Goal: Information Seeking & Learning: Check status

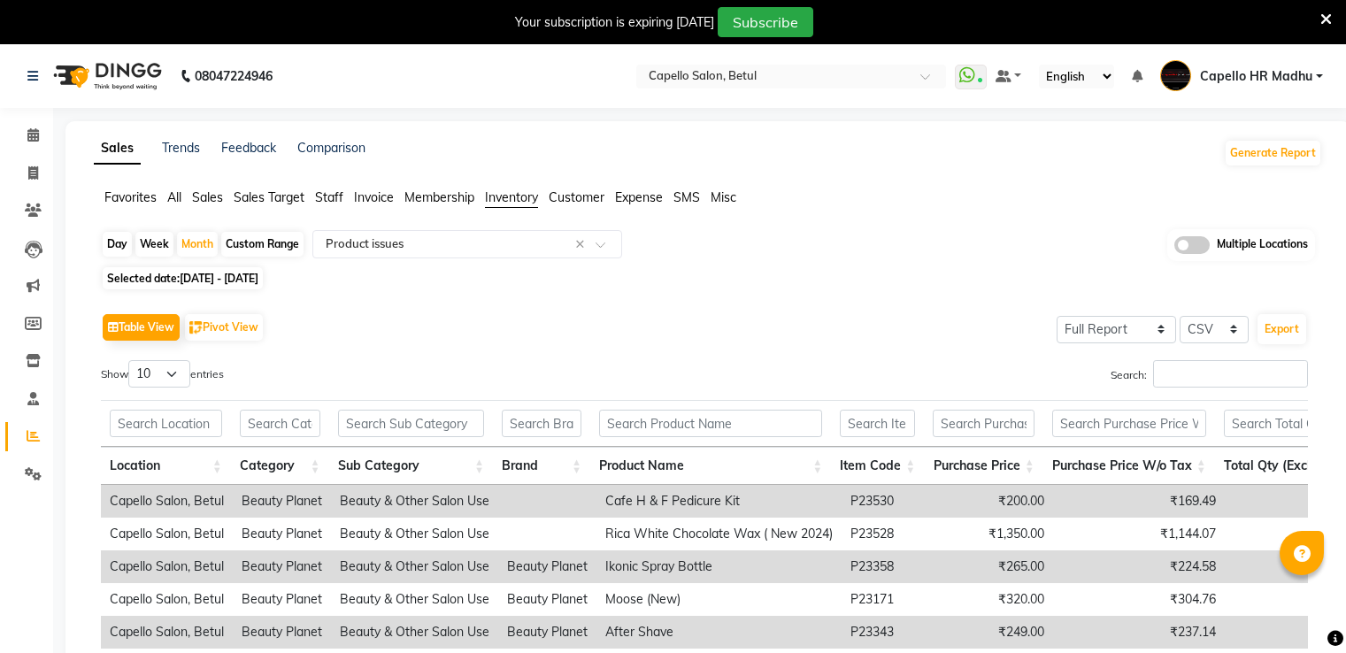
select select "full_report"
select select "csv"
click at [938, 304] on div "Table View Pivot View Select Full Report Filtered Report Select CSV PDF Export …" at bounding box center [705, 598] width 1236 height 607
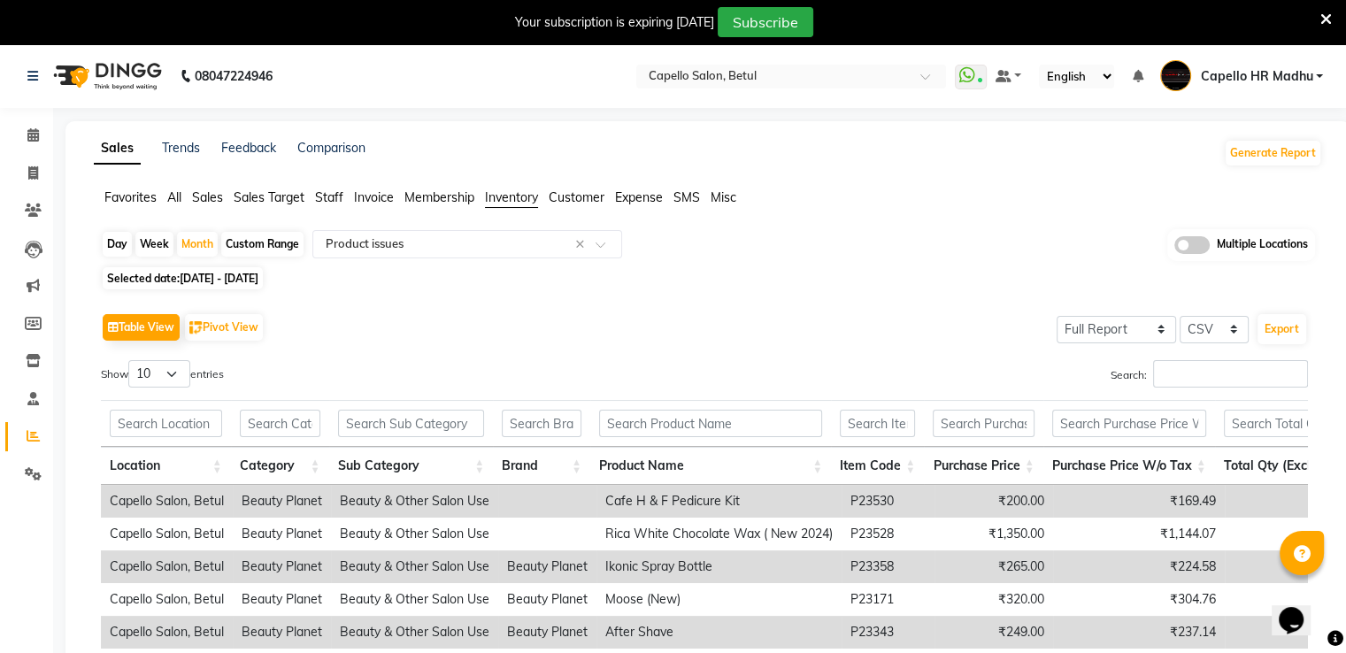
scroll to position [0, 1271]
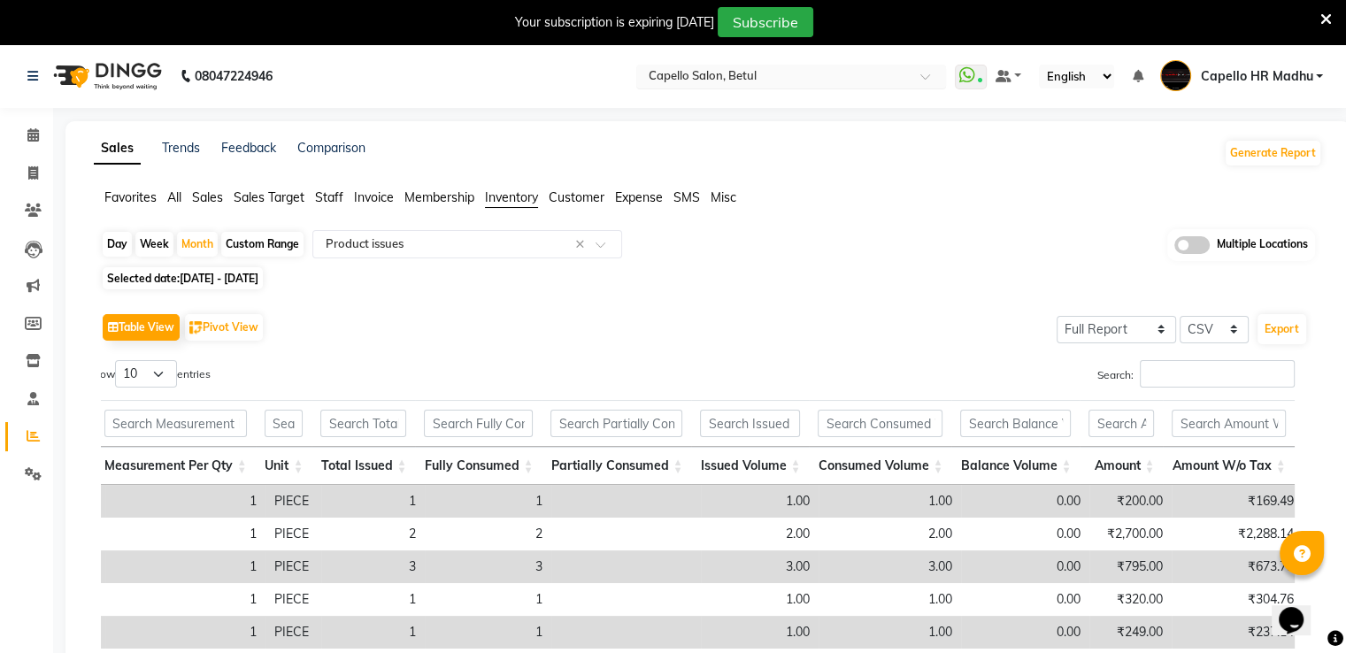
click at [719, 69] on input "text" at bounding box center [773, 78] width 257 height 18
drag, startPoint x: 773, startPoint y: 507, endPoint x: 759, endPoint y: 687, distance: 180.2
click at [759, 652] on html "08047224946 Select Location × Capello Salon, Betul WhatsApp Status ✕ Status: Co…" at bounding box center [673, 326] width 1346 height 653
click at [828, 80] on input "text" at bounding box center [773, 78] width 257 height 18
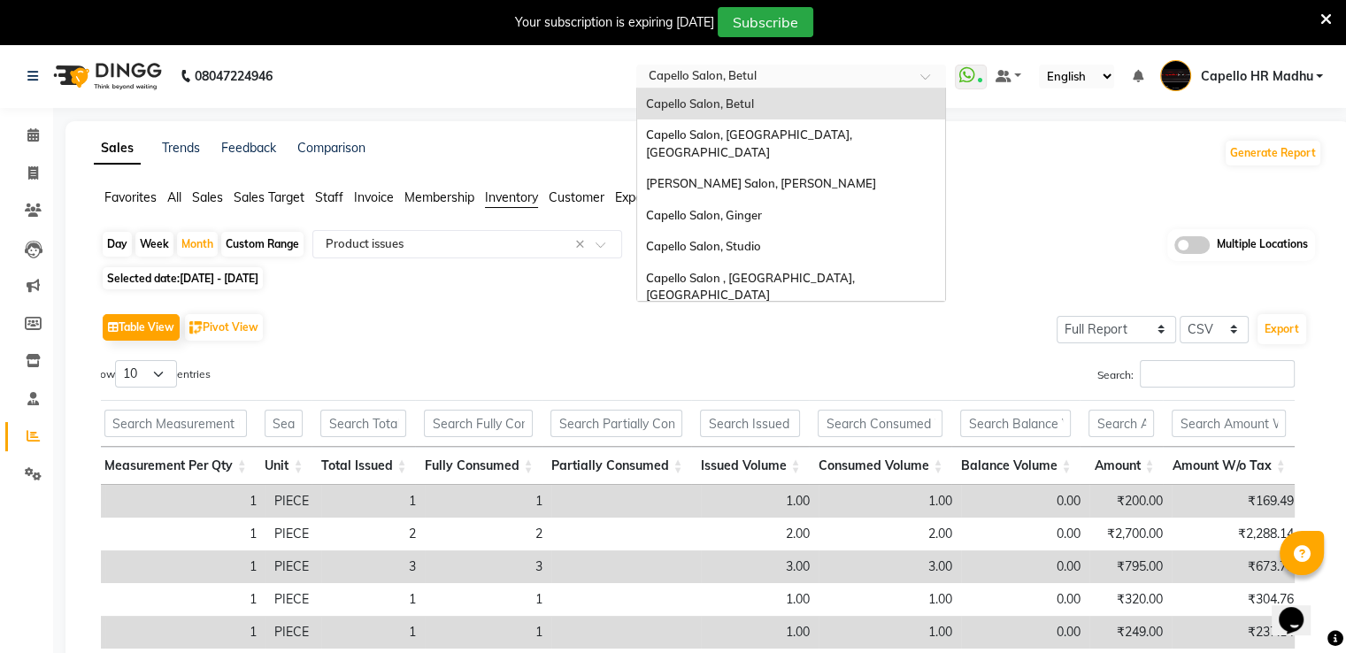
click at [826, 77] on input "text" at bounding box center [773, 78] width 257 height 18
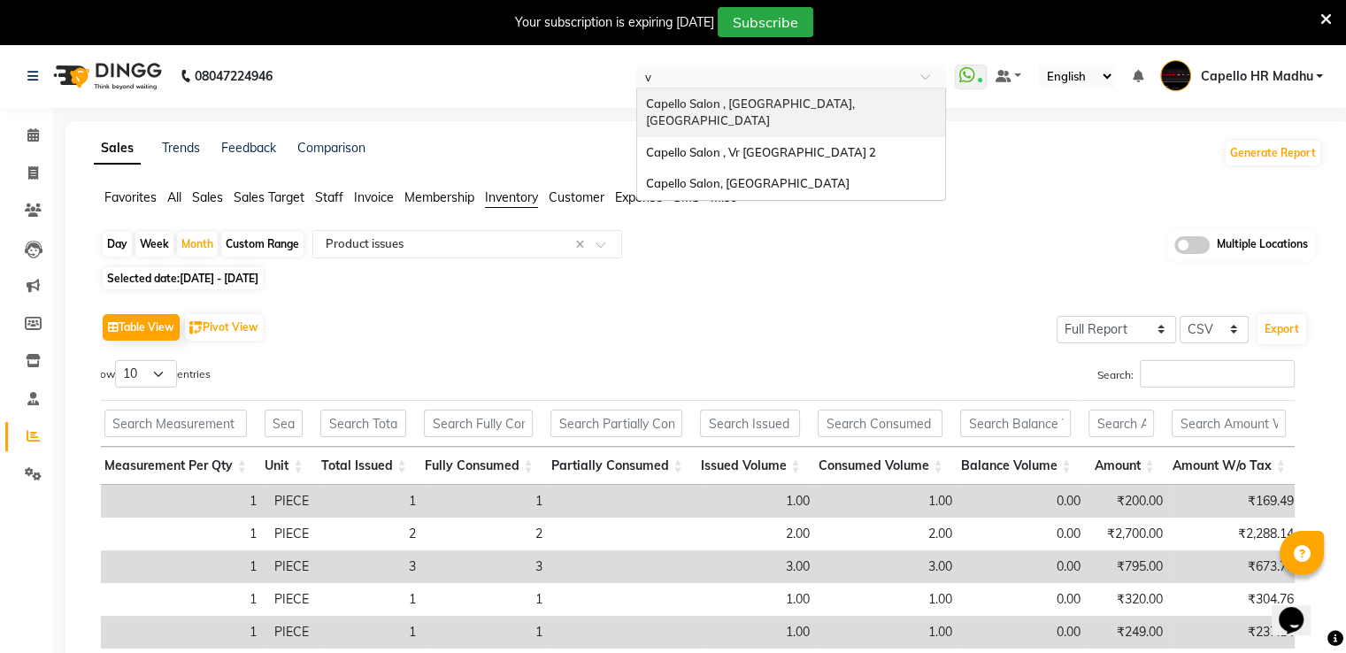
type input "vr"
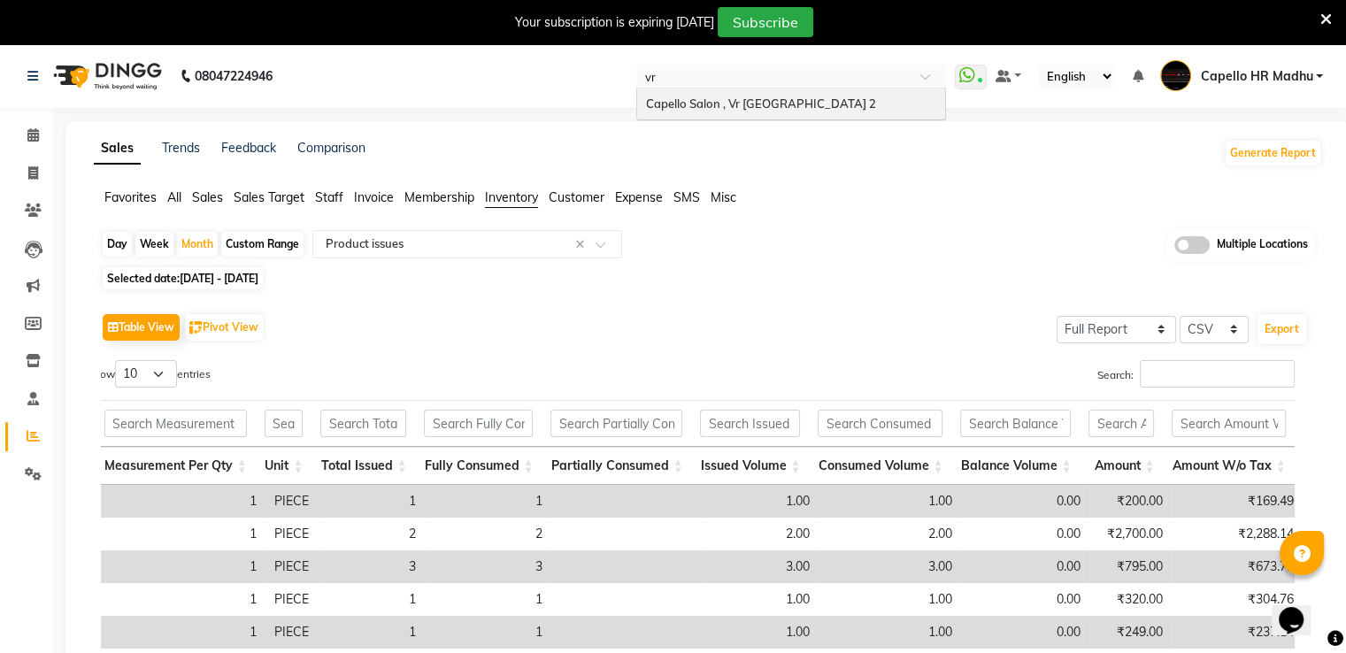
click at [762, 105] on span "Capello Salon , Vr [GEOGRAPHIC_DATA] 2" at bounding box center [761, 103] width 230 height 14
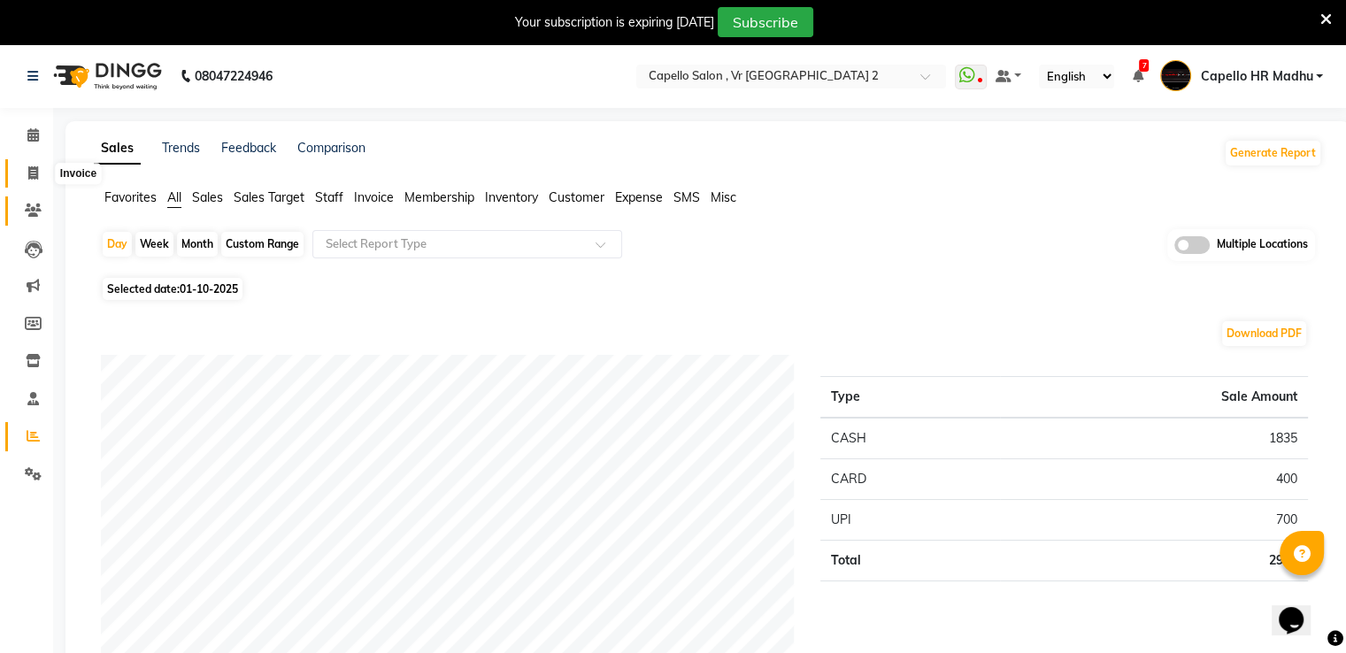
click at [23, 179] on span at bounding box center [33, 174] width 31 height 20
click at [25, 175] on ul "Calendar Invoice Clients Leads Marketing Members Inventory Staff Reports Settin…" at bounding box center [26, 309] width 53 height 385
select select "service"
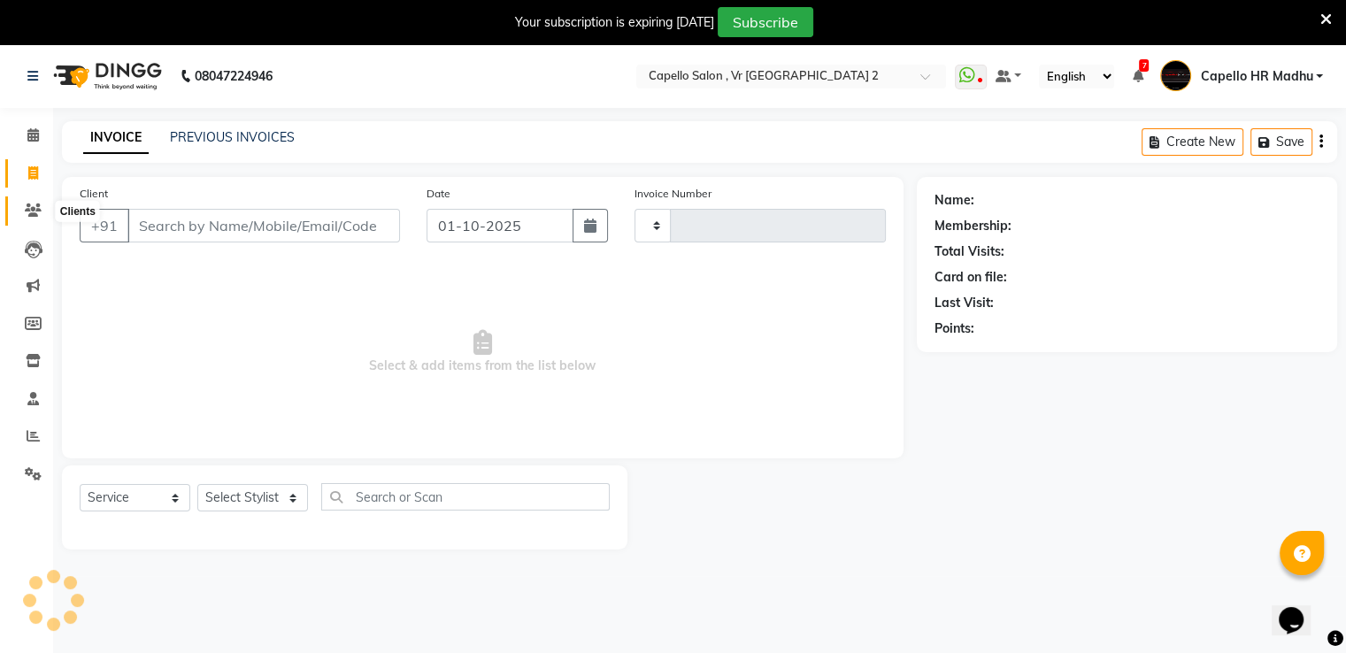
scroll to position [44, 0]
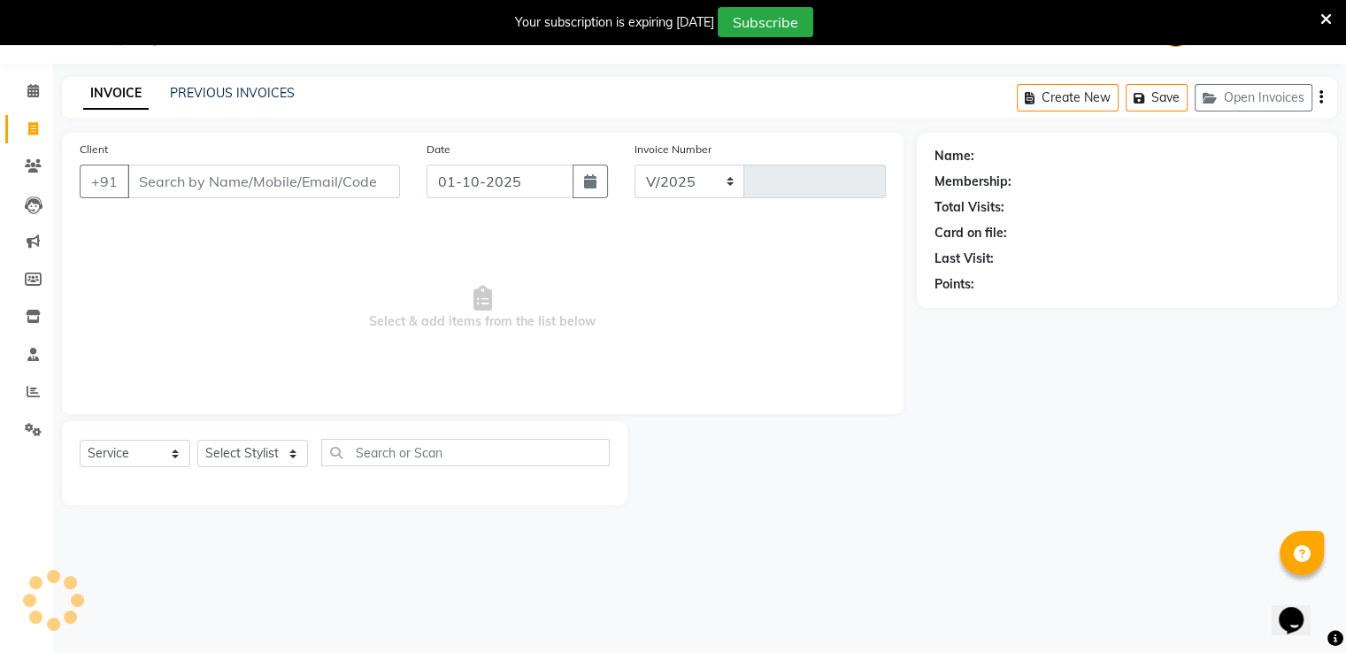
select select "848"
type input "5441"
click at [286, 96] on link "PREVIOUS INVOICES" at bounding box center [232, 93] width 125 height 16
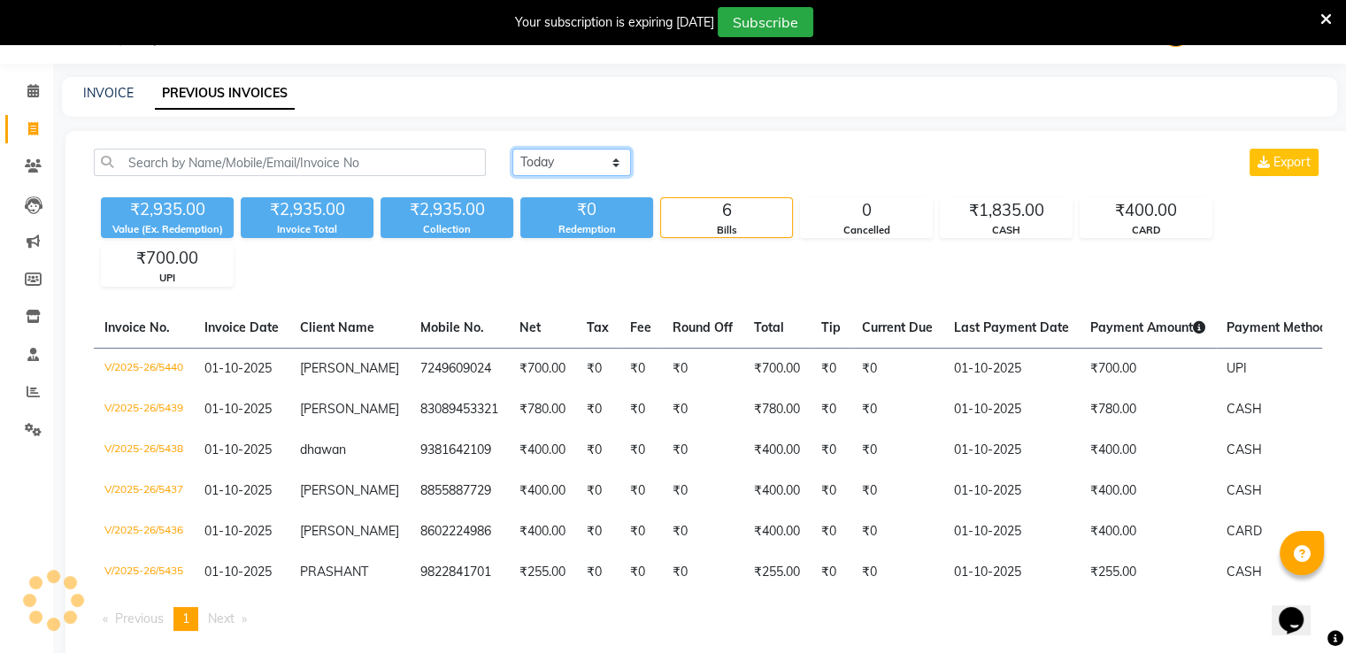
drag, startPoint x: 566, startPoint y: 158, endPoint x: 568, endPoint y: 173, distance: 15.3
click at [566, 158] on select "Today Yesterday Custom Range" at bounding box center [571, 162] width 119 height 27
select select "range"
click at [512, 149] on select "Today Yesterday Custom Range" at bounding box center [571, 162] width 119 height 27
click at [712, 161] on input "01-10-2025" at bounding box center [716, 162] width 124 height 25
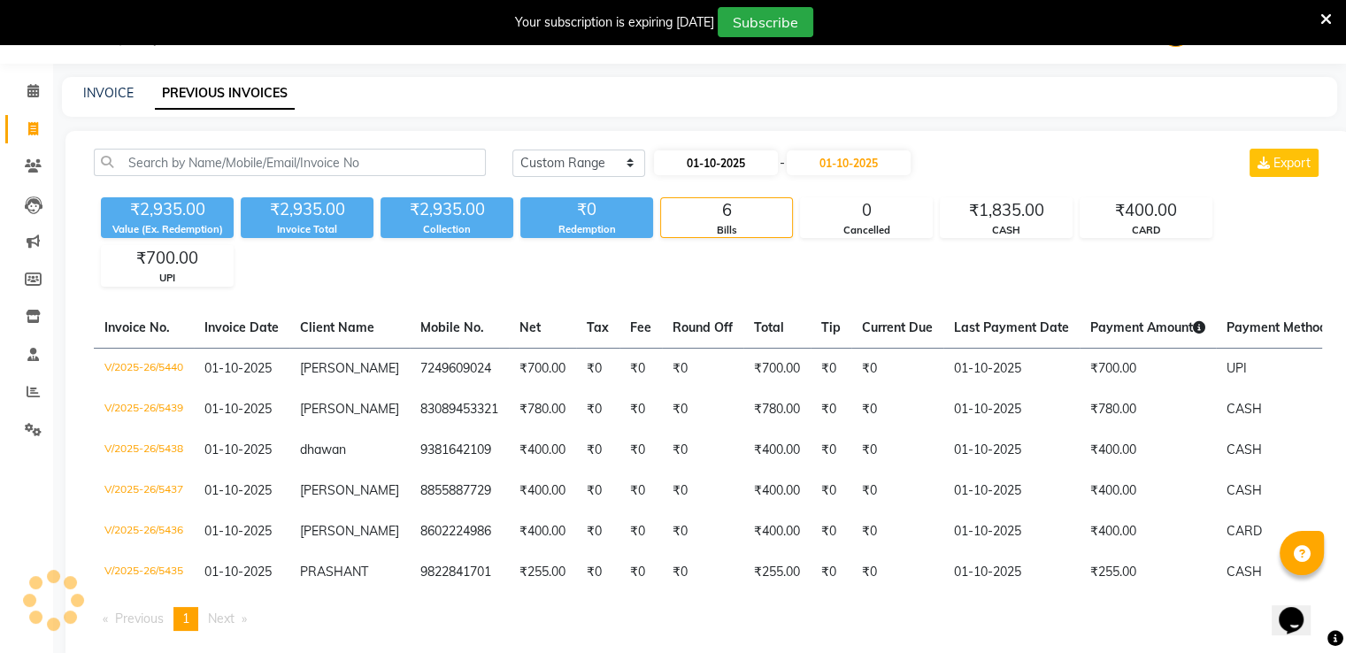
select select "10"
select select "2025"
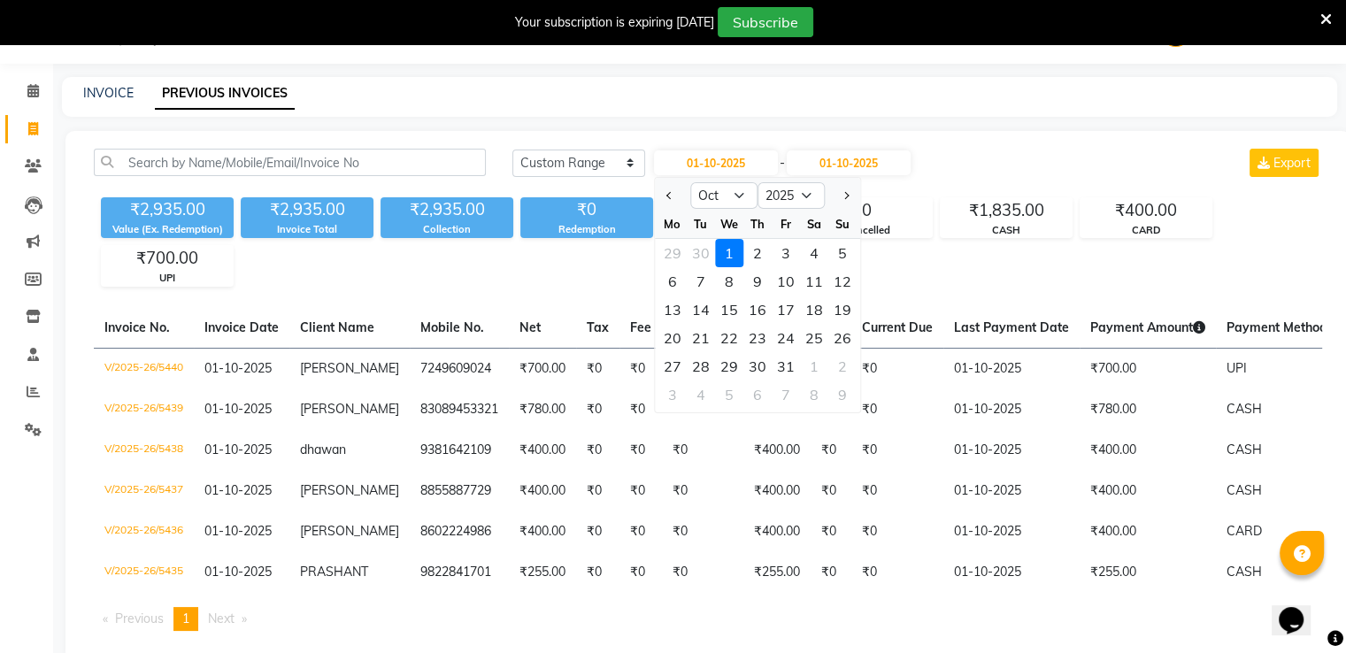
click at [732, 253] on div "1" at bounding box center [729, 253] width 28 height 28
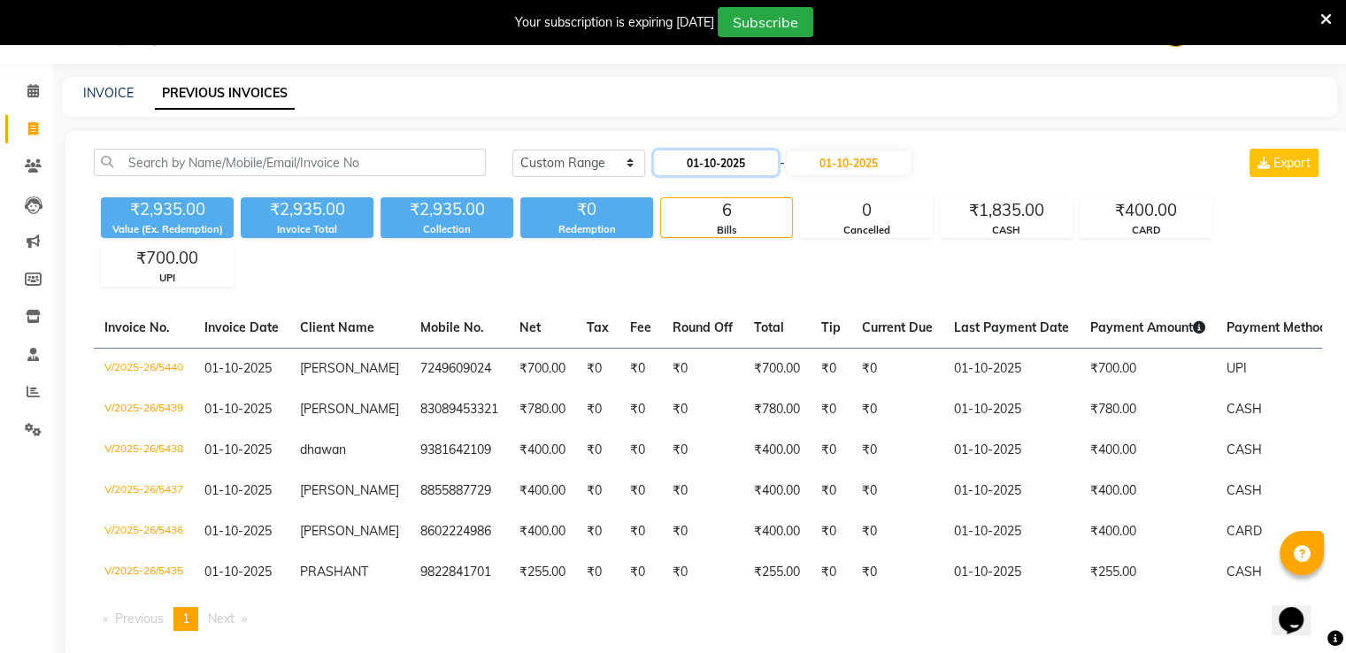
click at [670, 164] on input "01-10-2025" at bounding box center [716, 162] width 124 height 25
select select "10"
select select "2025"
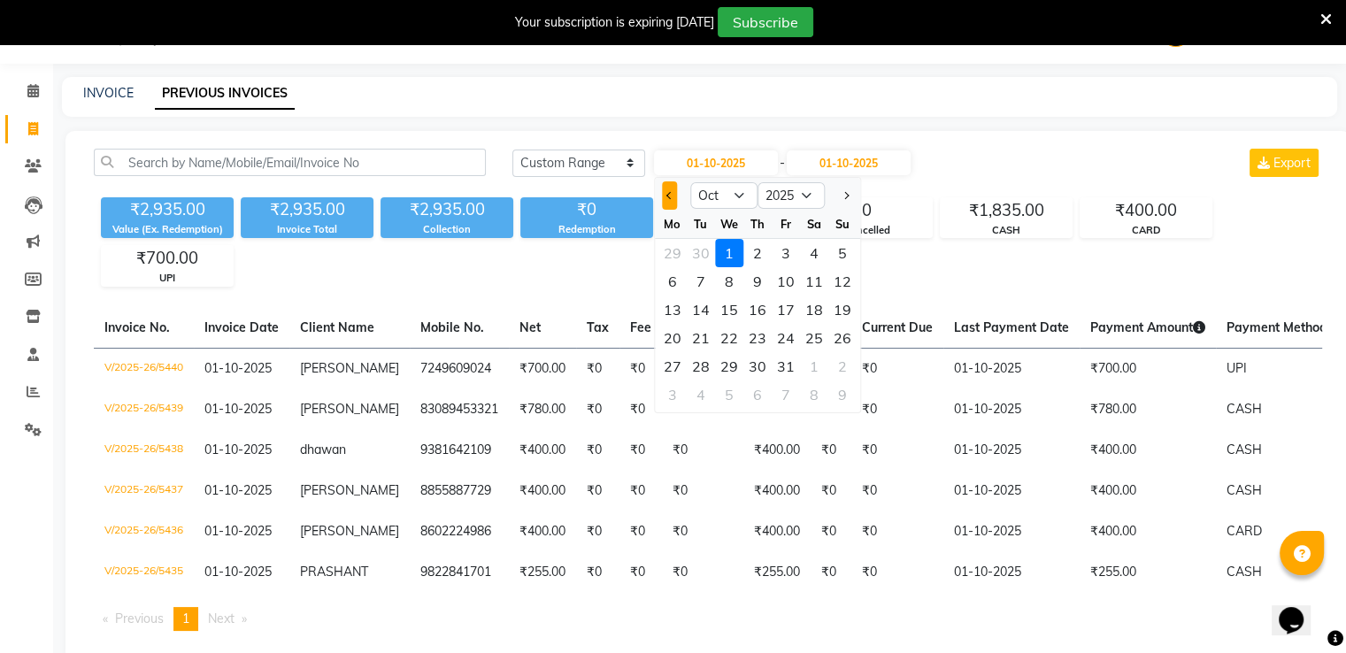
click at [669, 201] on button "Previous month" at bounding box center [669, 195] width 15 height 28
select select "9"
click at [673, 253] on div "1" at bounding box center [673, 253] width 28 height 28
type input "01-09-2025"
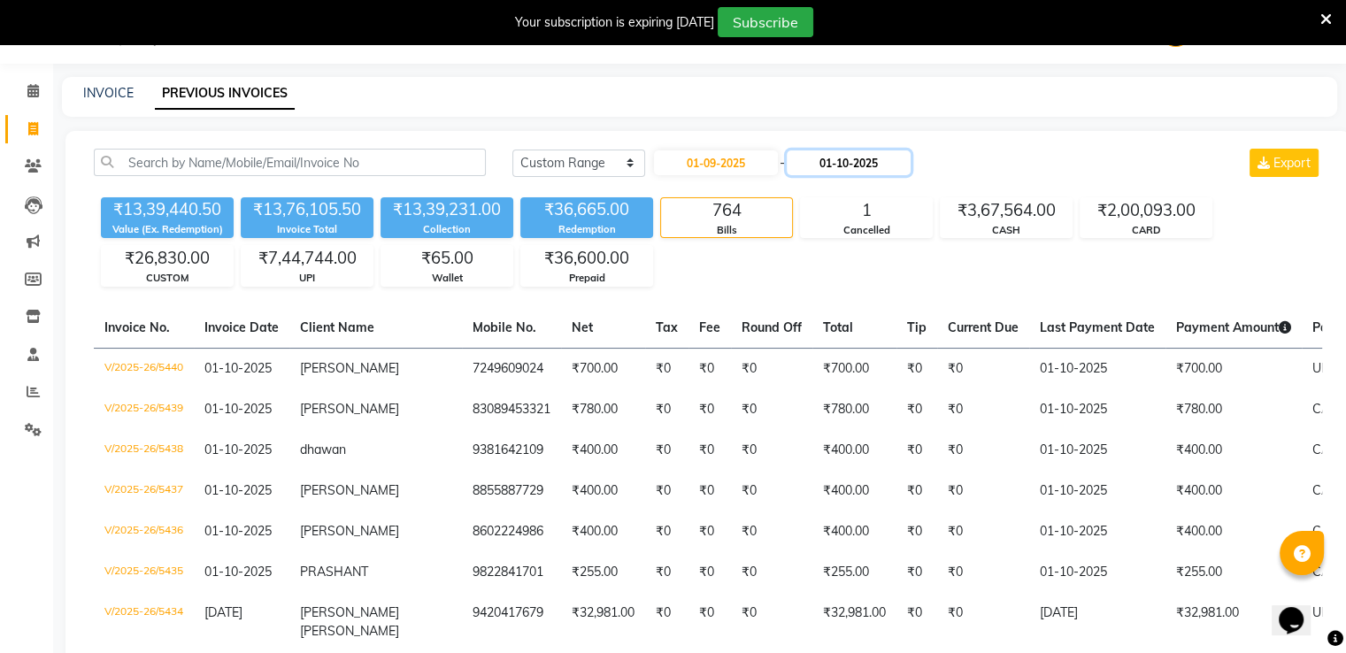
click at [853, 165] on input "01-10-2025" at bounding box center [849, 162] width 124 height 25
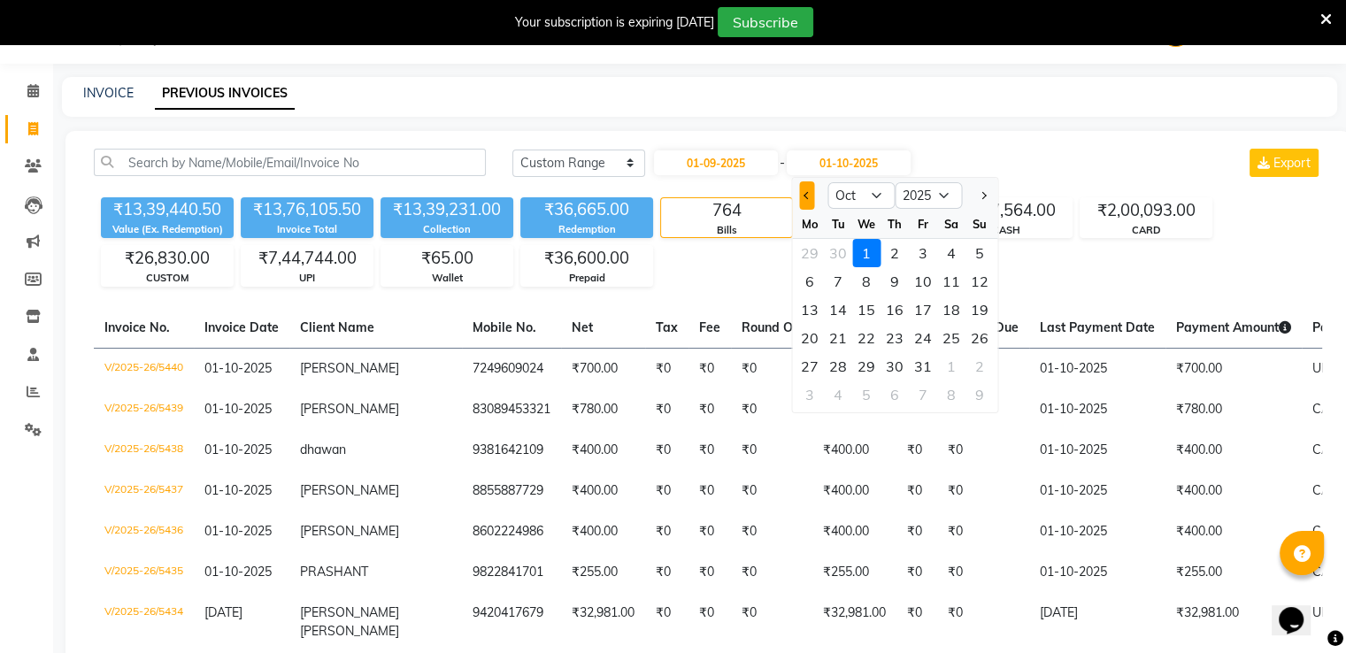
click at [808, 191] on button "Previous month" at bounding box center [806, 195] width 15 height 28
select select "9"
click at [838, 363] on div "30" at bounding box center [838, 366] width 28 height 28
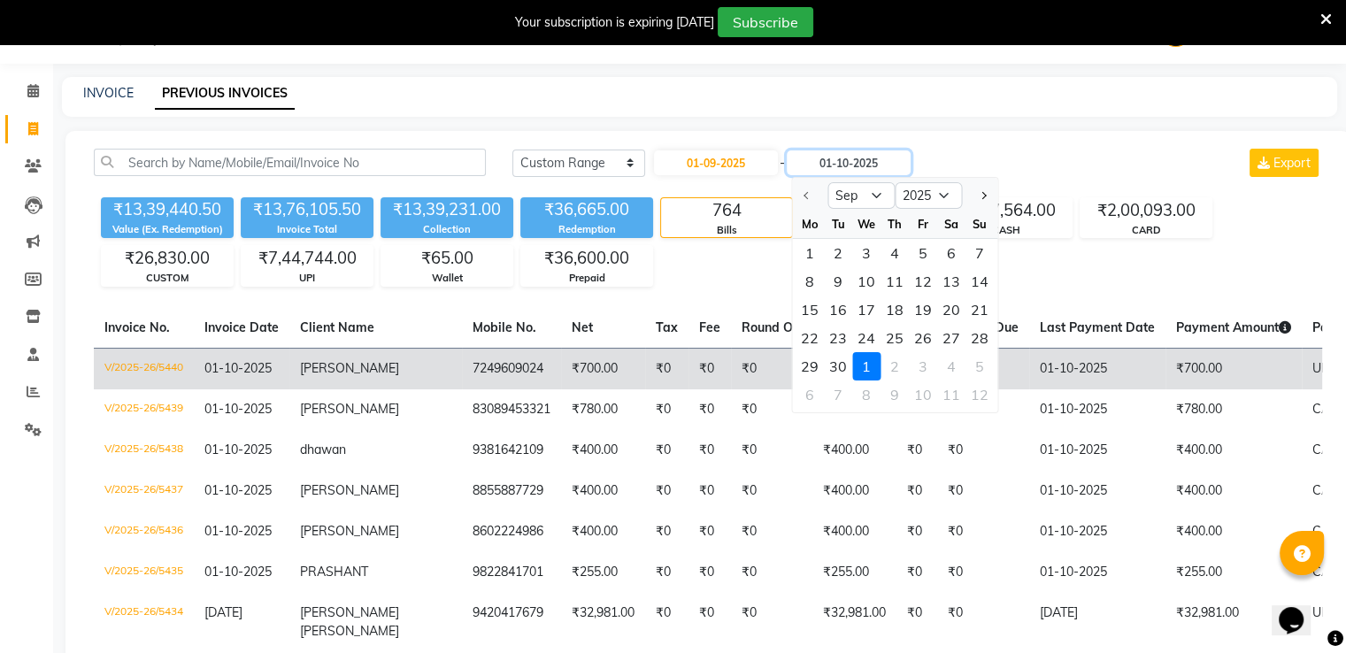
type input "[DATE]"
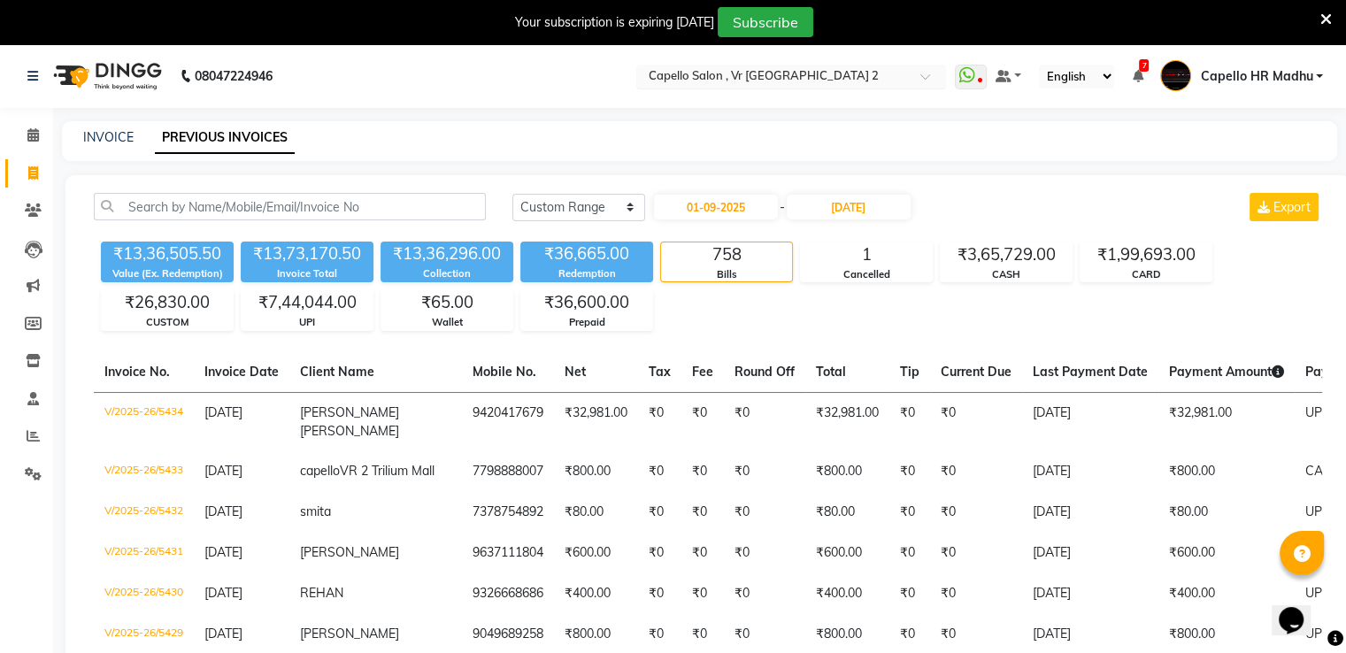
click at [711, 76] on input "text" at bounding box center [773, 78] width 257 height 18
type input "stu"
click at [723, 104] on span "Capello Salon, Studio" at bounding box center [703, 103] width 115 height 14
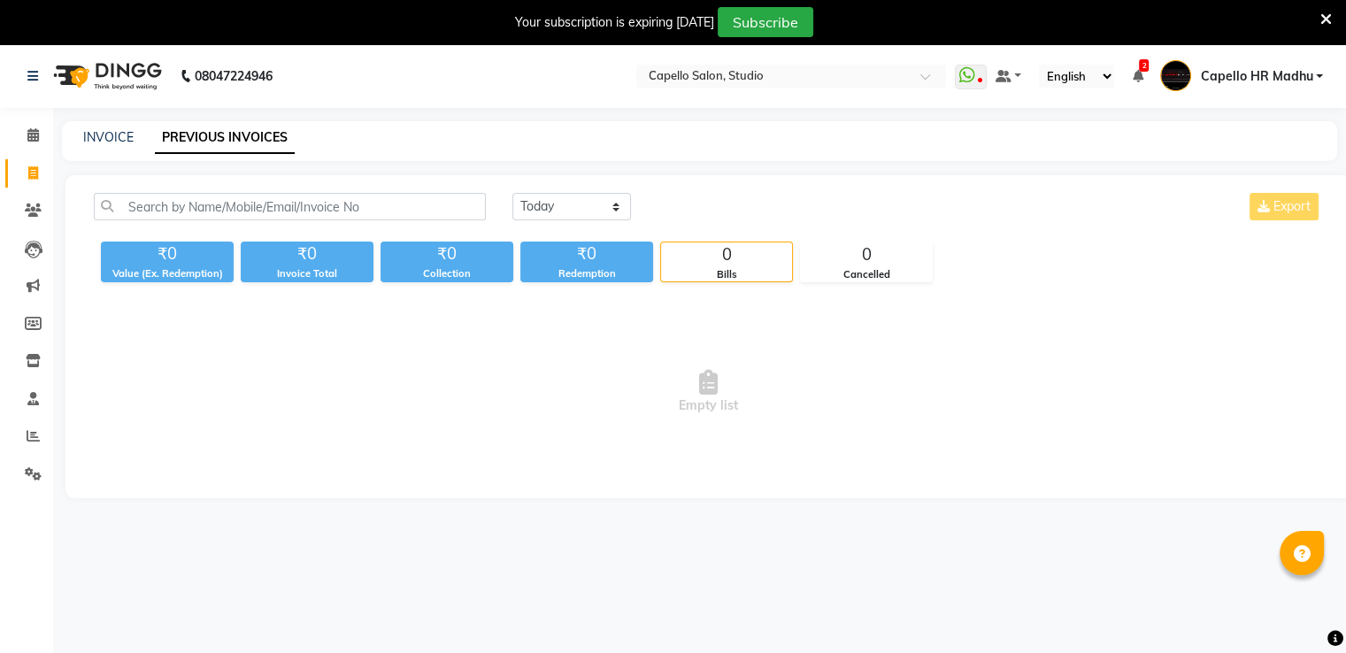
select select "en"
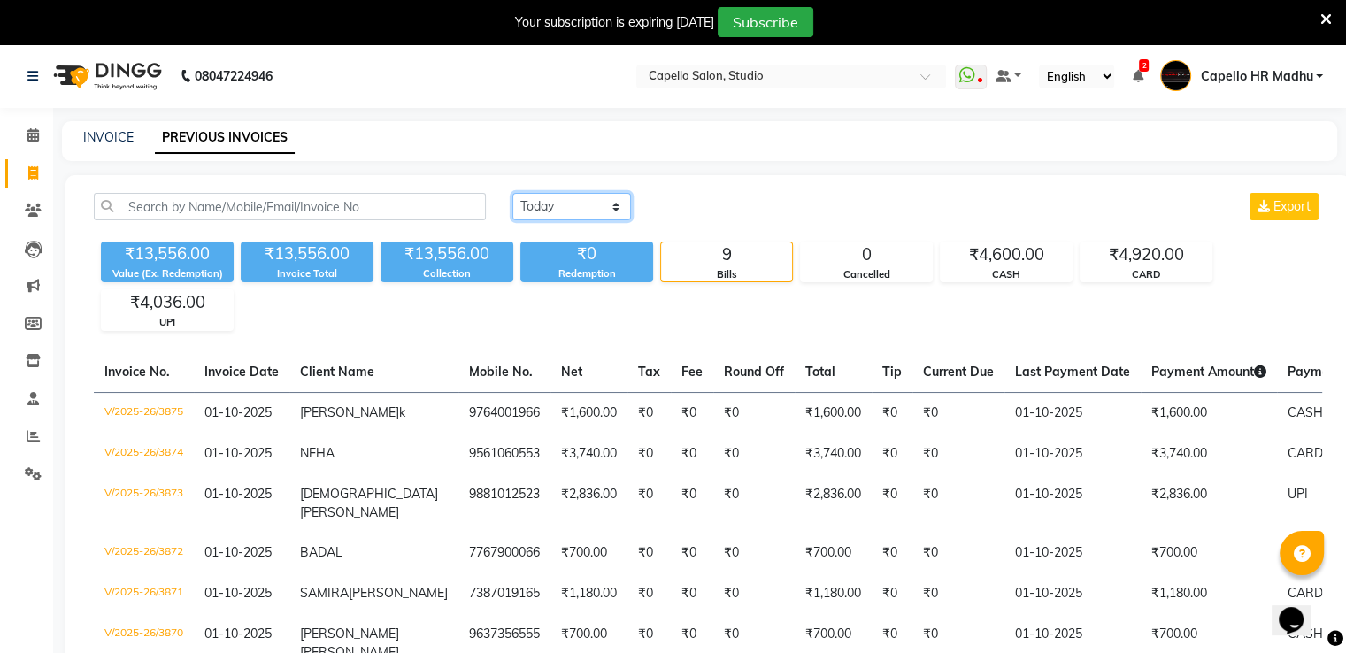
click at [570, 206] on select "Today Yesterday Custom Range" at bounding box center [571, 206] width 119 height 27
select select "range"
click at [512, 193] on select "[DATE] [DATE] Custom Range" at bounding box center [571, 206] width 119 height 27
click at [703, 200] on input "01-10-2025" at bounding box center [716, 207] width 124 height 25
select select "10"
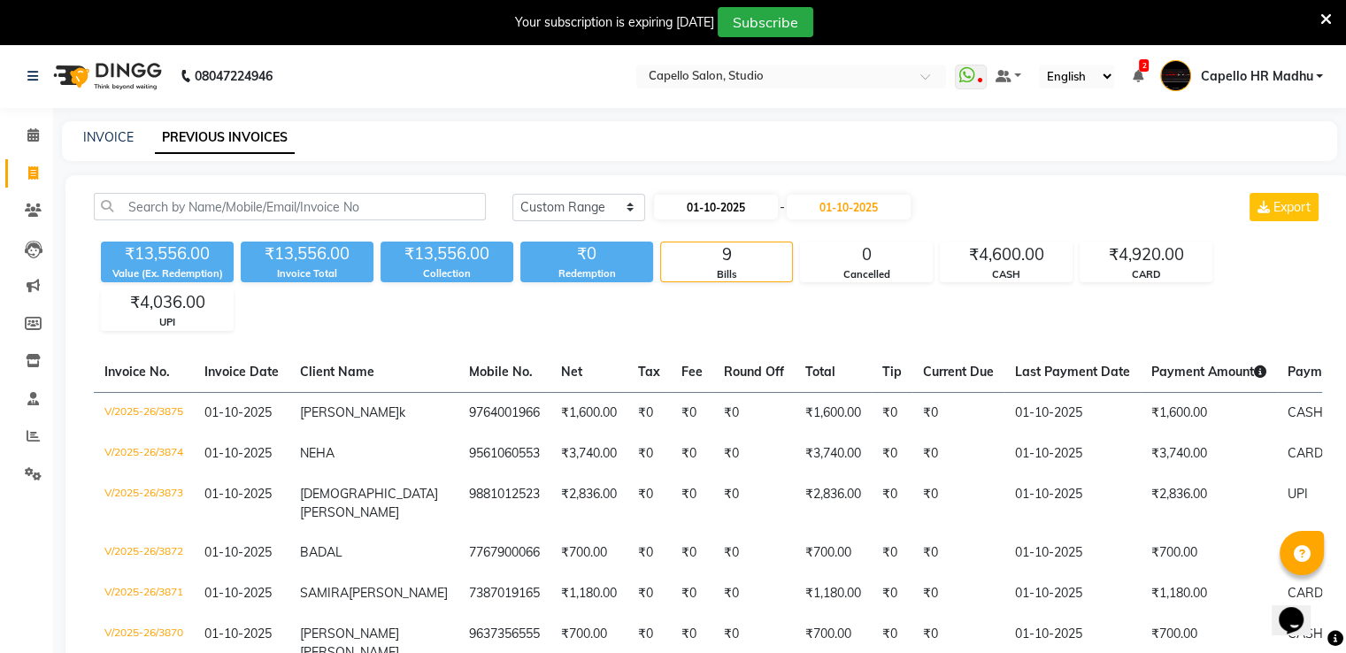
select select "2025"
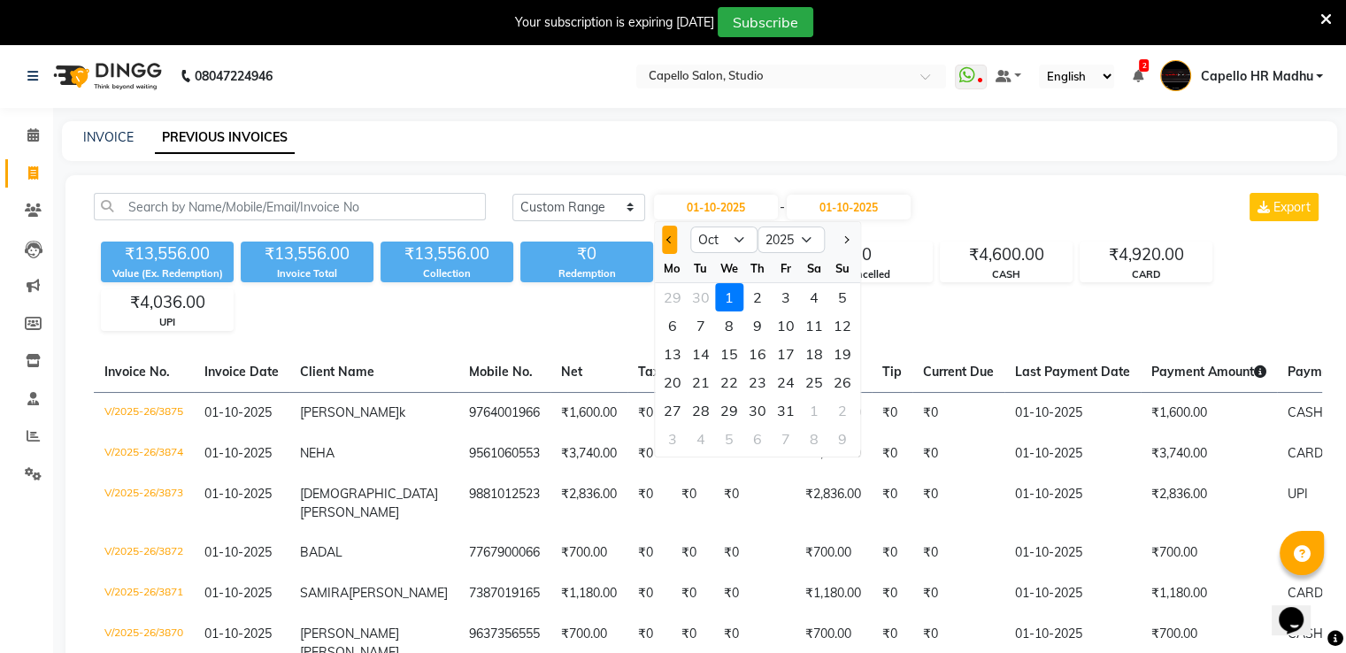
click at [669, 238] on span "Previous month" at bounding box center [669, 239] width 7 height 7
select select "9"
click at [680, 290] on div "1" at bounding box center [673, 297] width 28 height 28
type input "01-09-2025"
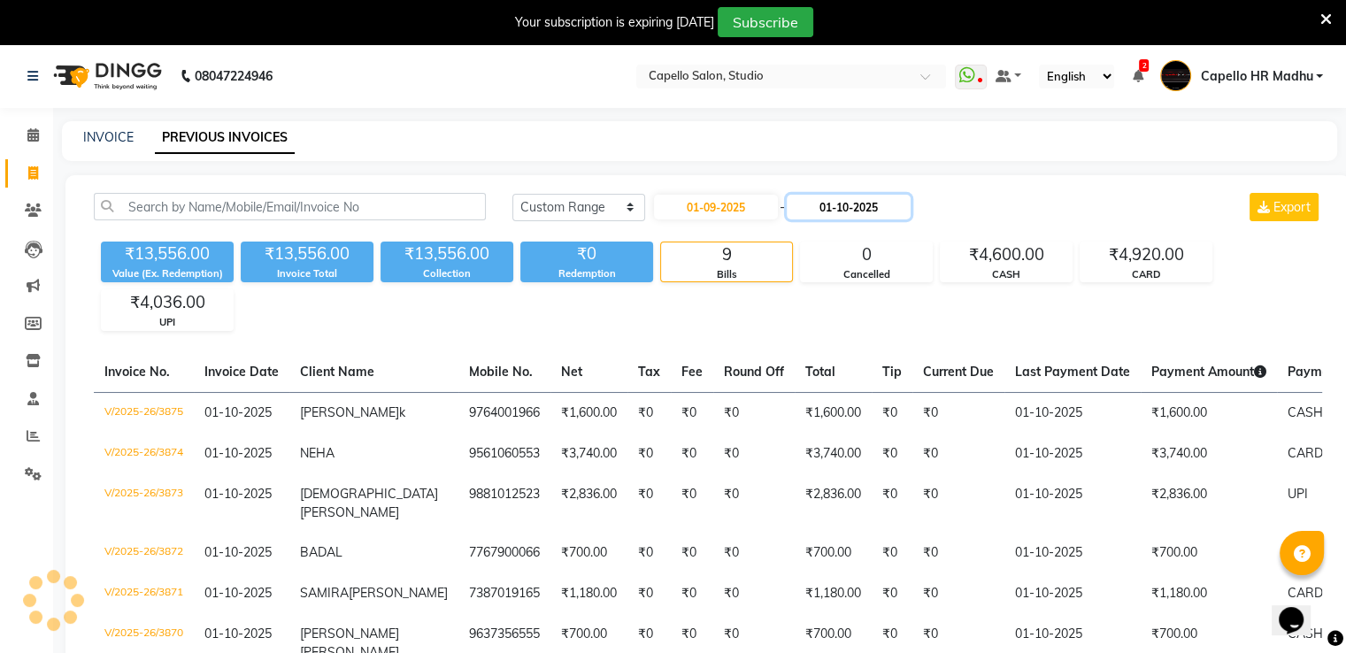
click at [856, 202] on input "01-10-2025" at bounding box center [849, 207] width 124 height 25
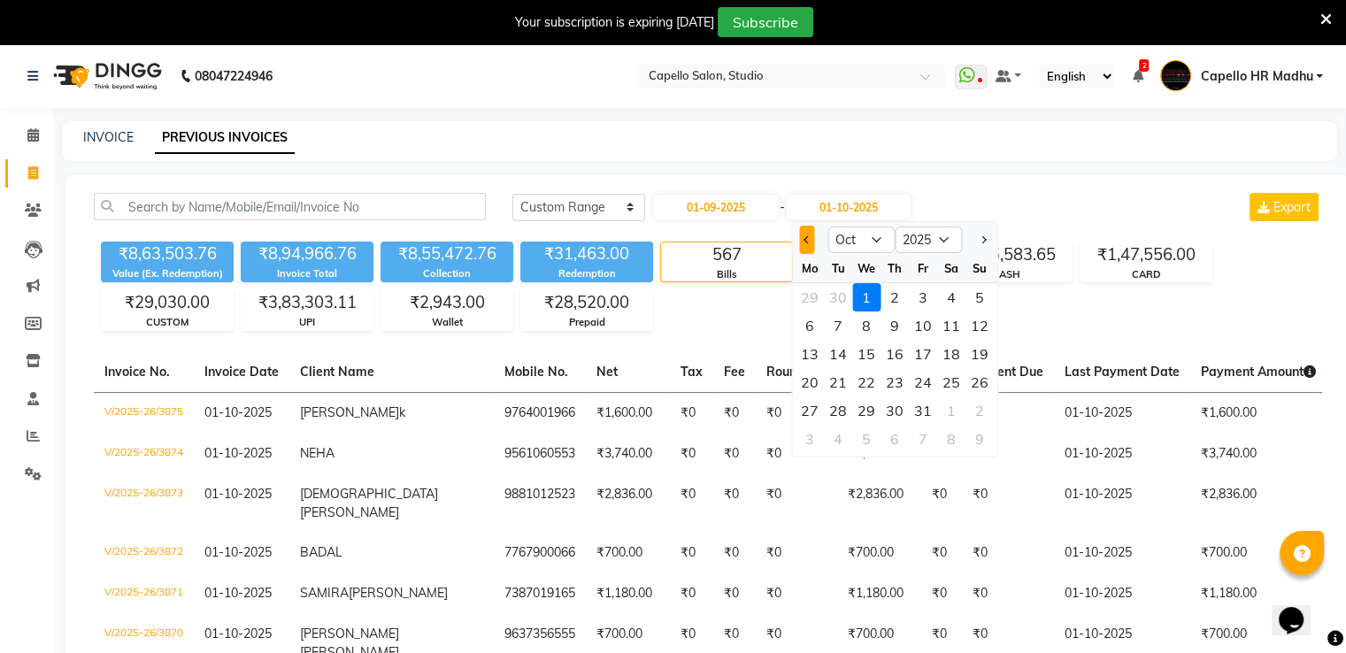
click at [800, 241] on button "Previous month" at bounding box center [806, 240] width 15 height 28
select select "9"
click at [800, 241] on div at bounding box center [809, 240] width 35 height 28
click at [844, 409] on div "30" at bounding box center [838, 411] width 28 height 28
type input "[DATE]"
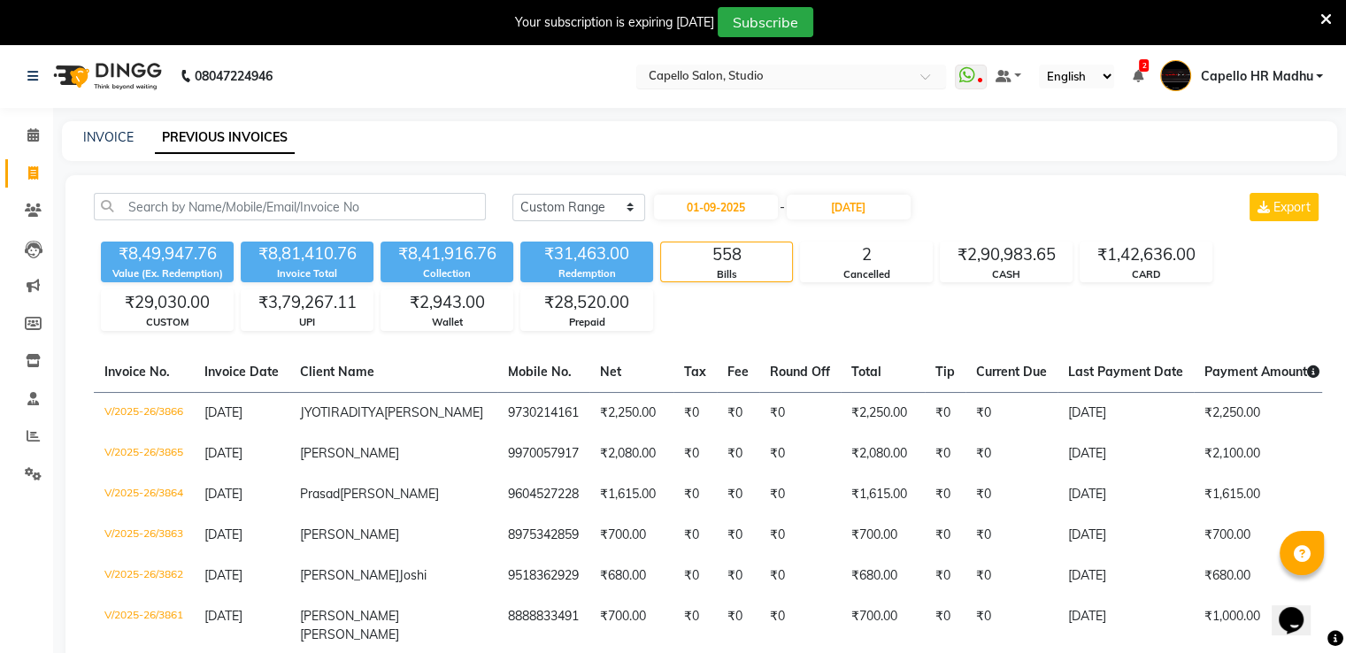
click at [832, 76] on input "text" at bounding box center [773, 78] width 257 height 18
type input "casa"
click at [832, 93] on div "Capello Salon, Casa1 ([GEOGRAPHIC_DATA])" at bounding box center [791, 105] width 308 height 32
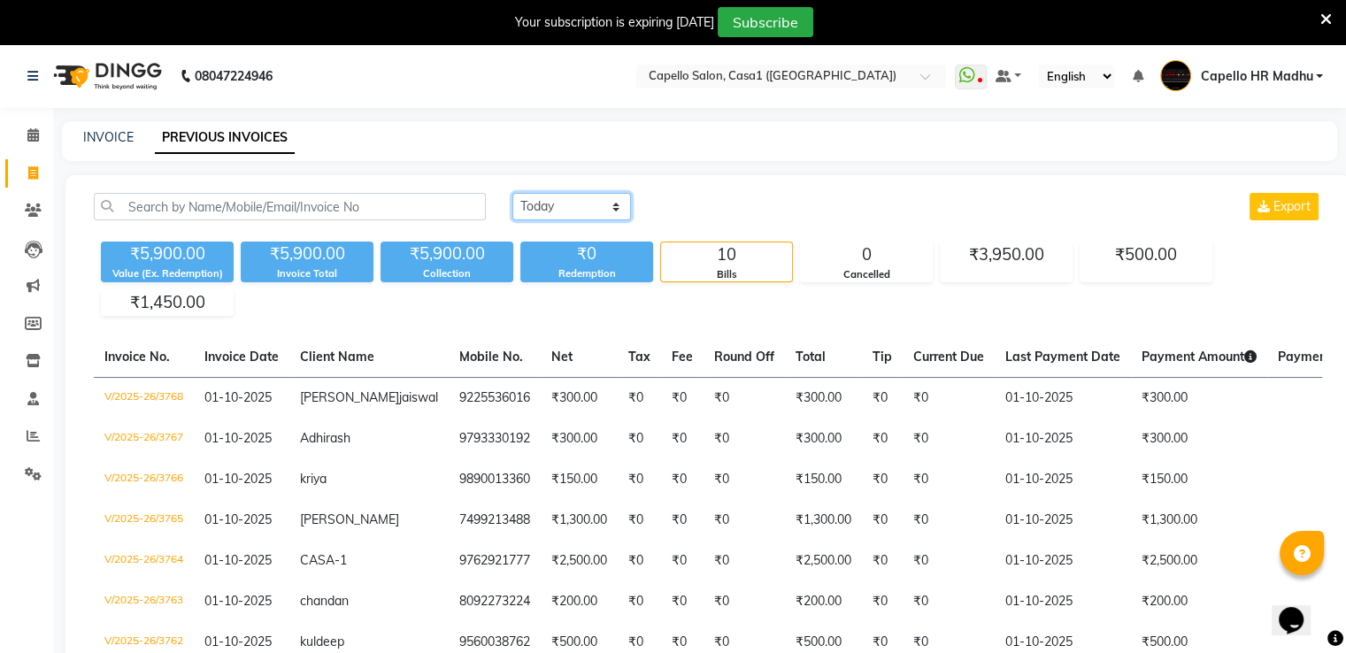
click at [555, 196] on select "[DATE] [DATE] Custom Range" at bounding box center [571, 206] width 119 height 27
select select "range"
click at [512, 193] on select "[DATE] [DATE] Custom Range" at bounding box center [571, 206] width 119 height 27
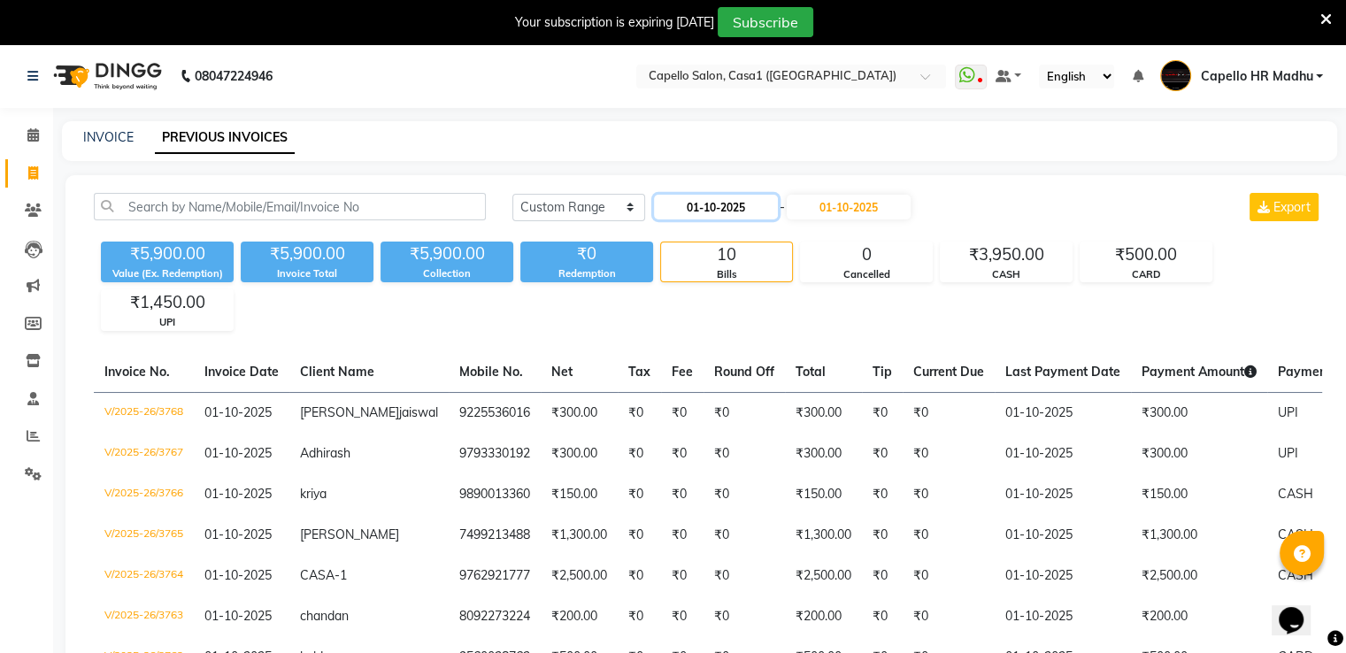
click at [694, 210] on input "01-10-2025" at bounding box center [716, 207] width 124 height 25
select select "10"
select select "2025"
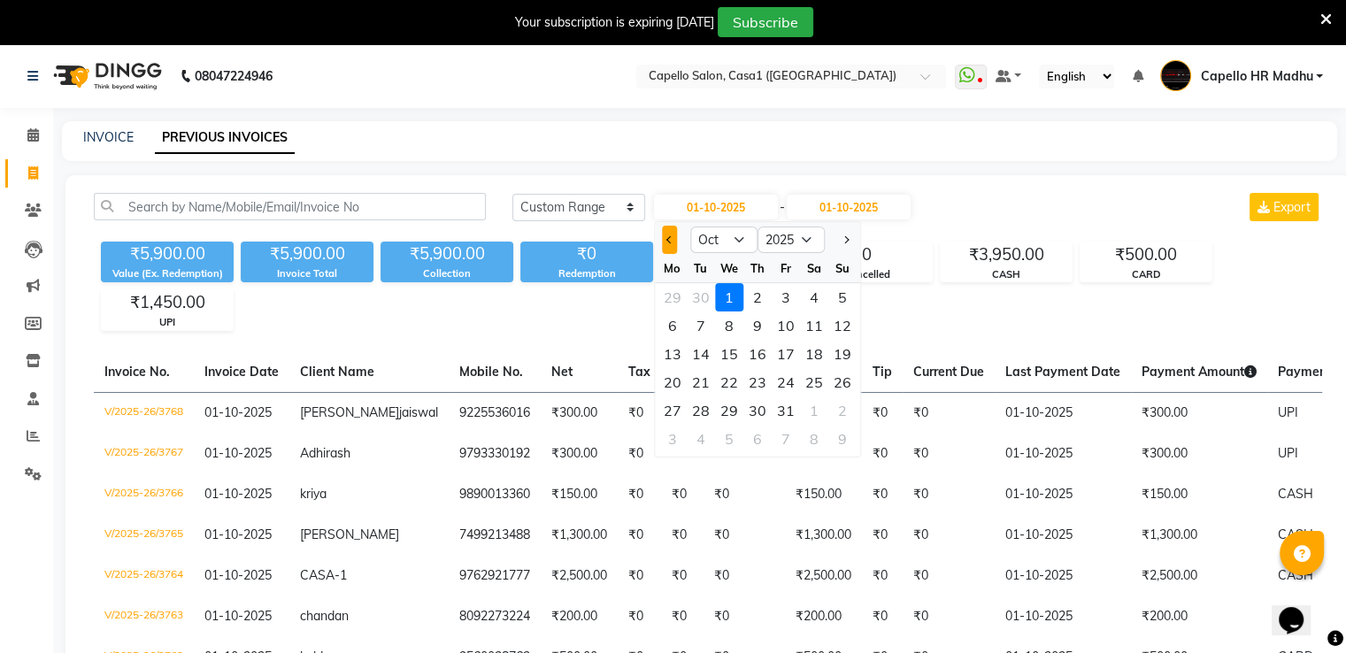
click at [666, 250] on button "Previous month" at bounding box center [669, 240] width 15 height 28
select select "9"
click at [675, 297] on div "1" at bounding box center [673, 297] width 28 height 28
type input "01-09-2025"
click at [675, 297] on div "₹5,900.00 Value (Ex. Redemption) ₹5,900.00 Invoice Total ₹5,900.00 Collection ₹…" at bounding box center [708, 283] width 1229 height 96
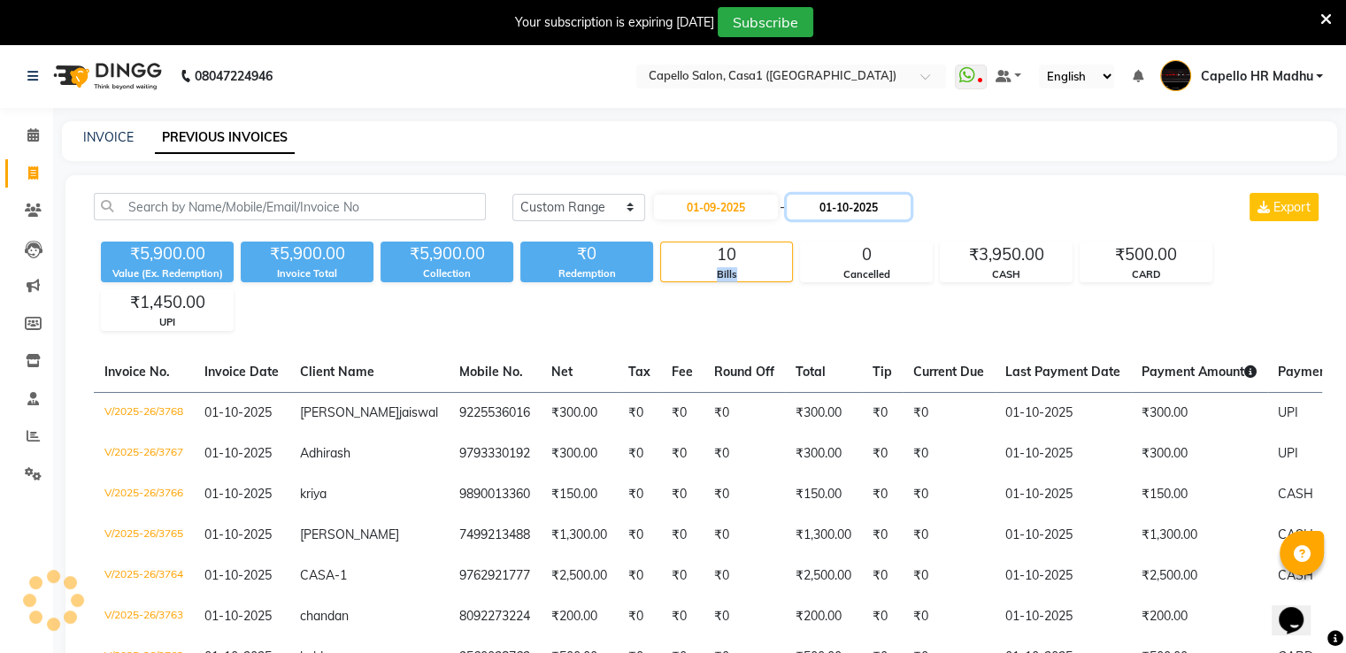
click at [826, 204] on input "01-10-2025" at bounding box center [849, 207] width 124 height 25
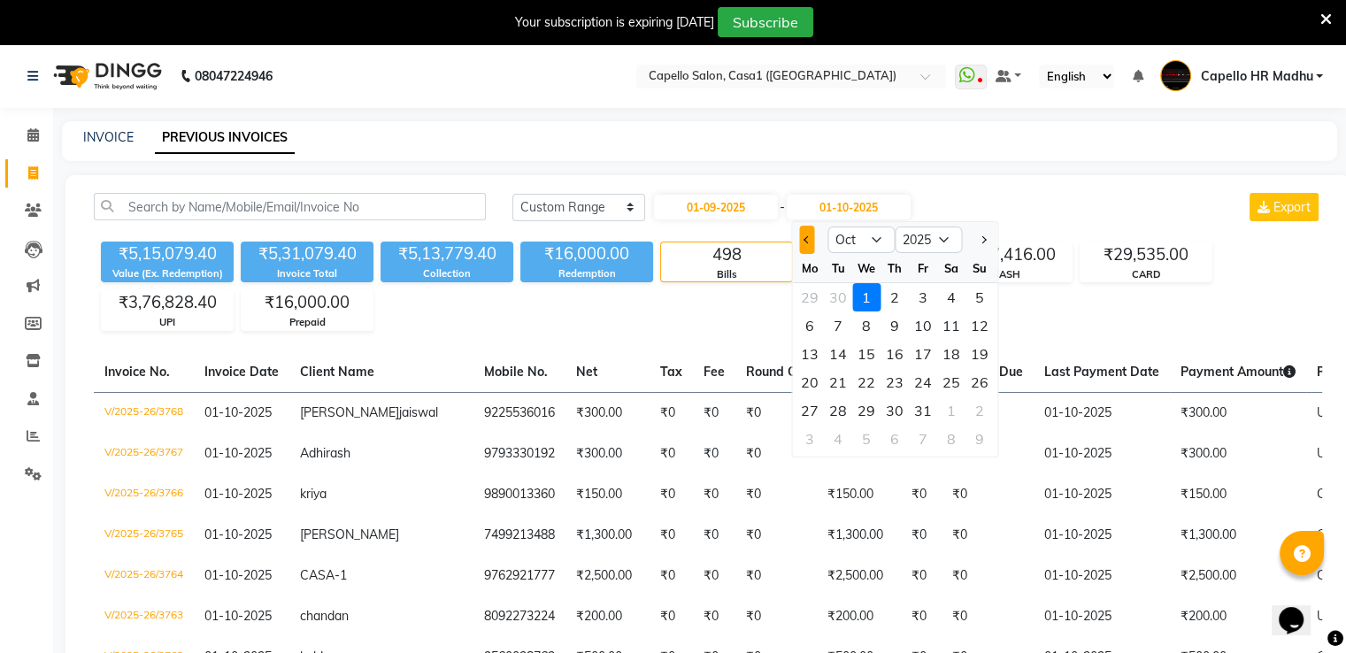
click at [803, 247] on button "Previous month" at bounding box center [806, 240] width 15 height 28
select select "9"
click at [841, 407] on div "30" at bounding box center [838, 411] width 28 height 28
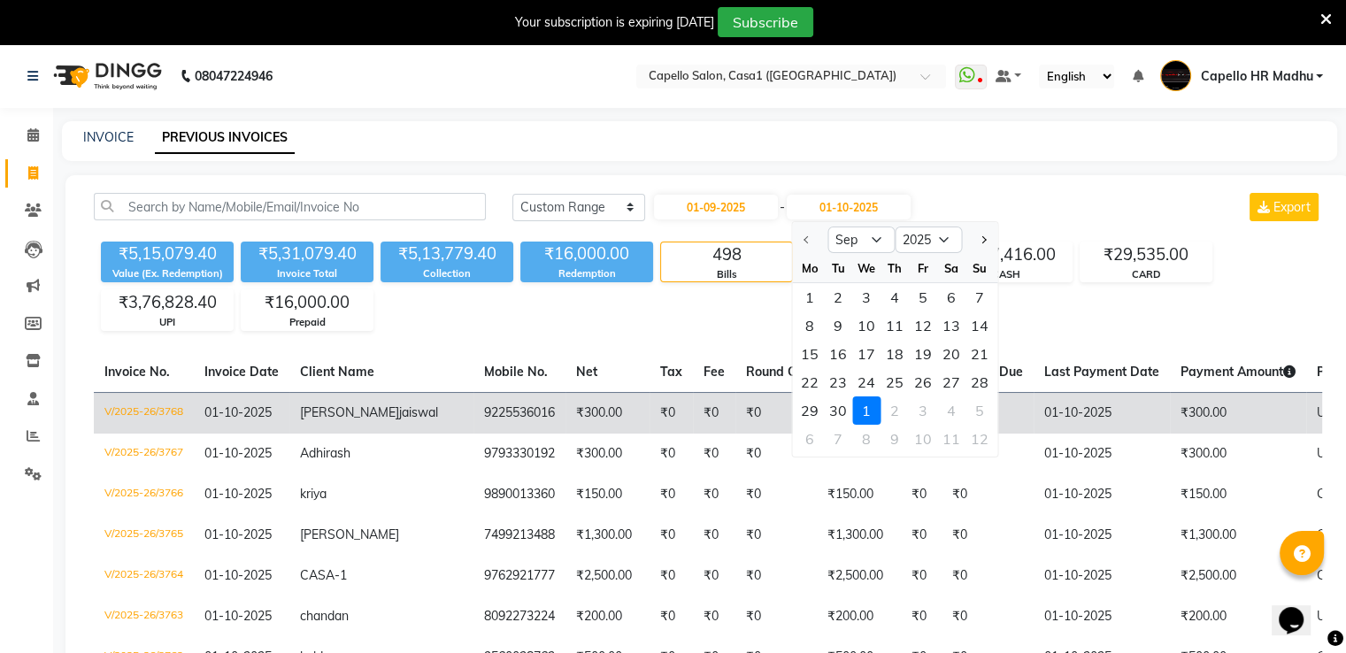
click at [901, 407] on td "₹0" at bounding box center [921, 413] width 41 height 42
type input "[DATE]"
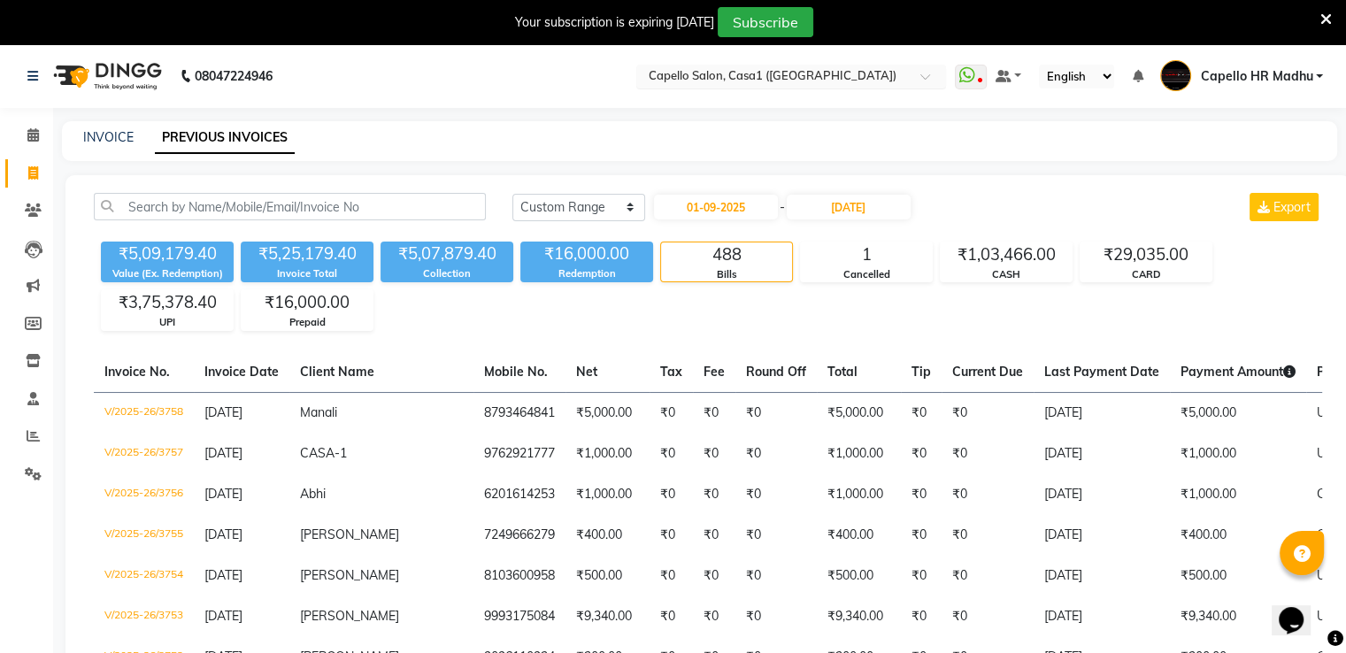
click at [718, 68] on div "Select Location × Capello Salon, Casa1 (Eternity Mall)" at bounding box center [777, 76] width 275 height 18
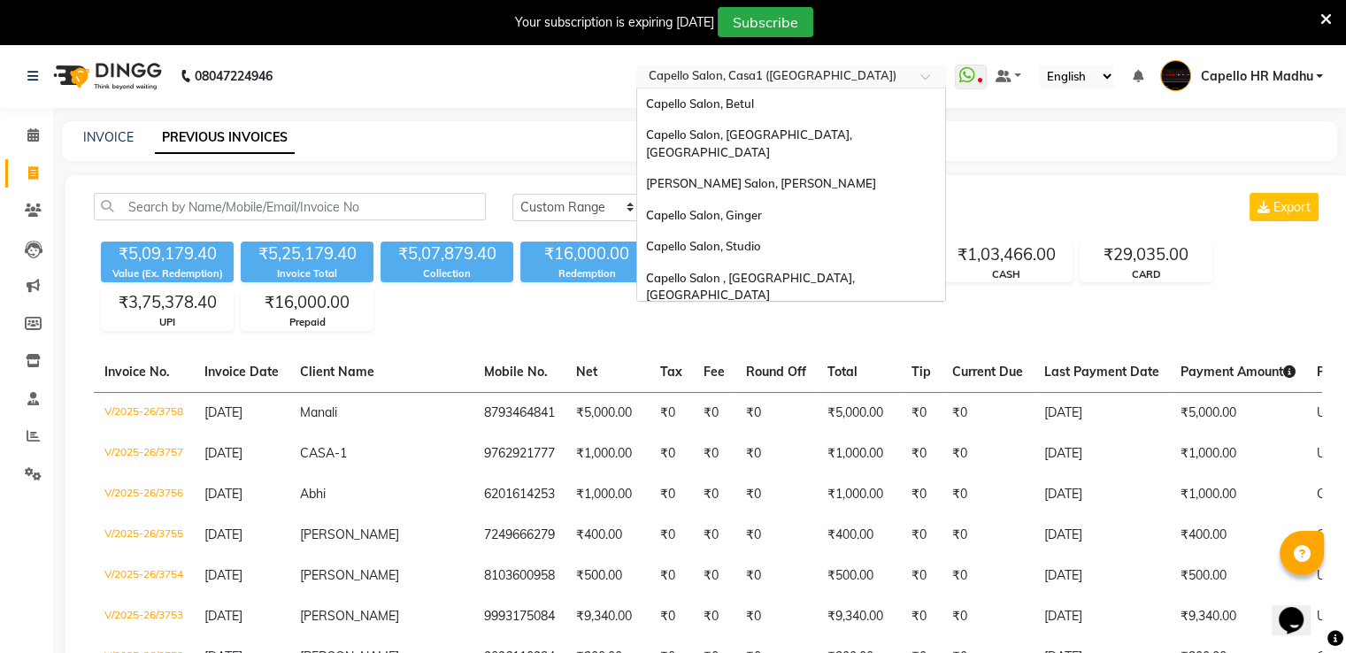
click at [718, 69] on input "text" at bounding box center [773, 78] width 257 height 18
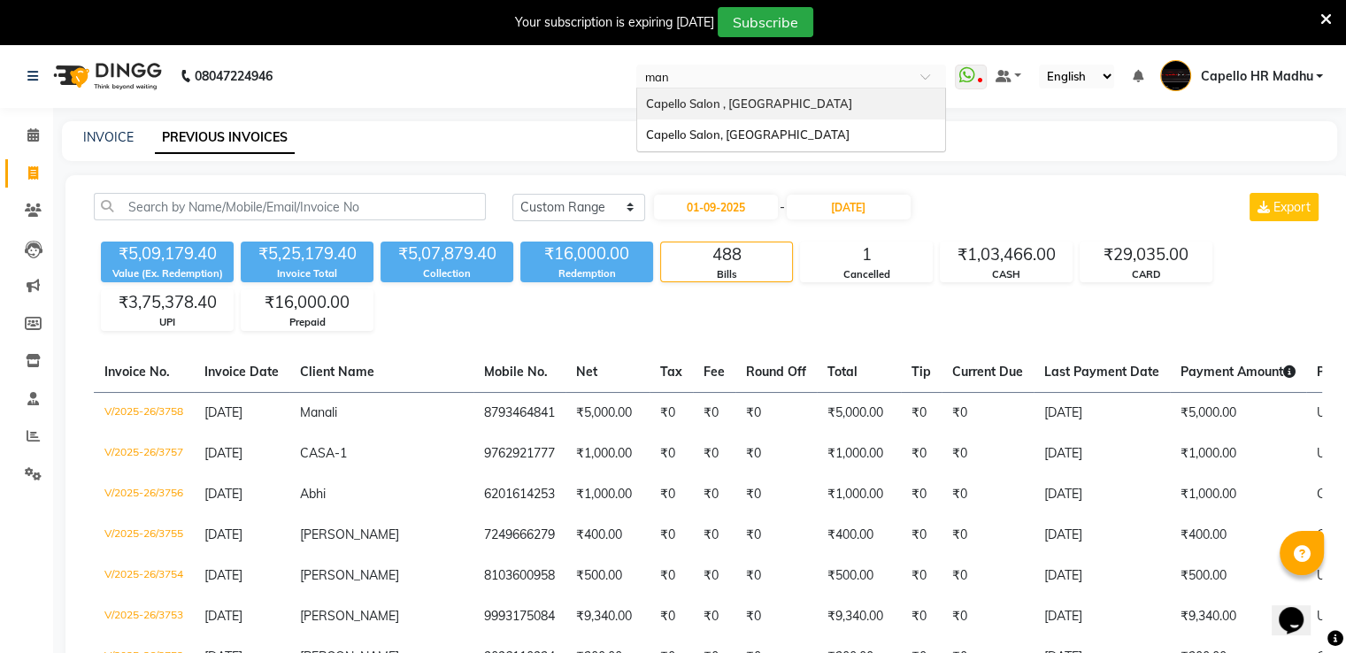
type input "mane"
click at [755, 100] on span "Capello Salon, [GEOGRAPHIC_DATA]" at bounding box center [748, 103] width 204 height 14
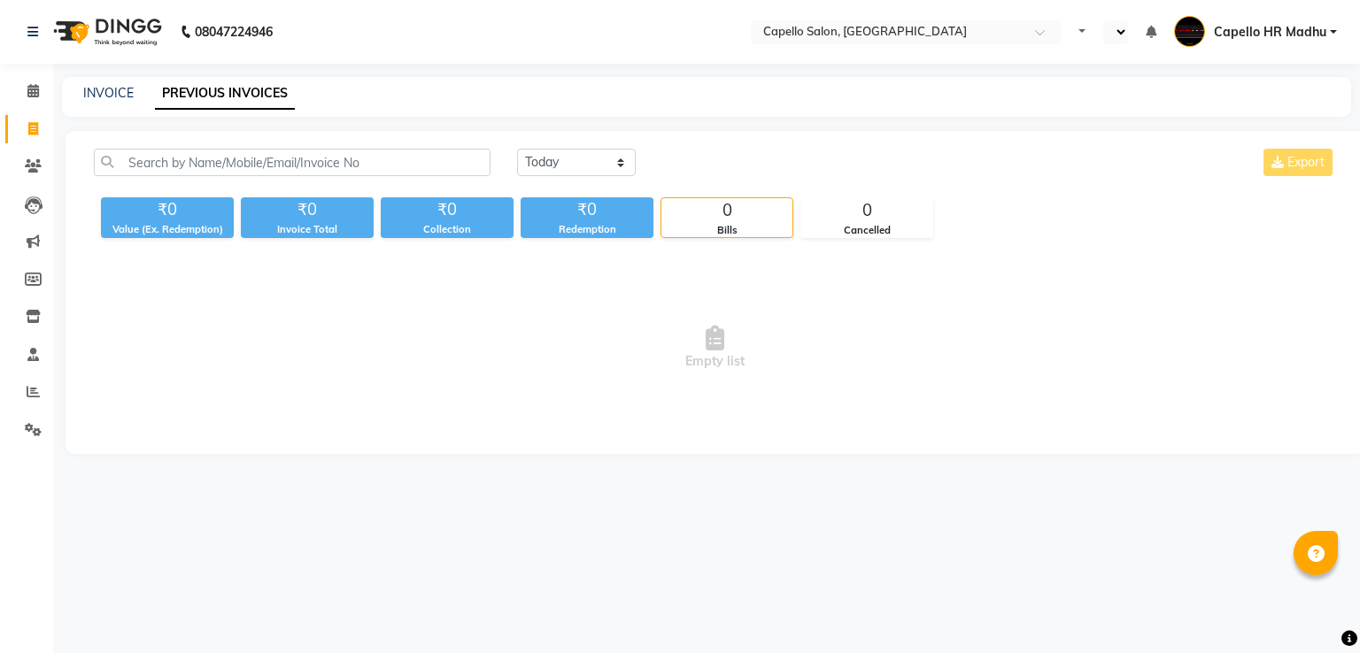
select select "en"
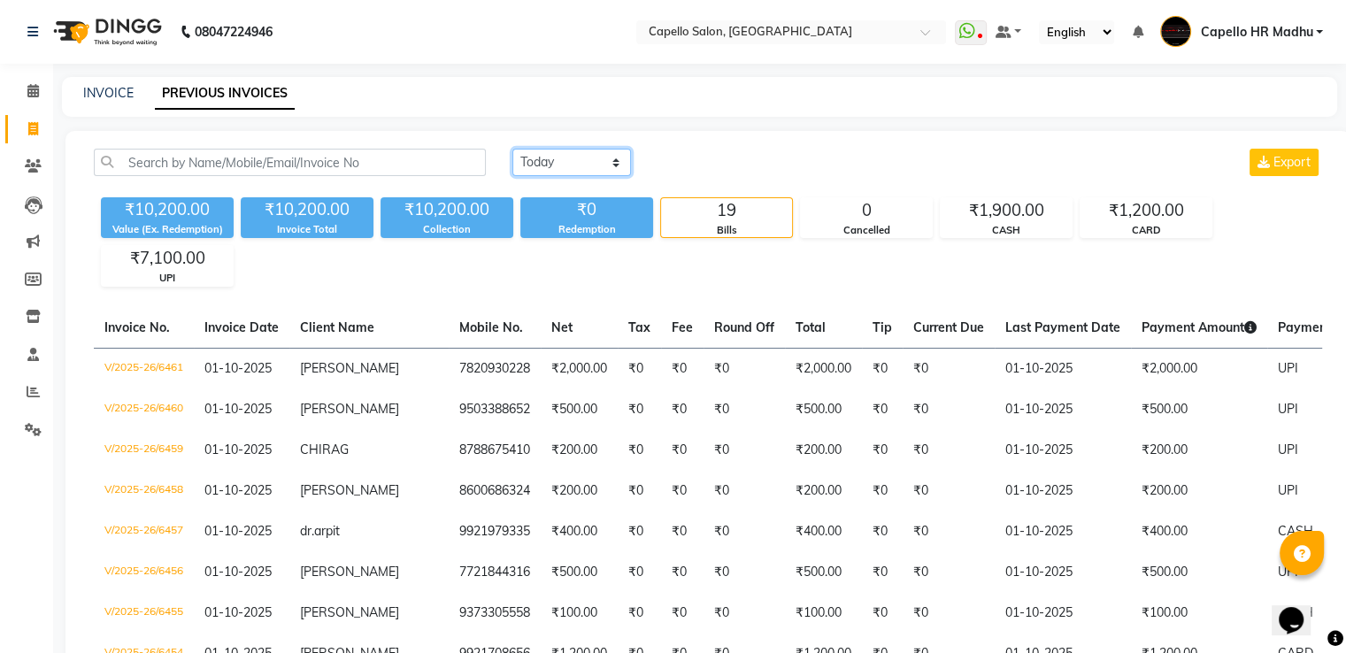
click at [594, 157] on select "[DATE] [DATE] Custom Range" at bounding box center [571, 162] width 119 height 27
select select "range"
click at [512, 149] on select "[DATE] [DATE] Custom Range" at bounding box center [571, 162] width 119 height 27
click at [714, 169] on input "01-10-2025" at bounding box center [716, 162] width 124 height 25
select select "10"
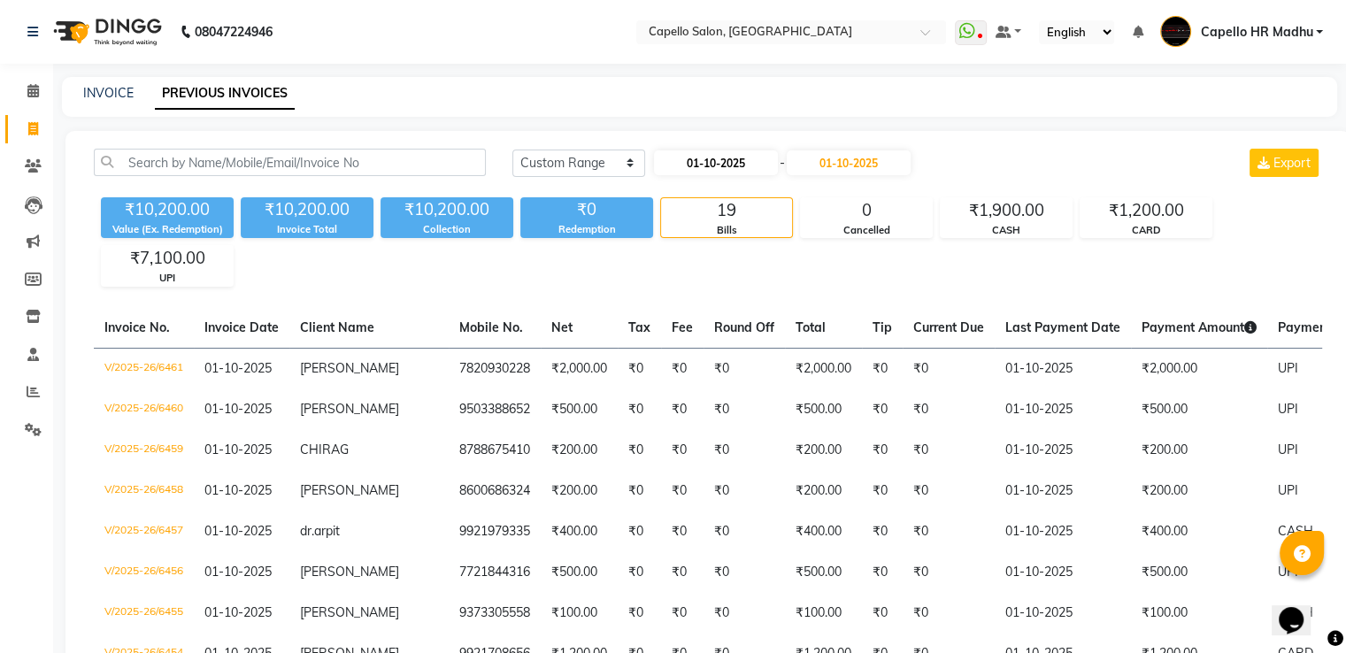
select select "2025"
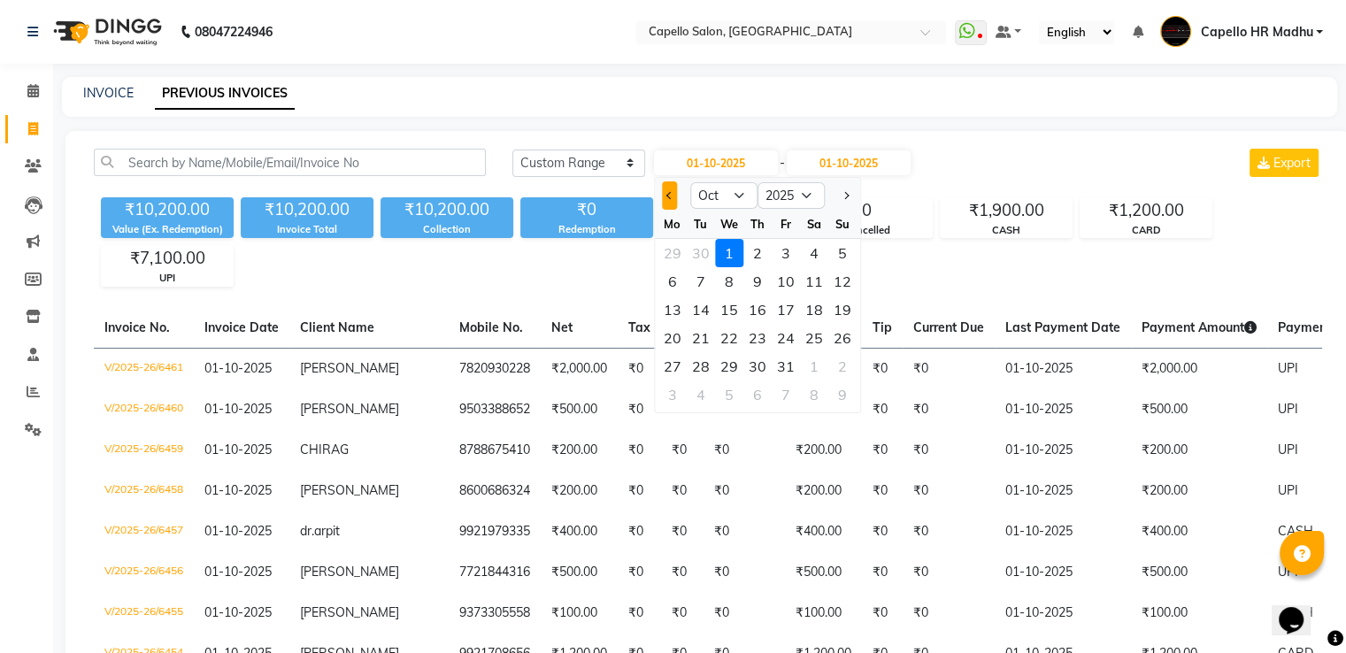
click at [664, 197] on button "Previous month" at bounding box center [669, 195] width 15 height 28
select select "9"
click at [669, 250] on div "1" at bounding box center [673, 253] width 28 height 28
type input "01-09-2025"
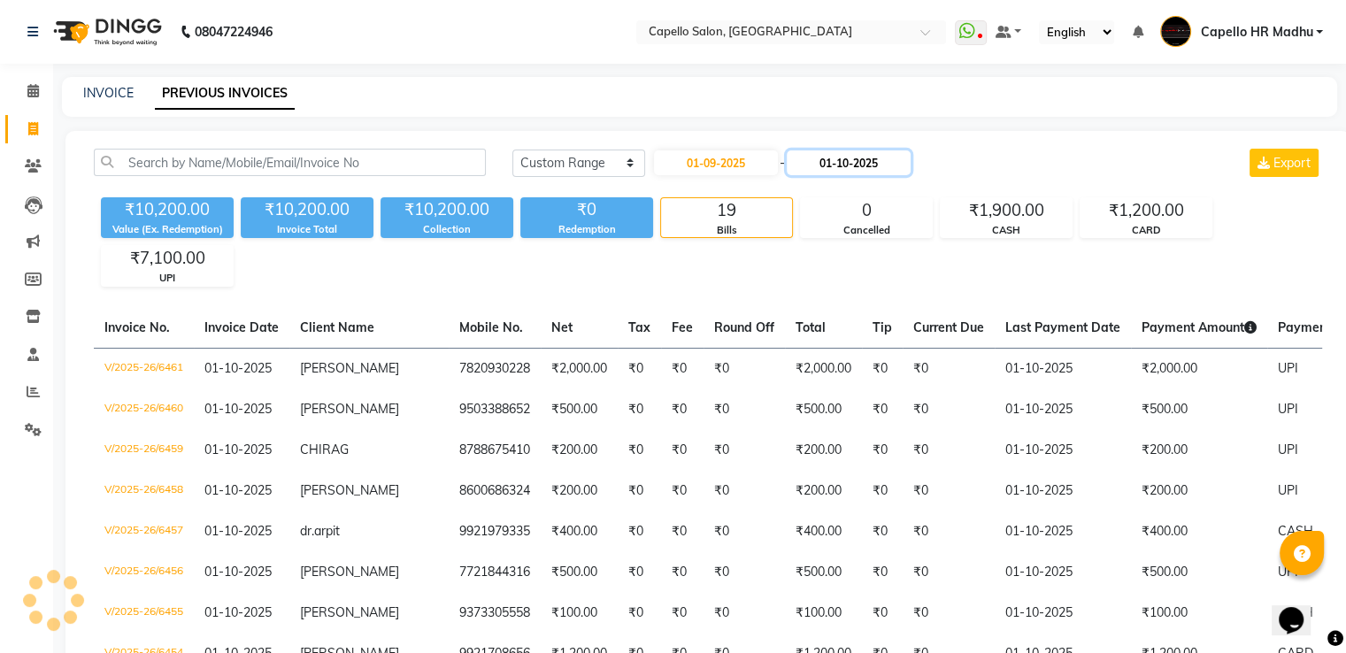
click at [836, 163] on input "01-10-2025" at bounding box center [849, 162] width 124 height 25
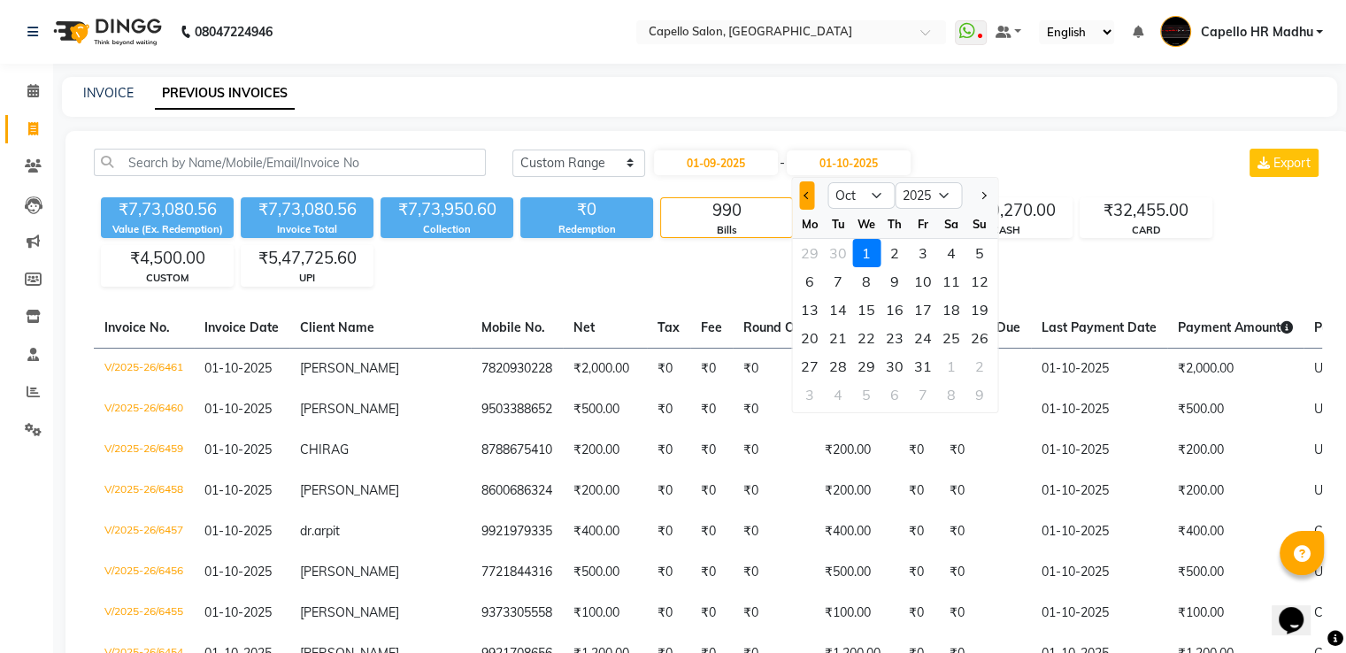
click at [805, 196] on span "Previous month" at bounding box center [807, 195] width 7 height 7
select select "9"
click at [839, 369] on div "30" at bounding box center [838, 366] width 28 height 28
type input "[DATE]"
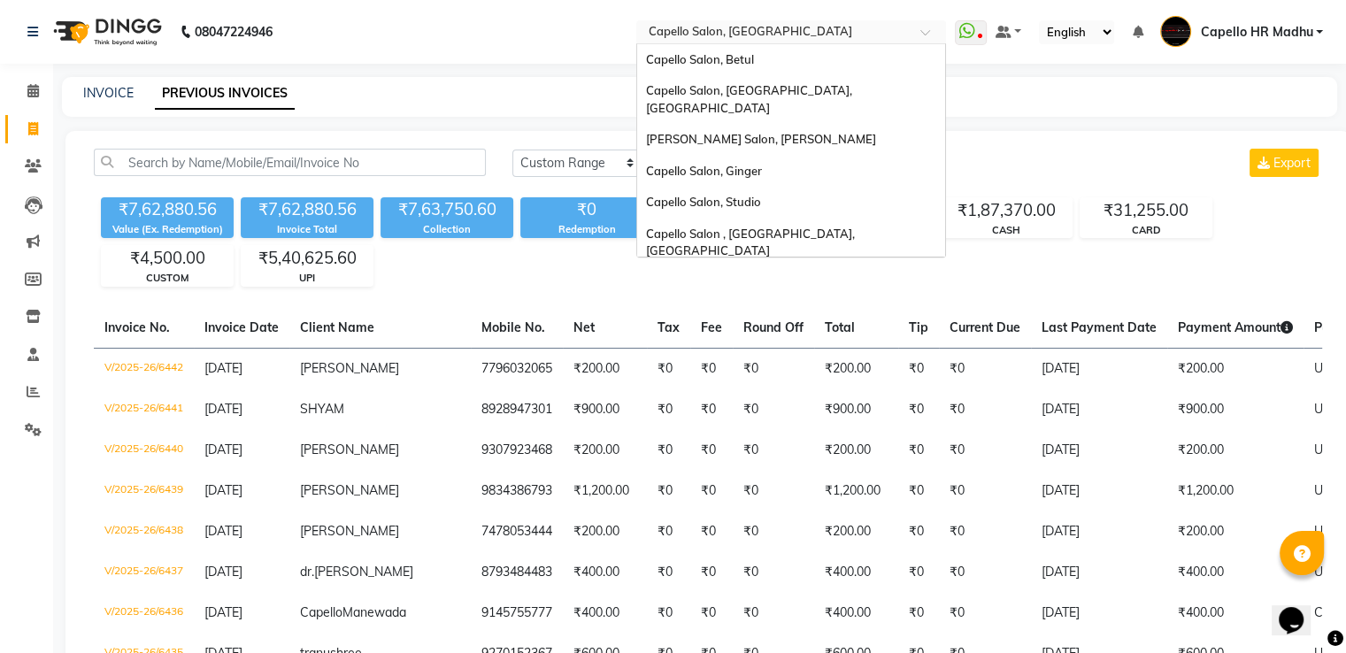
click at [851, 25] on input "text" at bounding box center [773, 34] width 257 height 18
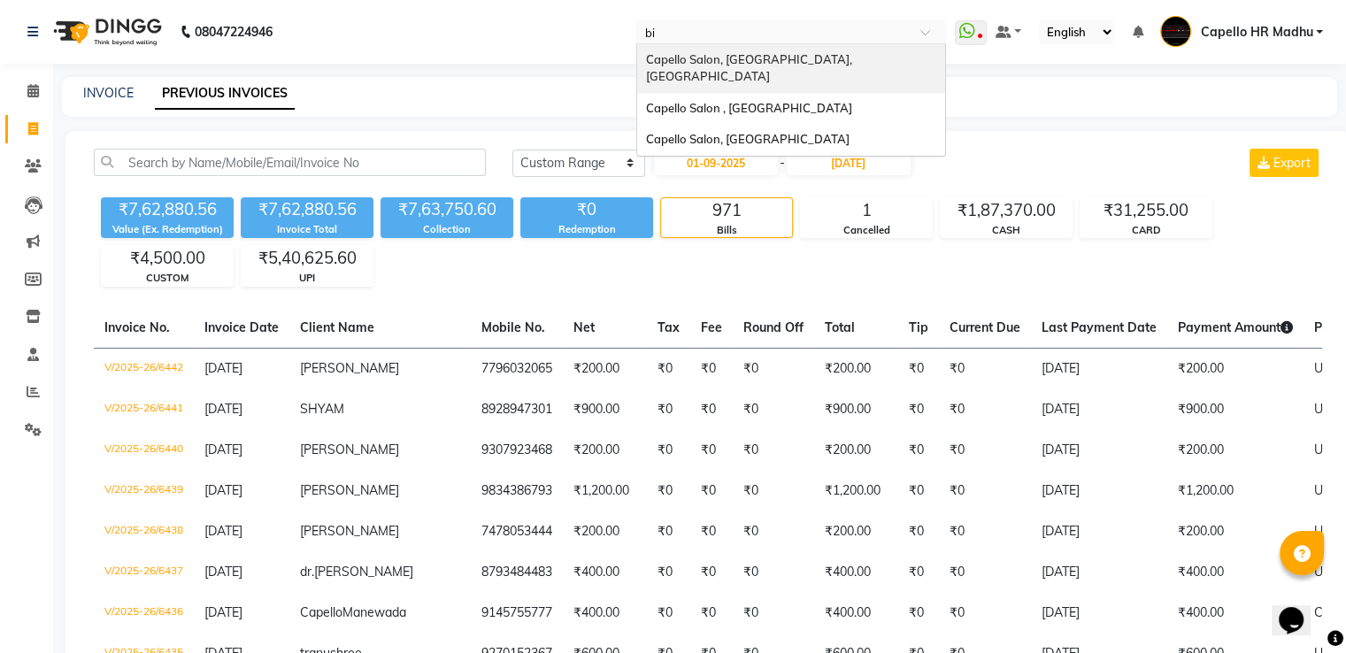
type input "bil"
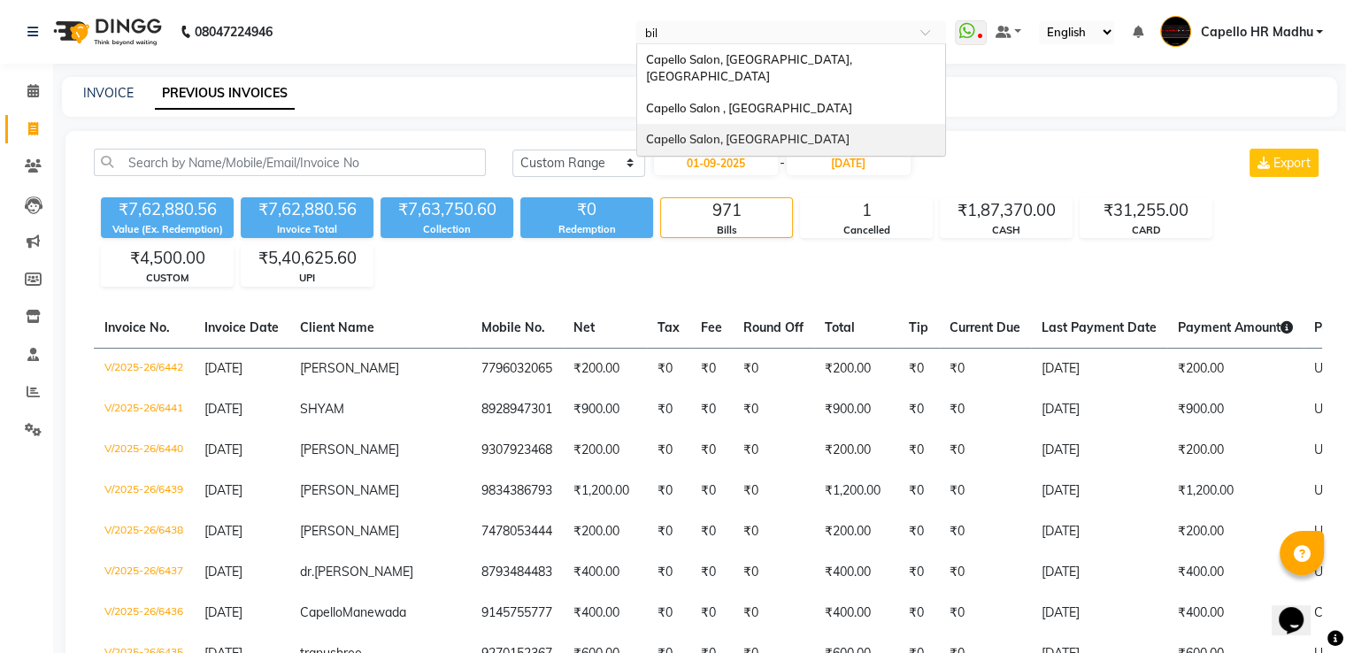
click at [765, 132] on span "Capello Salon, [GEOGRAPHIC_DATA]" at bounding box center [748, 139] width 204 height 14
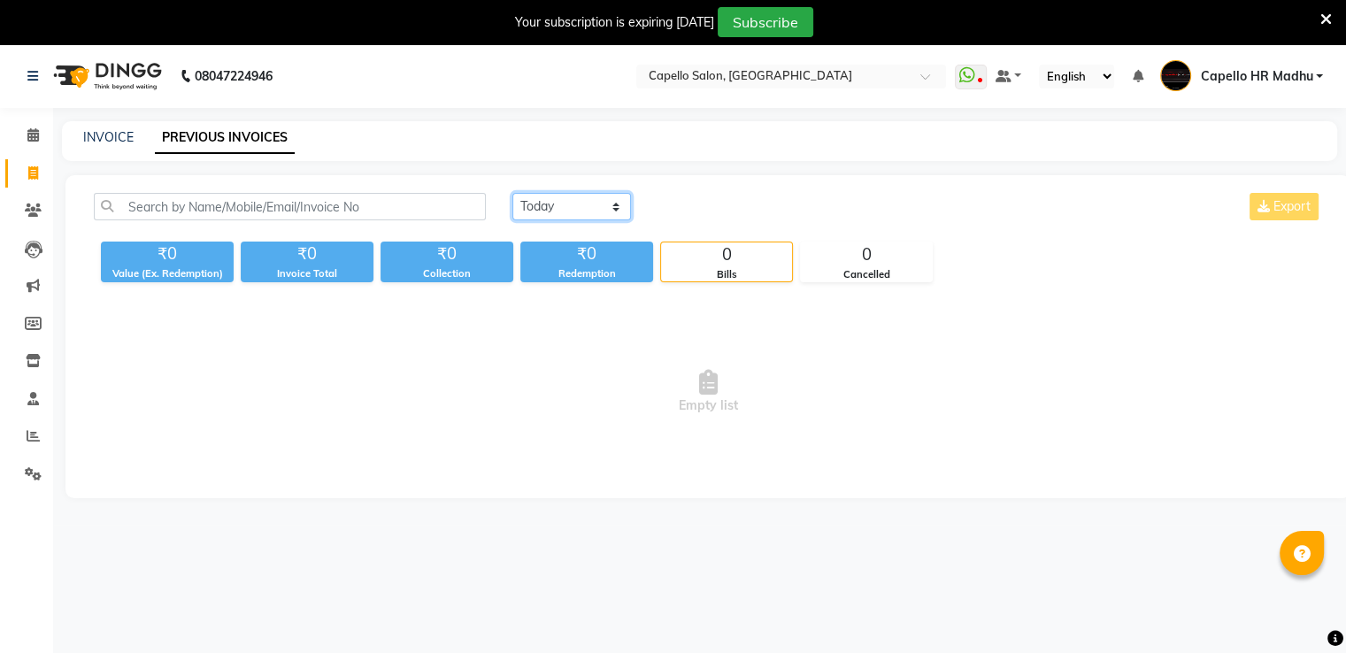
click at [557, 206] on select "[DATE] [DATE] Custom Range" at bounding box center [571, 206] width 119 height 27
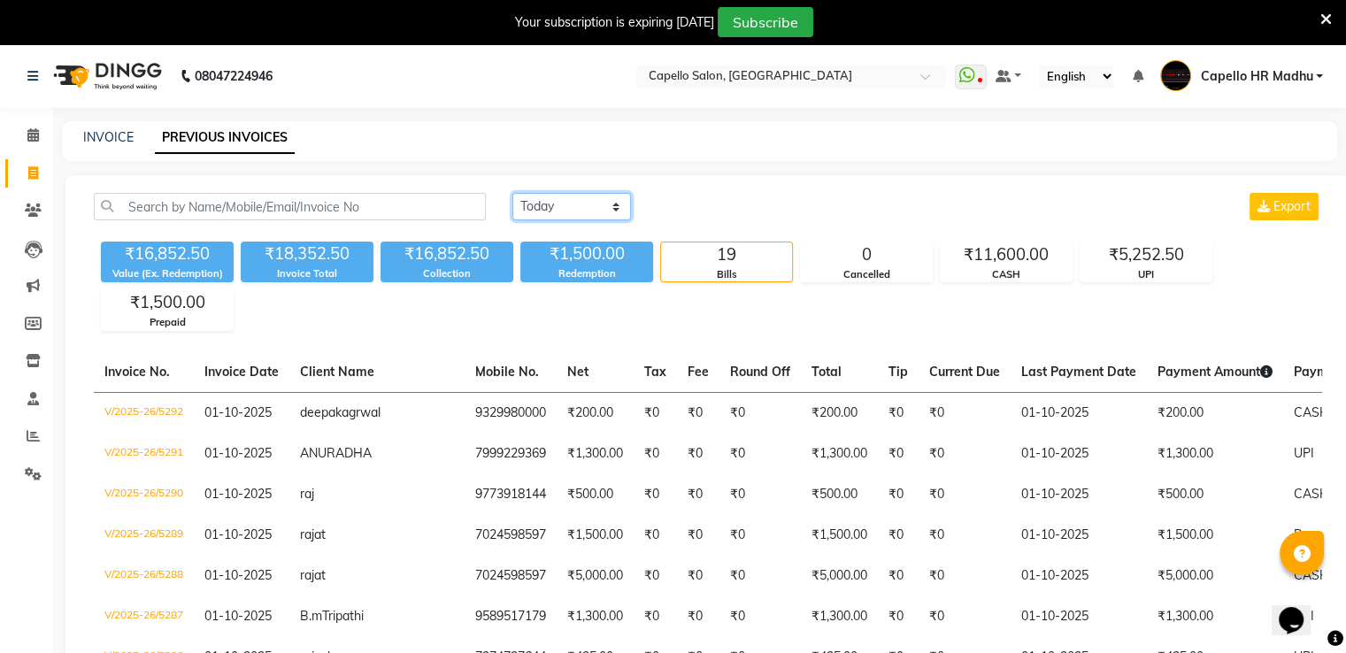
select select "range"
click at [512, 193] on select "[DATE] [DATE] Custom Range" at bounding box center [571, 206] width 119 height 27
click at [696, 202] on input "01-10-2025" at bounding box center [716, 207] width 124 height 25
select select "10"
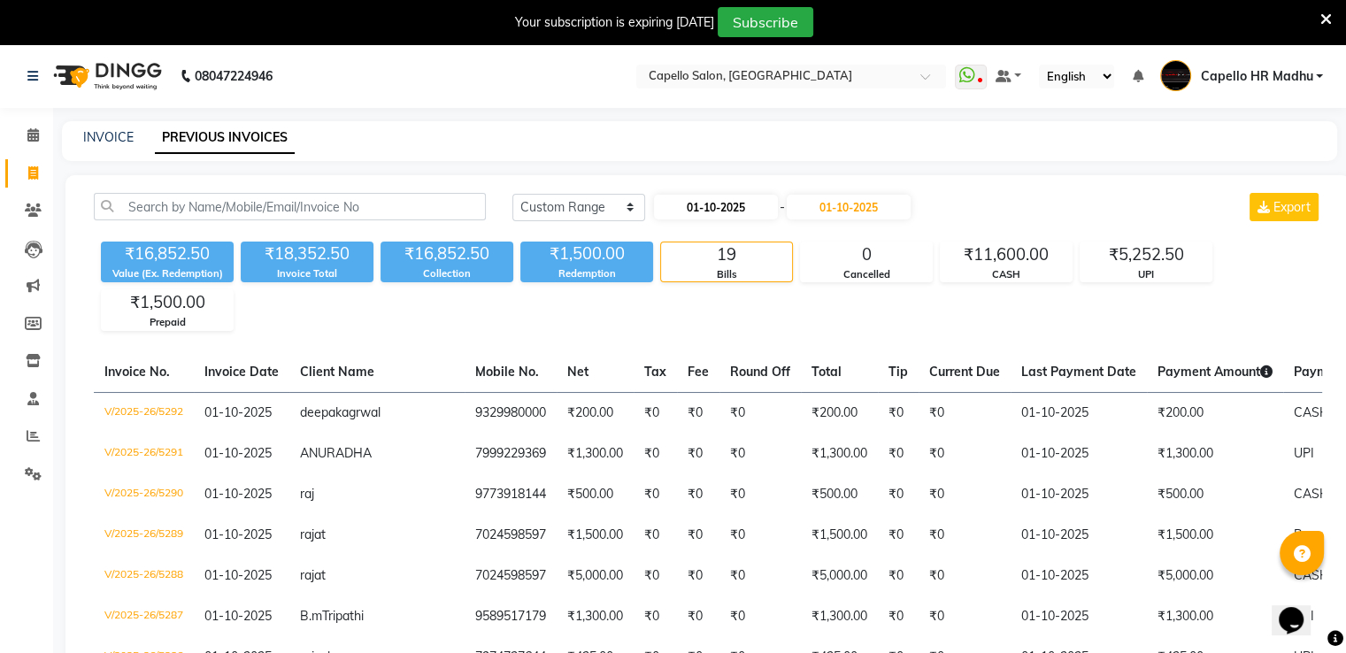
select select "2025"
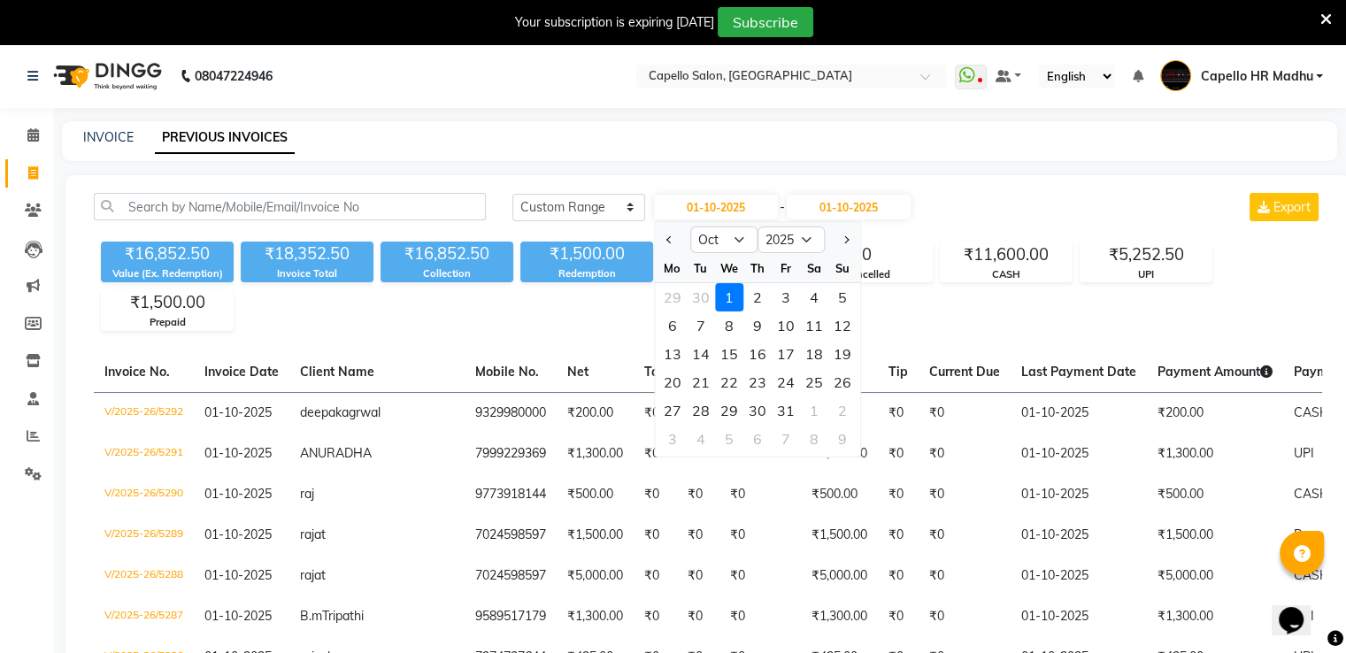
click at [726, 298] on div "1" at bounding box center [729, 297] width 28 height 28
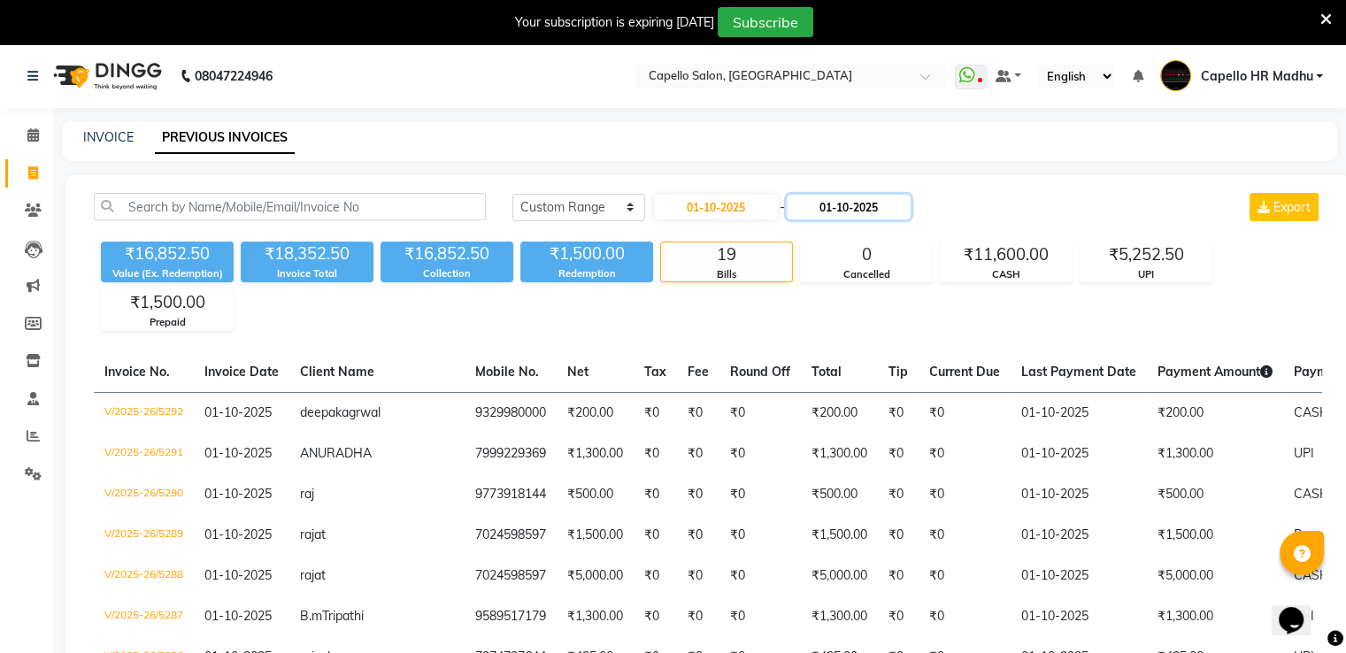
click at [829, 200] on input "01-10-2025" at bounding box center [849, 207] width 124 height 25
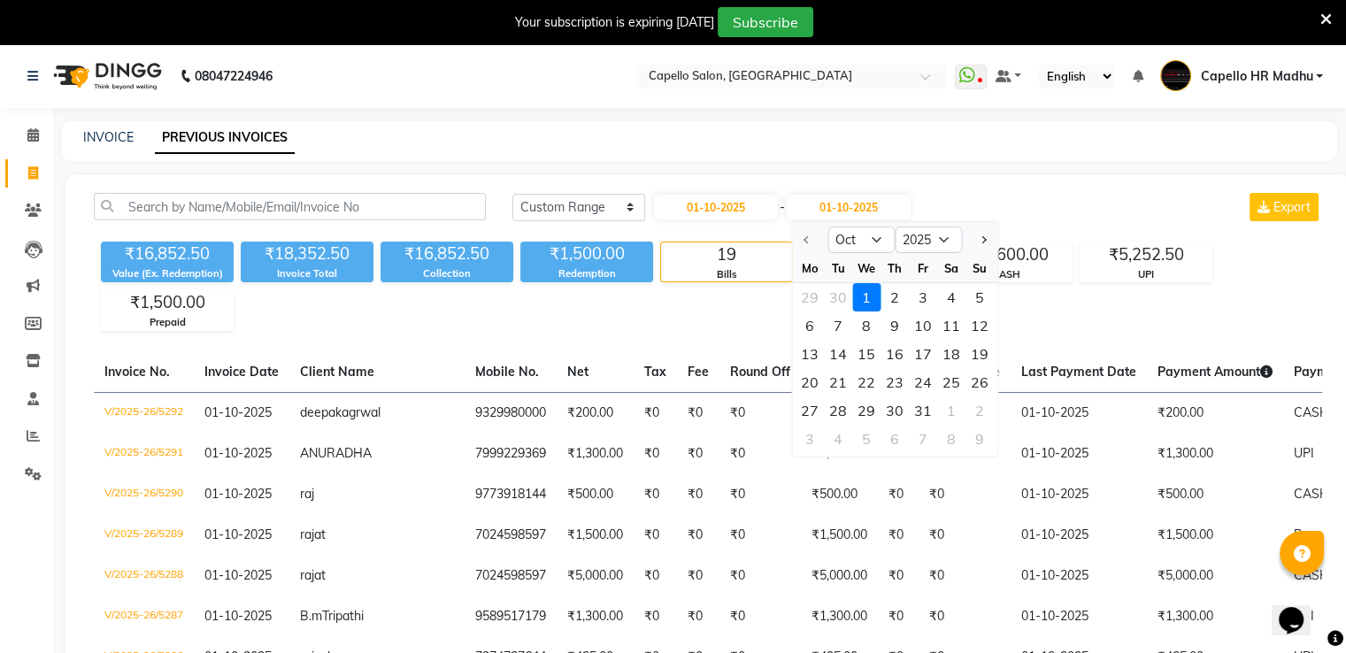
click at [803, 242] on div at bounding box center [809, 240] width 35 height 28
click at [803, 243] on div at bounding box center [809, 240] width 35 height 28
click at [803, 240] on div at bounding box center [809, 240] width 35 height 28
click at [806, 233] on div at bounding box center [809, 240] width 35 height 28
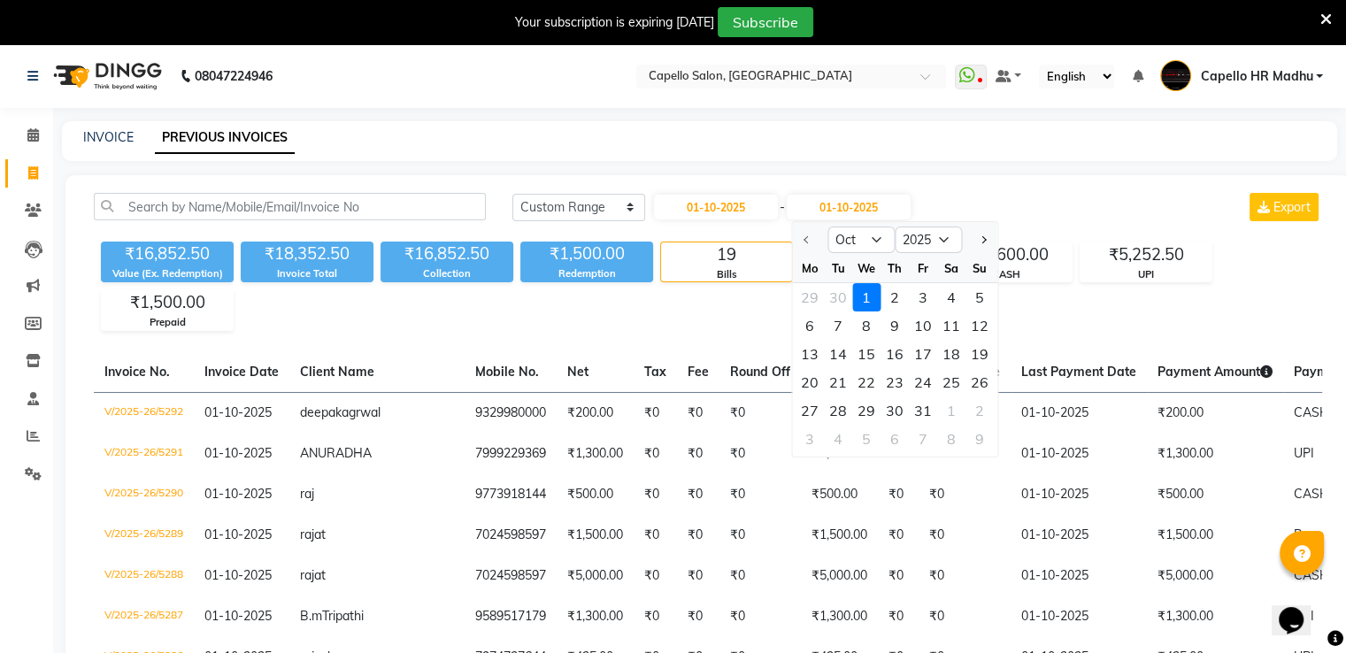
click at [807, 238] on div at bounding box center [809, 240] width 35 height 28
click at [756, 201] on input "01-10-2025" at bounding box center [716, 207] width 124 height 25
select select "10"
select select "2025"
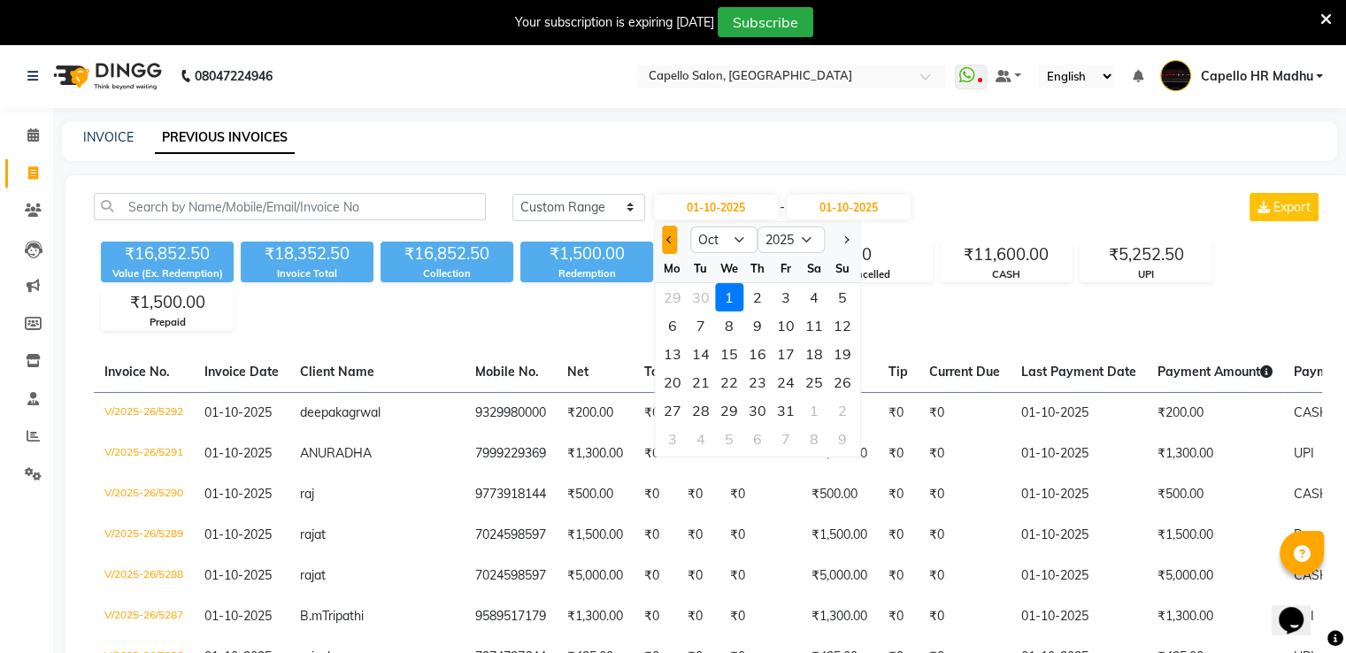
click at [662, 239] on button "Previous month" at bounding box center [669, 240] width 15 height 28
select select "9"
click at [670, 296] on div "1" at bounding box center [673, 297] width 28 height 28
type input "01-09-2025"
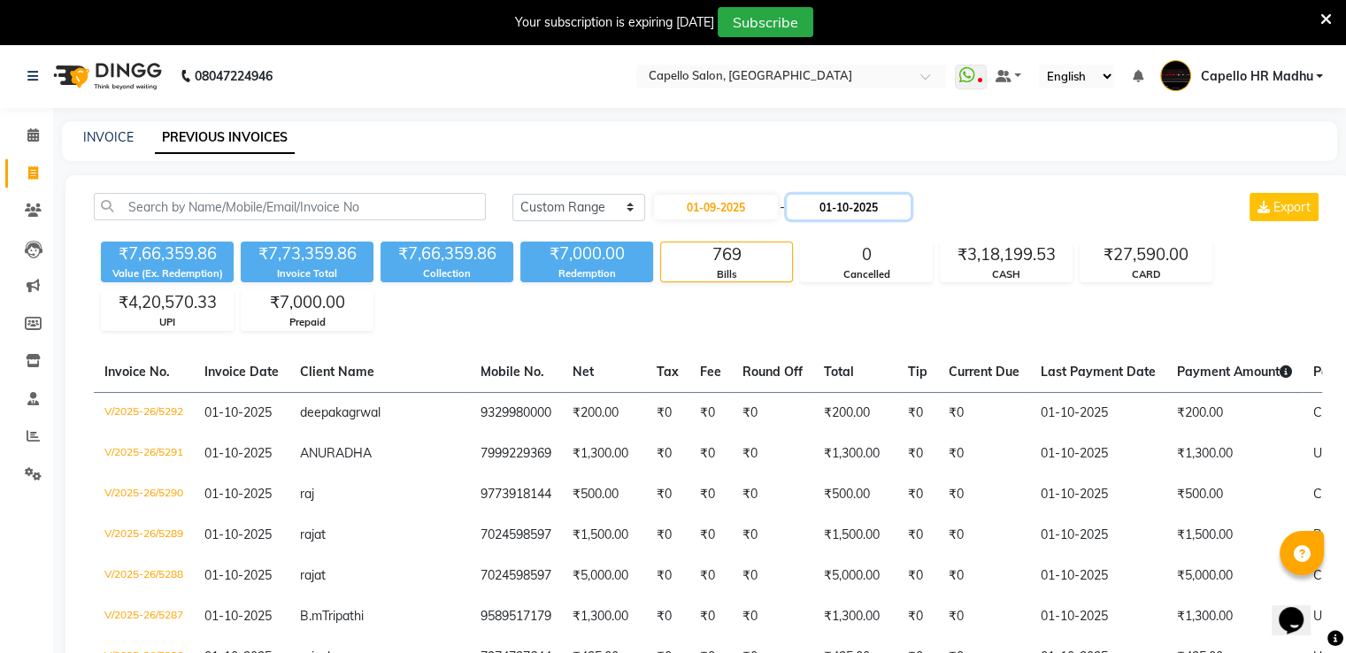
click at [847, 199] on input "01-10-2025" at bounding box center [849, 207] width 124 height 25
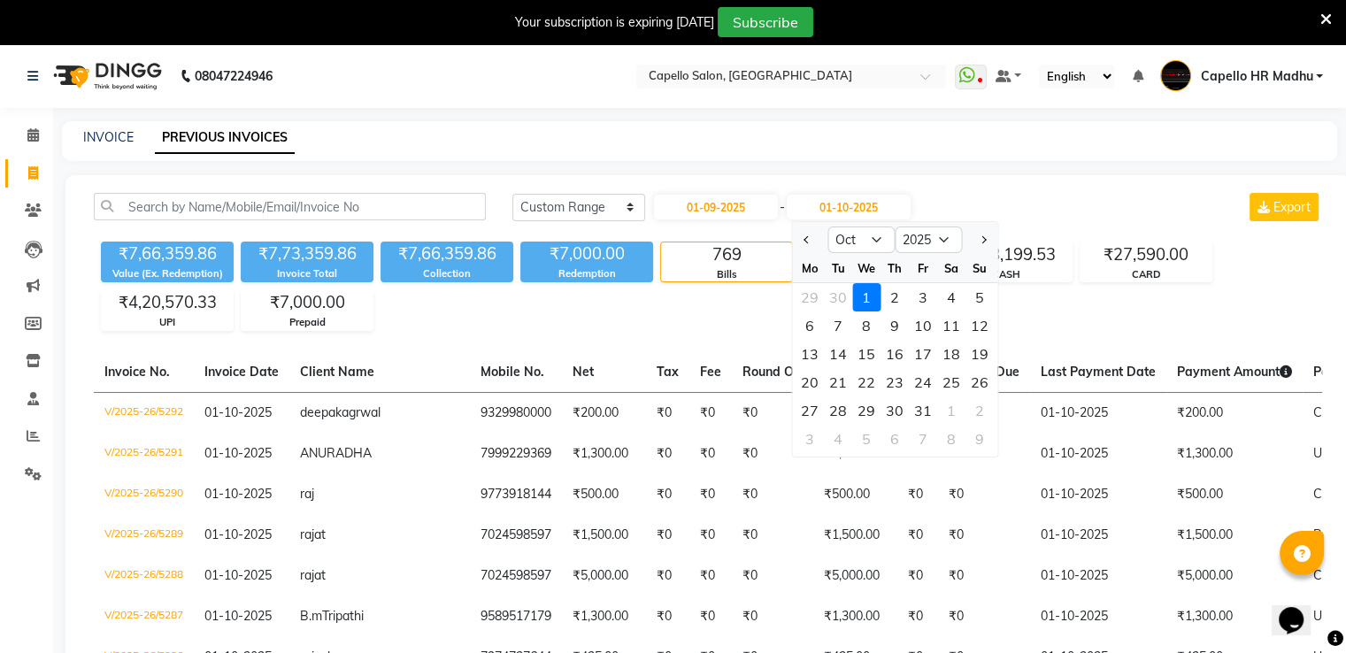
click at [801, 242] on button "Previous month" at bounding box center [806, 240] width 15 height 28
select select "9"
click at [840, 408] on div "30" at bounding box center [838, 411] width 28 height 28
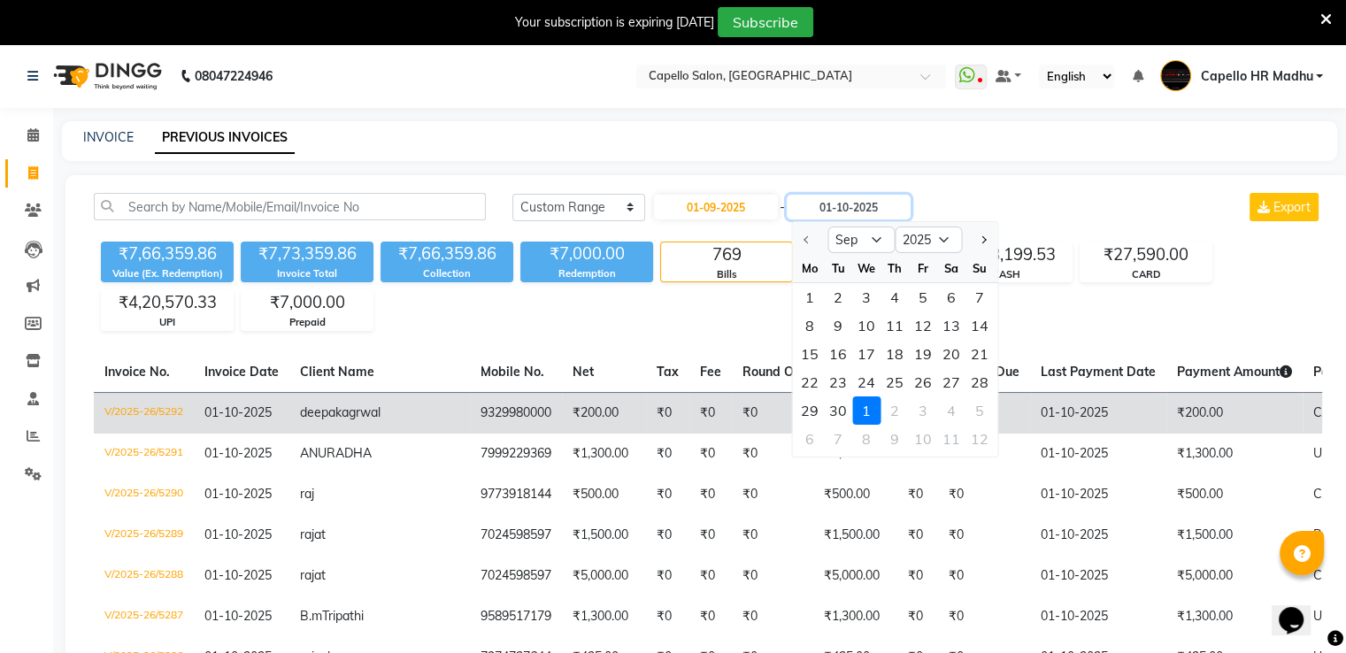
type input "[DATE]"
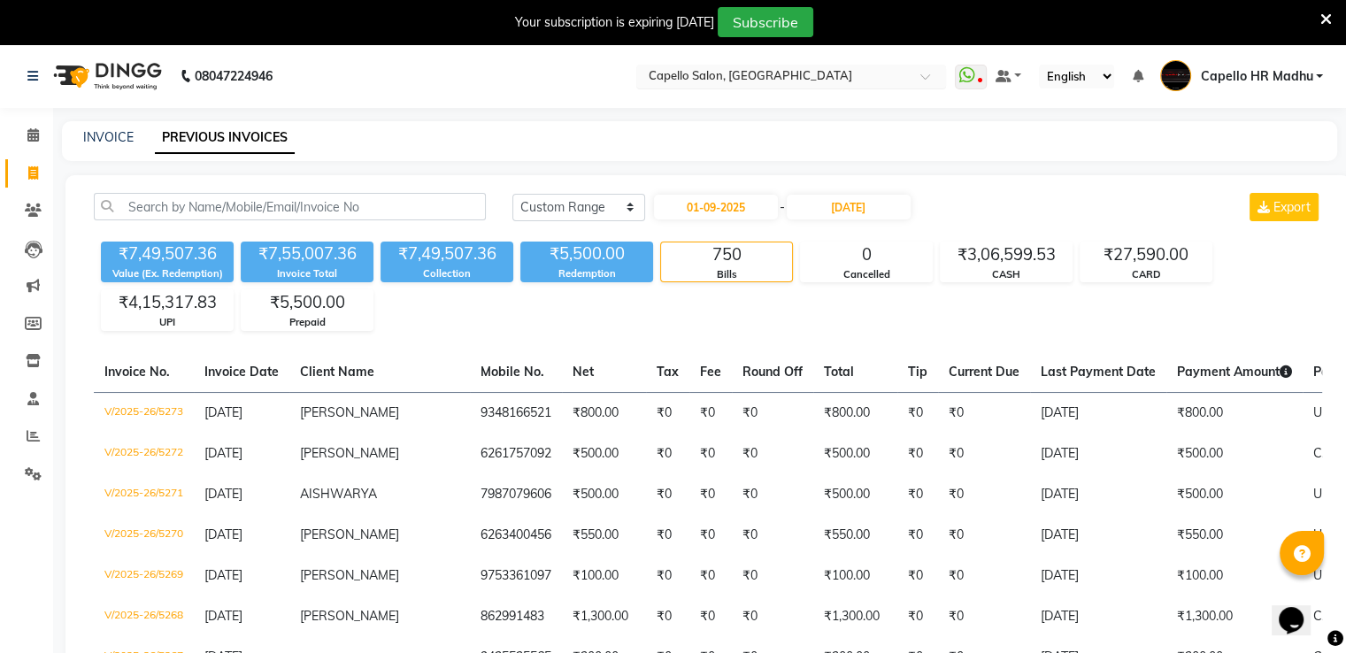
click at [770, 81] on input "text" at bounding box center [773, 78] width 257 height 18
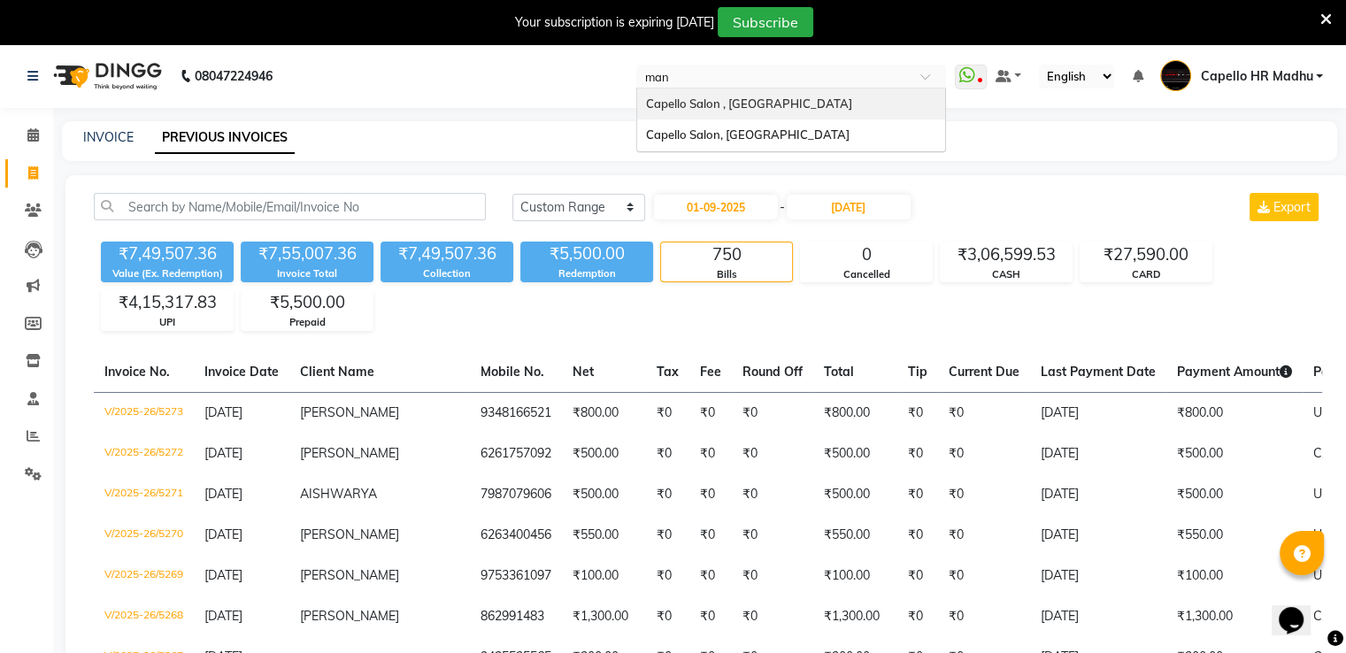
type input "mani"
click at [772, 104] on span "Capello Salon , [GEOGRAPHIC_DATA]" at bounding box center [749, 103] width 206 height 14
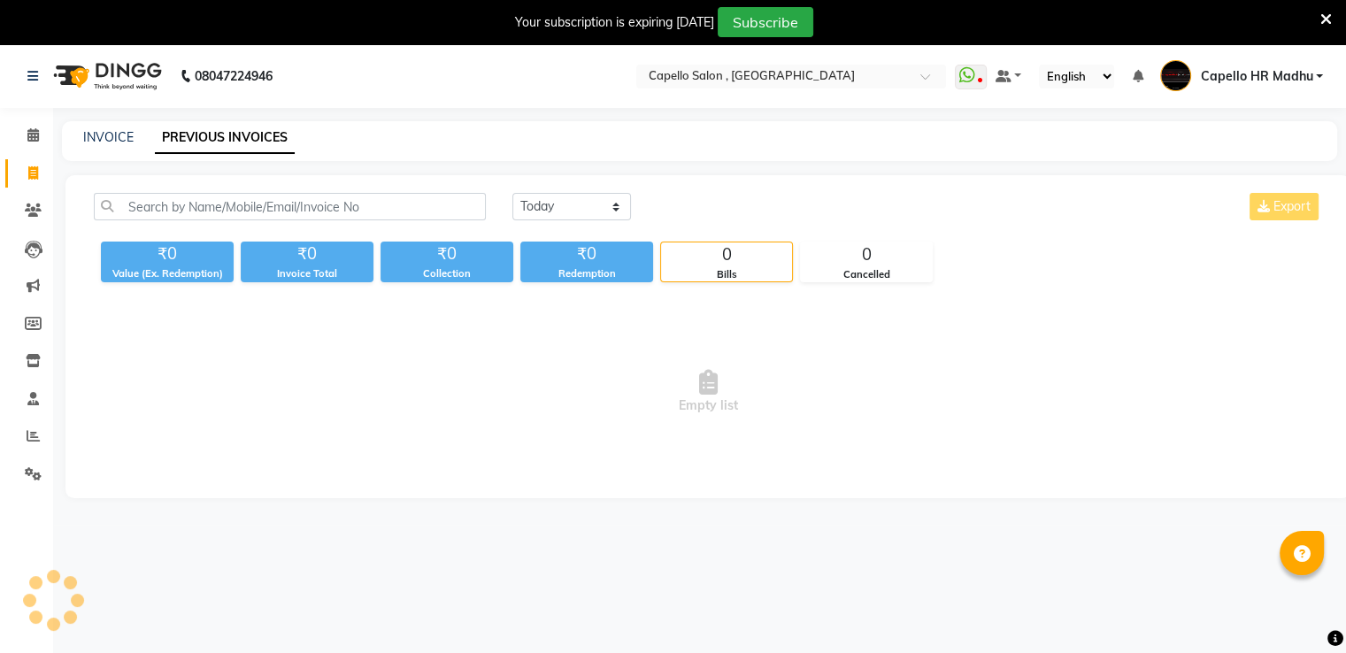
select select "en"
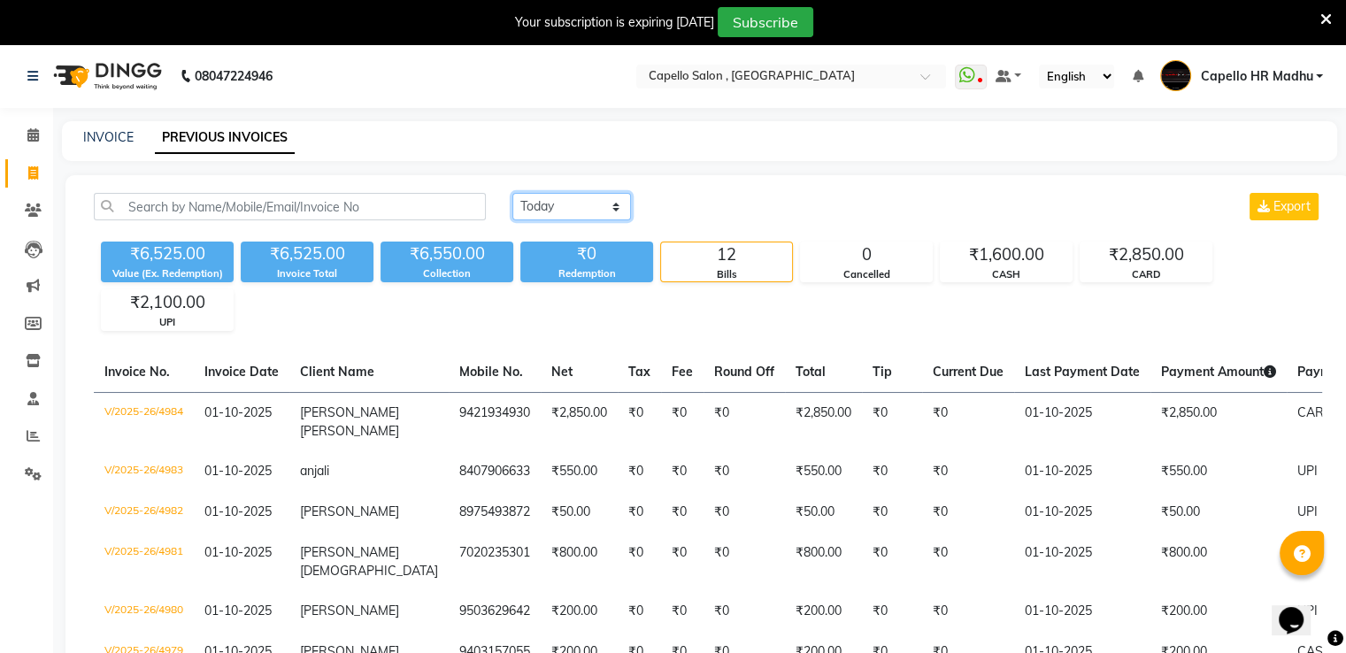
click at [564, 211] on select "[DATE] [DATE] Custom Range" at bounding box center [571, 206] width 119 height 27
select select "range"
click at [512, 193] on select "[DATE] [DATE] Custom Range" at bounding box center [571, 206] width 119 height 27
click at [697, 202] on input "01-10-2025" at bounding box center [716, 207] width 124 height 25
select select "10"
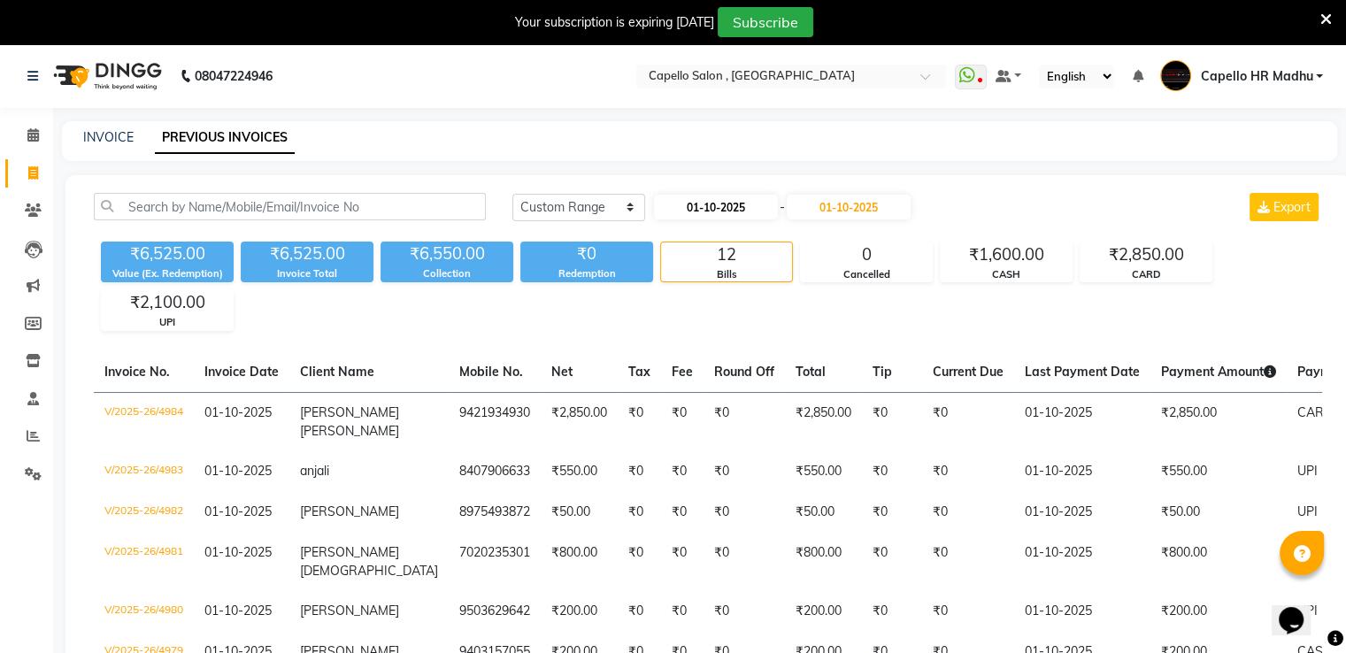
select select "2025"
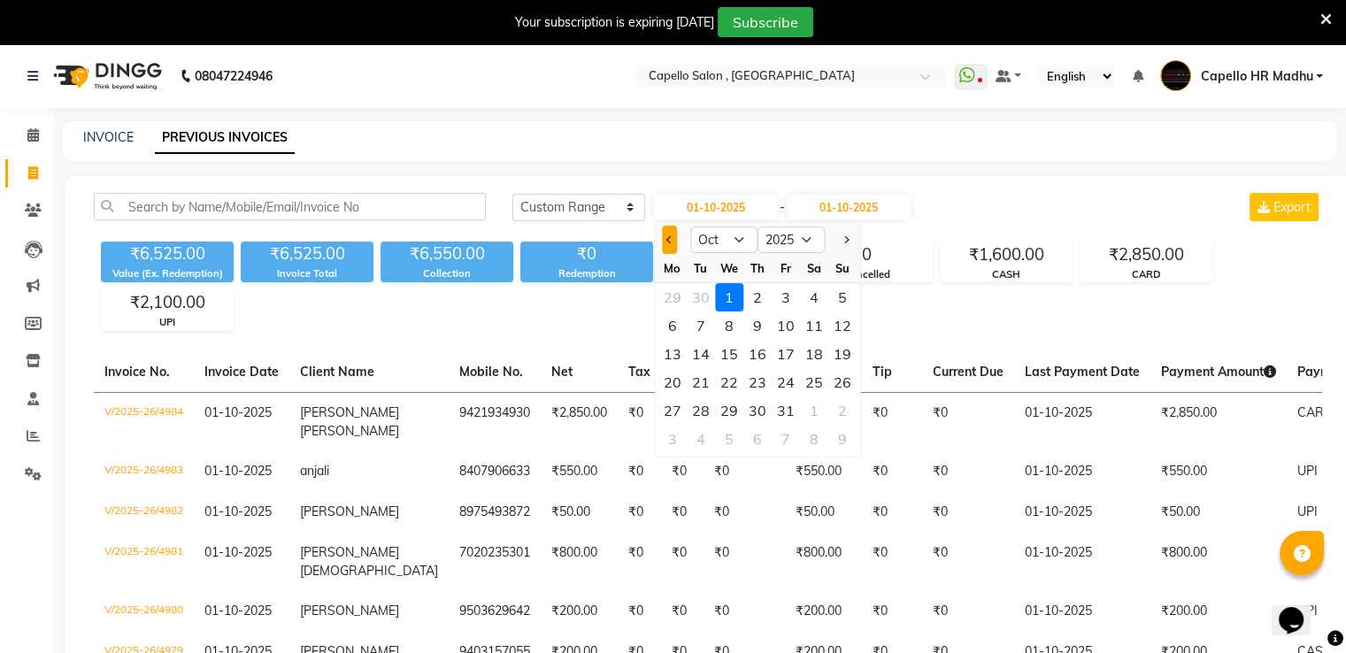
click at [662, 250] on button "Previous month" at bounding box center [669, 240] width 15 height 28
select select "9"
click at [676, 305] on div "1" at bounding box center [673, 297] width 28 height 28
type input "01-09-2025"
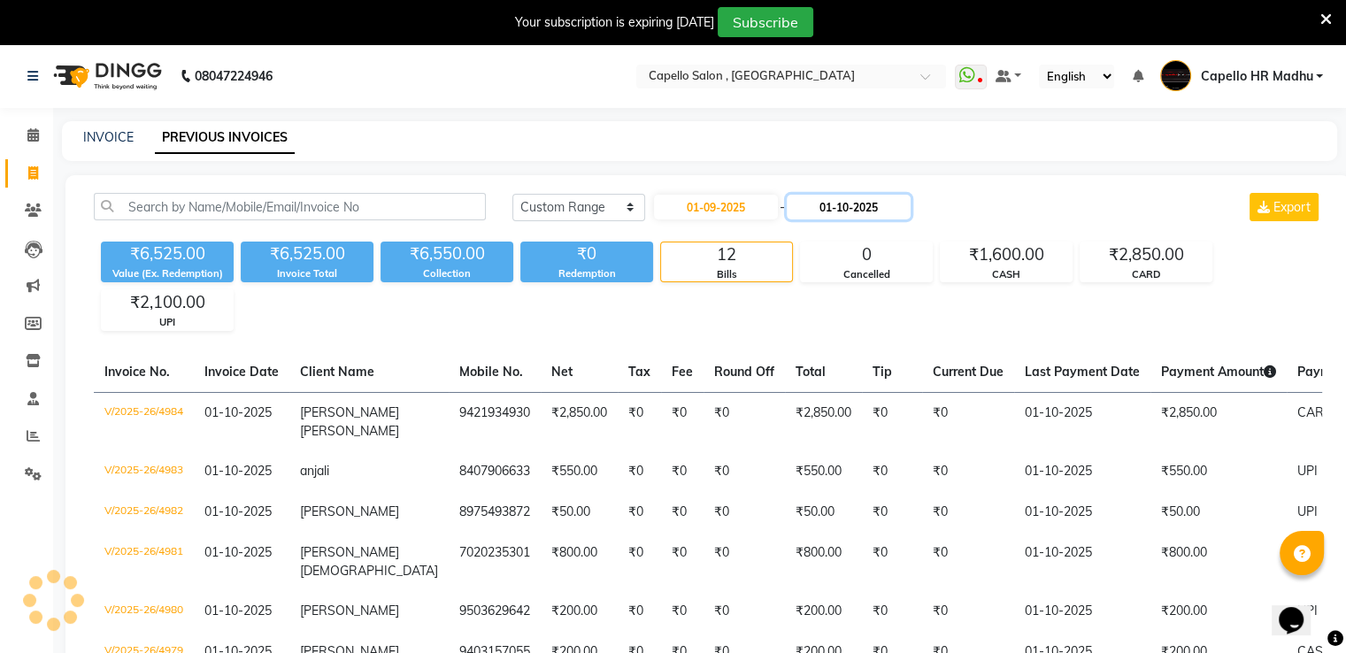
click at [817, 207] on input "01-10-2025" at bounding box center [849, 207] width 124 height 25
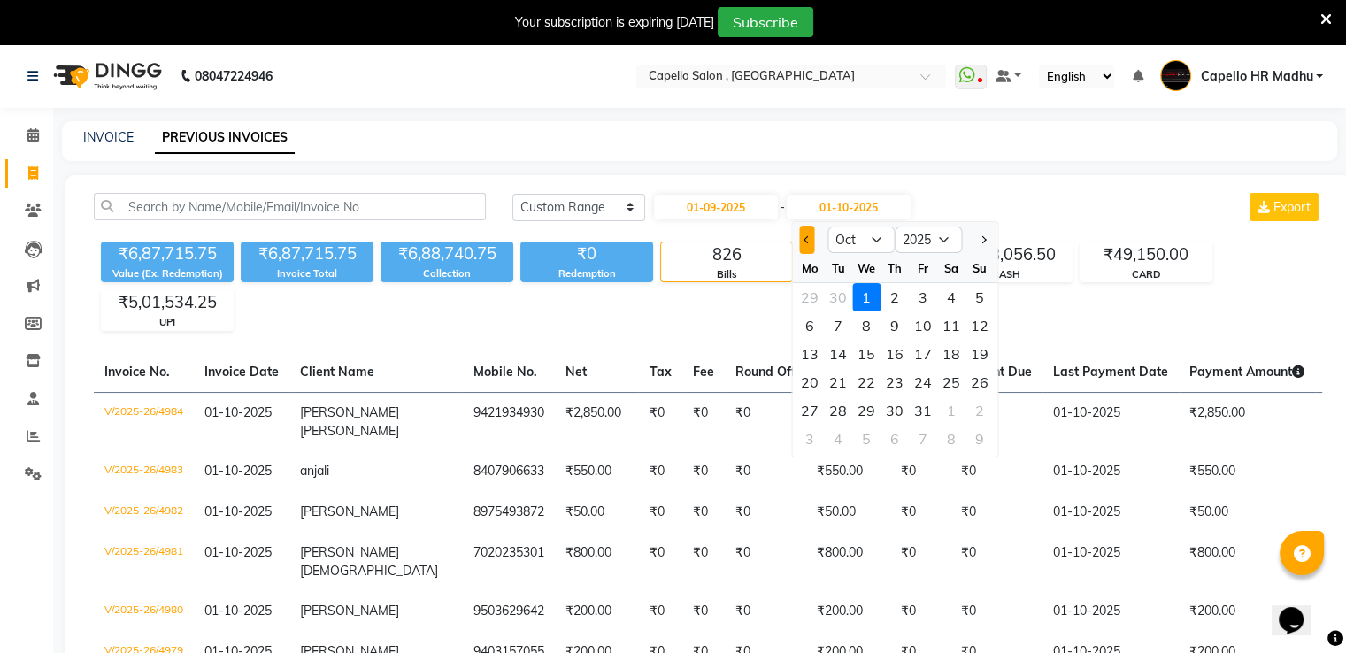
click at [807, 238] on span "Previous month" at bounding box center [807, 239] width 7 height 7
select select "9"
click at [841, 412] on div "30" at bounding box center [838, 411] width 28 height 28
type input "[DATE]"
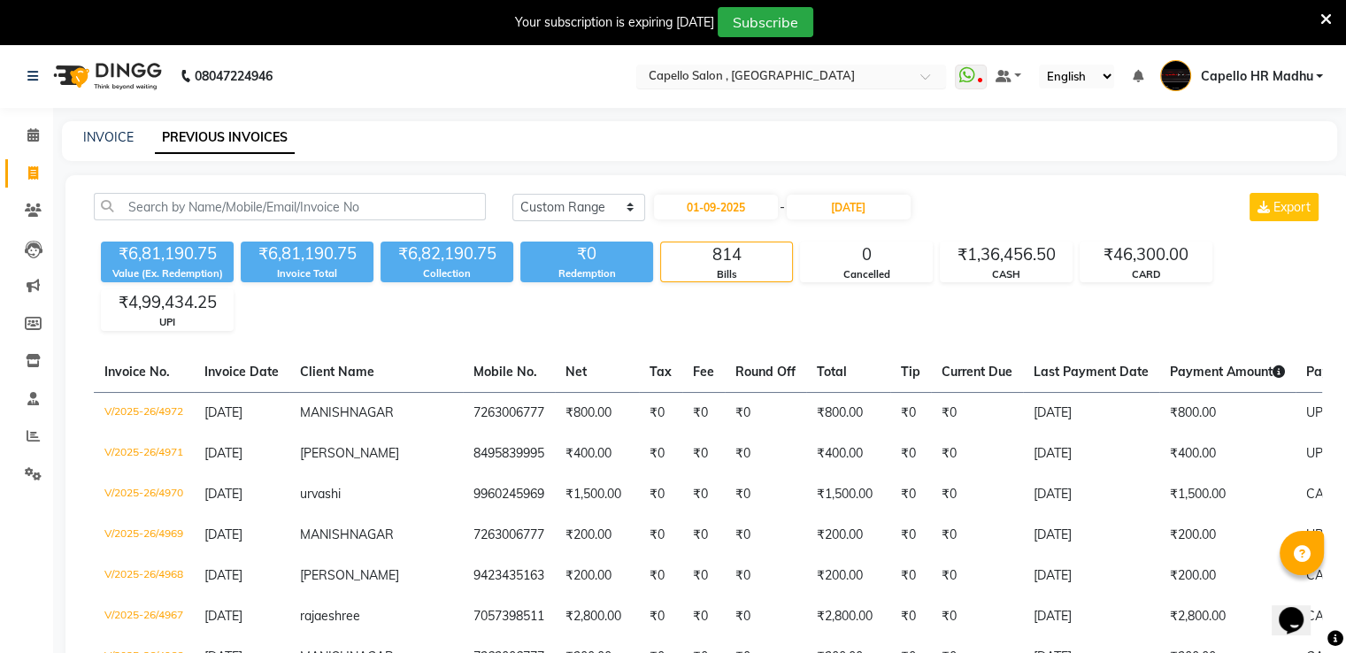
click at [752, 77] on input "text" at bounding box center [773, 78] width 257 height 18
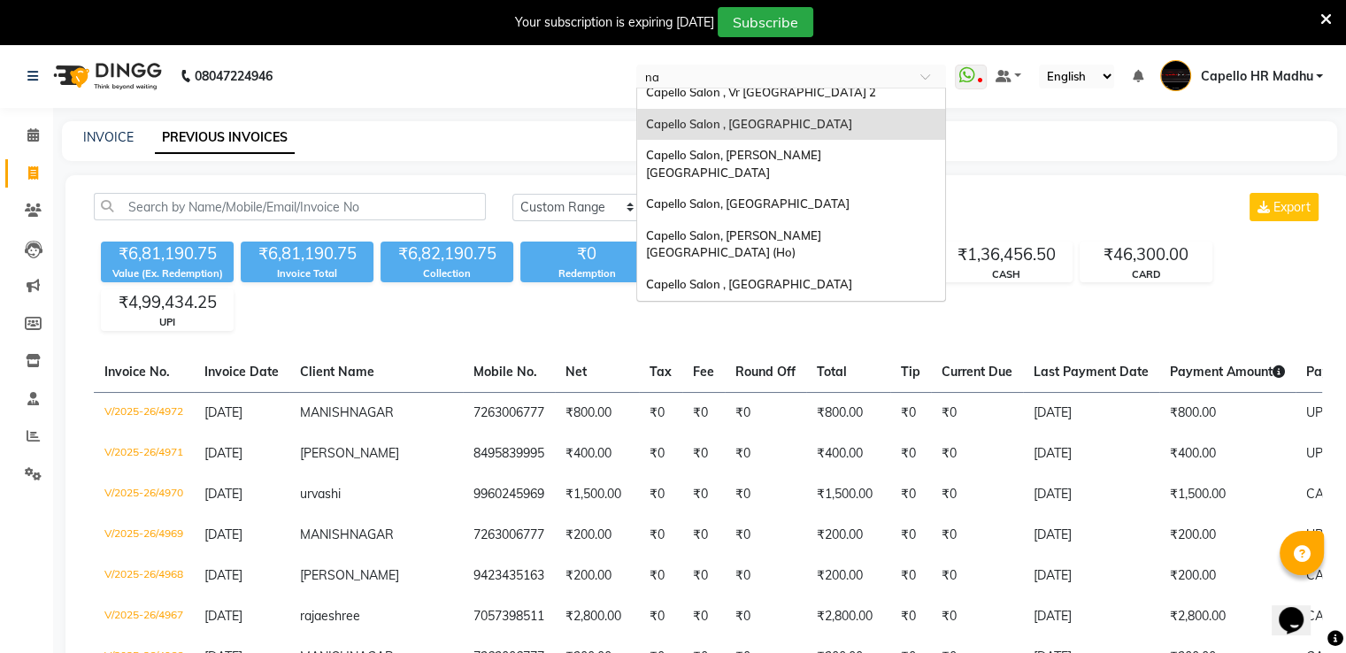
scroll to position [7, 0]
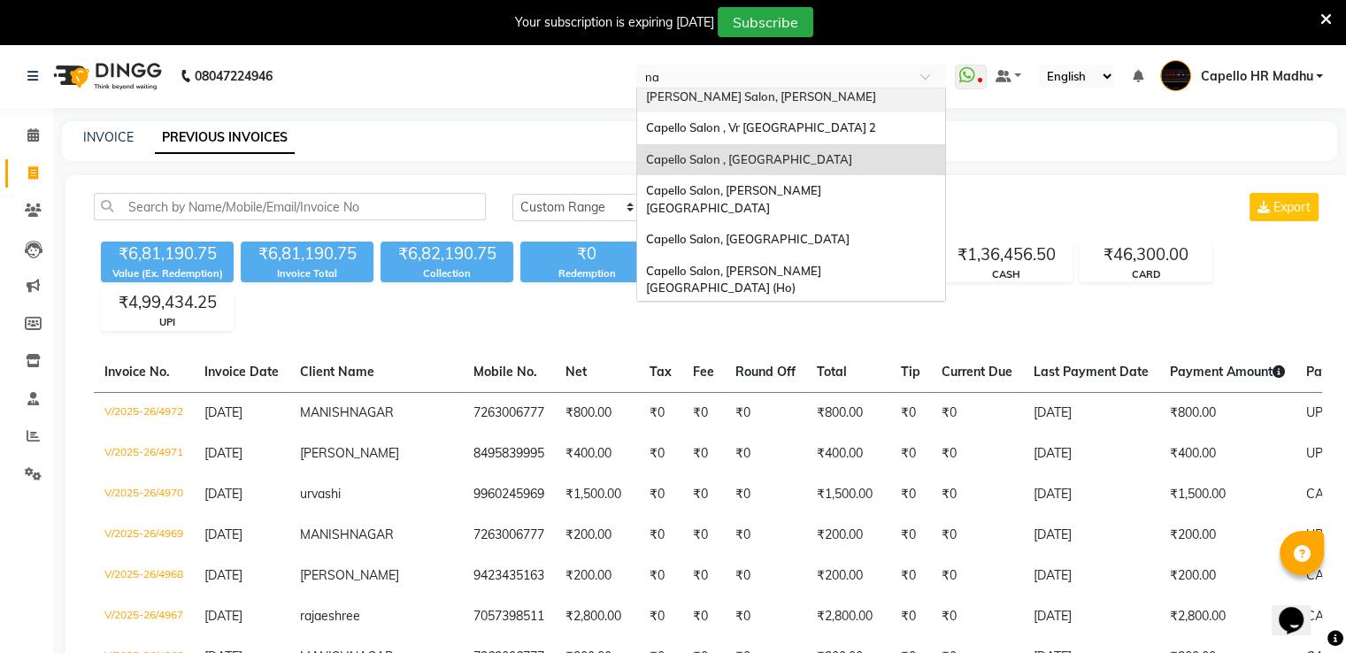
type input "nan"
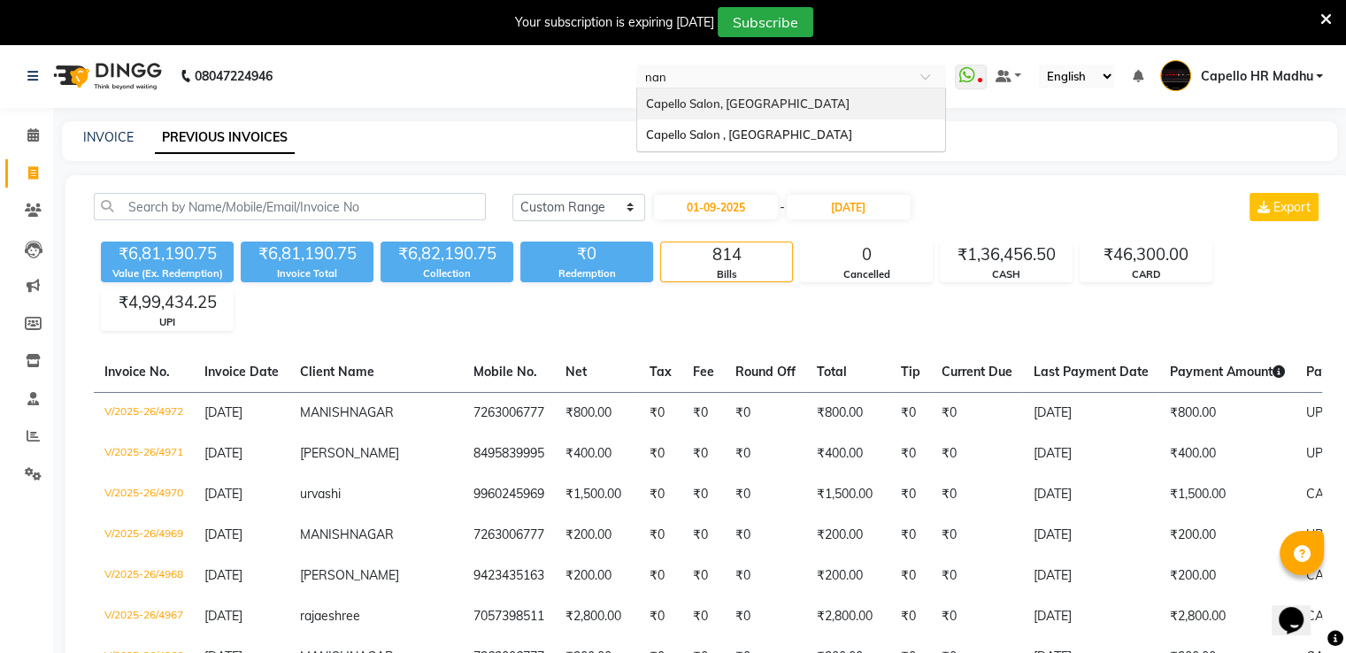
scroll to position [0, 0]
click at [754, 105] on span "Capello Salon, [GEOGRAPHIC_DATA]" at bounding box center [748, 103] width 204 height 14
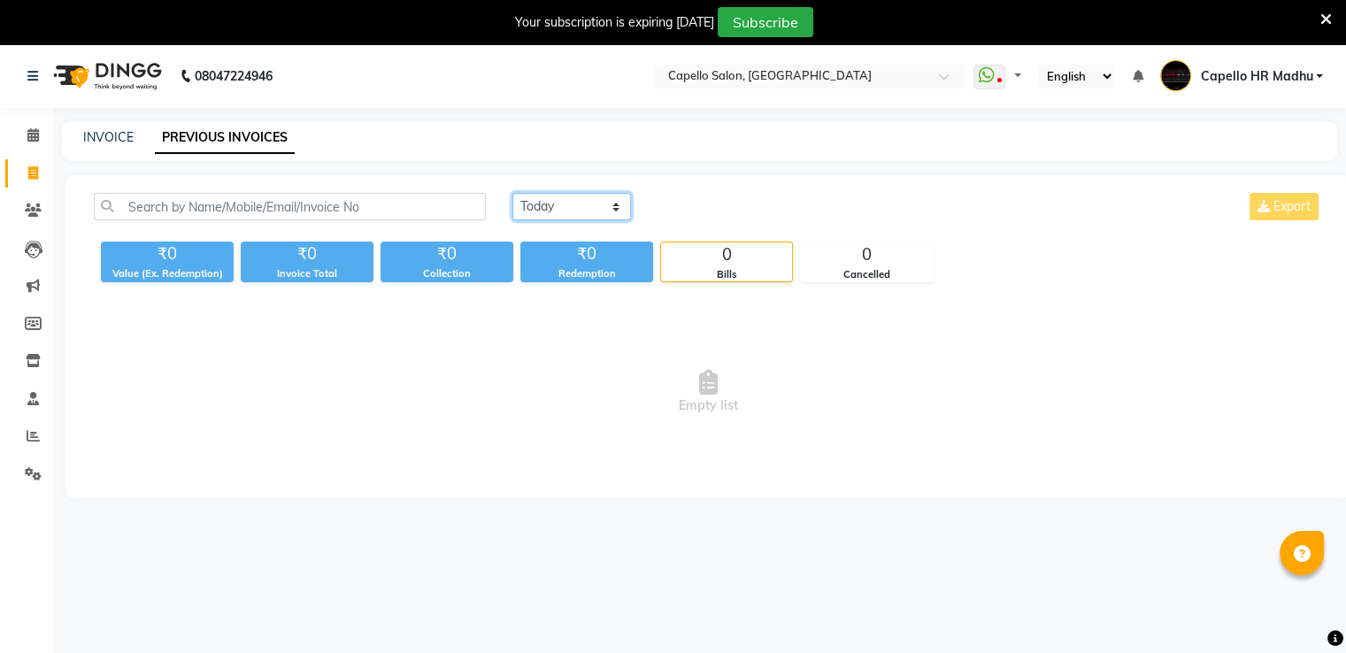
click at [588, 210] on select "[DATE] [DATE] Custom Range" at bounding box center [571, 206] width 119 height 27
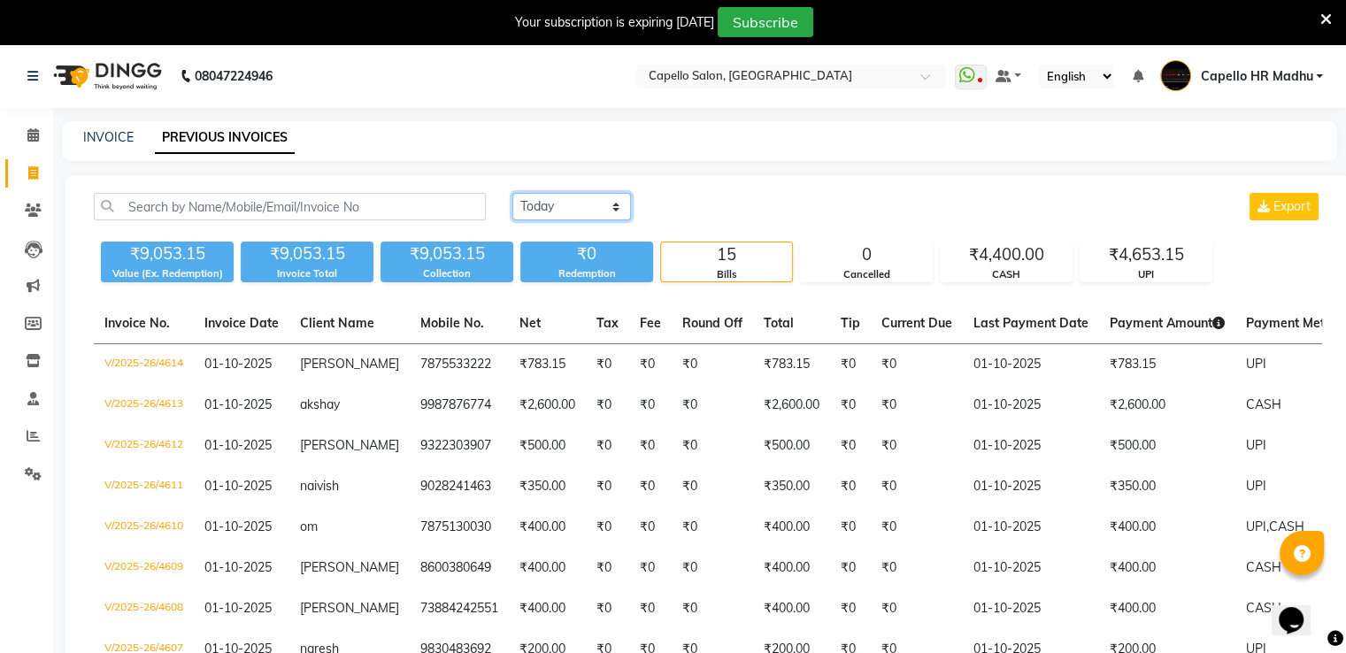
select select "range"
click at [512, 193] on select "[DATE] [DATE] Custom Range" at bounding box center [571, 206] width 119 height 27
click at [697, 203] on input "01-10-2025" at bounding box center [716, 207] width 124 height 25
select select "10"
select select "2025"
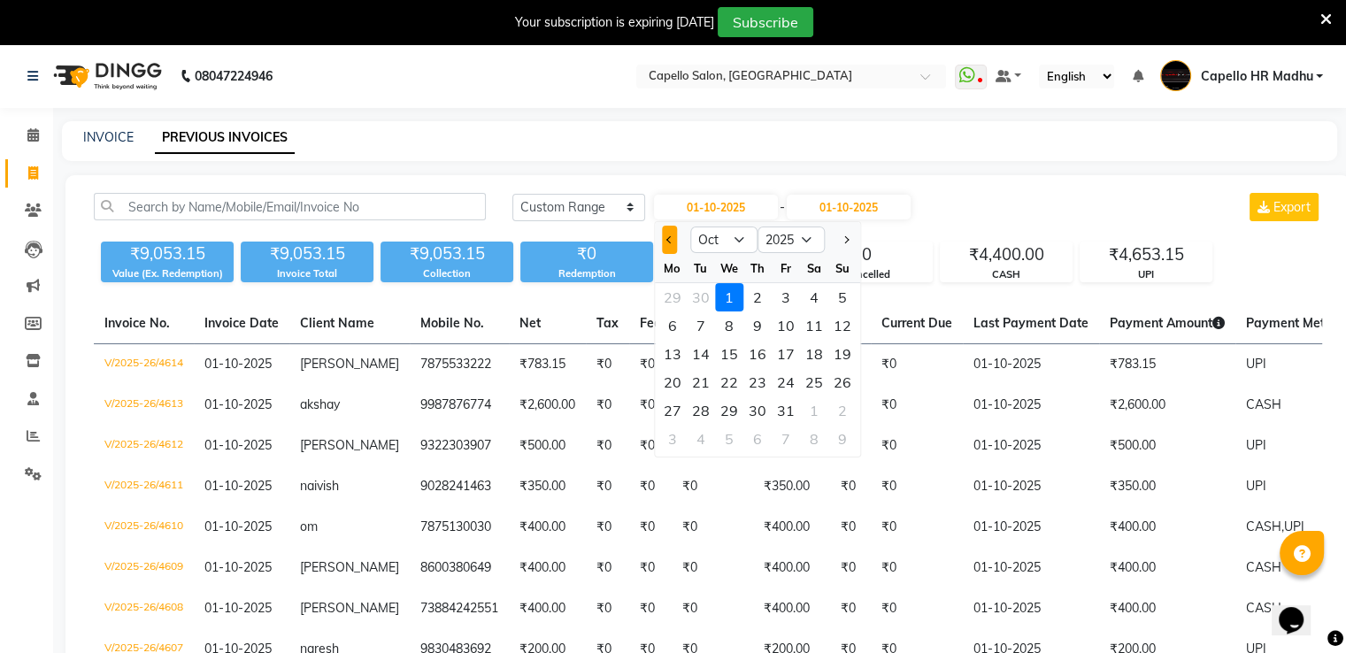
click at [669, 239] on span "Previous month" at bounding box center [669, 239] width 7 height 7
select select "9"
click at [674, 297] on div "1" at bounding box center [673, 297] width 28 height 28
type input "01-09-2025"
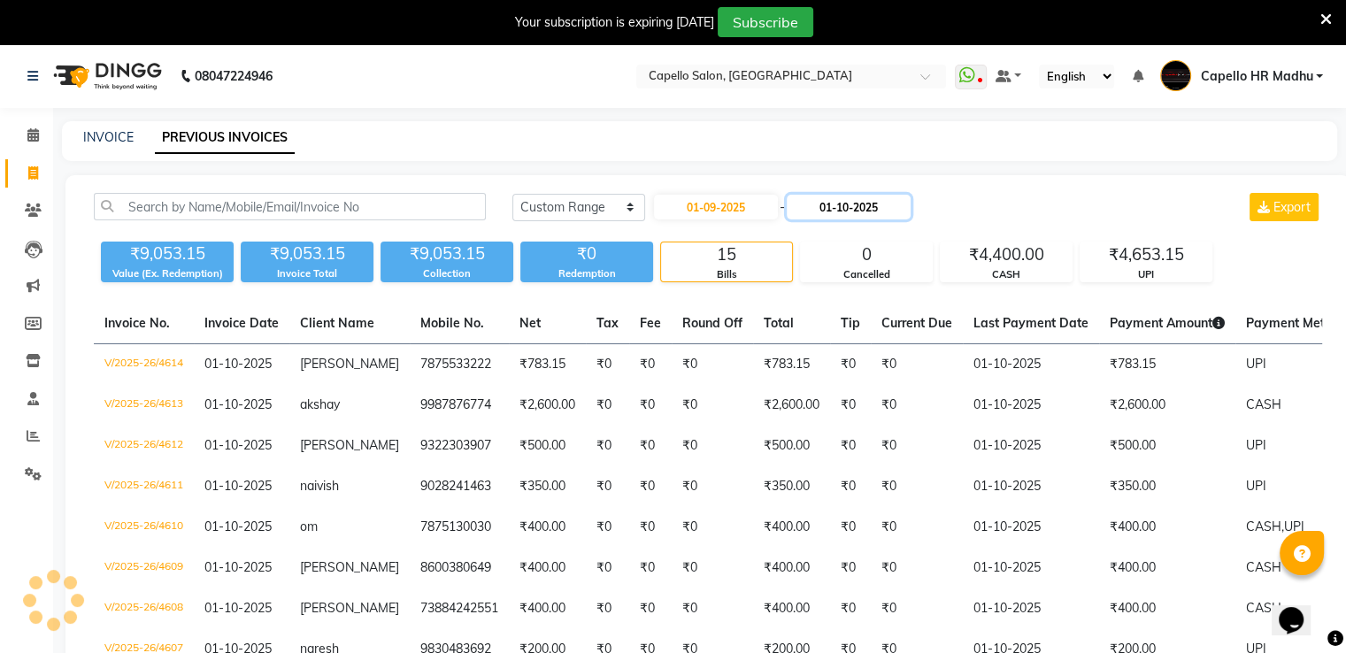
click at [839, 202] on input "01-10-2025" at bounding box center [849, 207] width 124 height 25
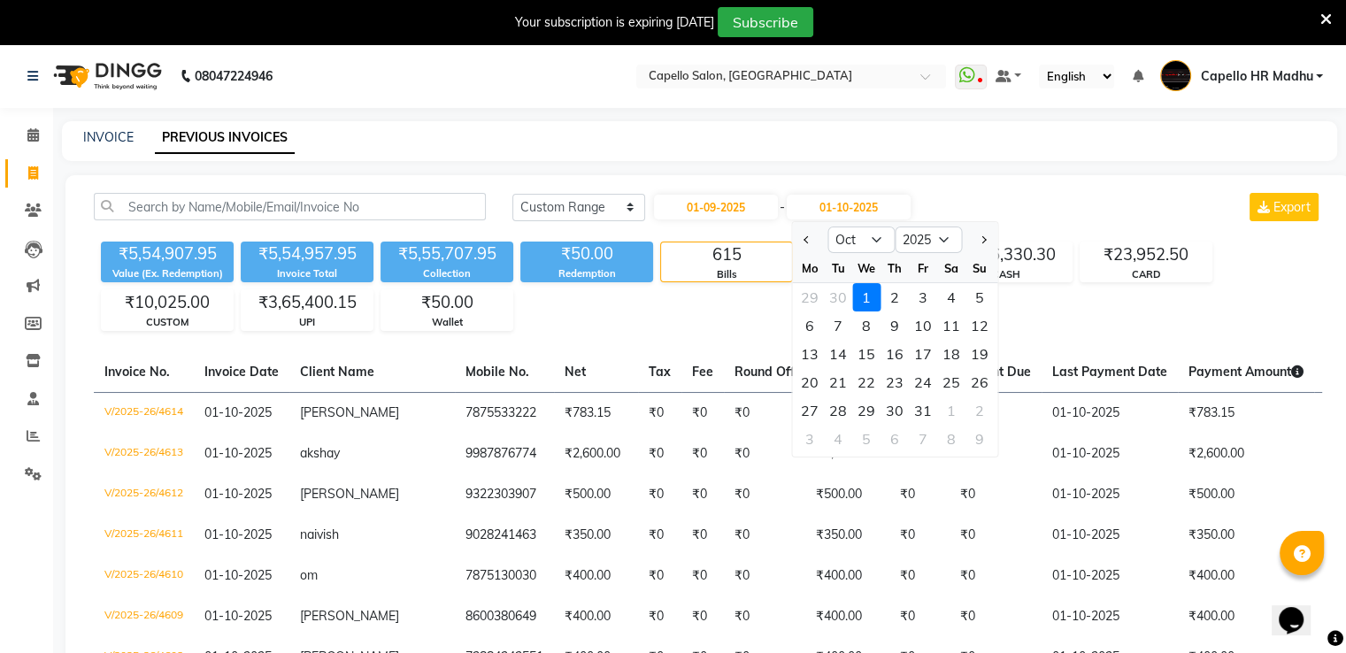
click at [802, 235] on button "Previous month" at bounding box center [806, 240] width 15 height 28
select select "9"
click at [836, 410] on div "30" at bounding box center [838, 411] width 28 height 28
type input "[DATE]"
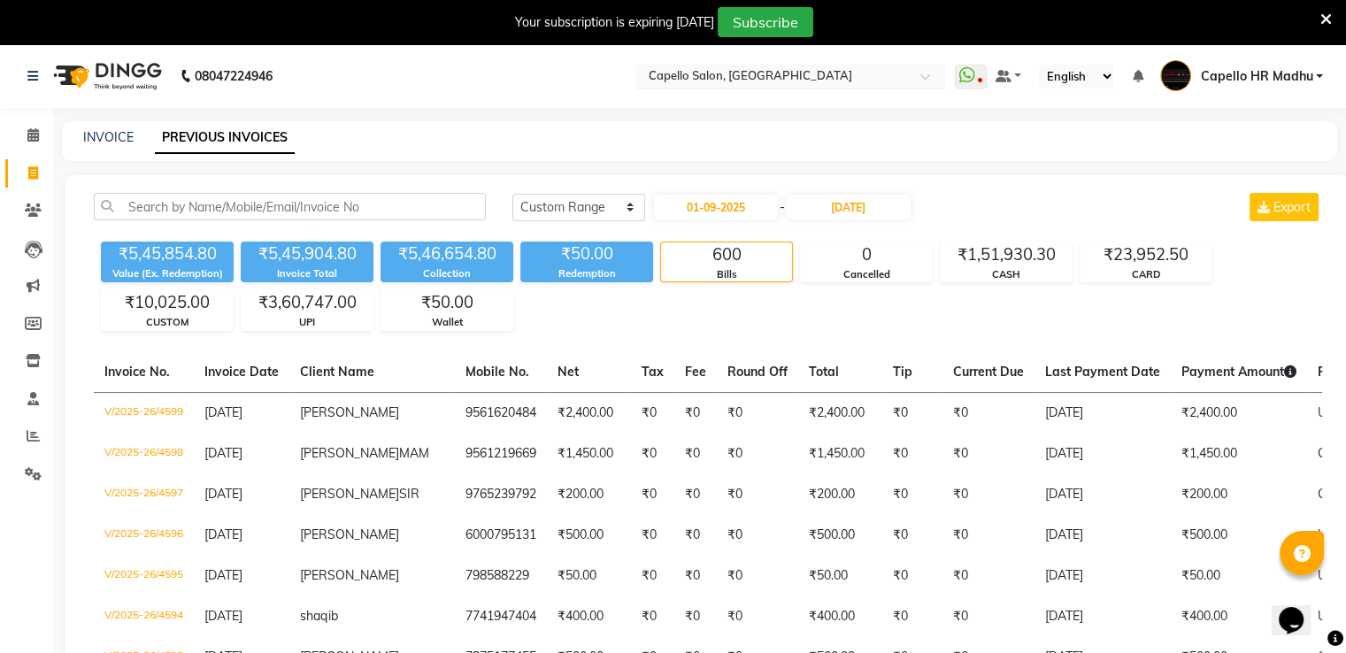
click at [758, 71] on input "text" at bounding box center [773, 78] width 257 height 18
type input "gon"
click at [800, 108] on div "Capello Salon , [GEOGRAPHIC_DATA]" at bounding box center [791, 105] width 308 height 32
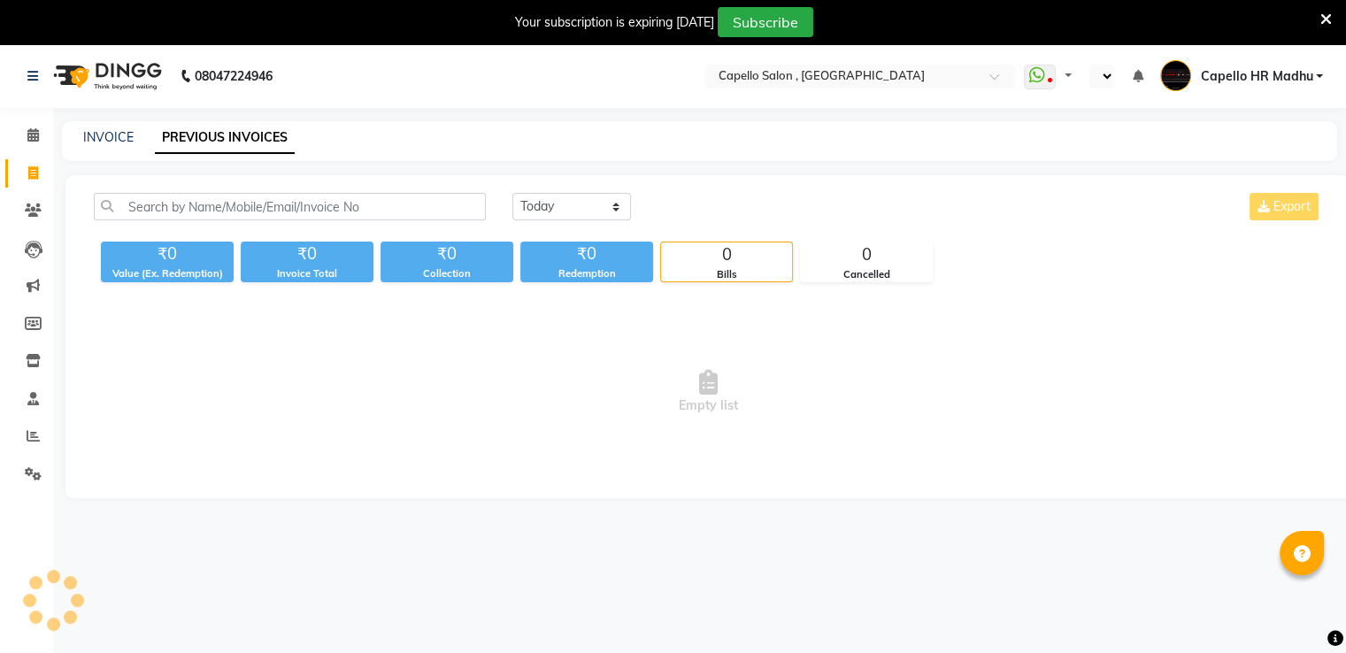
select select "en"
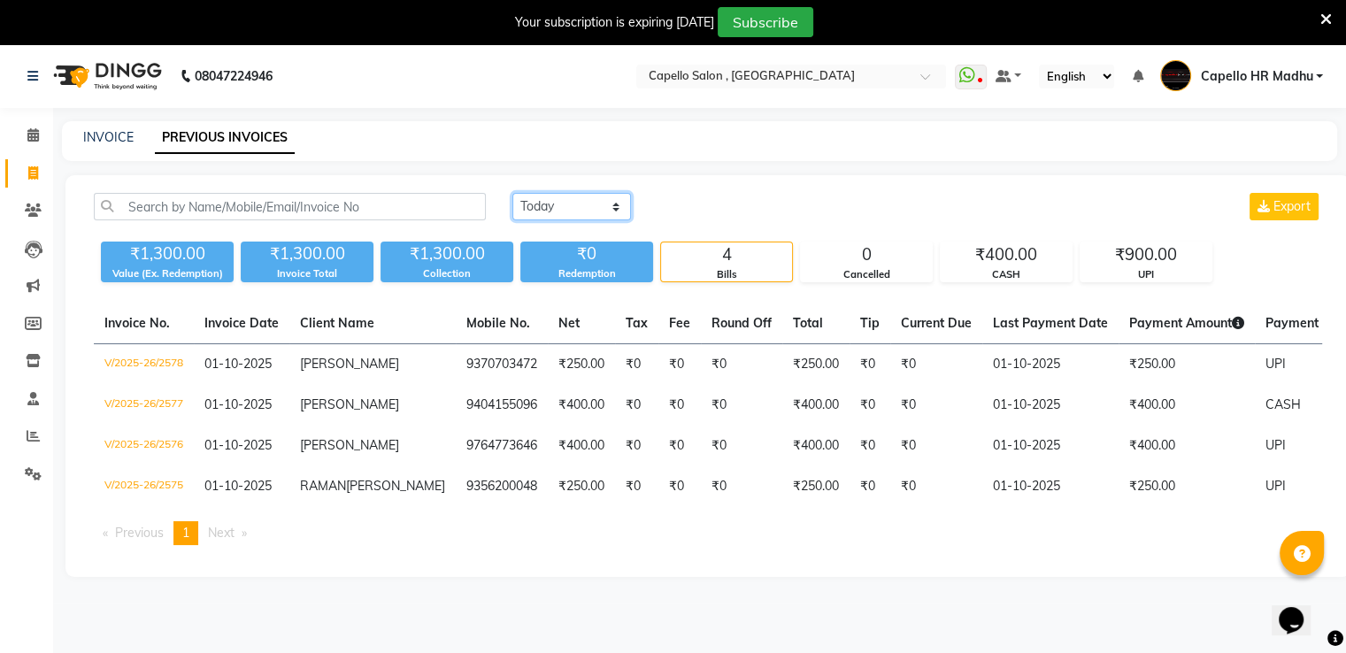
click at [566, 196] on select "[DATE] [DATE] Custom Range" at bounding box center [571, 206] width 119 height 27
select select "range"
click at [512, 193] on select "[DATE] [DATE] Custom Range" at bounding box center [571, 206] width 119 height 27
click at [679, 211] on input "01-10-2025" at bounding box center [716, 207] width 124 height 25
select select "10"
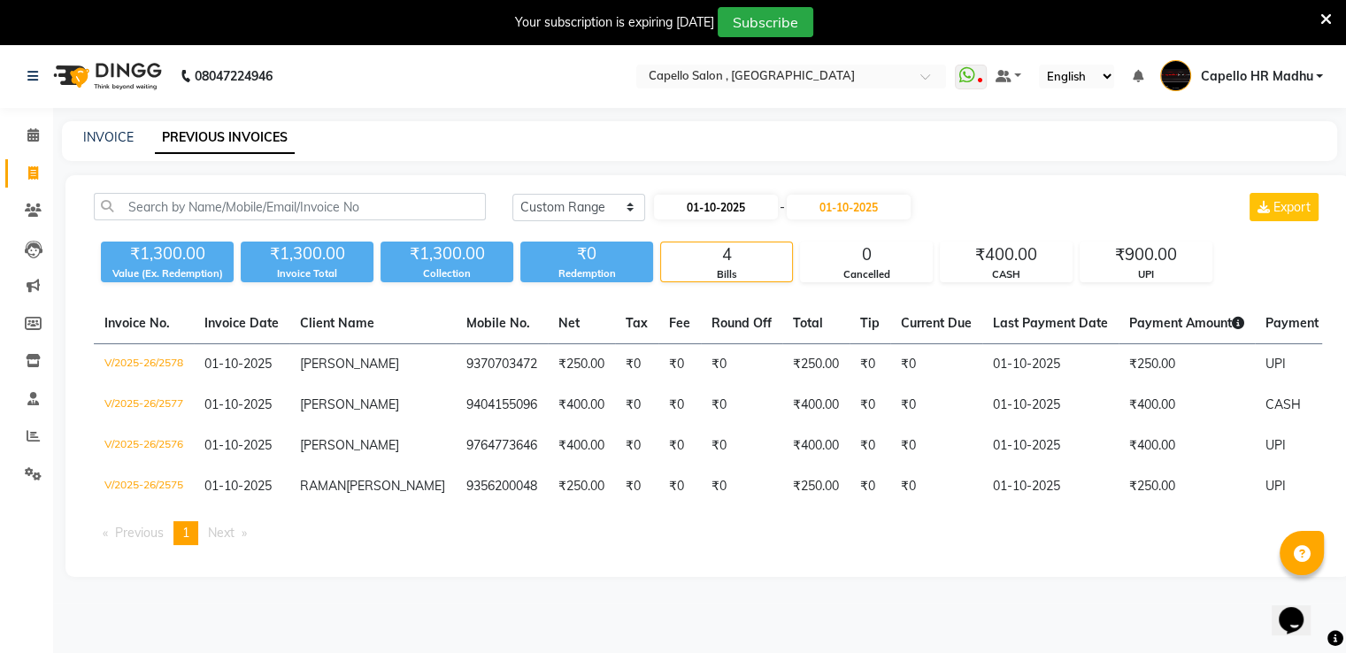
select select "2025"
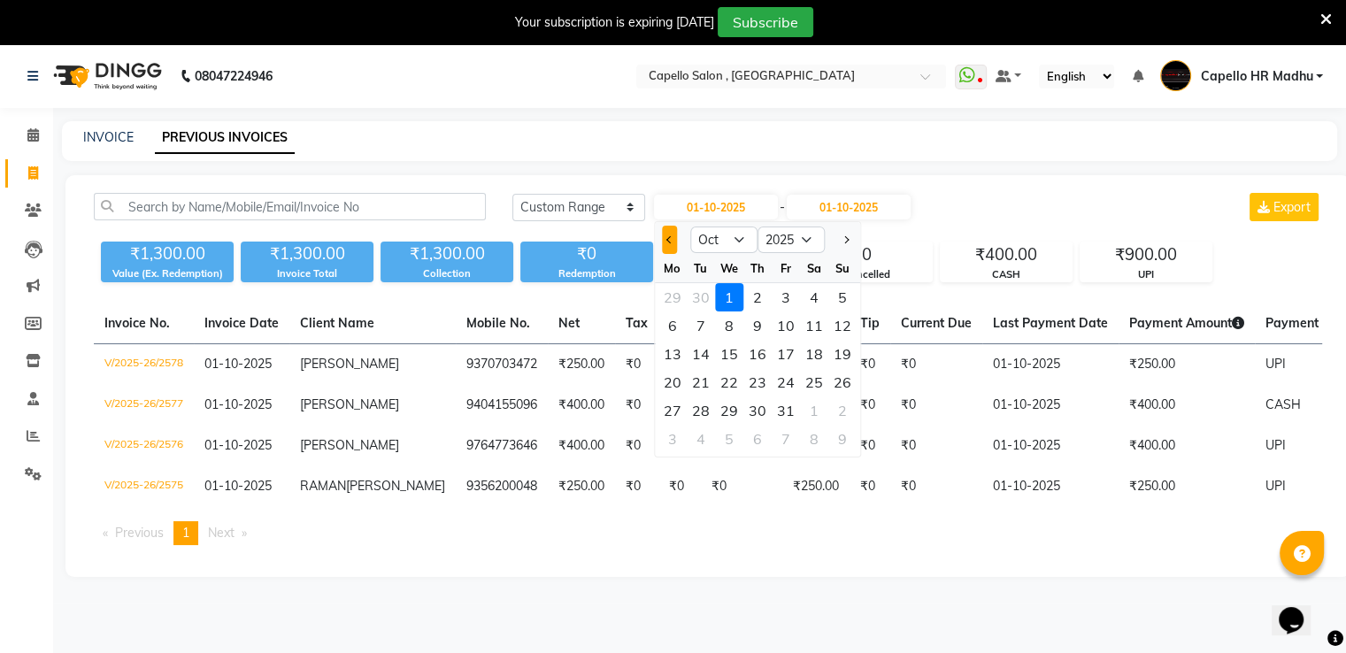
click at [667, 238] on span "Previous month" at bounding box center [669, 239] width 7 height 7
select select "9"
click at [673, 297] on div "1" at bounding box center [673, 297] width 28 height 28
type input "01-09-2025"
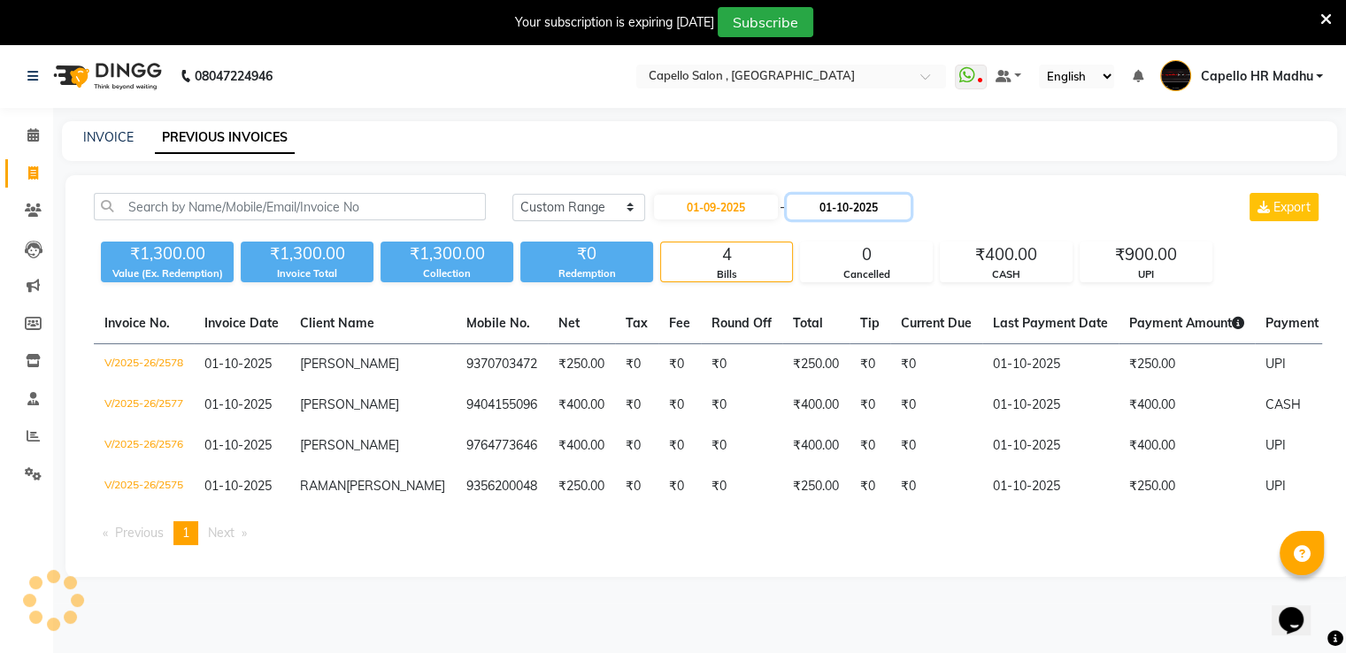
click at [830, 212] on input "01-10-2025" at bounding box center [849, 207] width 124 height 25
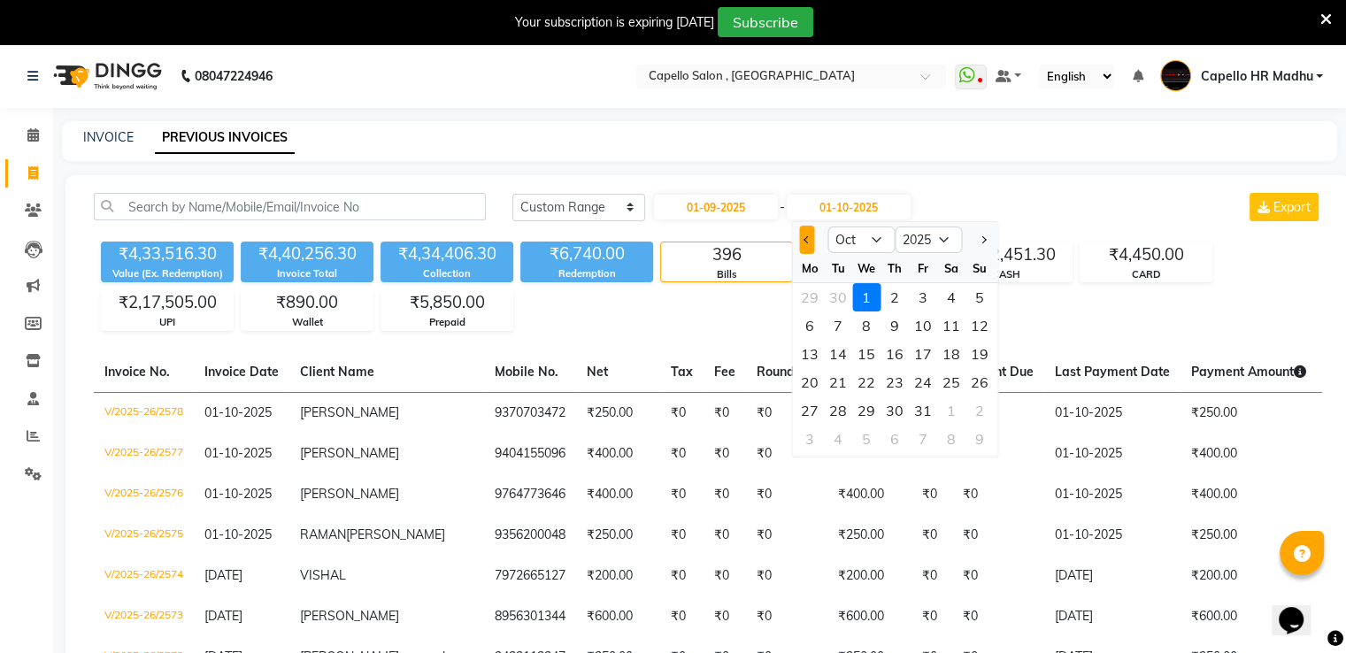
click at [809, 238] on span "Previous month" at bounding box center [807, 239] width 7 height 7
select select "9"
click at [836, 408] on div "30" at bounding box center [838, 411] width 28 height 28
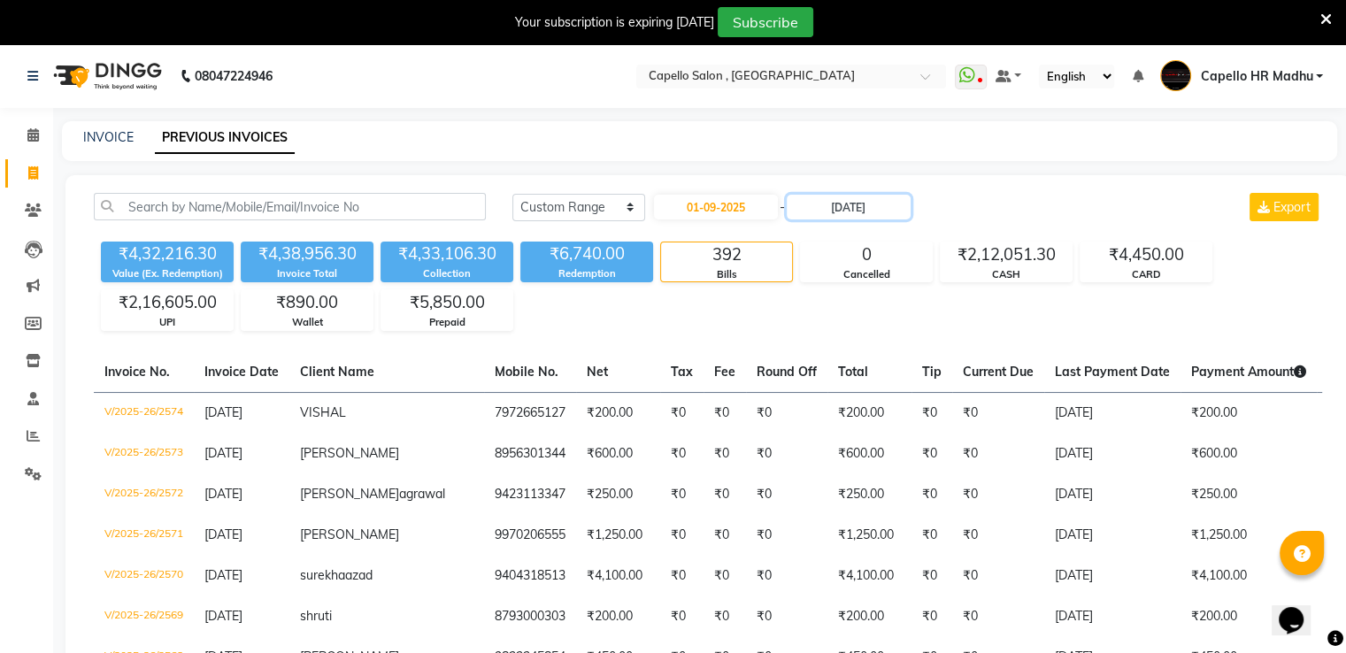
scroll to position [0, 2894]
type input "[DATE]"
click at [1009, 231] on div "Today Yesterday Custom Range 01-09-2025 - 30-09-2025 Export" at bounding box center [917, 214] width 836 height 42
click at [889, 205] on input "[DATE]" at bounding box center [849, 207] width 124 height 25
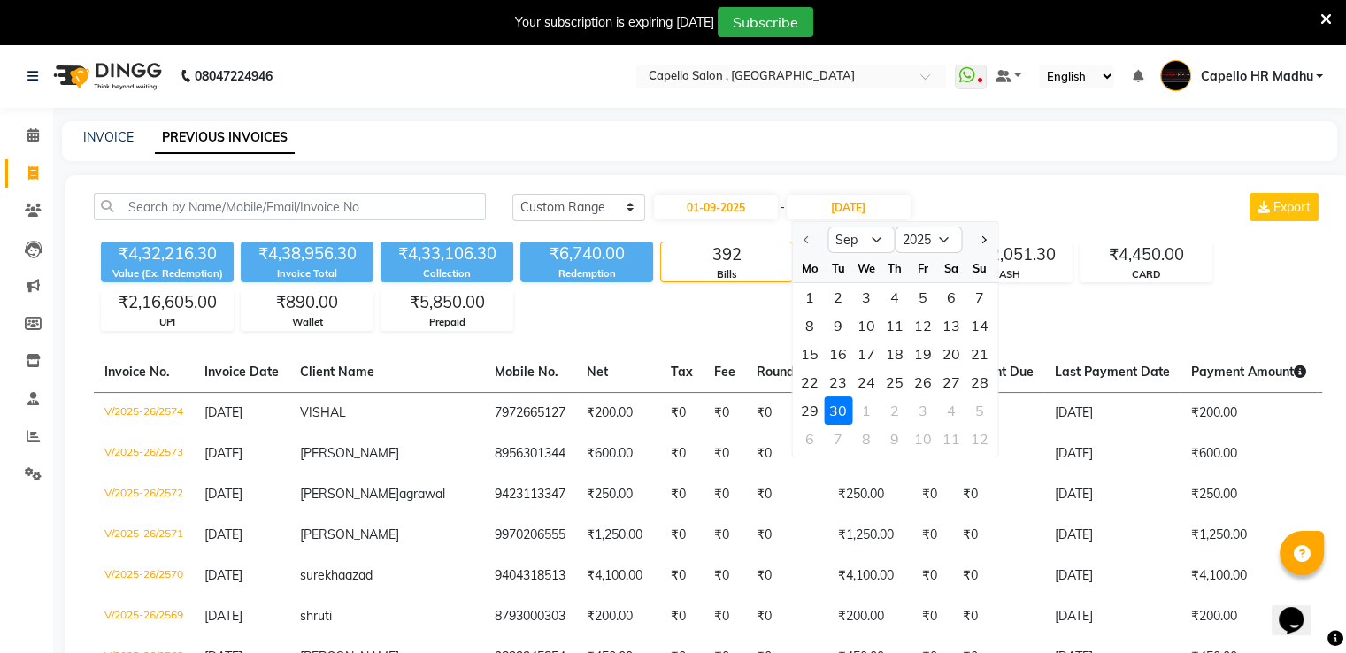
click at [839, 410] on div "30" at bounding box center [838, 411] width 28 height 28
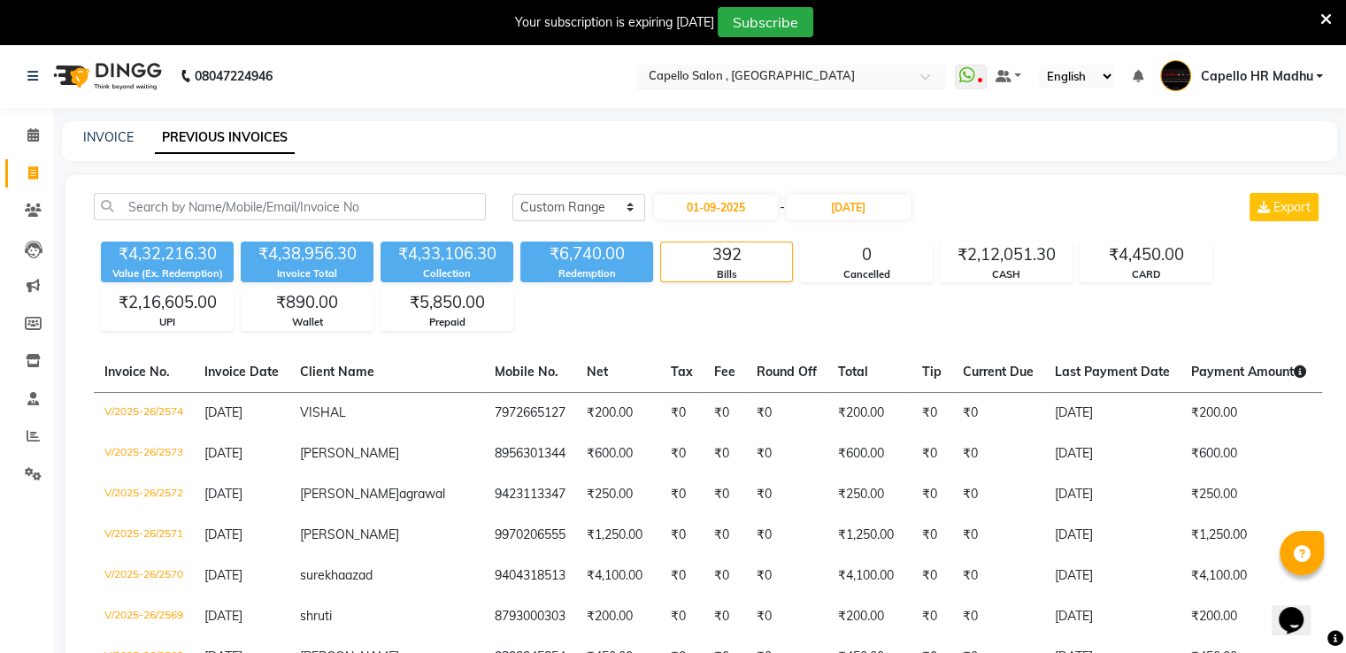
click at [785, 74] on input "text" at bounding box center [773, 78] width 257 height 18
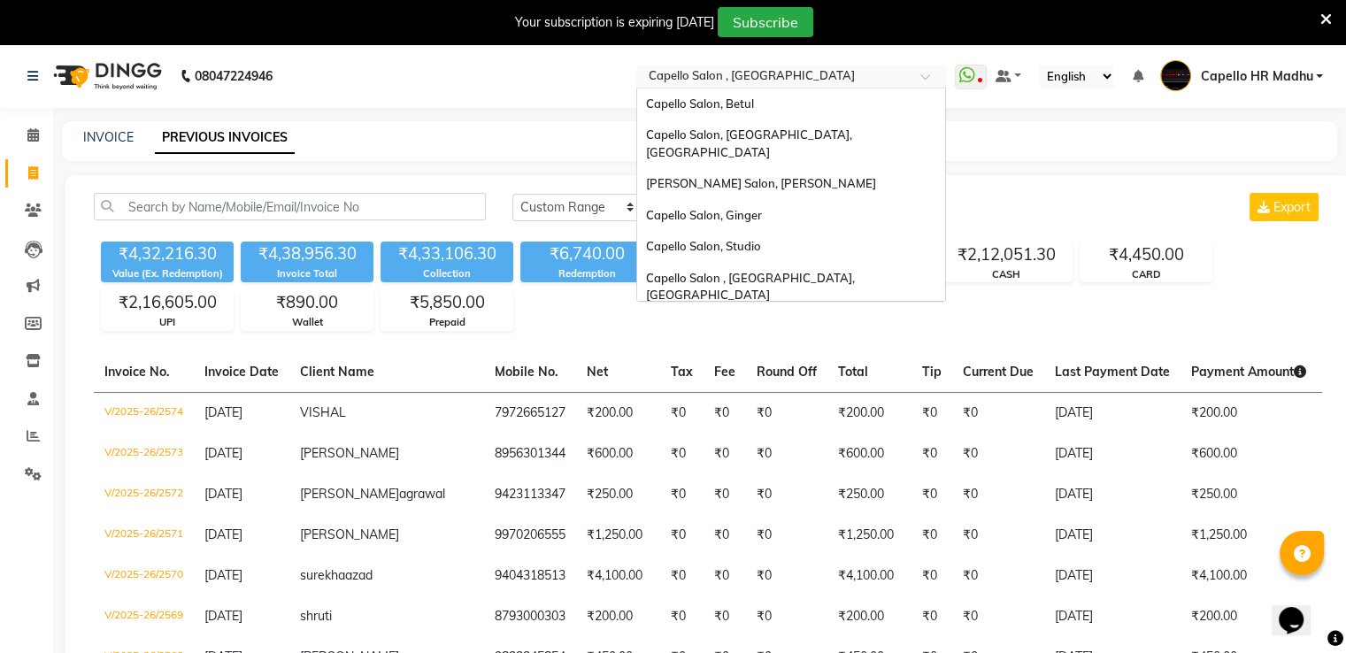
click at [785, 74] on input "text" at bounding box center [773, 78] width 257 height 18
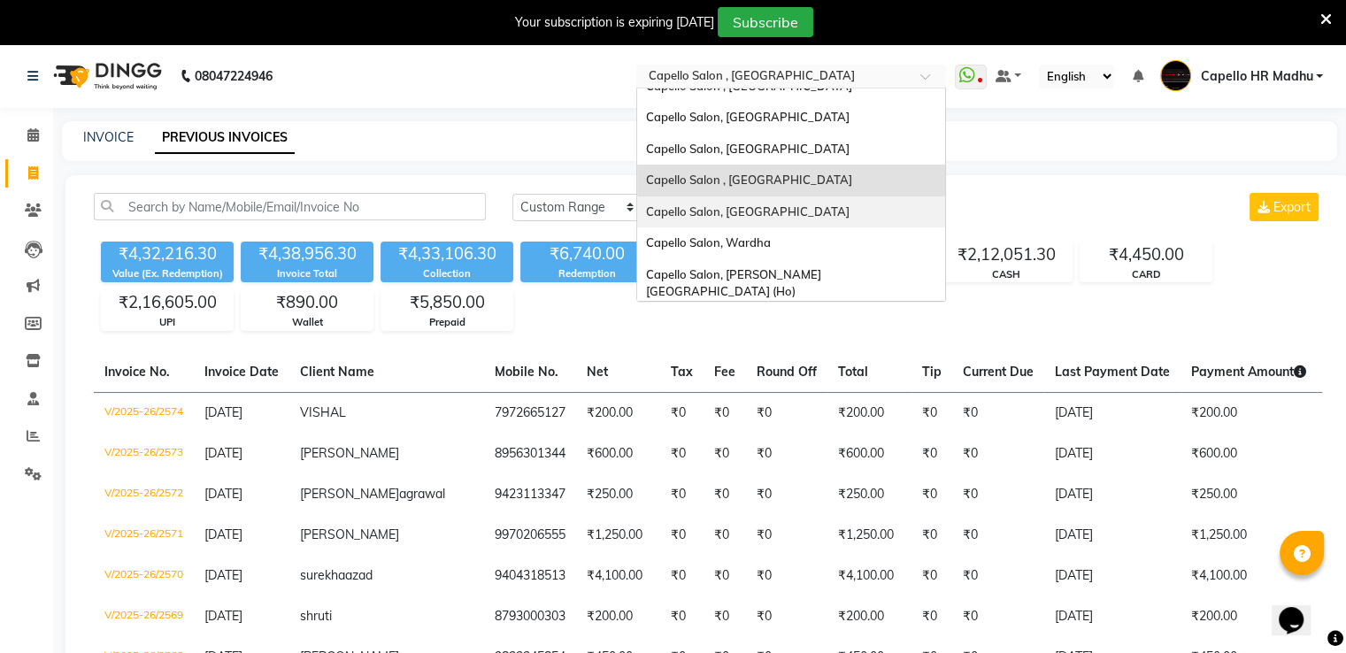
click at [516, 153] on div "INVOICE PREVIOUS INVOICES" at bounding box center [699, 141] width 1275 height 40
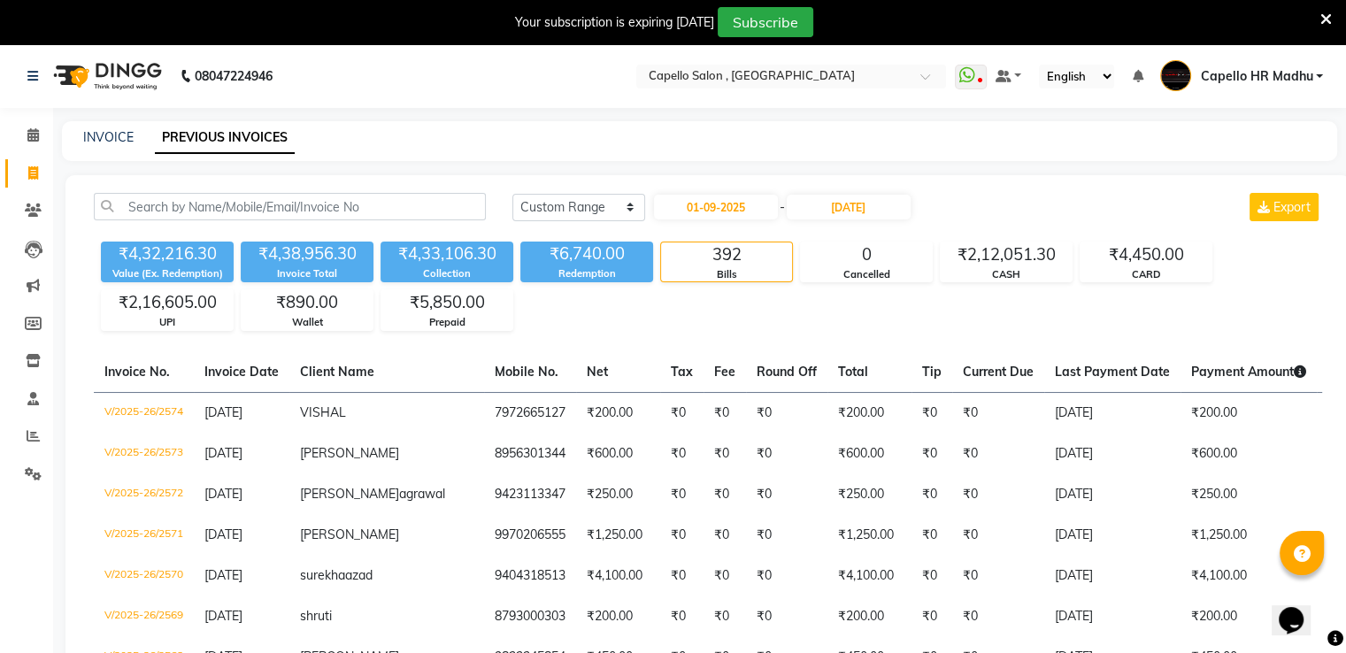
click at [778, 61] on nav "08047224946 Select Location × Capello Salon , Gondia WhatsApp Status ✕ Status: …" at bounding box center [673, 76] width 1346 height 64
click at [775, 88] on div "Select Location × Capello Salon , Gondia" at bounding box center [791, 77] width 310 height 24
click at [775, 77] on input "text" at bounding box center [773, 78] width 257 height 18
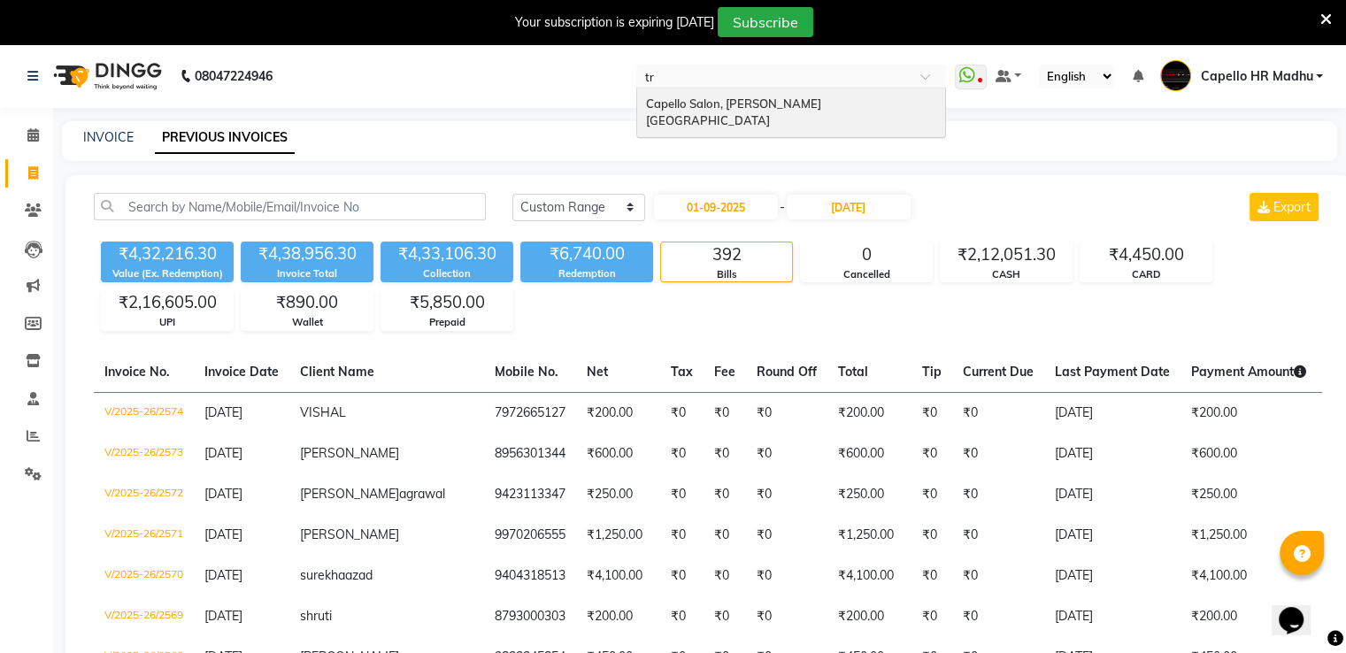
scroll to position [0, 0]
type input "tri"
click at [775, 106] on span "Capello Salon, [PERSON_NAME][GEOGRAPHIC_DATA]" at bounding box center [733, 112] width 175 height 32
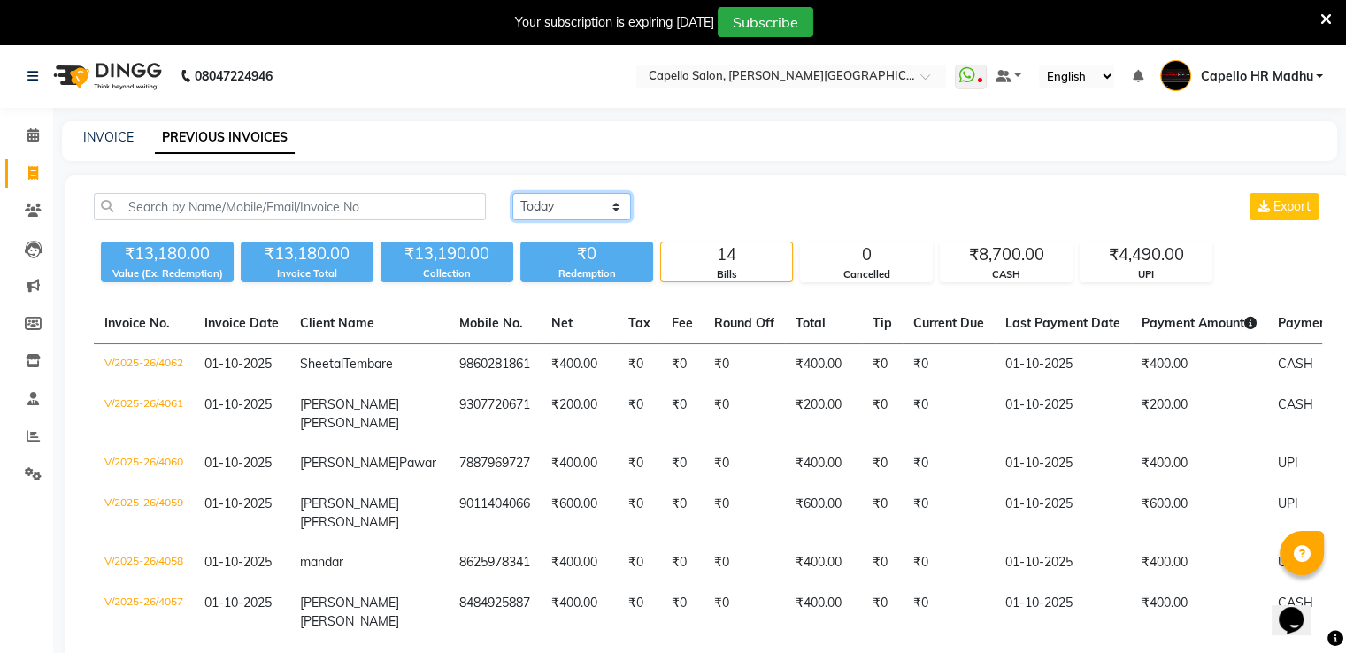
click at [573, 207] on select "[DATE] [DATE] Custom Range" at bounding box center [571, 206] width 119 height 27
select select "range"
click at [512, 193] on select "[DATE] [DATE] Custom Range" at bounding box center [571, 206] width 119 height 27
click at [674, 204] on input "01-10-2025" at bounding box center [716, 207] width 124 height 25
select select "10"
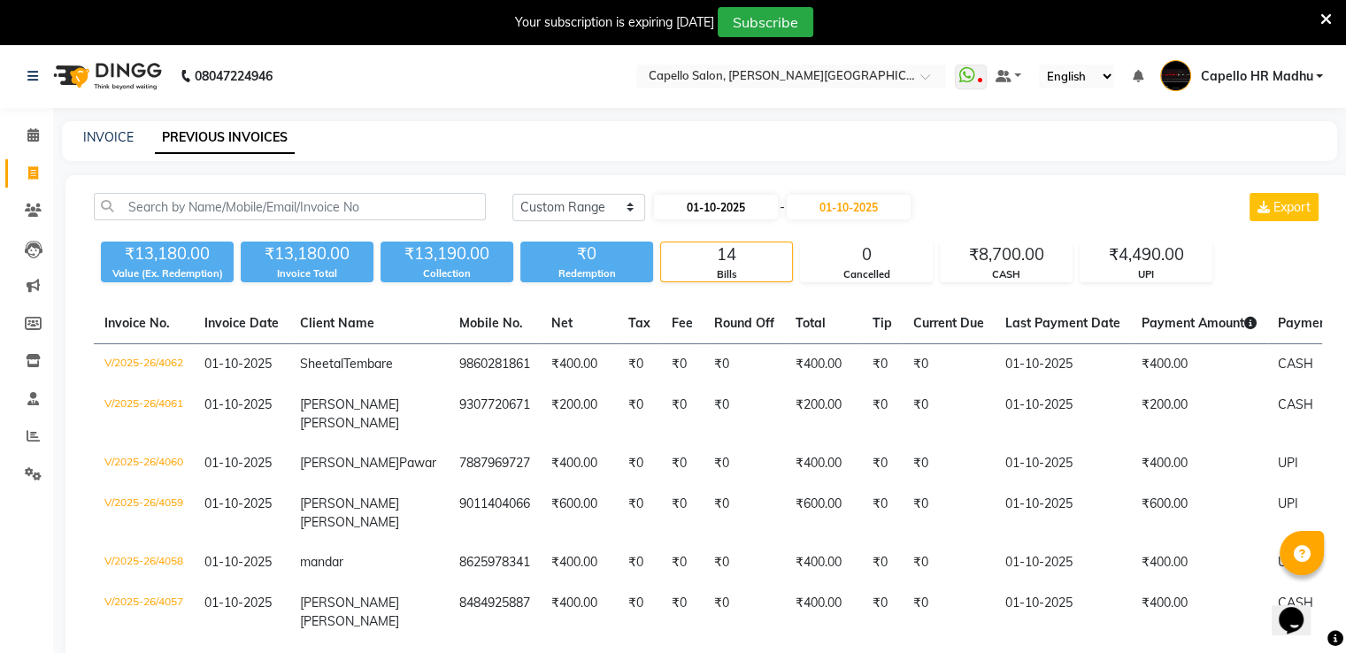
select select "2025"
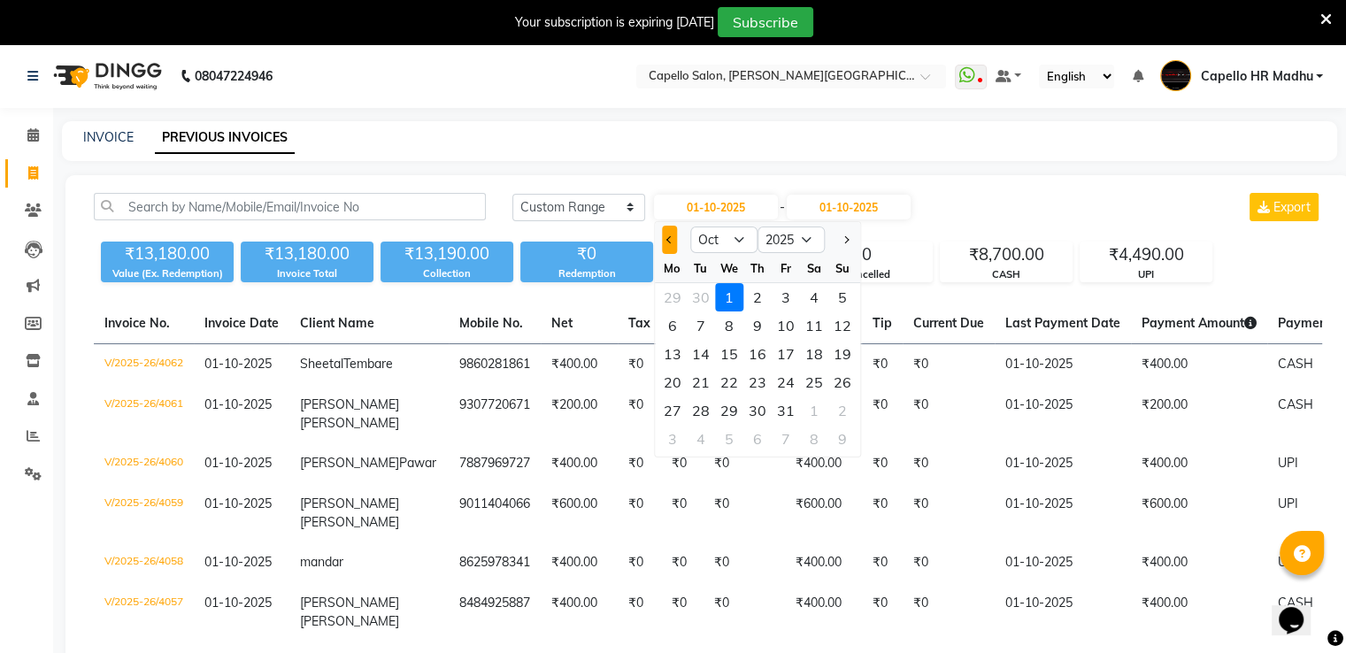
click at [669, 242] on span "Previous month" at bounding box center [669, 239] width 7 height 7
select select "9"
click at [677, 301] on div "1" at bounding box center [673, 297] width 28 height 28
type input "01-09-2025"
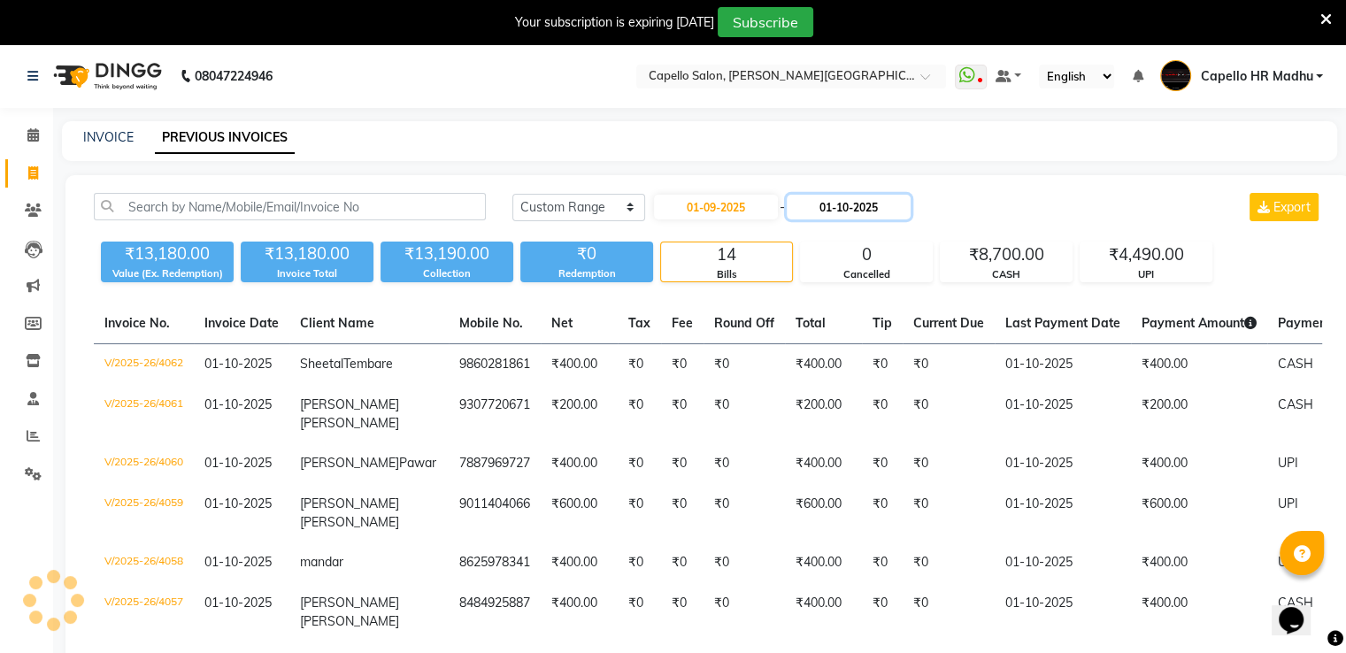
click at [865, 207] on input "01-10-2025" at bounding box center [849, 207] width 124 height 25
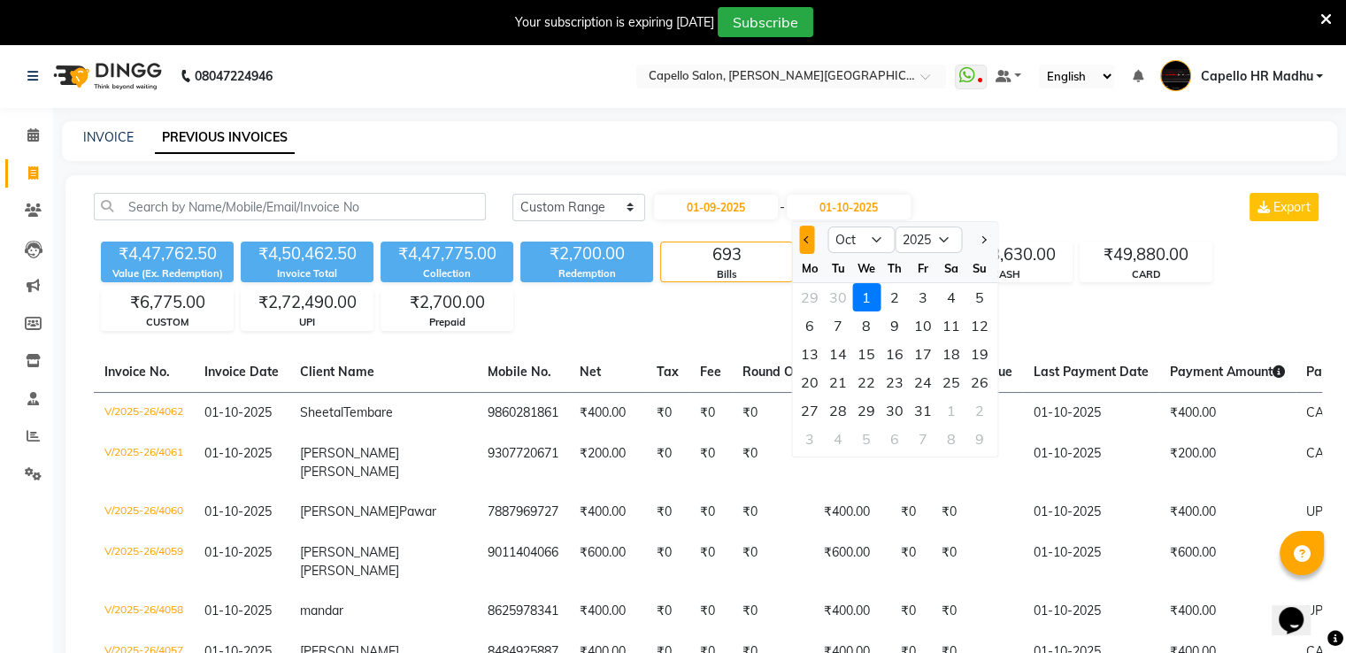
click at [805, 238] on span "Previous month" at bounding box center [807, 239] width 7 height 7
select select "9"
click at [843, 413] on div "30" at bounding box center [838, 411] width 28 height 28
type input "[DATE]"
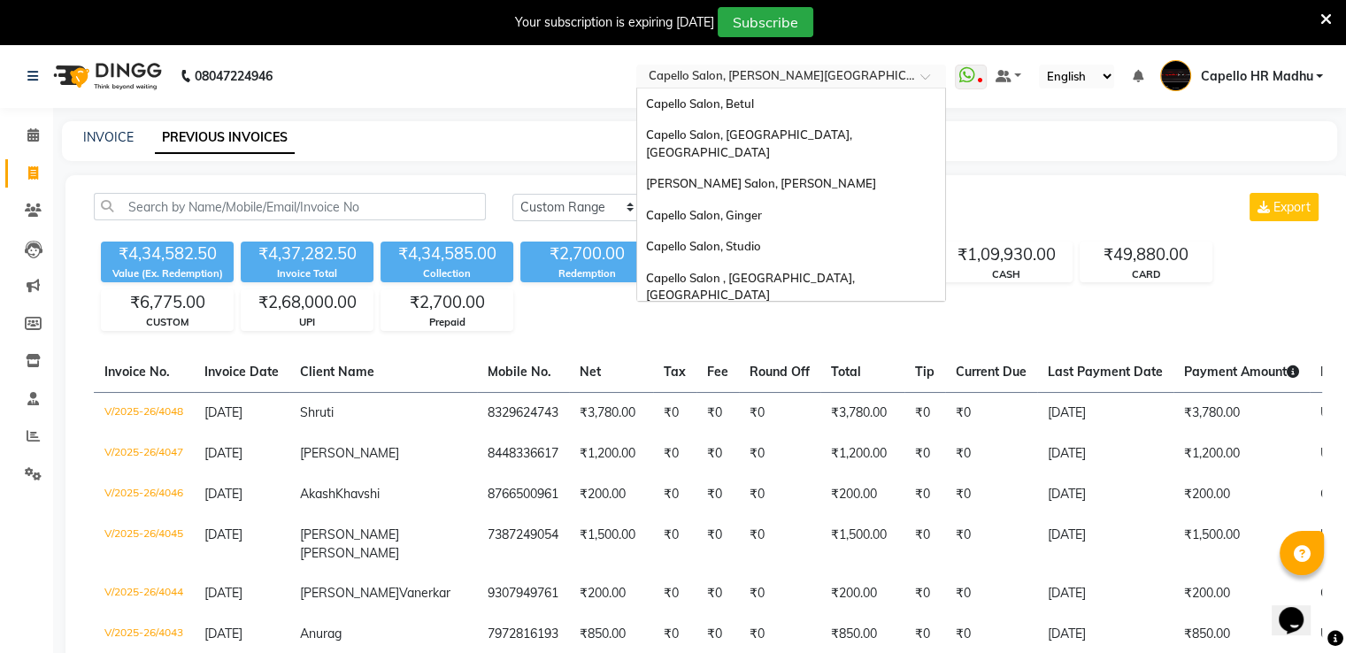
click at [767, 75] on input "text" at bounding box center [773, 78] width 257 height 18
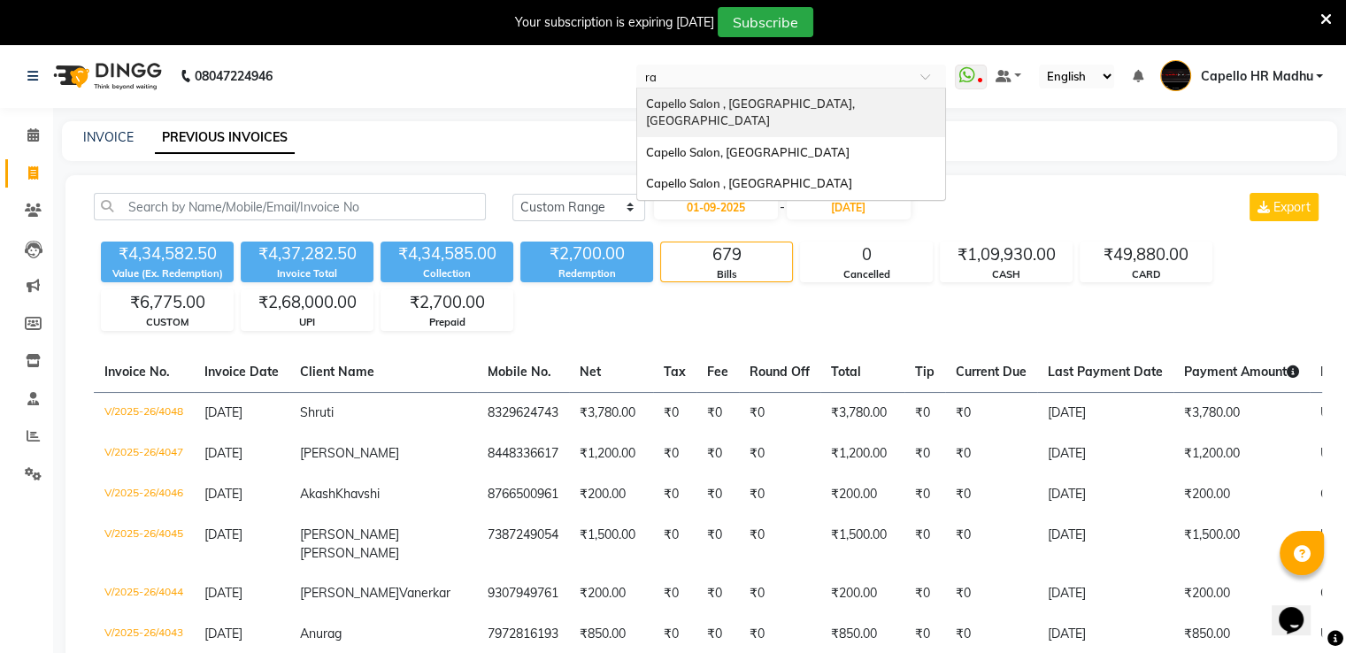
type input "raj"
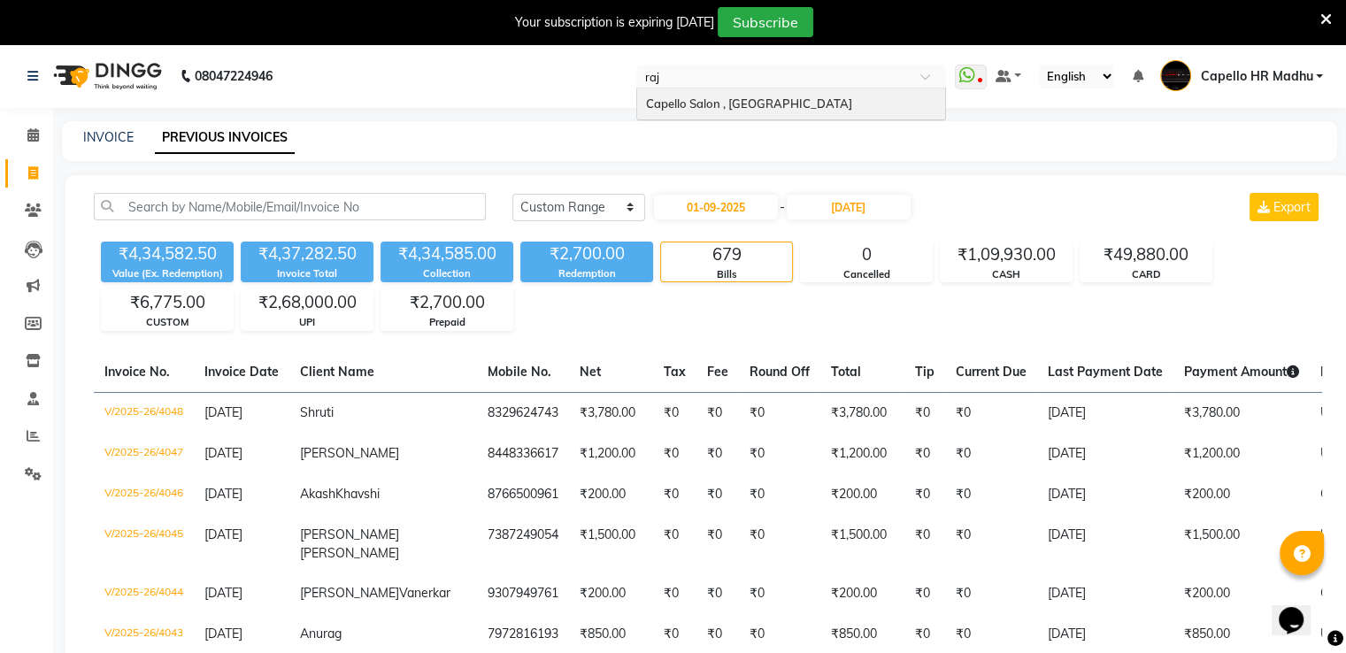
click at [785, 95] on div "Capello Salon , [GEOGRAPHIC_DATA]" at bounding box center [791, 105] width 308 height 32
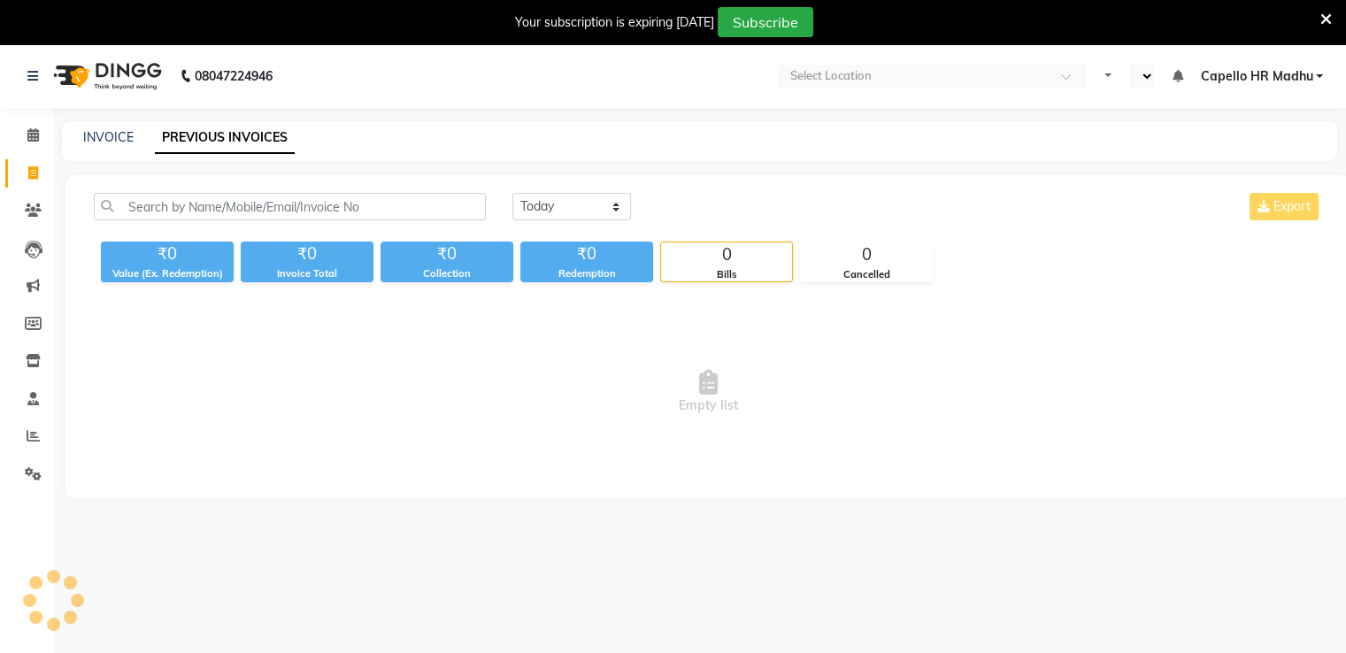
select select "en"
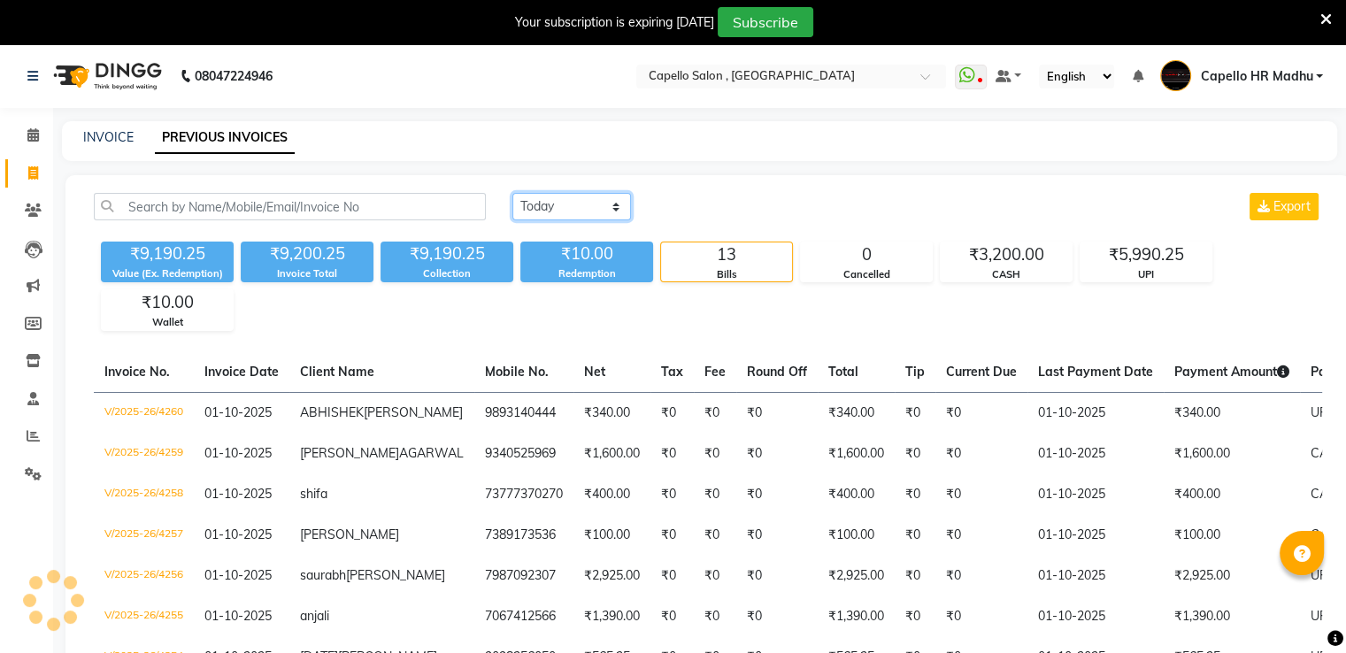
click at [574, 210] on select "[DATE] [DATE] Custom Range" at bounding box center [571, 206] width 119 height 27
select select "range"
click at [512, 193] on select "[DATE] [DATE] Custom Range" at bounding box center [571, 206] width 119 height 27
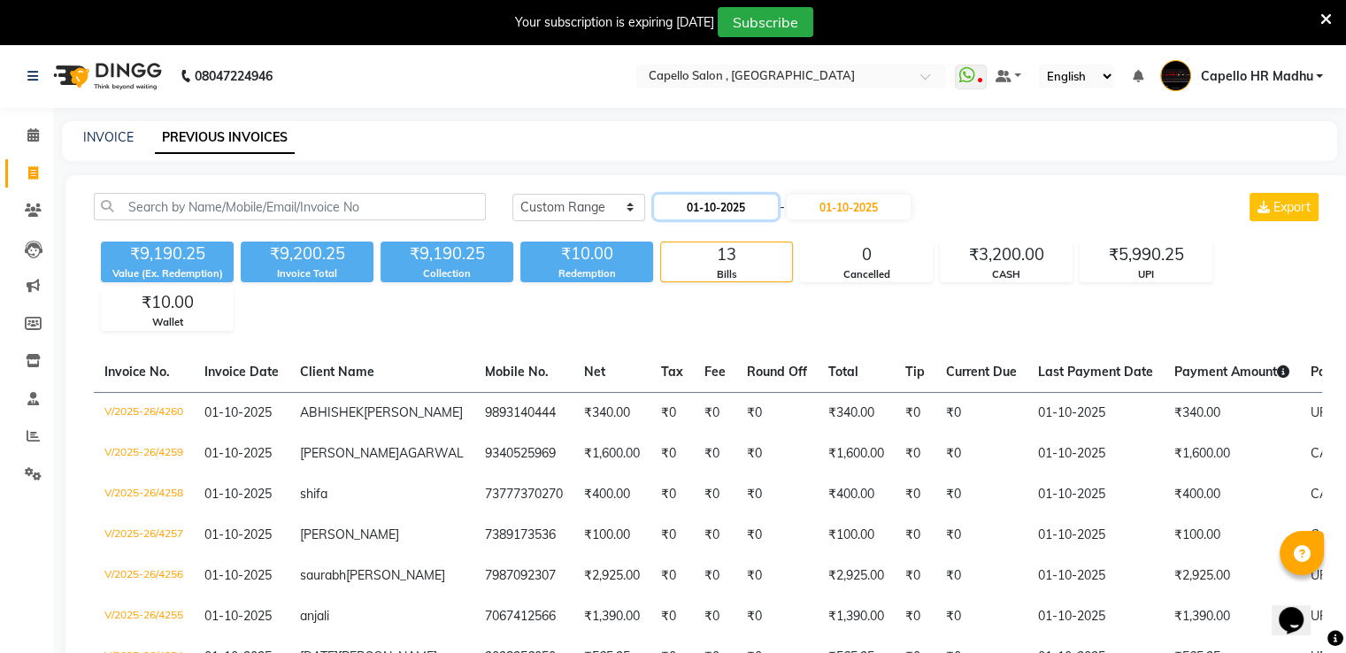
click at [741, 211] on input "01-10-2025" at bounding box center [716, 207] width 124 height 25
select select "10"
select select "2025"
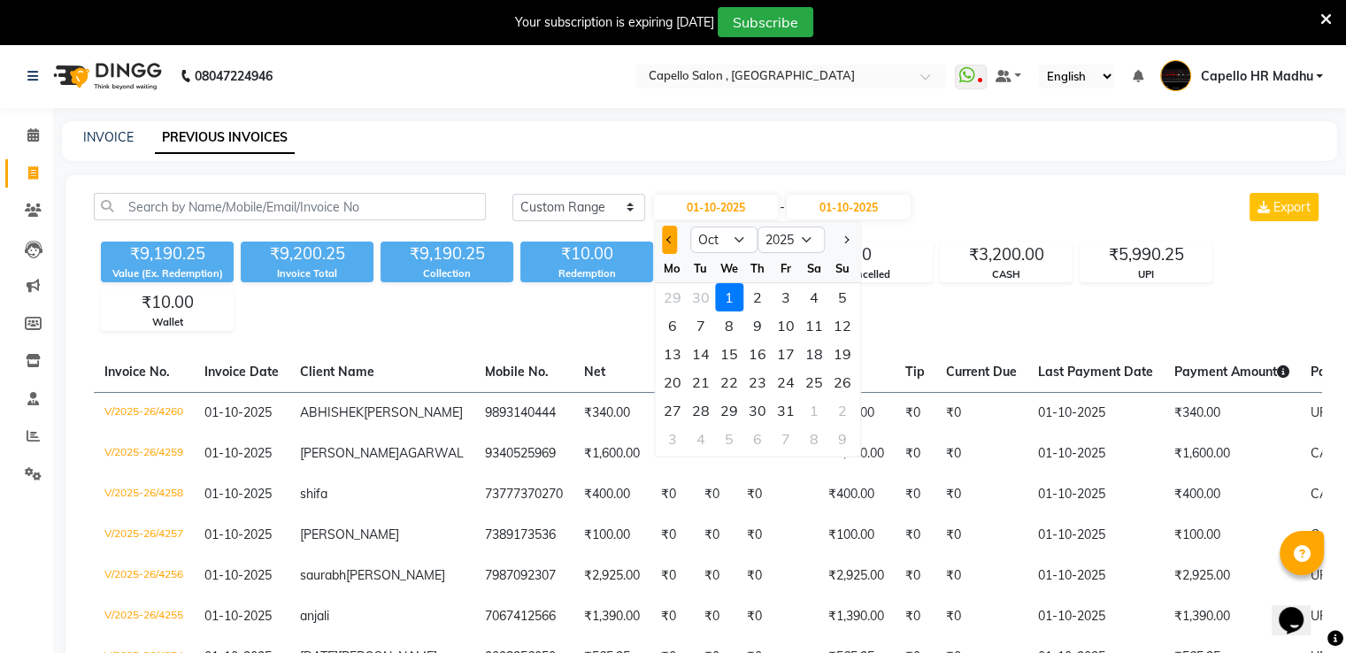
click at [669, 241] on span "Previous month" at bounding box center [669, 239] width 7 height 7
select select "9"
click at [676, 298] on div "1" at bounding box center [673, 297] width 28 height 28
type input "01-09-2025"
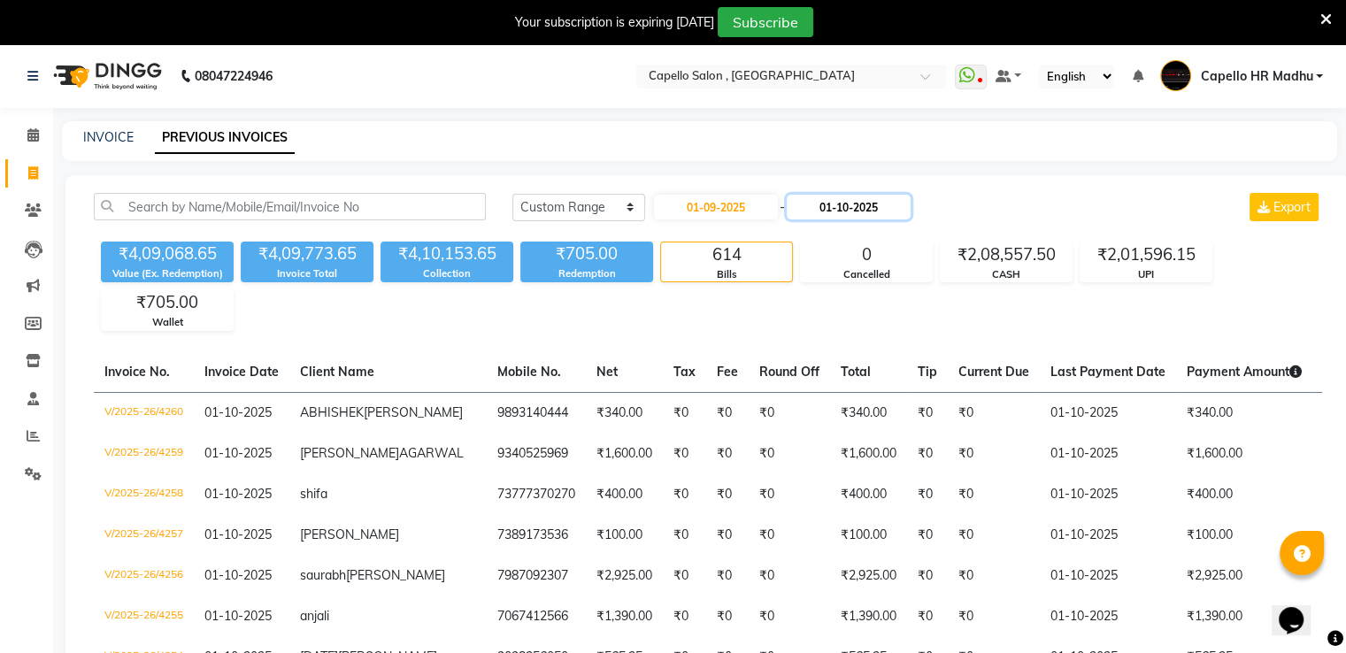
click at [857, 210] on input "01-10-2025" at bounding box center [849, 207] width 124 height 25
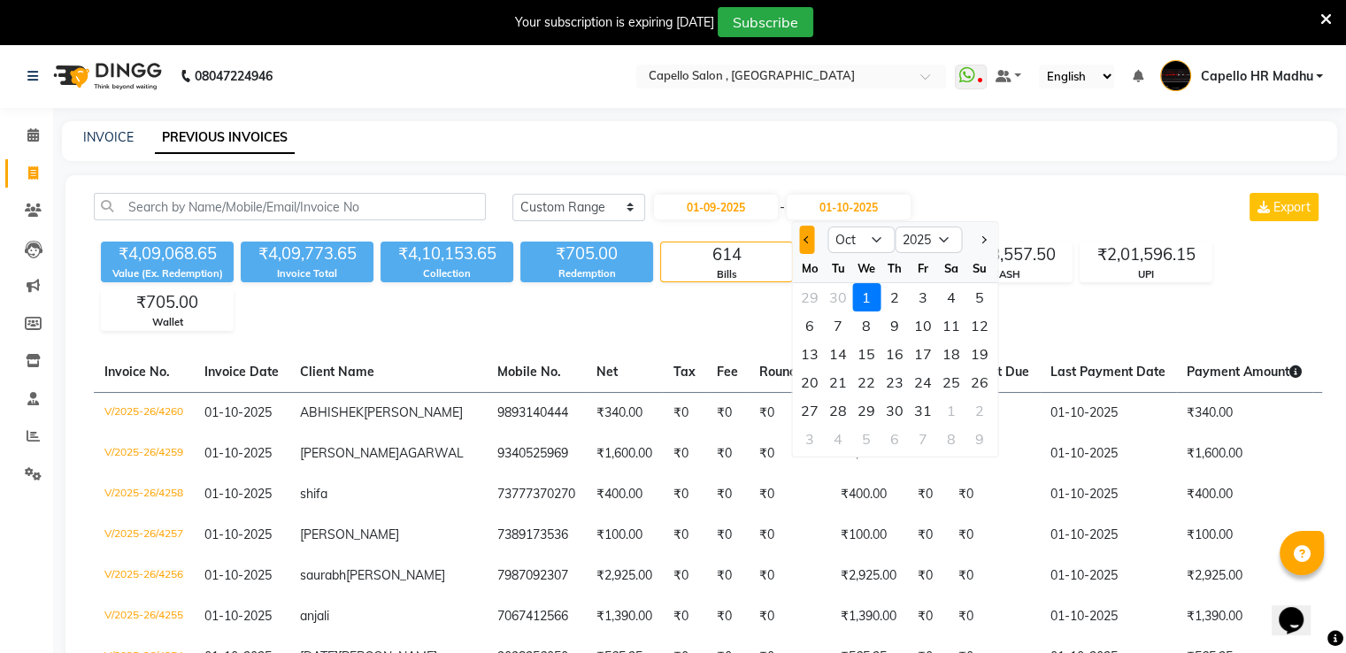
click at [805, 242] on span "Previous month" at bounding box center [807, 239] width 7 height 7
select select "9"
click at [839, 411] on div "30" at bounding box center [838, 411] width 28 height 28
type input "[DATE]"
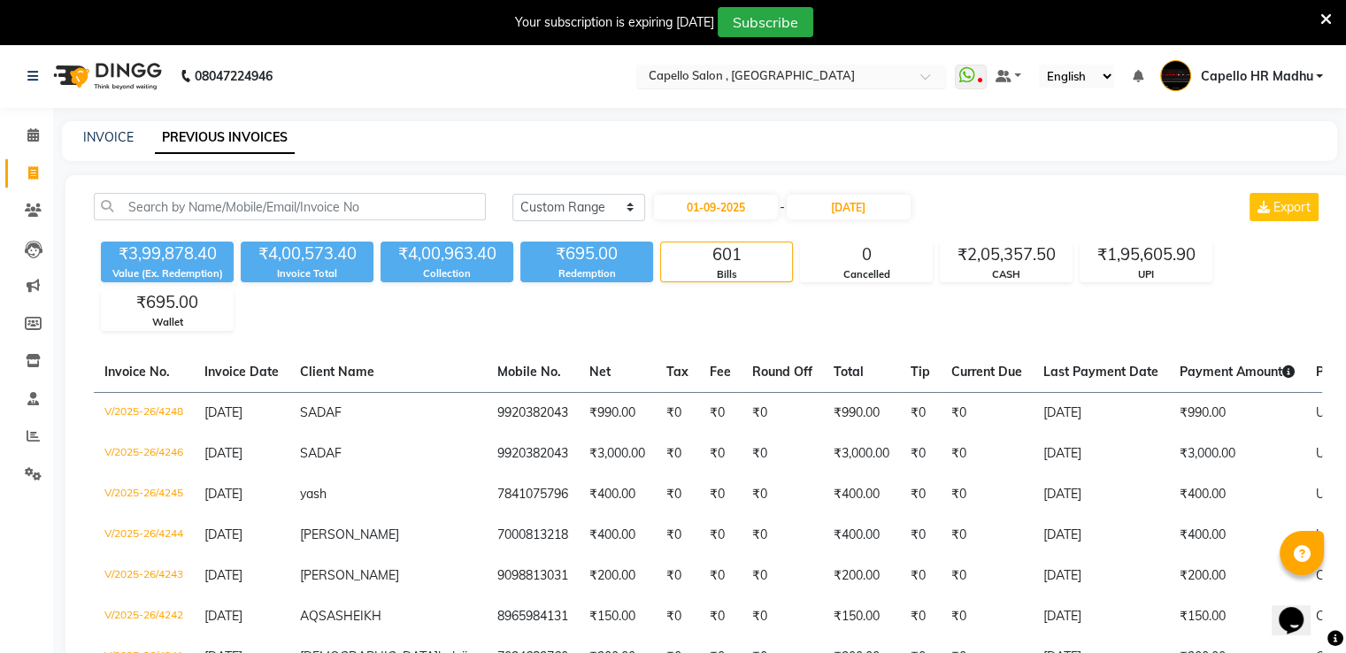
click at [790, 81] on input "text" at bounding box center [773, 78] width 257 height 18
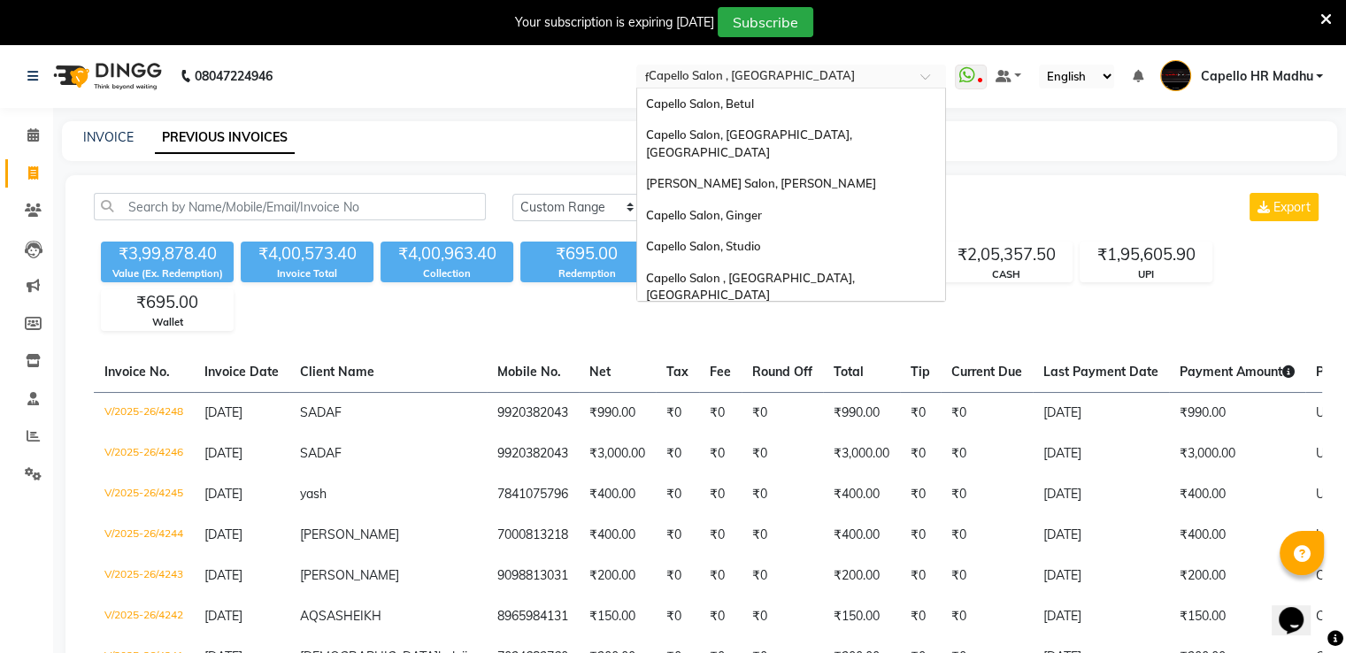
type input "fr"
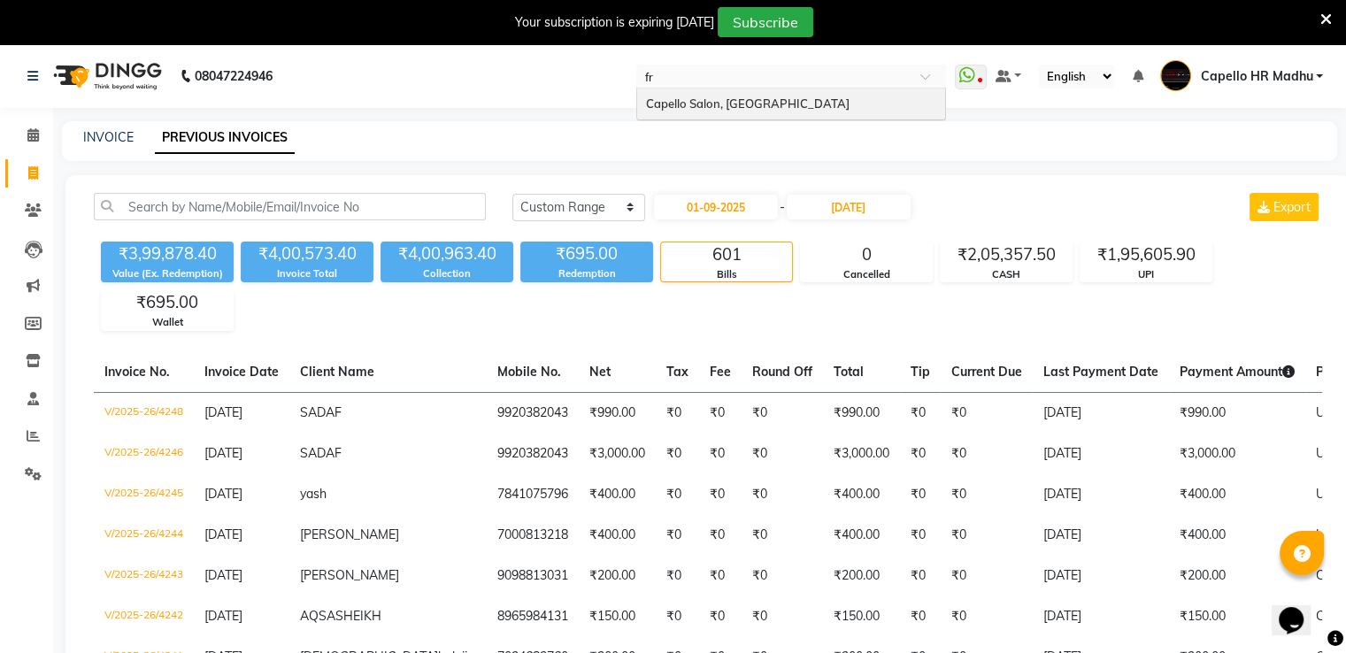
click at [790, 111] on div "Capello Salon, [GEOGRAPHIC_DATA]" at bounding box center [791, 105] width 308 height 32
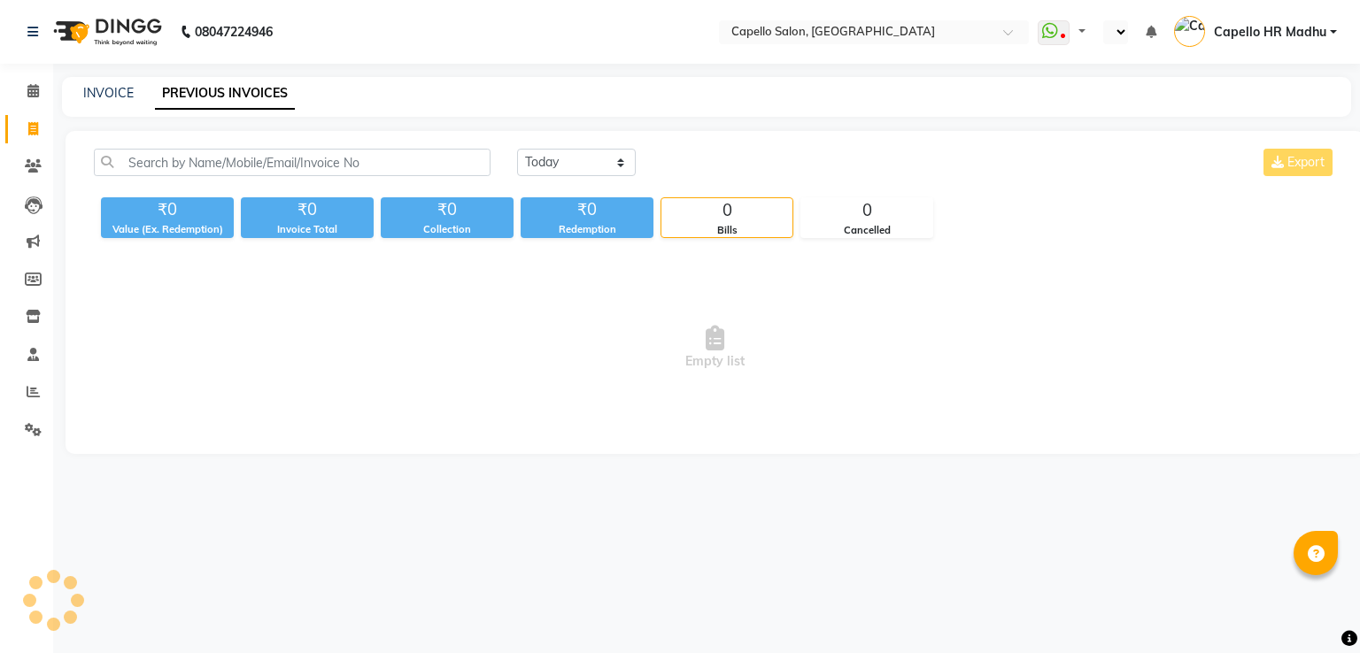
select select "en"
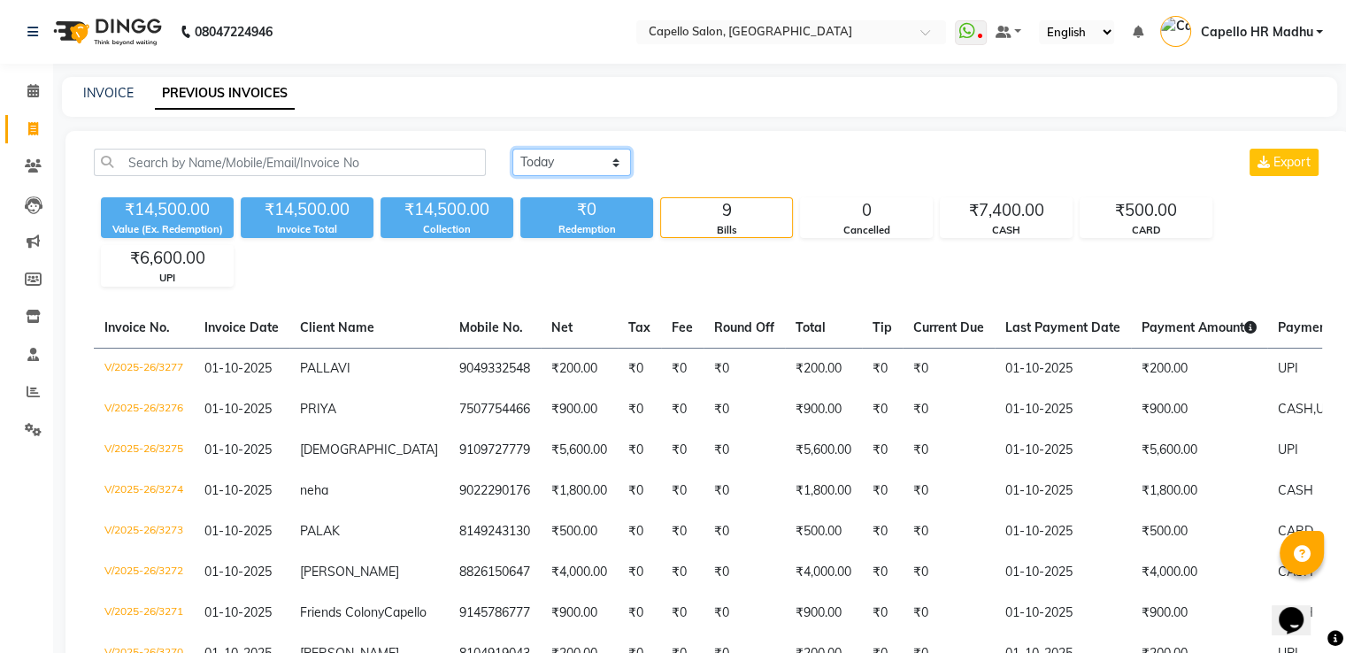
click at [565, 166] on select "[DATE] [DATE] Custom Range" at bounding box center [571, 162] width 119 height 27
select select "range"
click at [512, 149] on select "[DATE] [DATE] Custom Range" at bounding box center [571, 162] width 119 height 27
click at [715, 163] on input "01-10-2025" at bounding box center [716, 162] width 124 height 25
select select "10"
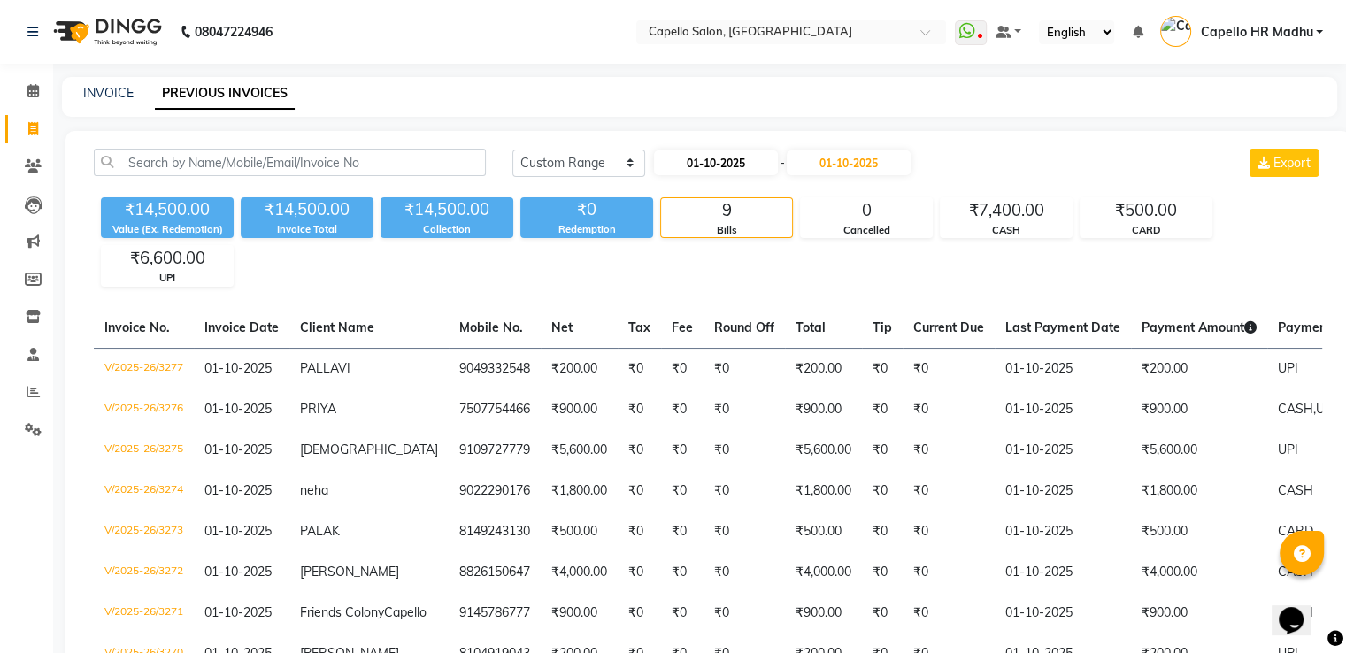
select select "2025"
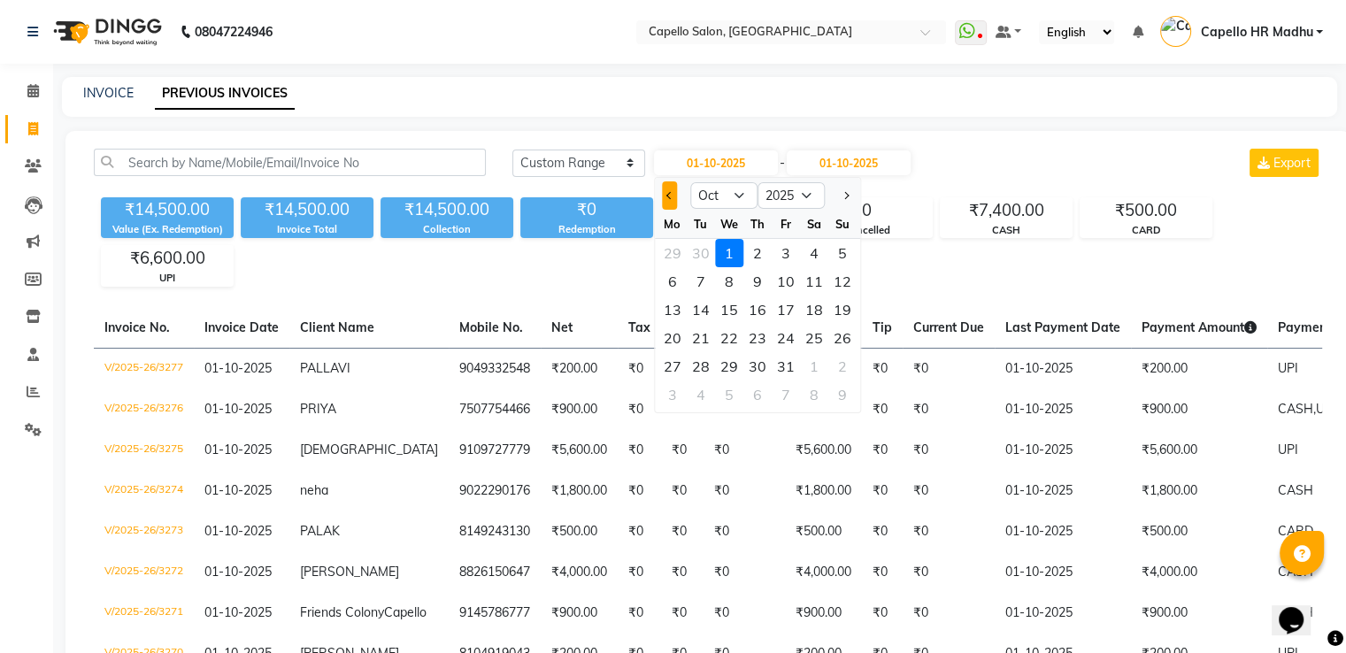
click at [664, 197] on button "Previous month" at bounding box center [669, 195] width 15 height 28
select select "9"
click at [672, 254] on div "1" at bounding box center [673, 253] width 28 height 28
type input "01-09-2025"
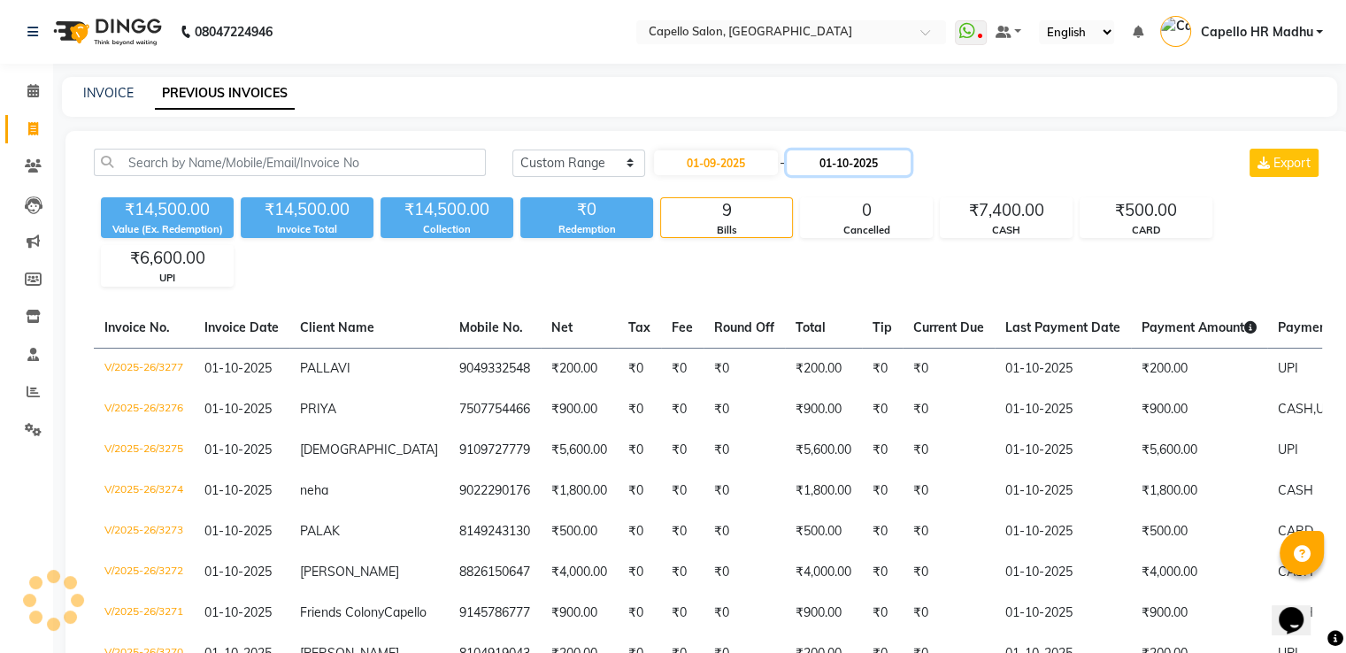
click at [832, 165] on input "01-10-2025" at bounding box center [849, 162] width 124 height 25
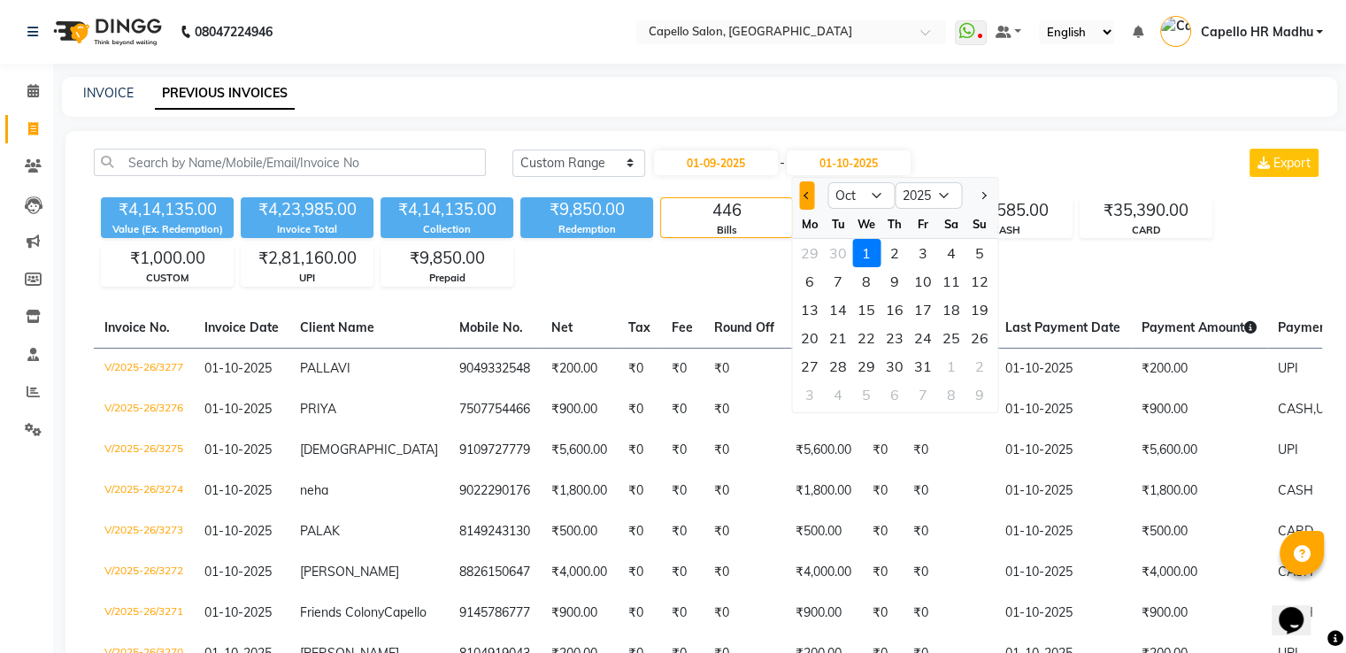
click at [801, 196] on button "Previous month" at bounding box center [806, 195] width 15 height 28
select select "9"
click at [800, 192] on div at bounding box center [809, 195] width 35 height 28
click at [805, 192] on div at bounding box center [809, 195] width 35 height 28
click at [840, 366] on div "30" at bounding box center [838, 366] width 28 height 28
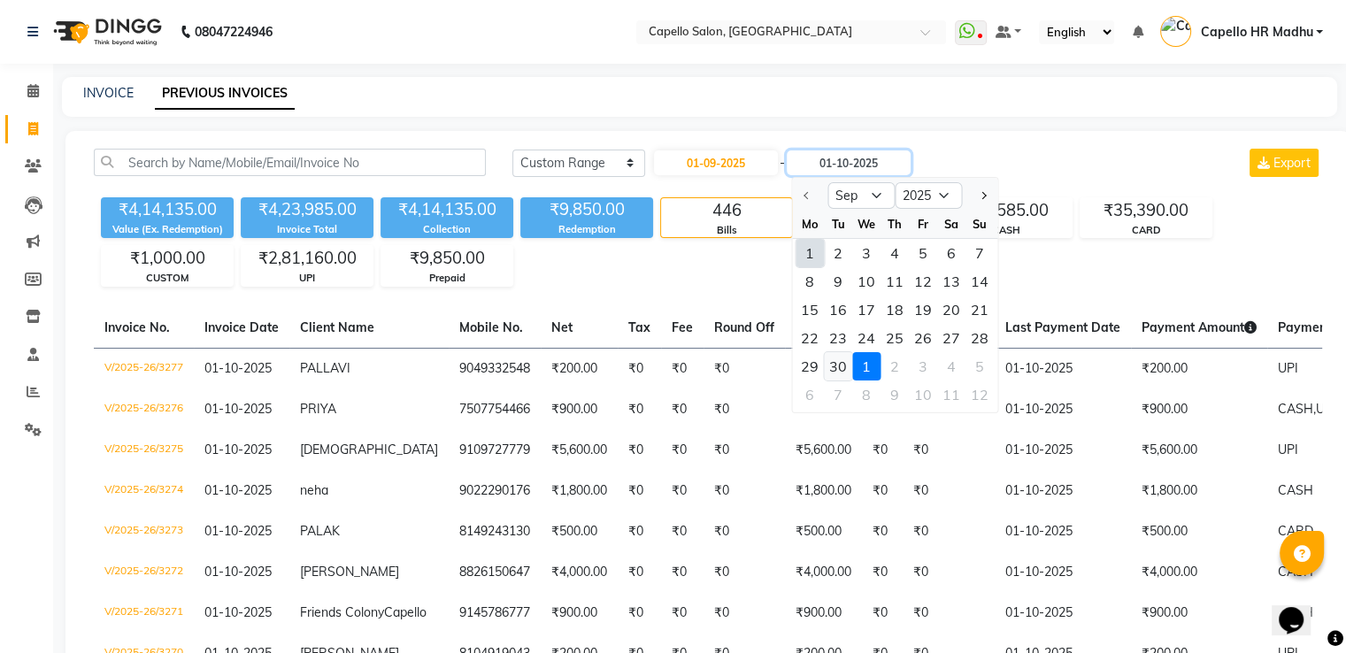
type input "[DATE]"
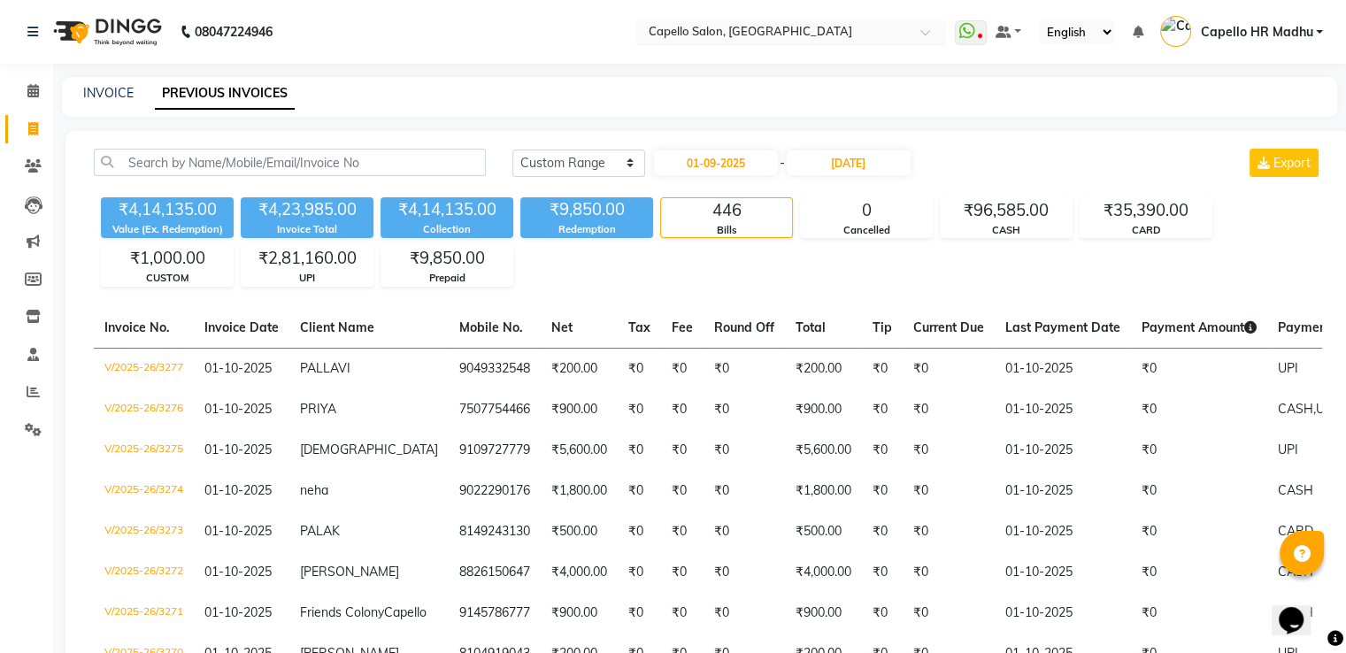
click at [757, 25] on input "text" at bounding box center [773, 34] width 257 height 18
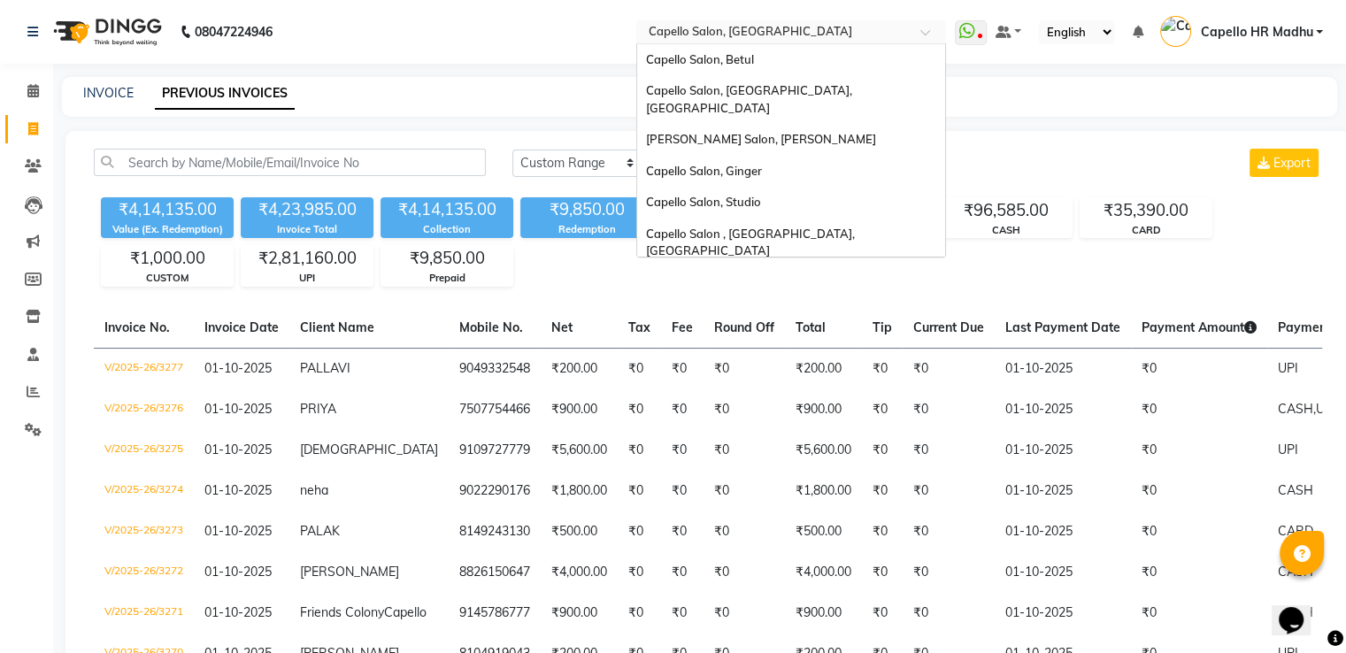
scroll to position [188, 0]
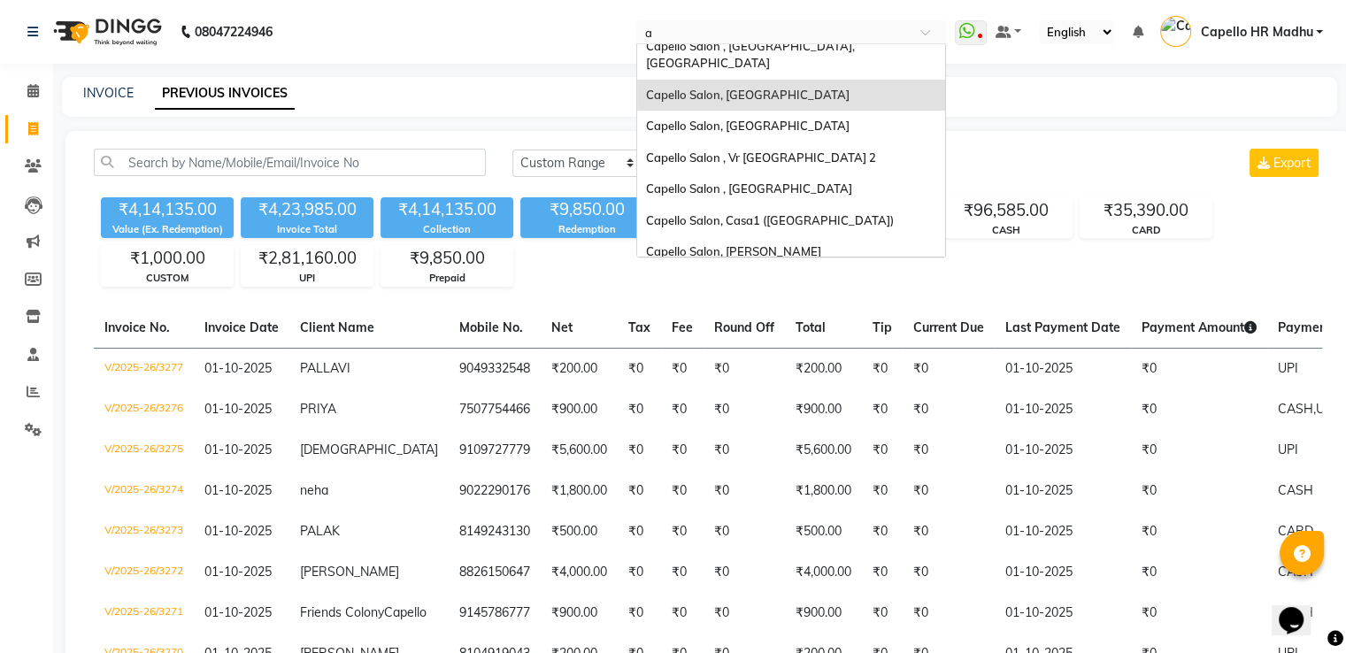
type input "am"
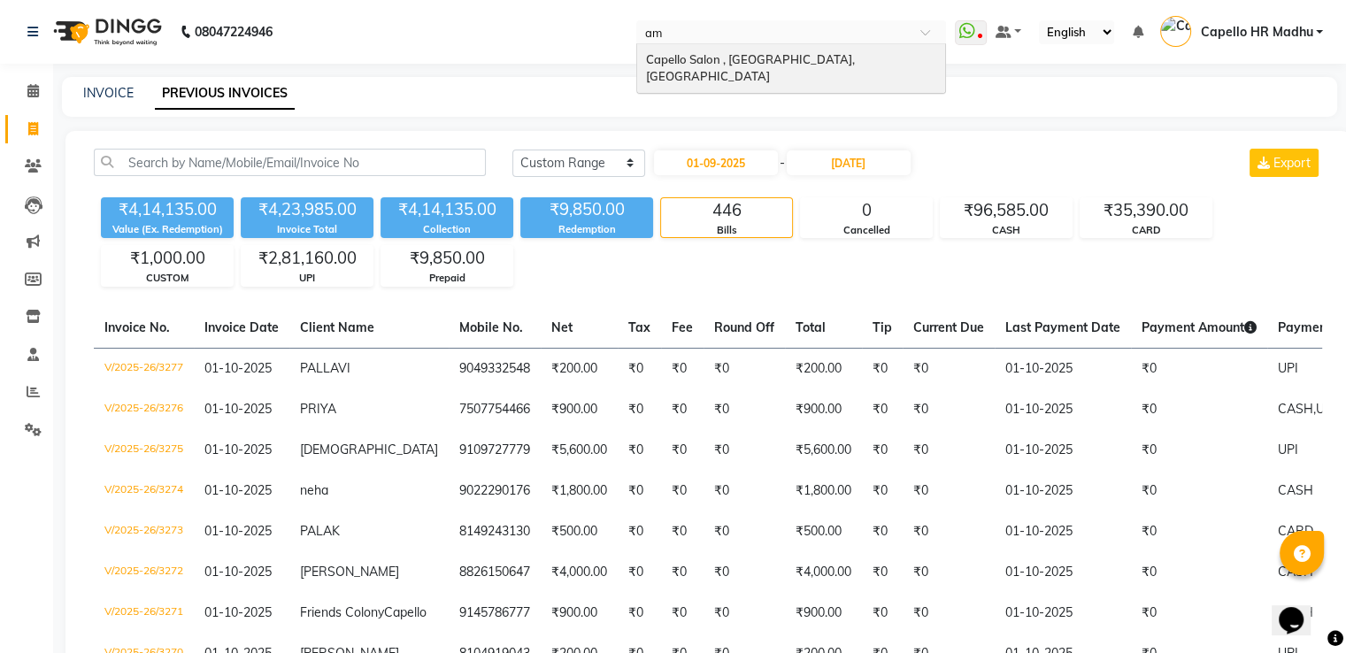
scroll to position [0, 0]
click at [752, 61] on span "Capello Salon , [GEOGRAPHIC_DATA], [GEOGRAPHIC_DATA]" at bounding box center [752, 68] width 212 height 32
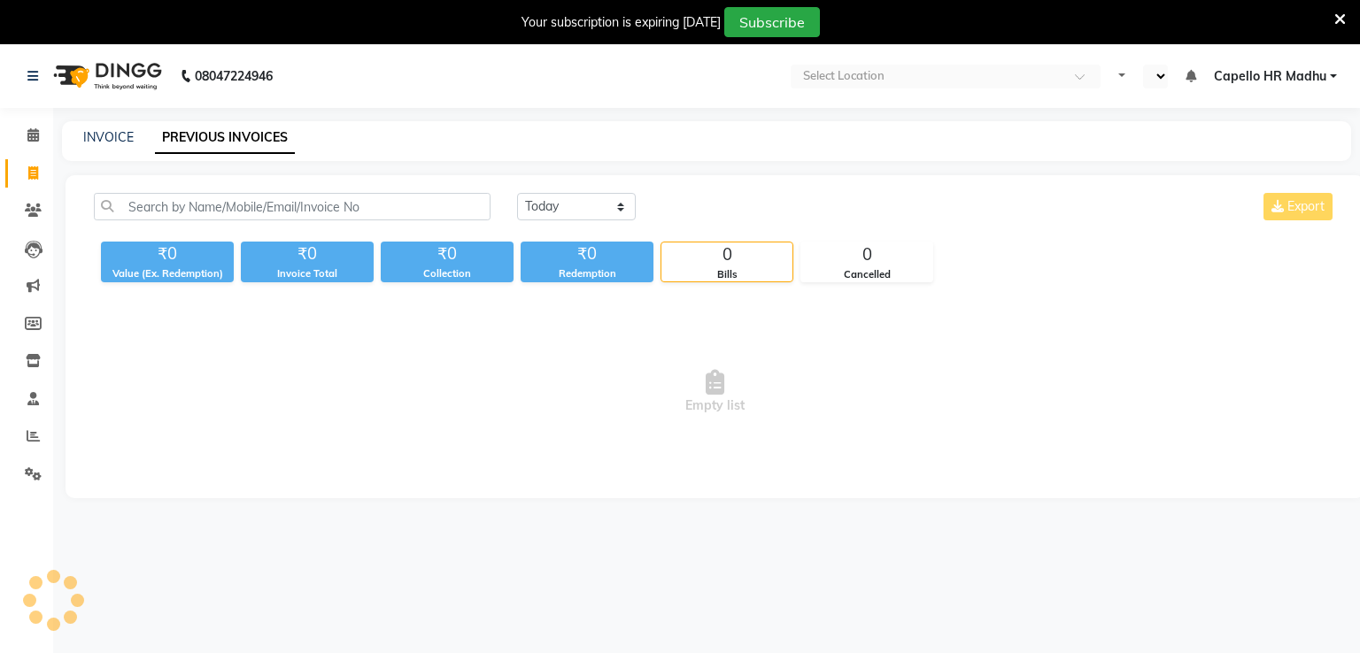
select select "en"
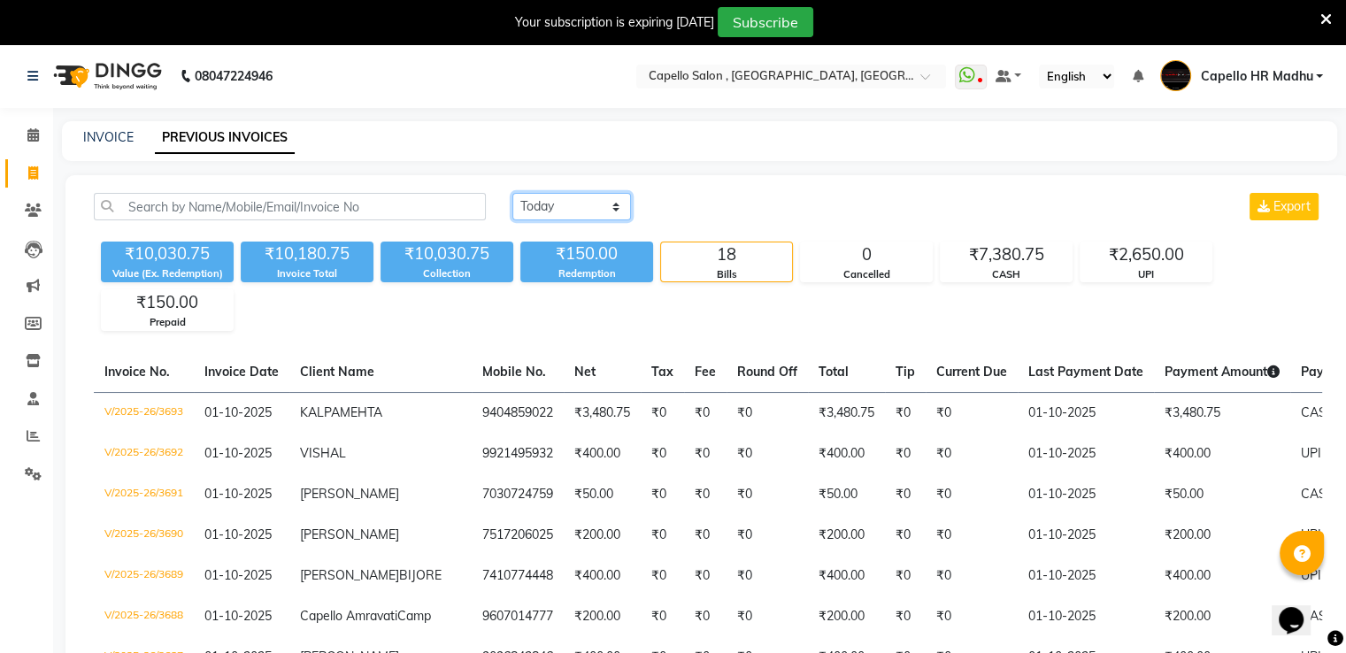
click at [587, 217] on select "[DATE] [DATE] Custom Range" at bounding box center [571, 206] width 119 height 27
select select "range"
click at [512, 193] on select "[DATE] [DATE] Custom Range" at bounding box center [571, 206] width 119 height 27
click at [736, 199] on input "01-10-2025" at bounding box center [716, 207] width 124 height 25
select select "10"
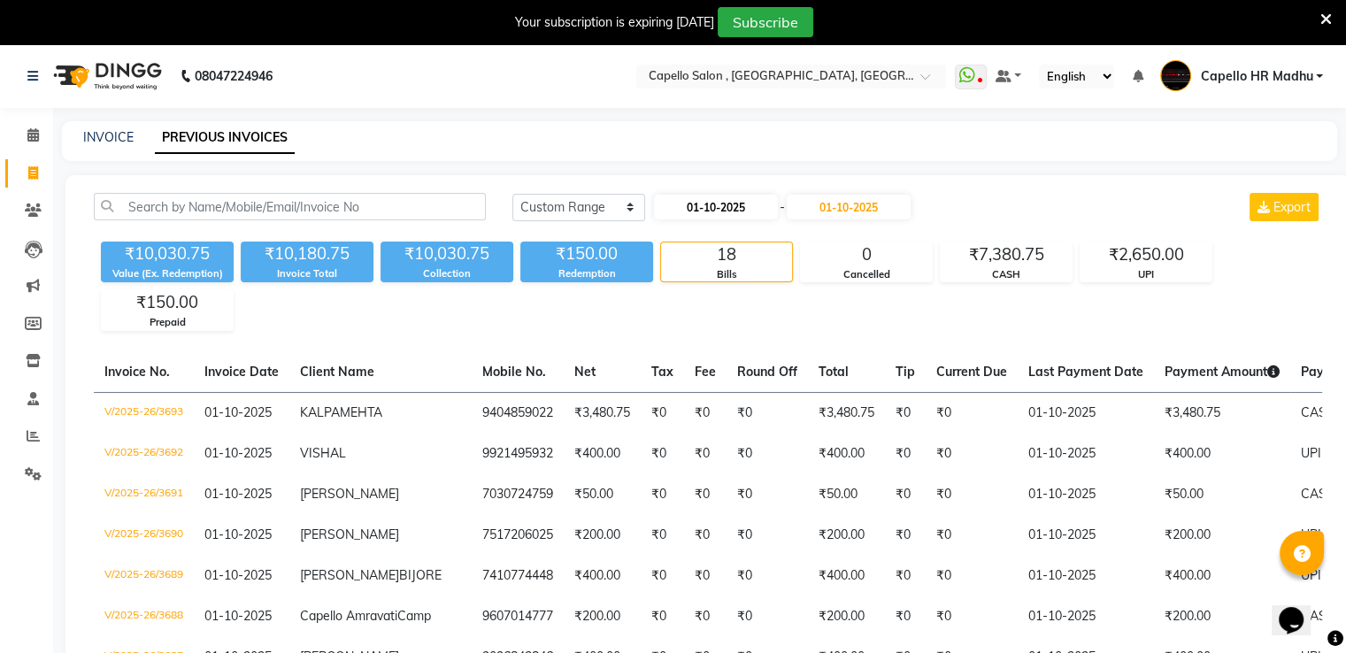
select select "2025"
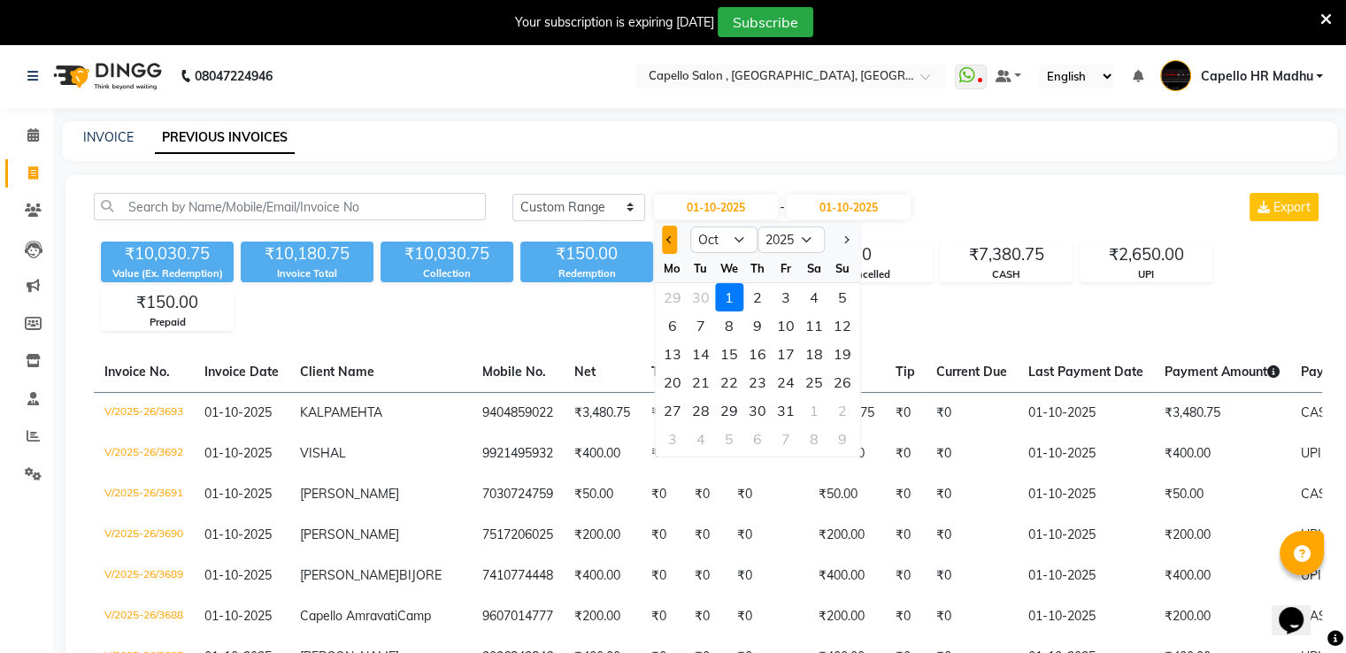
click at [662, 237] on button "Previous month" at bounding box center [669, 240] width 15 height 28
select select "9"
click at [671, 297] on div "1" at bounding box center [673, 297] width 28 height 28
type input "01-09-2025"
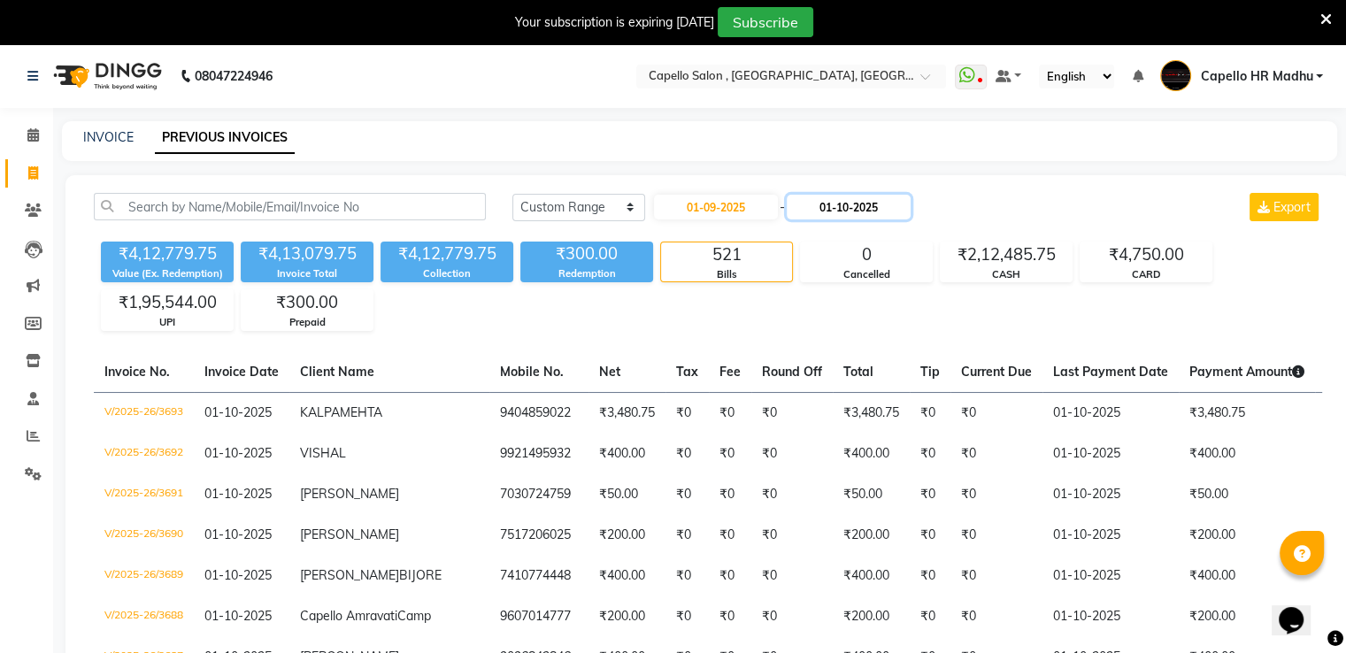
click at [870, 198] on input "01-10-2025" at bounding box center [849, 207] width 124 height 25
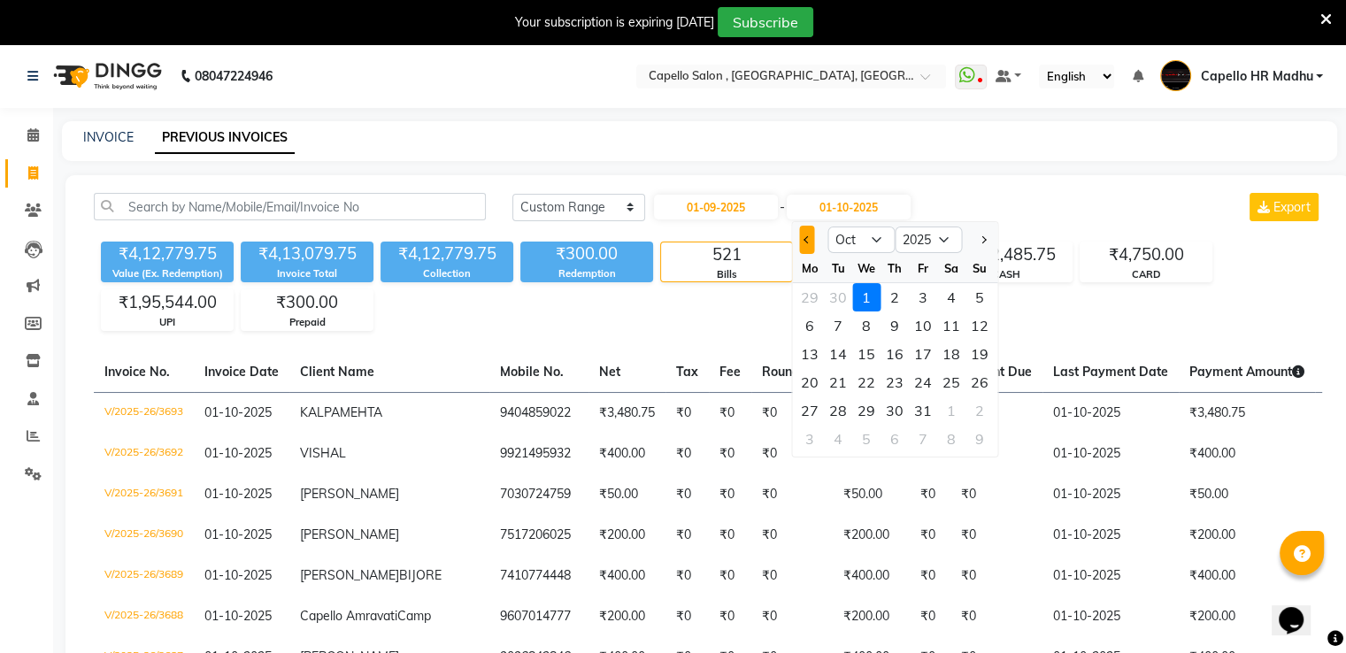
click at [805, 248] on button "Previous month" at bounding box center [806, 240] width 15 height 28
select select "9"
click at [844, 412] on div "30" at bounding box center [838, 411] width 28 height 28
type input "[DATE]"
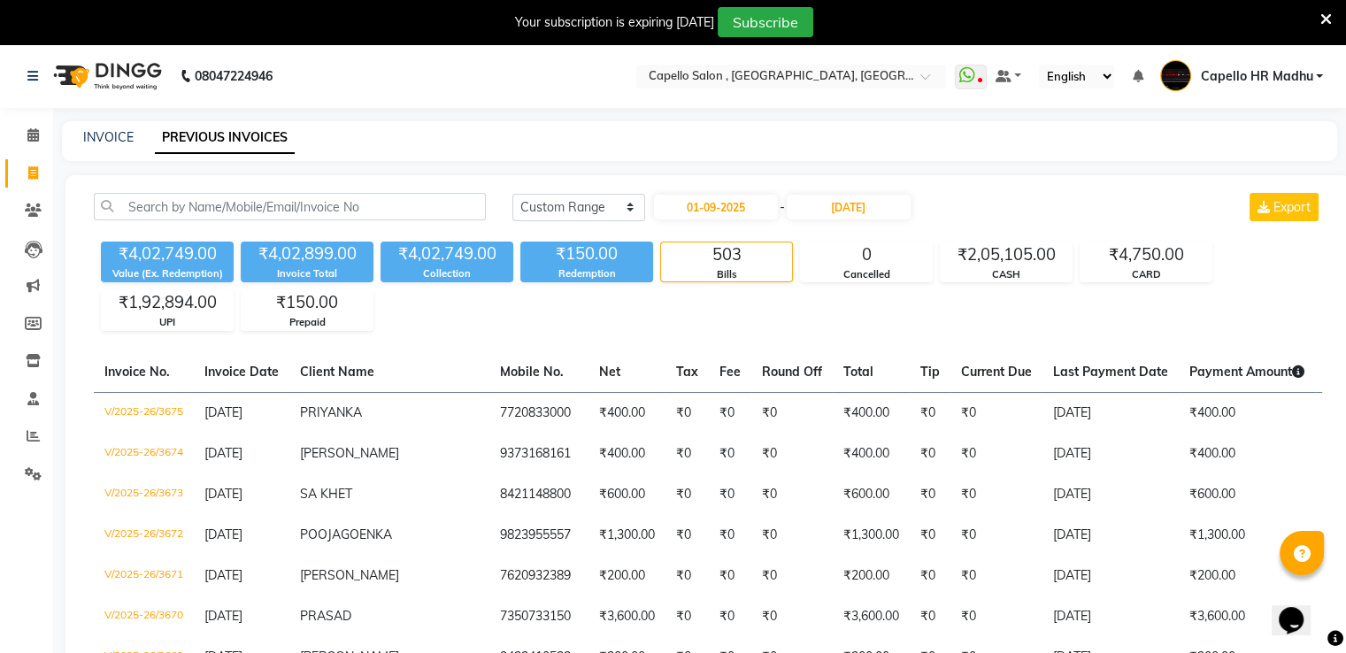
click at [851, 88] on div "Select Location × [GEOGRAPHIC_DATA] , [GEOGRAPHIC_DATA], [GEOGRAPHIC_DATA]" at bounding box center [791, 77] width 310 height 24
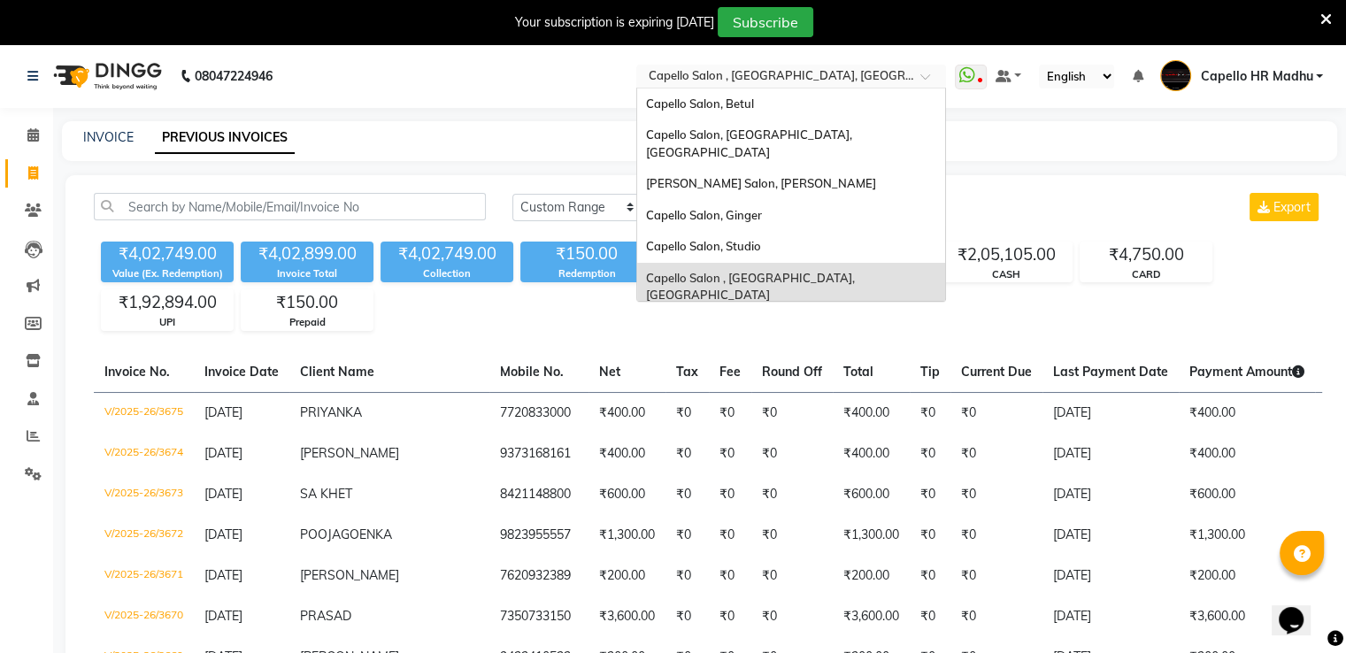
click at [850, 82] on input "text" at bounding box center [773, 78] width 257 height 18
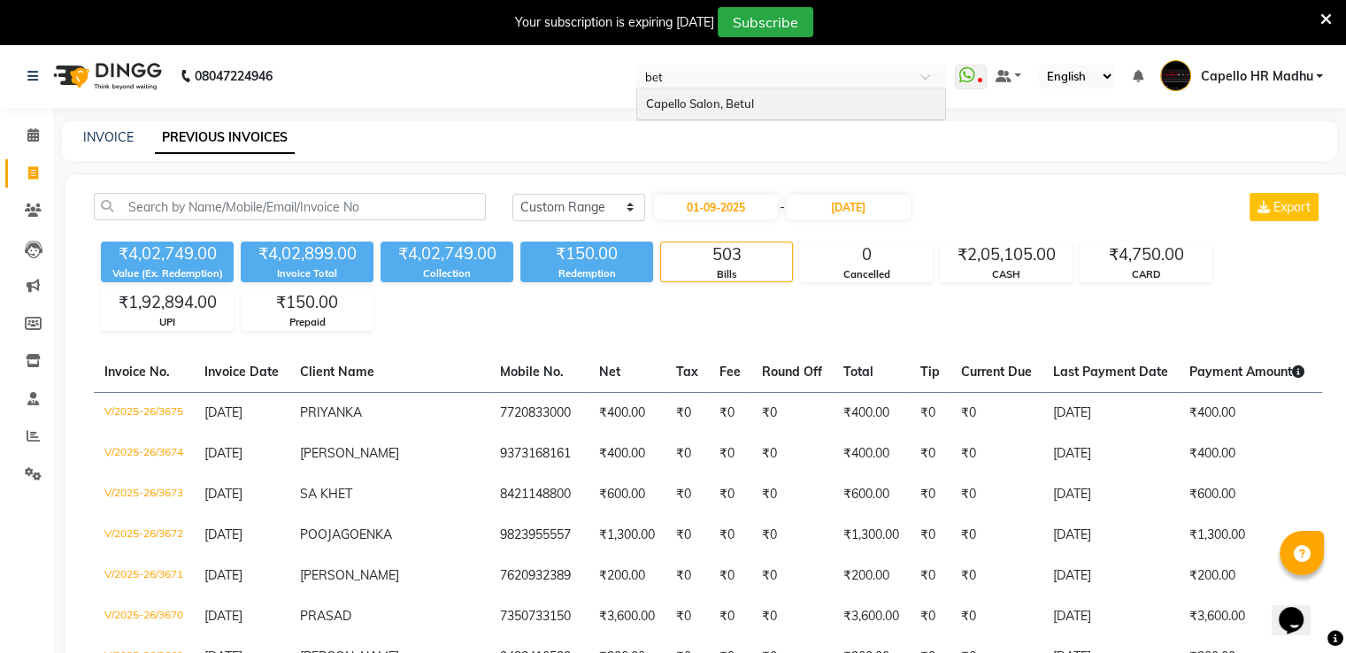
type input "betu"
click at [842, 107] on div "Capello Salon, Betul" at bounding box center [791, 105] width 308 height 32
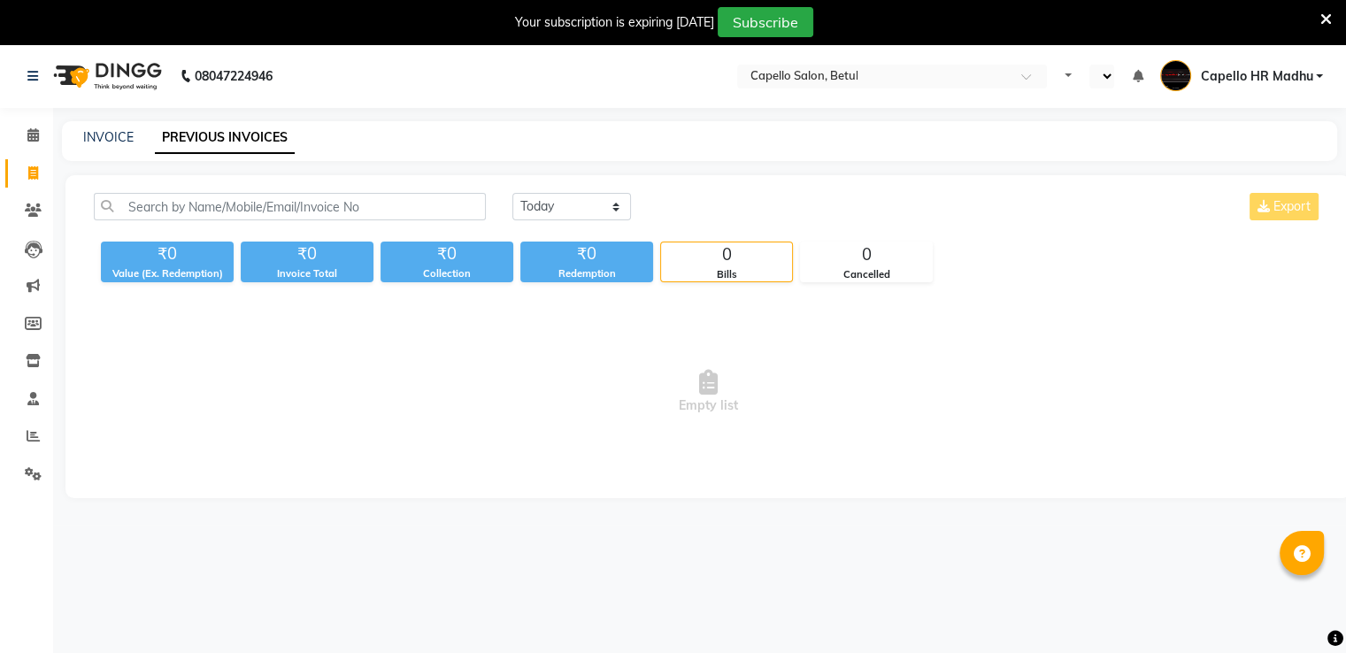
select select "en"
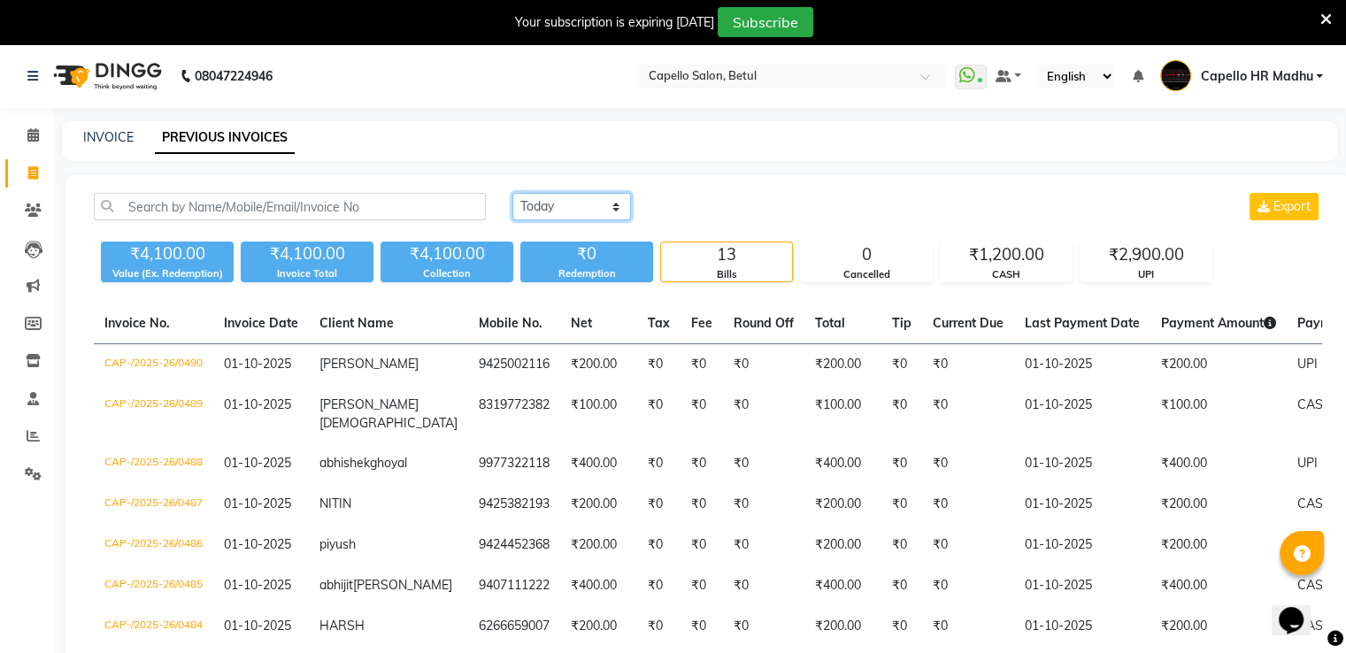
click at [603, 210] on select "[DATE] [DATE] Custom Range" at bounding box center [571, 206] width 119 height 27
select select "range"
click at [512, 193] on select "[DATE] [DATE] Custom Range" at bounding box center [571, 206] width 119 height 27
click at [708, 200] on input "01-10-2025" at bounding box center [716, 207] width 124 height 25
select select "10"
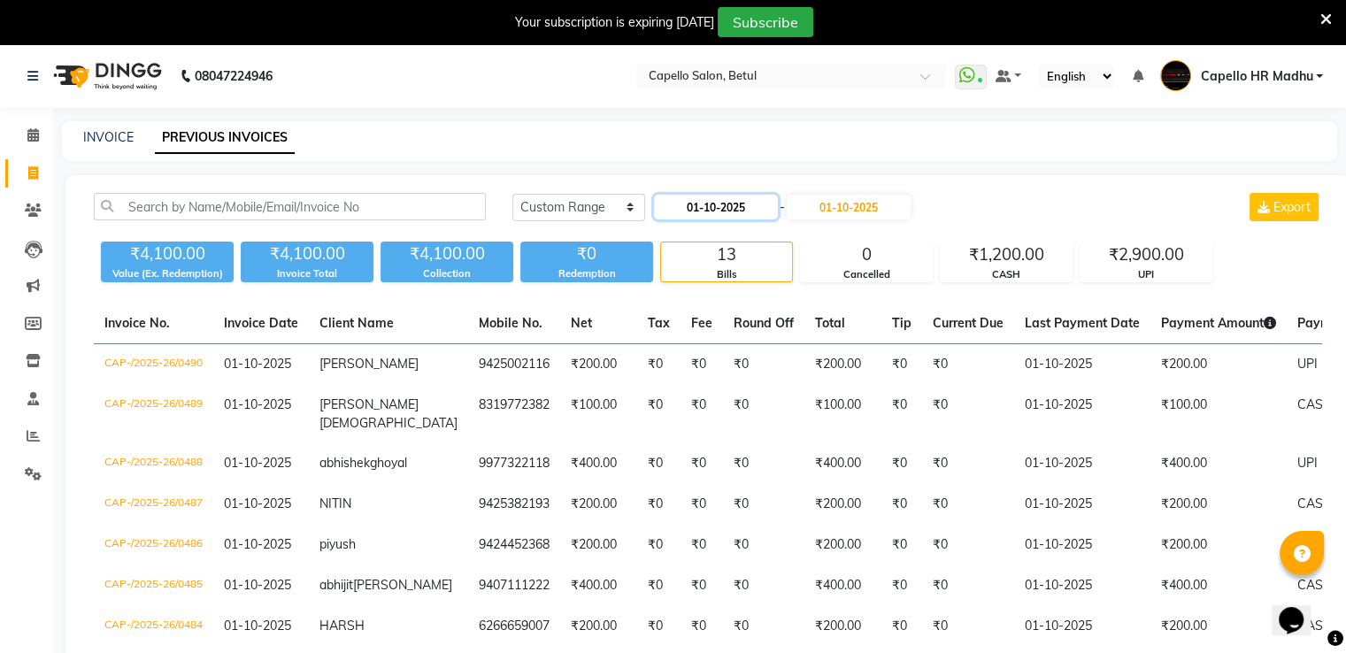
select select "2025"
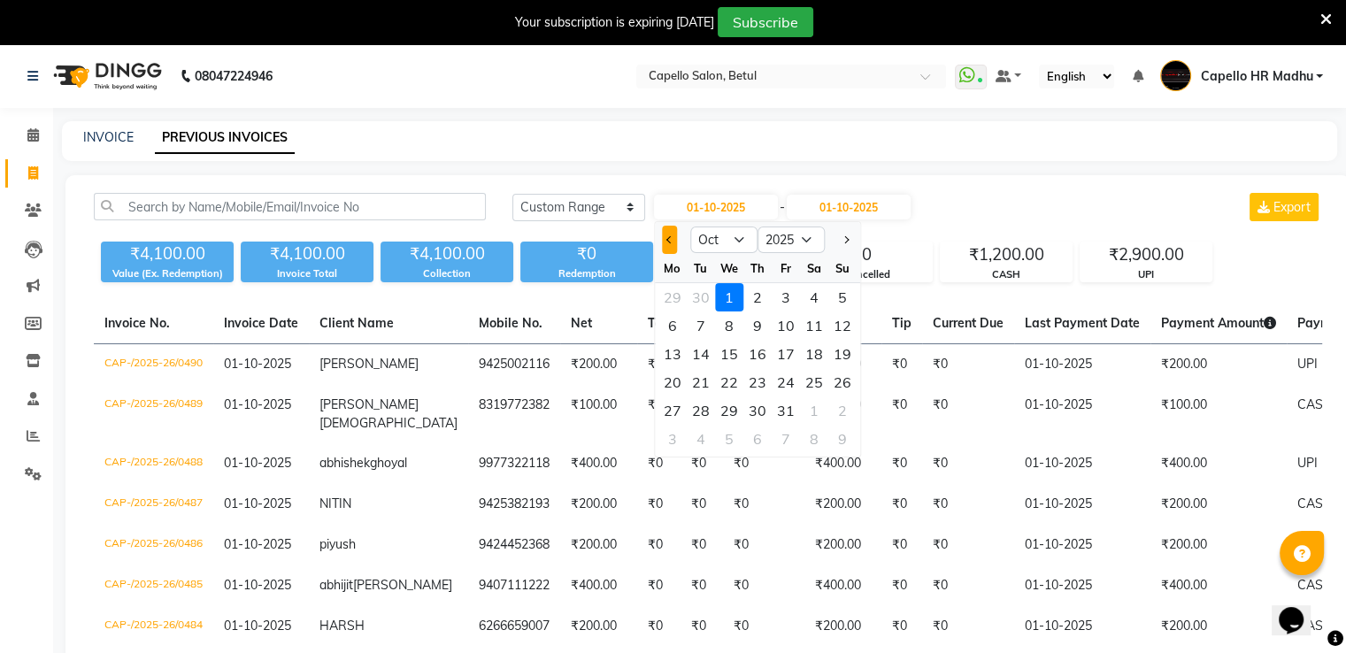
click at [669, 236] on span "Previous month" at bounding box center [669, 239] width 7 height 7
select select "9"
click at [676, 295] on div "1" at bounding box center [673, 297] width 28 height 28
type input "01-09-2025"
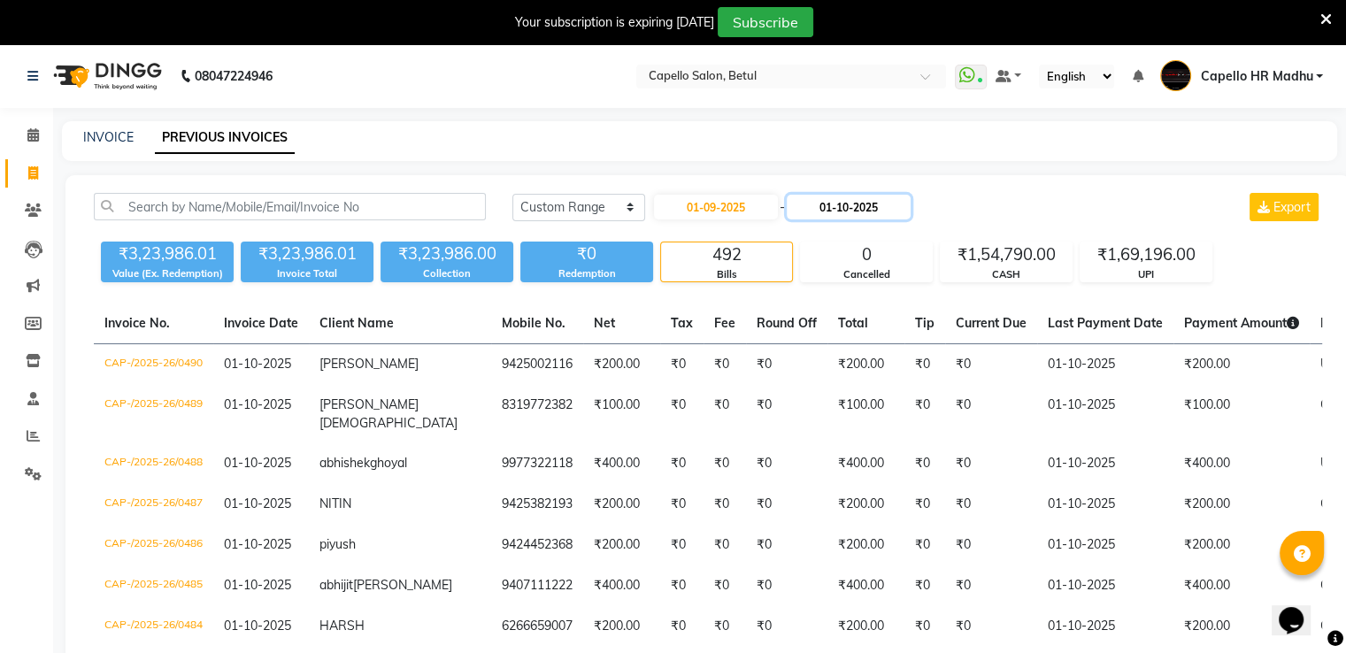
click at [825, 213] on input "01-10-2025" at bounding box center [849, 207] width 124 height 25
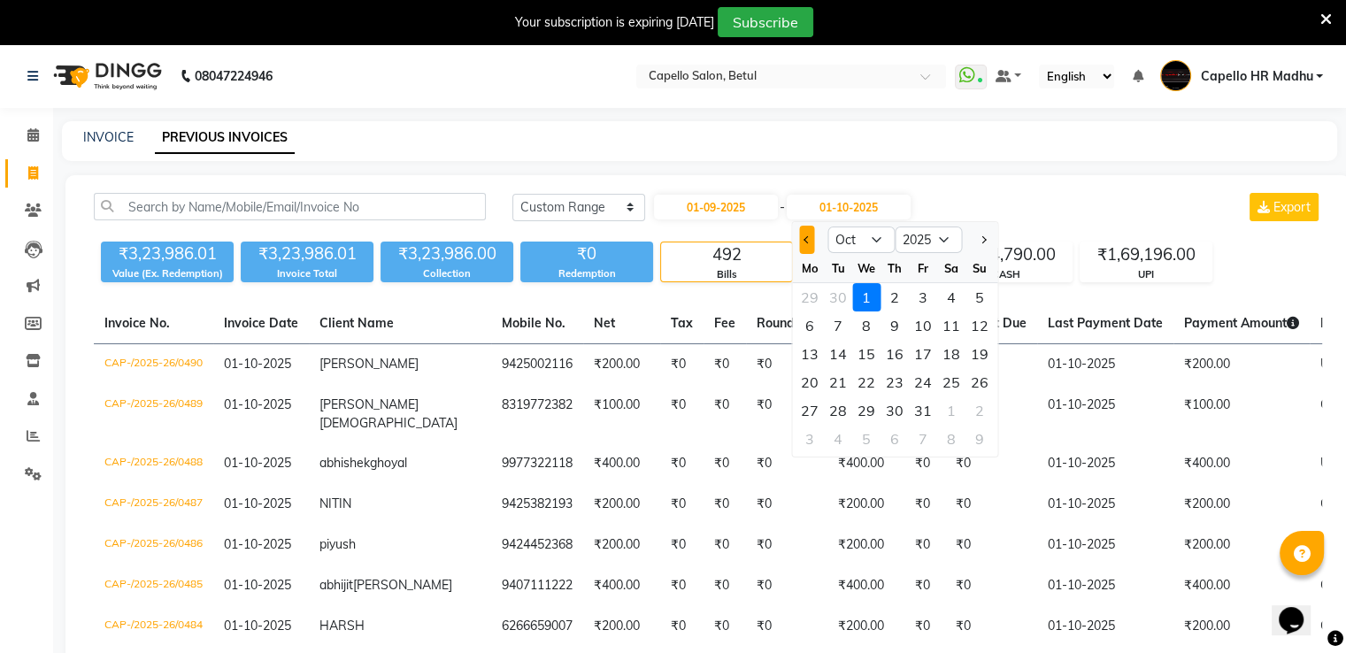
click at [799, 243] on button "Previous month" at bounding box center [806, 240] width 15 height 28
select select "9"
click at [842, 407] on div "30" at bounding box center [838, 411] width 28 height 28
type input "[DATE]"
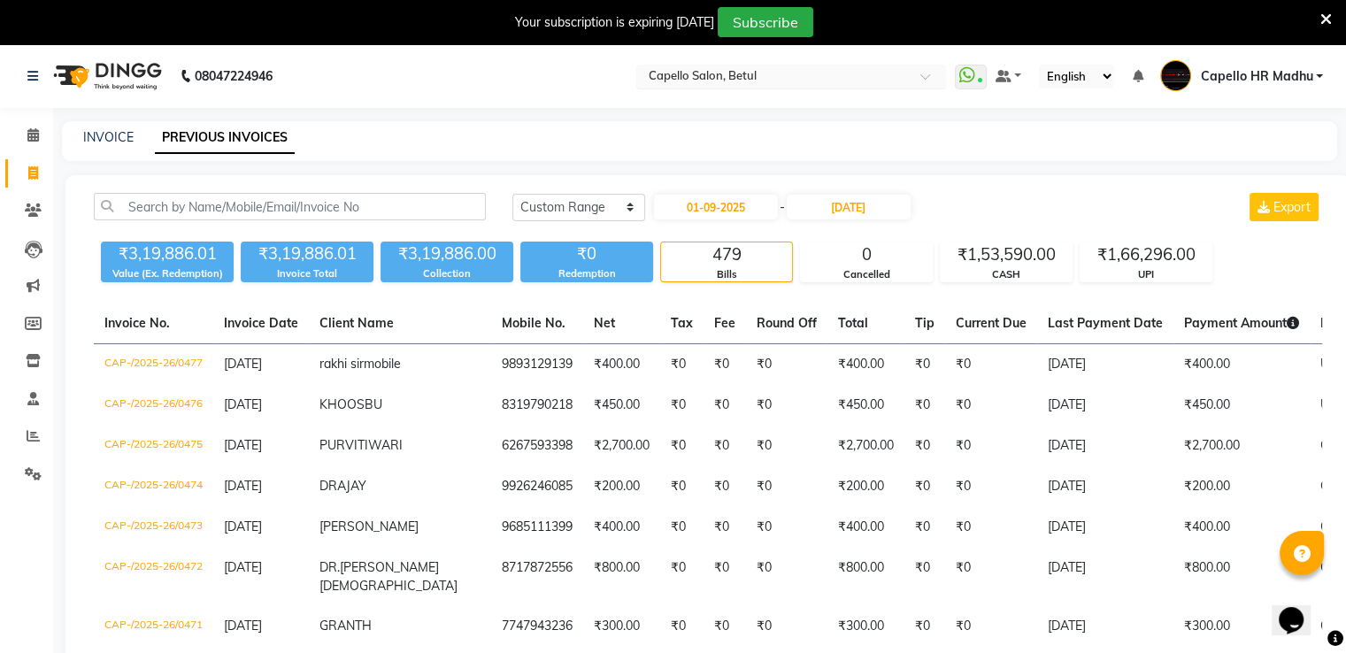
click at [736, 69] on input "text" at bounding box center [773, 78] width 257 height 18
type input "wardha"
click at [713, 111] on div "Capello Salon, Wardha" at bounding box center [791, 105] width 308 height 32
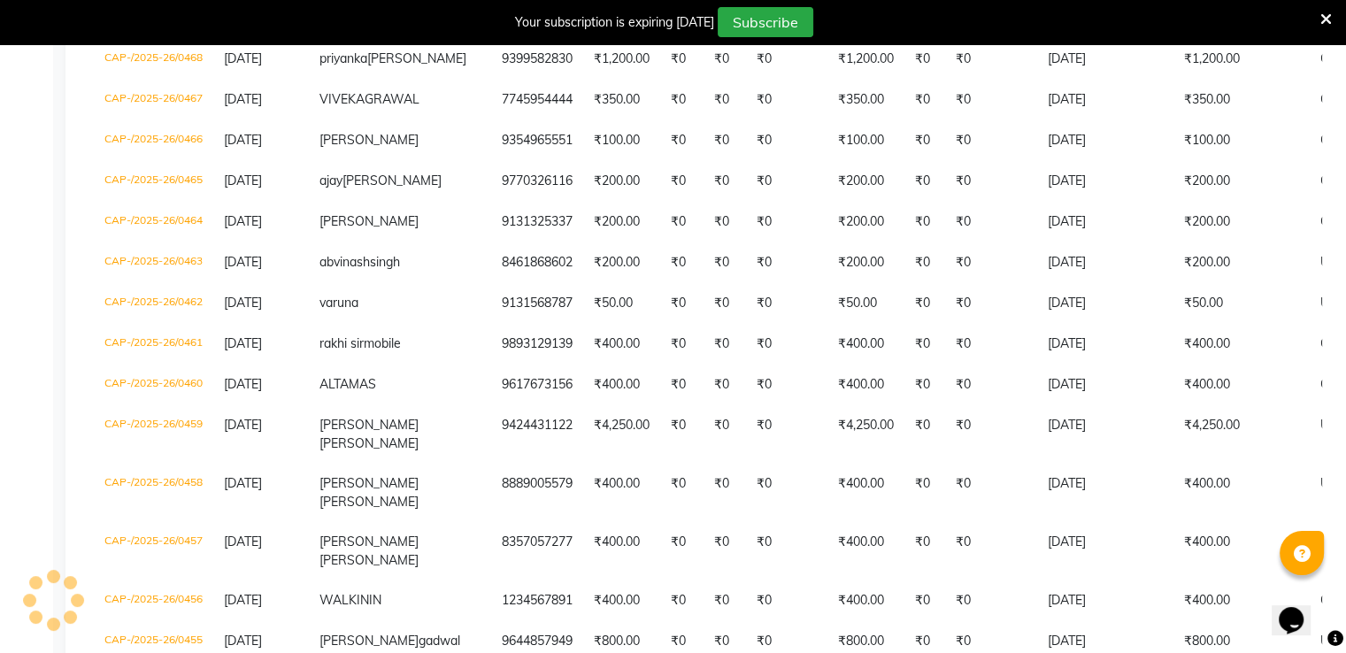
scroll to position [708, 0]
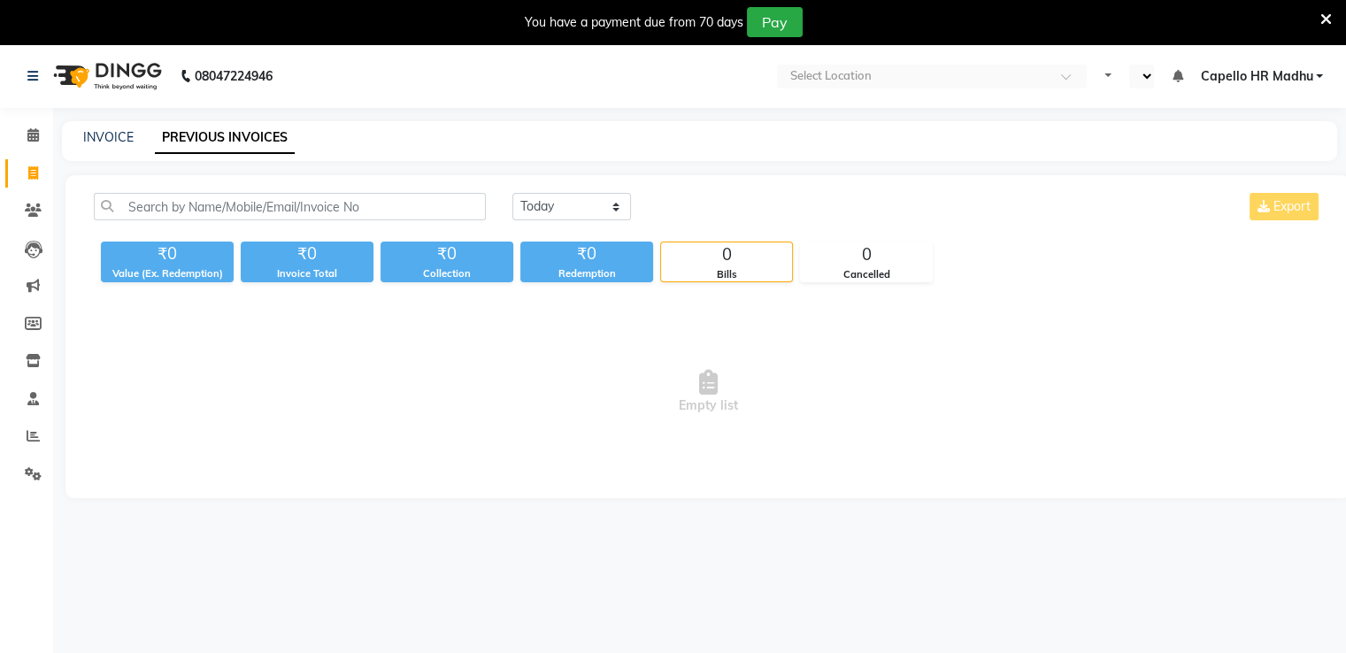
select select "en"
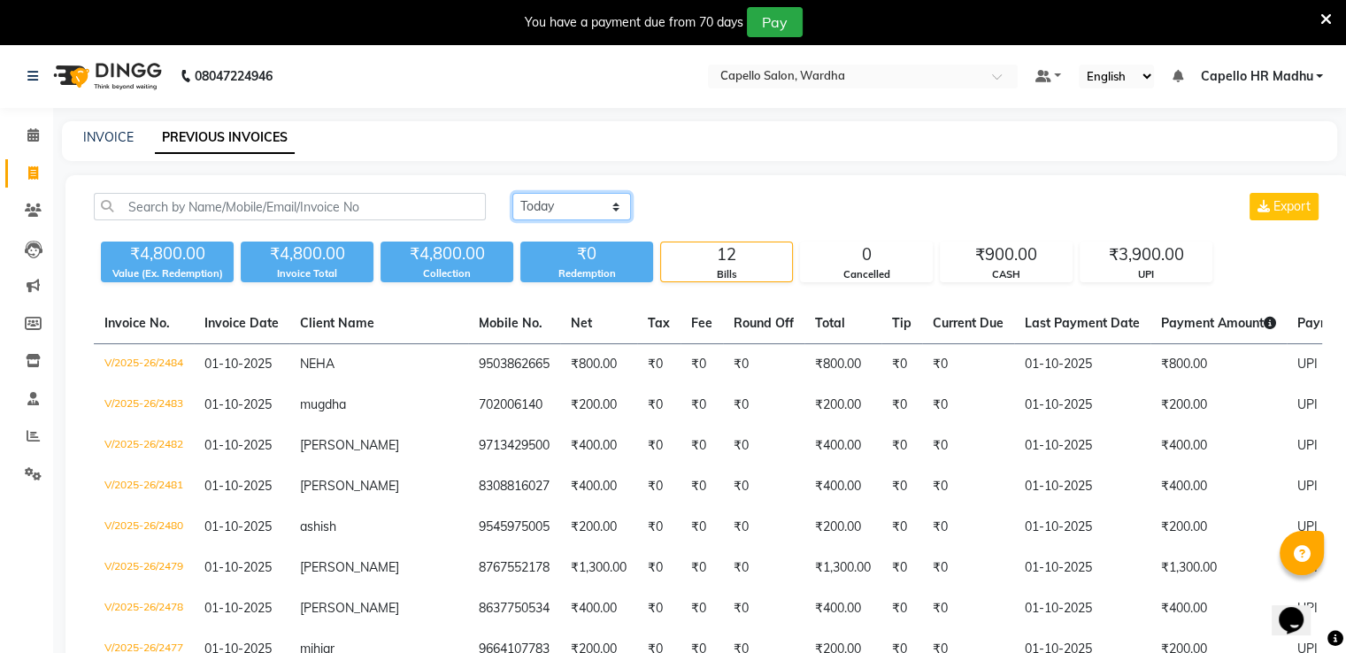
click at [577, 207] on select "[DATE] [DATE] Custom Range" at bounding box center [571, 206] width 119 height 27
select select "range"
click at [512, 193] on select "[DATE] [DATE] Custom Range" at bounding box center [571, 206] width 119 height 27
click at [719, 210] on input "01-10-2025" at bounding box center [716, 207] width 124 height 25
select select "10"
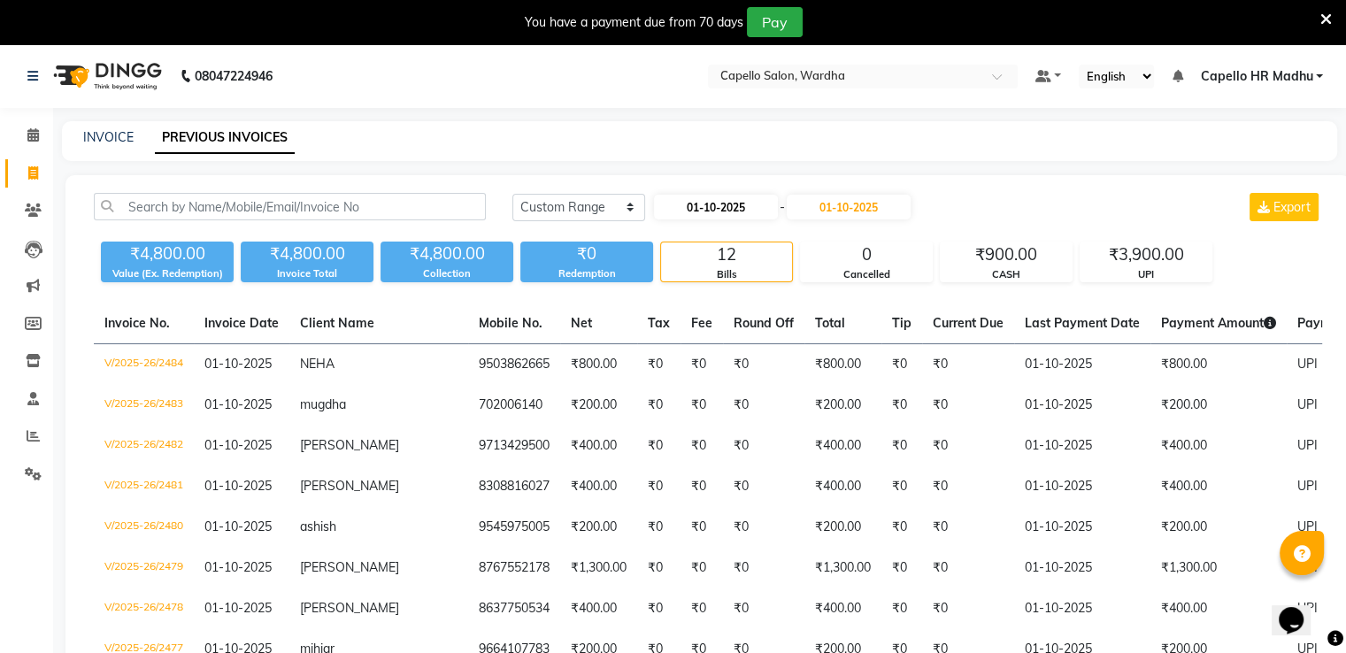
select select "2025"
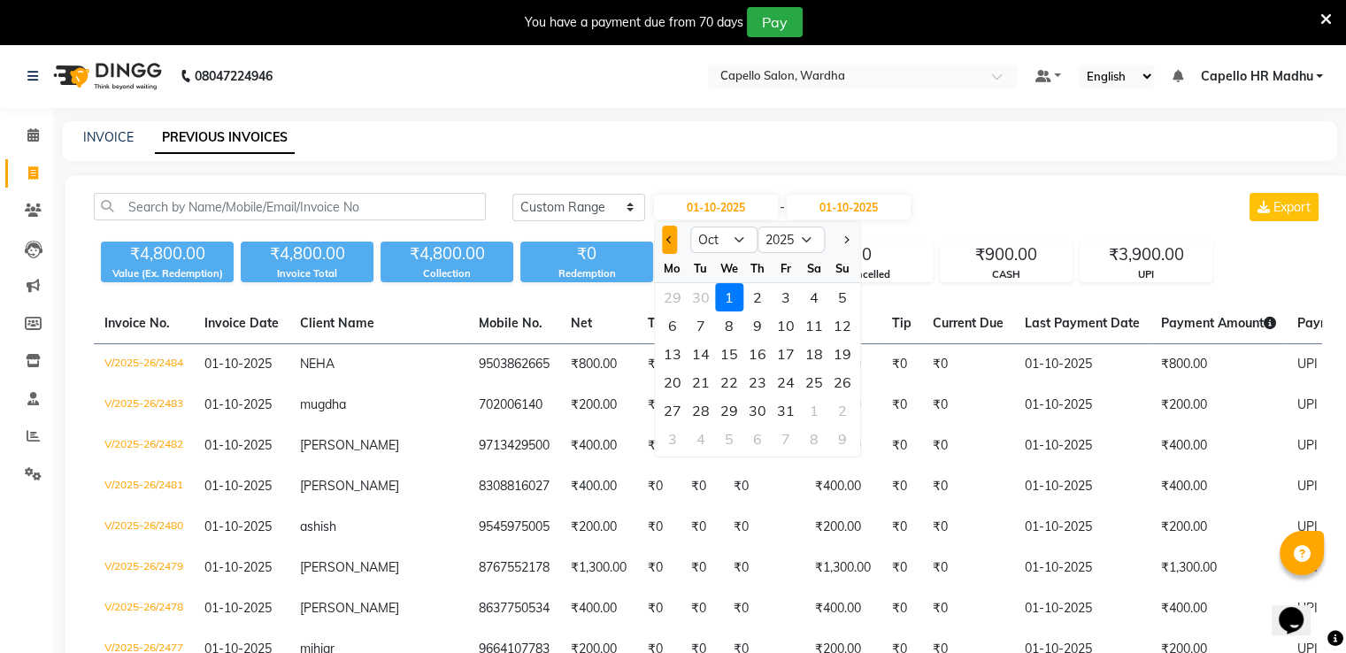
click at [665, 240] on button "Previous month" at bounding box center [669, 240] width 15 height 28
select select "9"
click at [675, 298] on div "1" at bounding box center [673, 297] width 28 height 28
type input "01-09-2025"
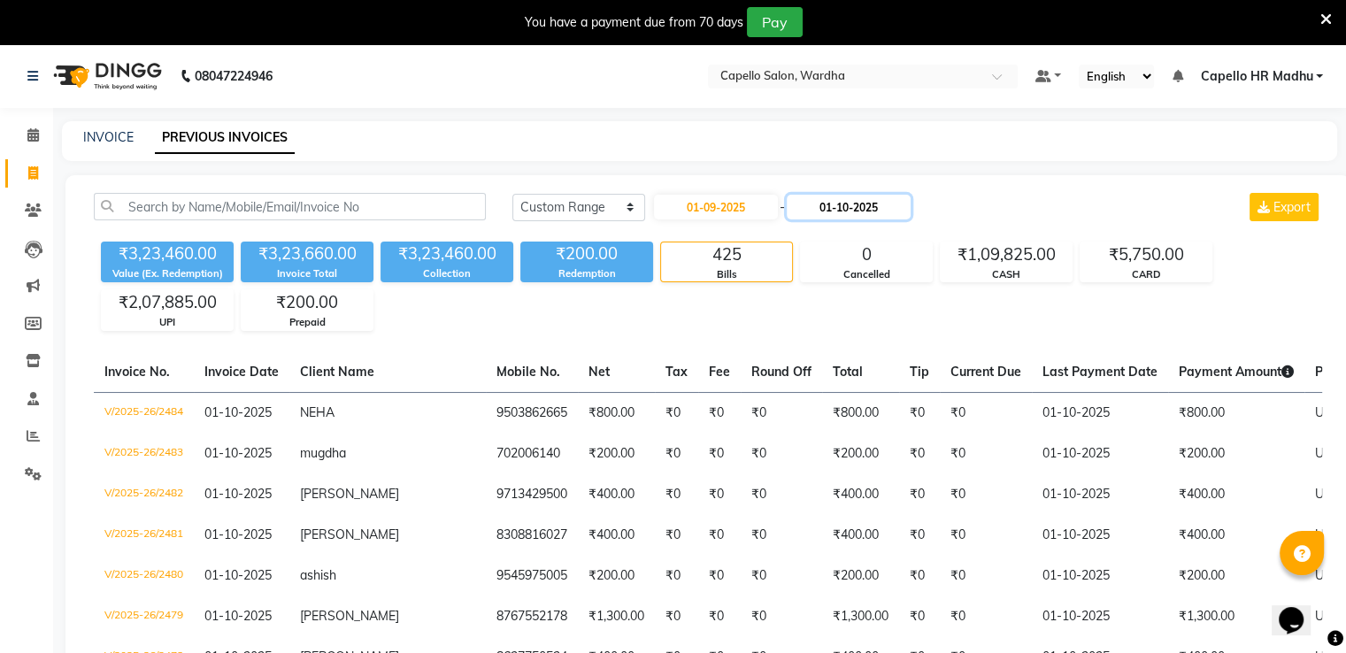
click at [830, 205] on input "01-10-2025" at bounding box center [849, 207] width 124 height 25
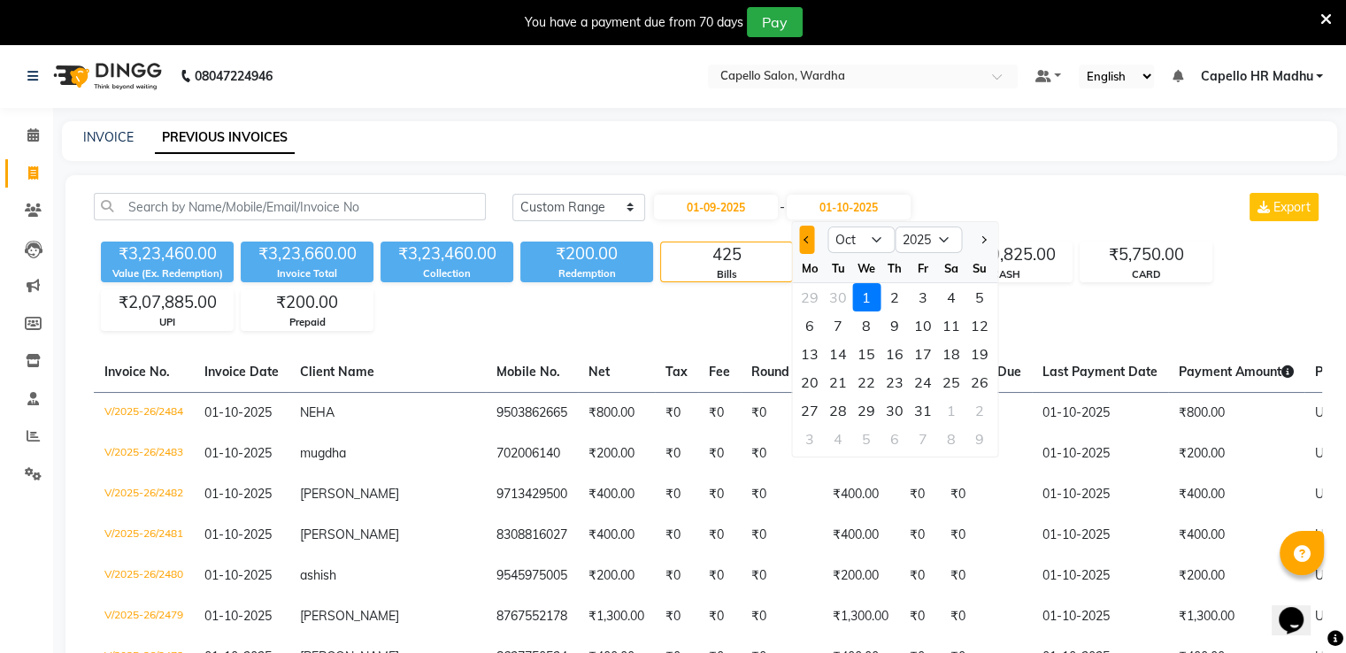
click at [805, 240] on span "Previous month" at bounding box center [807, 239] width 7 height 7
select select "9"
click at [805, 240] on div at bounding box center [809, 240] width 35 height 28
click at [845, 408] on div "30" at bounding box center [838, 411] width 28 height 28
type input "[DATE]"
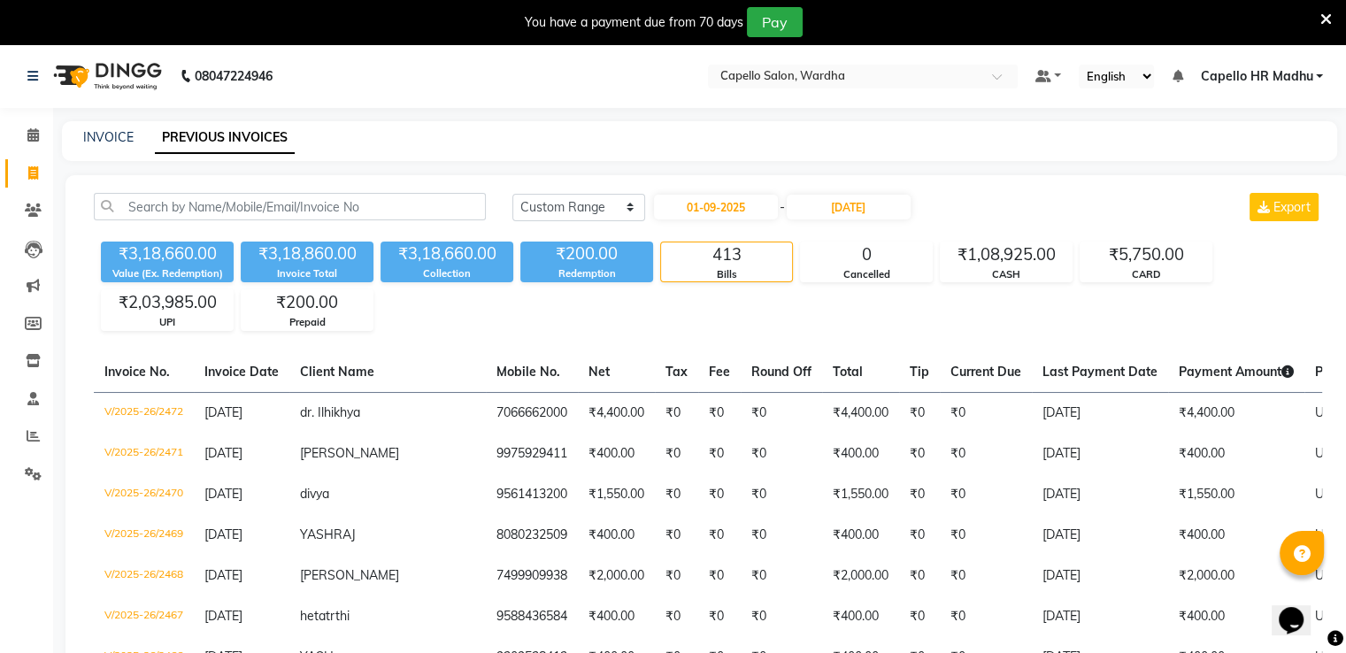
click at [969, 213] on div "Today Yesterday Custom Range 01-09-2025 - 30-09-2025 Export" at bounding box center [917, 207] width 810 height 28
click at [790, 81] on input "text" at bounding box center [845, 78] width 257 height 18
type input "bhil"
click at [802, 112] on div "Capello Salon, [GEOGRAPHIC_DATA]" at bounding box center [863, 105] width 308 height 32
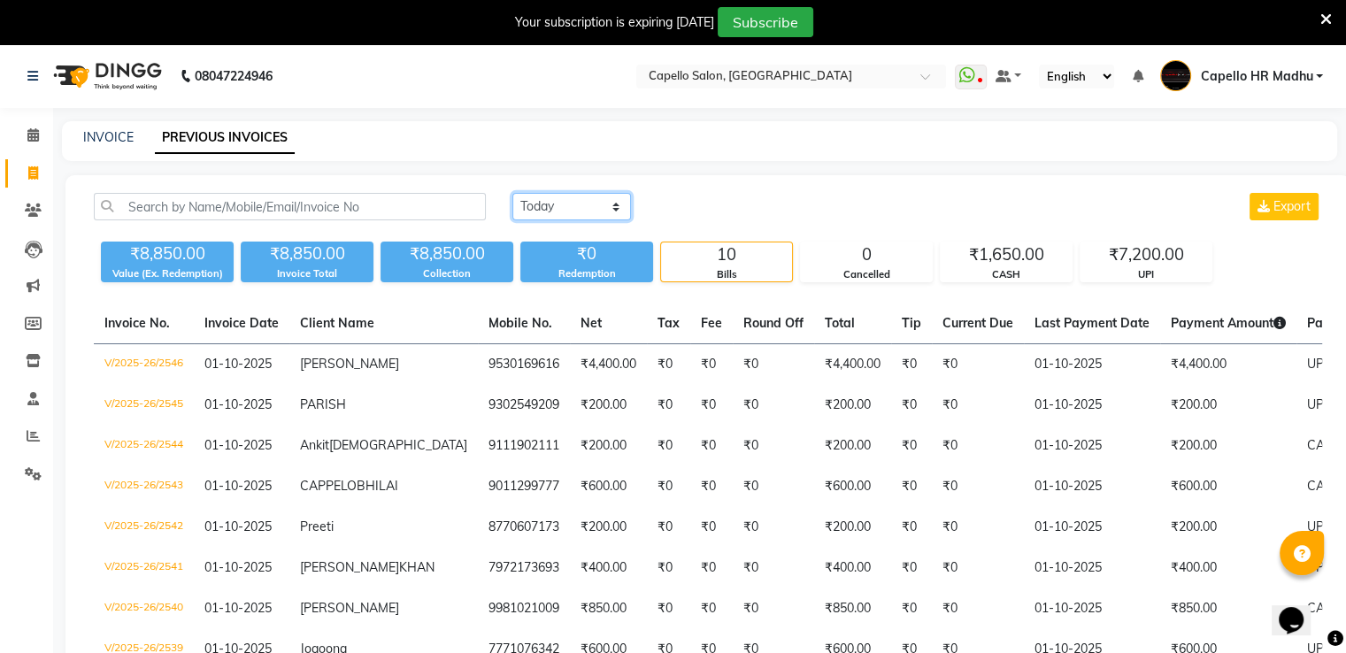
click at [576, 213] on select "[DATE] [DATE] Custom Range" at bounding box center [571, 206] width 119 height 27
select select "range"
click at [512, 193] on select "[DATE] [DATE] Custom Range" at bounding box center [571, 206] width 119 height 27
click at [715, 211] on input "01-10-2025" at bounding box center [716, 207] width 124 height 25
select select "10"
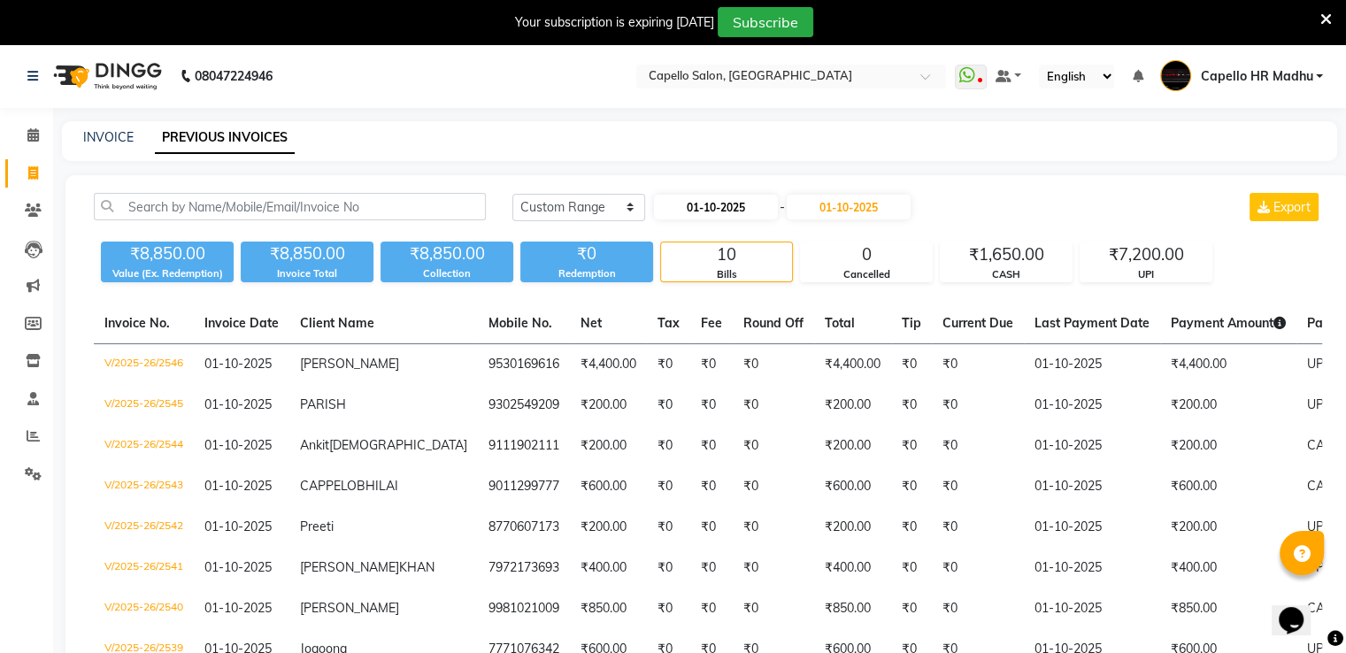
select select "2025"
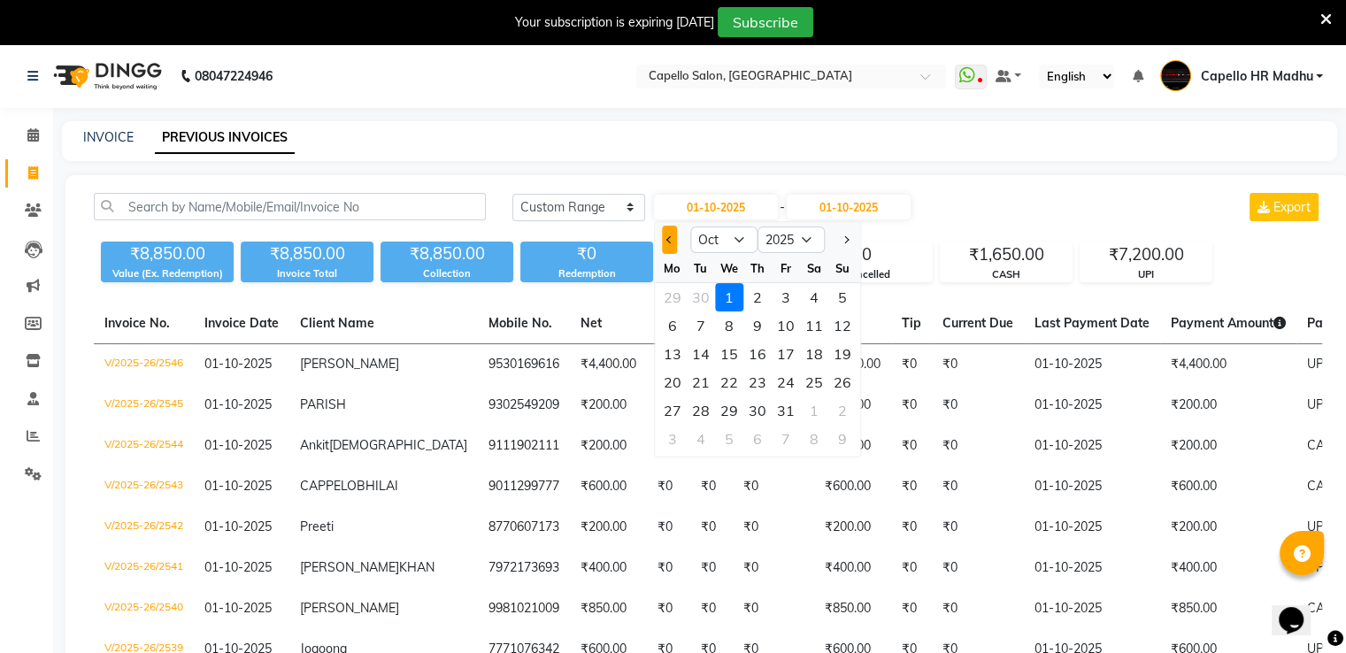
click at [669, 245] on button "Previous month" at bounding box center [669, 240] width 15 height 28
select select "9"
click at [680, 298] on div "1" at bounding box center [673, 297] width 28 height 28
type input "01-09-2025"
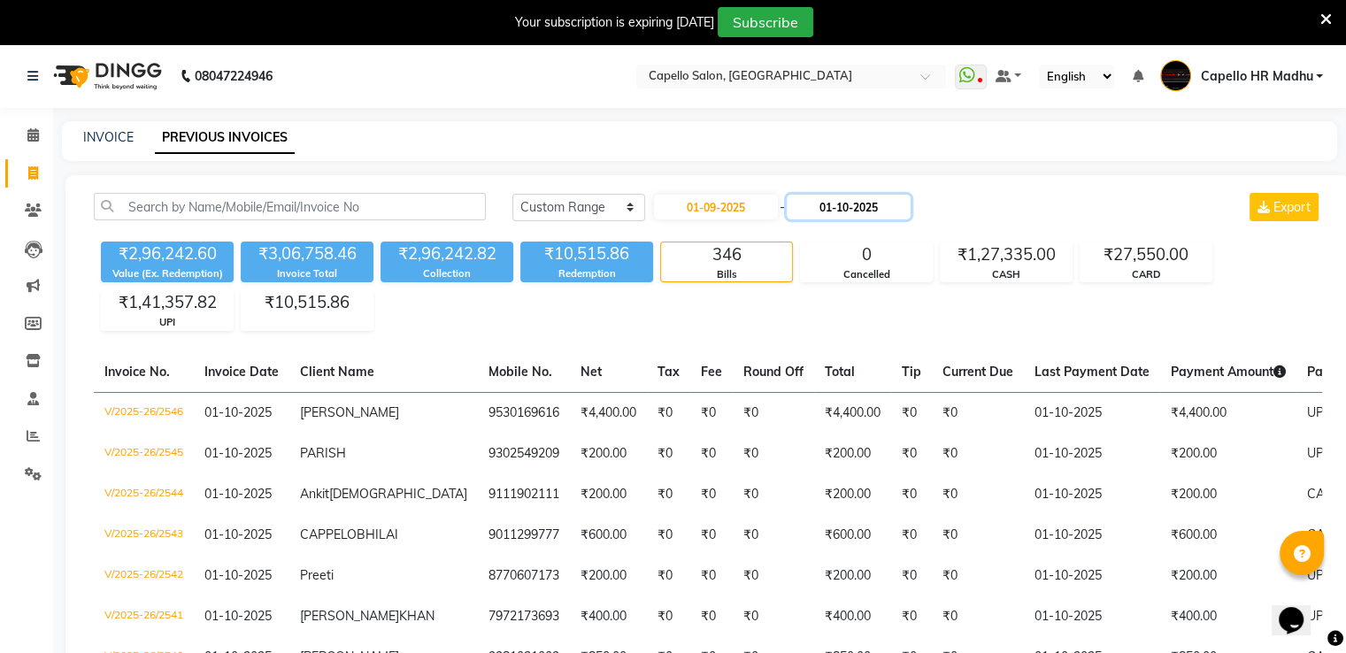
click at [850, 203] on input "01-10-2025" at bounding box center [849, 207] width 124 height 25
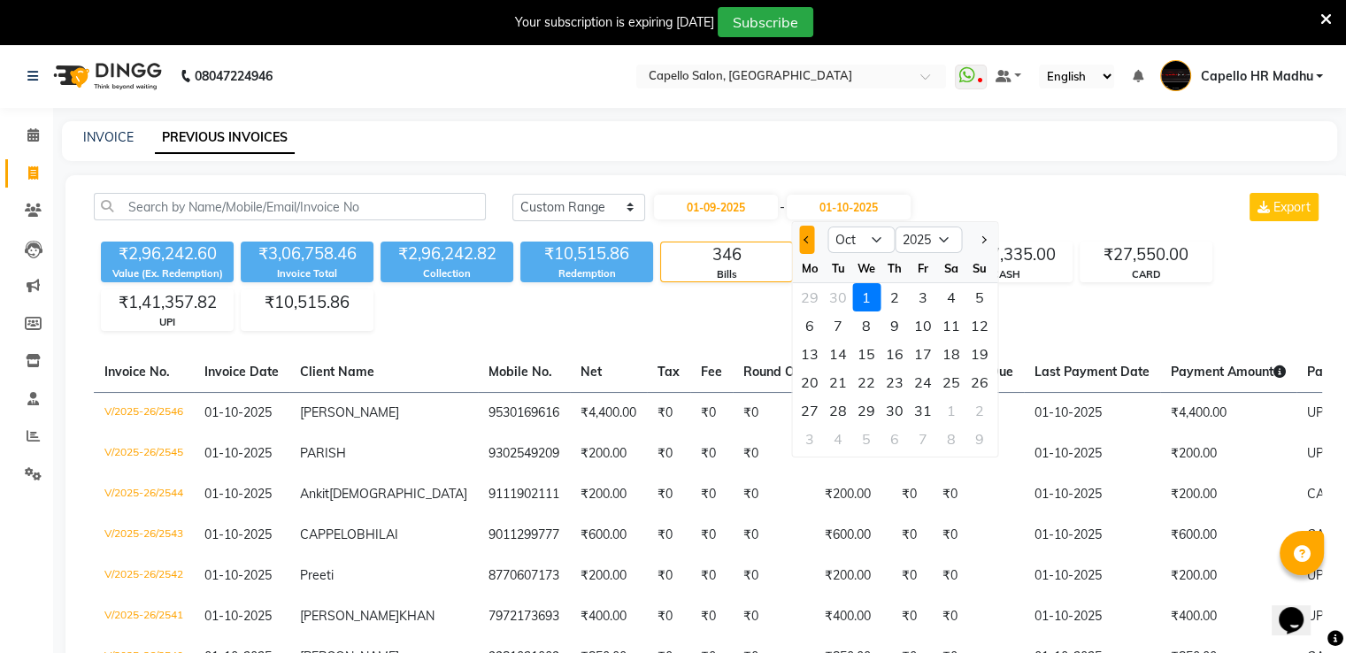
click at [811, 245] on button "Previous month" at bounding box center [806, 240] width 15 height 28
select select "9"
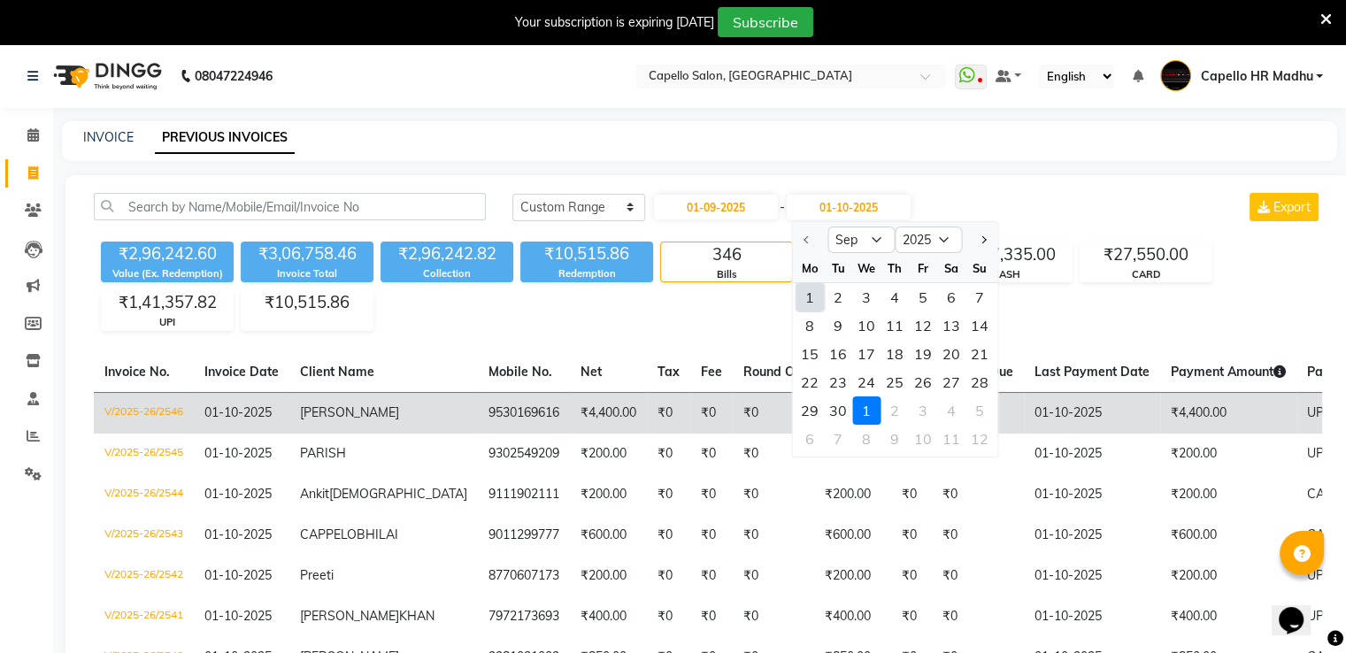
click at [841, 418] on div "30" at bounding box center [838, 411] width 28 height 28
type input "[DATE]"
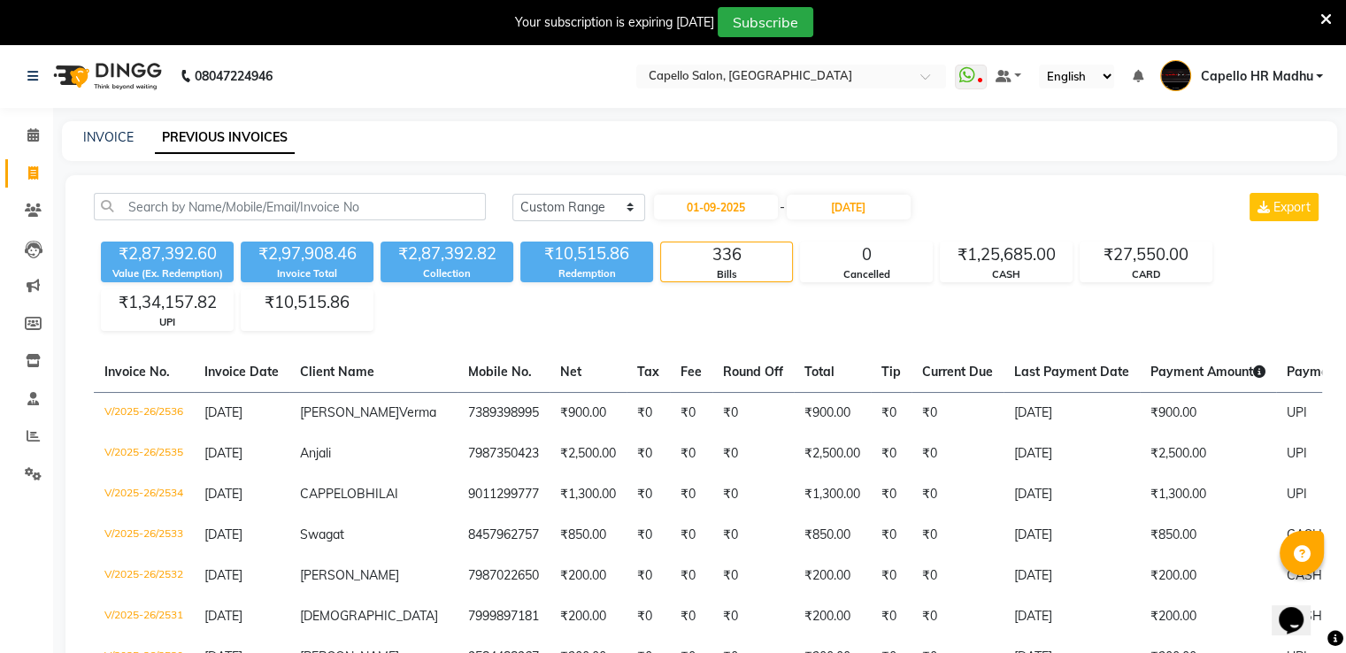
click at [782, 88] on div "Select Location × [GEOGRAPHIC_DATA], [GEOGRAPHIC_DATA]" at bounding box center [791, 77] width 310 height 24
click at [777, 79] on input "text" at bounding box center [773, 78] width 257 height 18
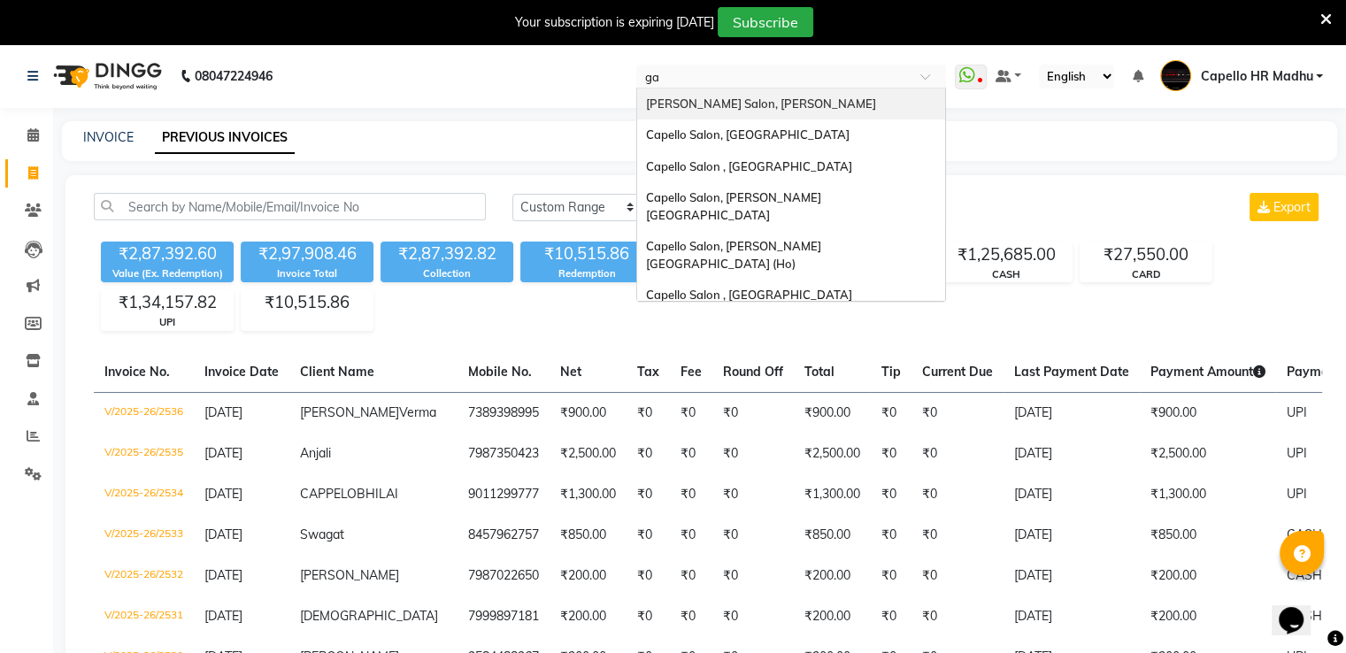
type input "g"
type input "gad"
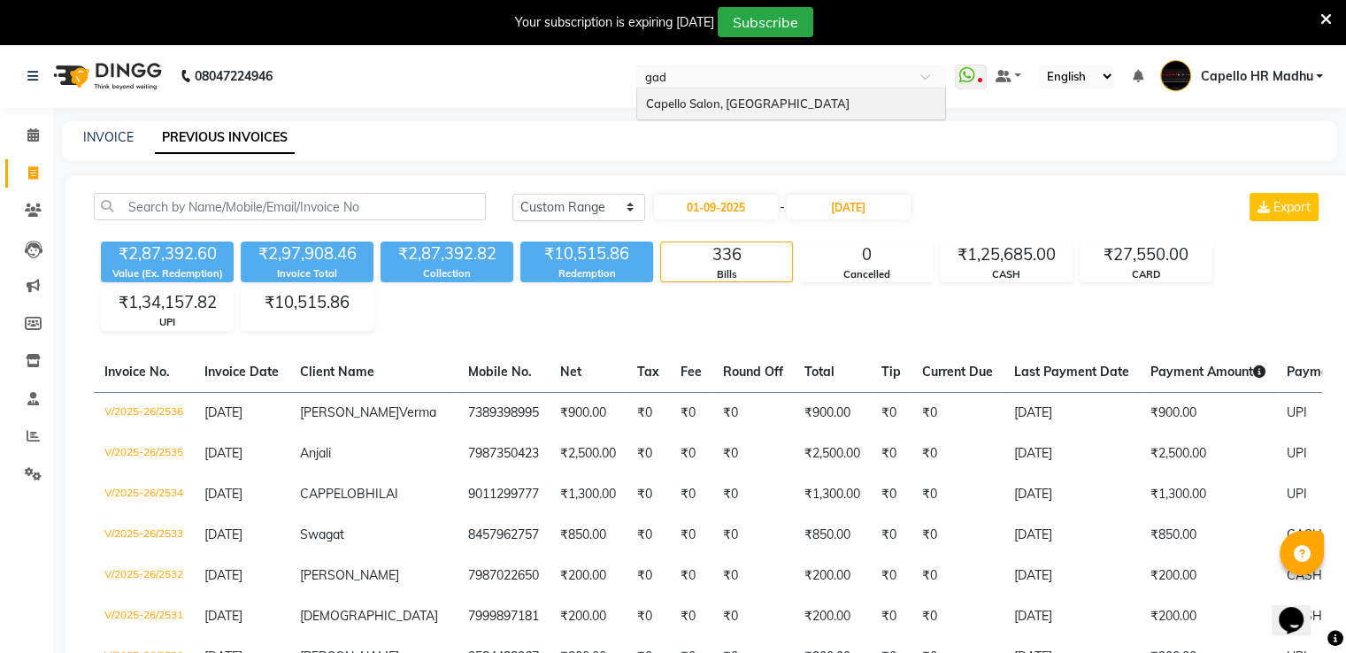
click at [812, 109] on div "Capello Salon, [GEOGRAPHIC_DATA]" at bounding box center [791, 105] width 308 height 32
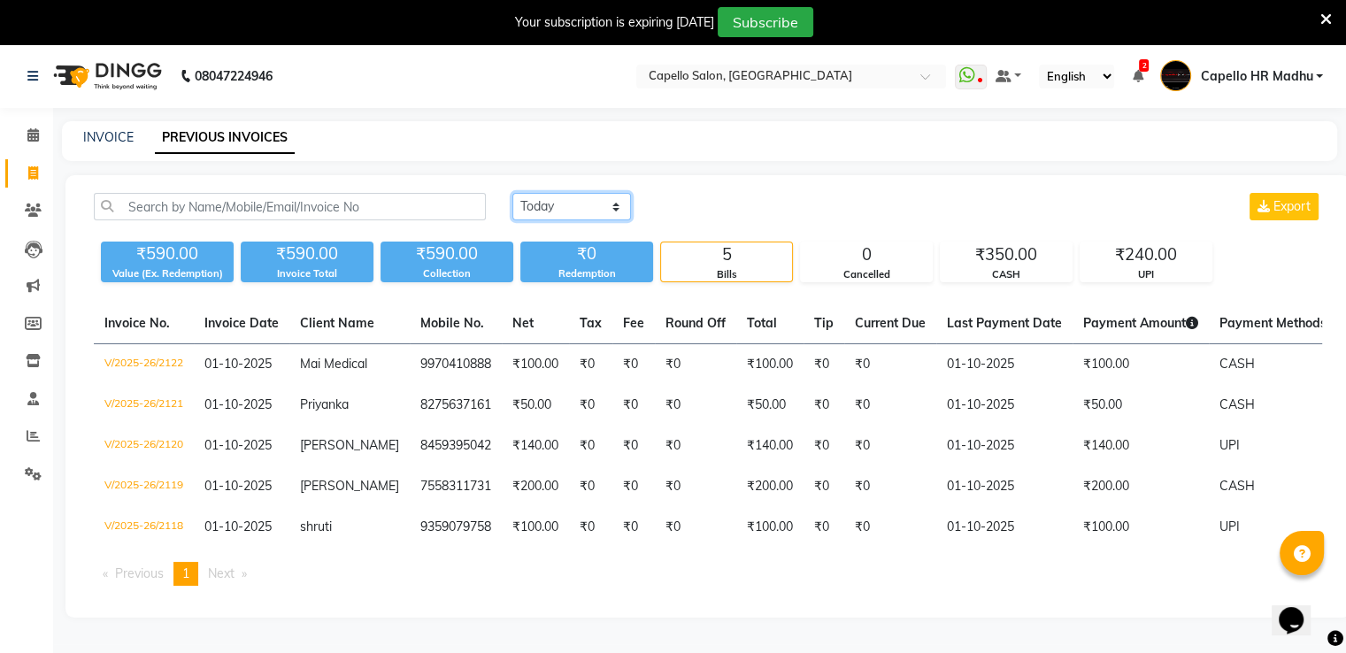
click at [570, 217] on select "[DATE] [DATE] Custom Range" at bounding box center [571, 206] width 119 height 27
select select "range"
click at [512, 193] on select "[DATE] [DATE] Custom Range" at bounding box center [571, 206] width 119 height 27
click at [712, 201] on input "01-10-2025" at bounding box center [716, 207] width 124 height 25
select select "10"
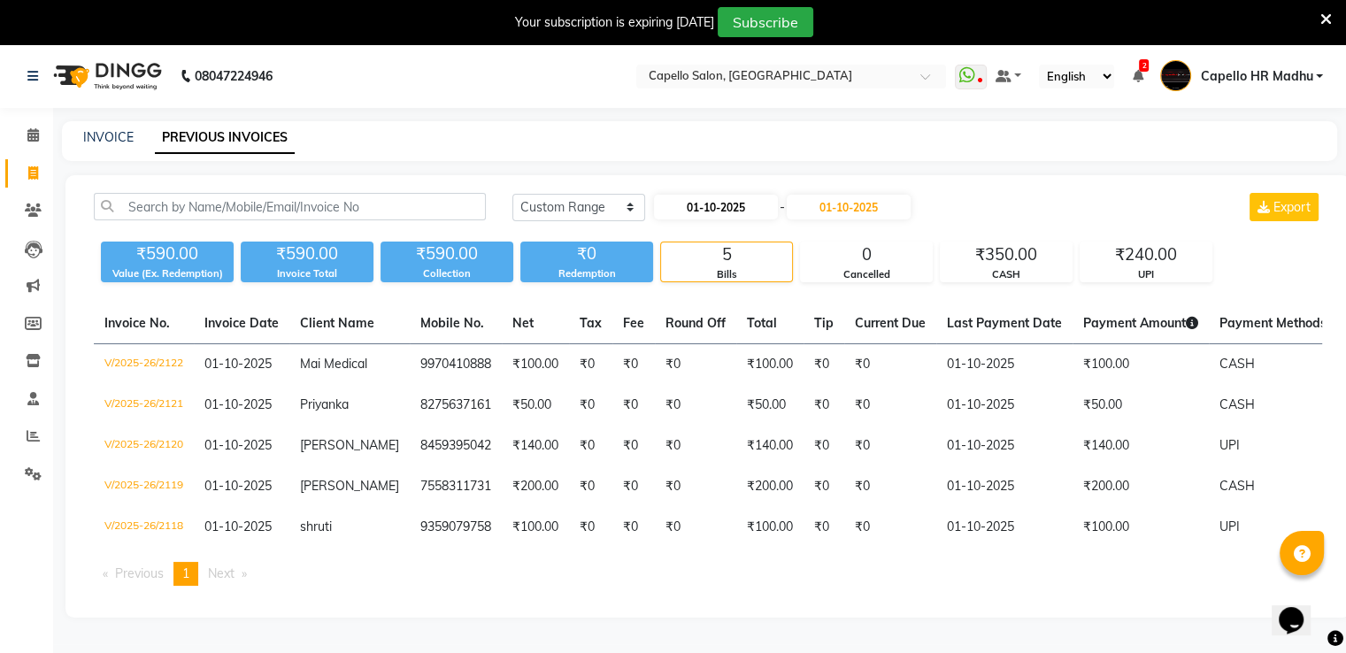
select select "2025"
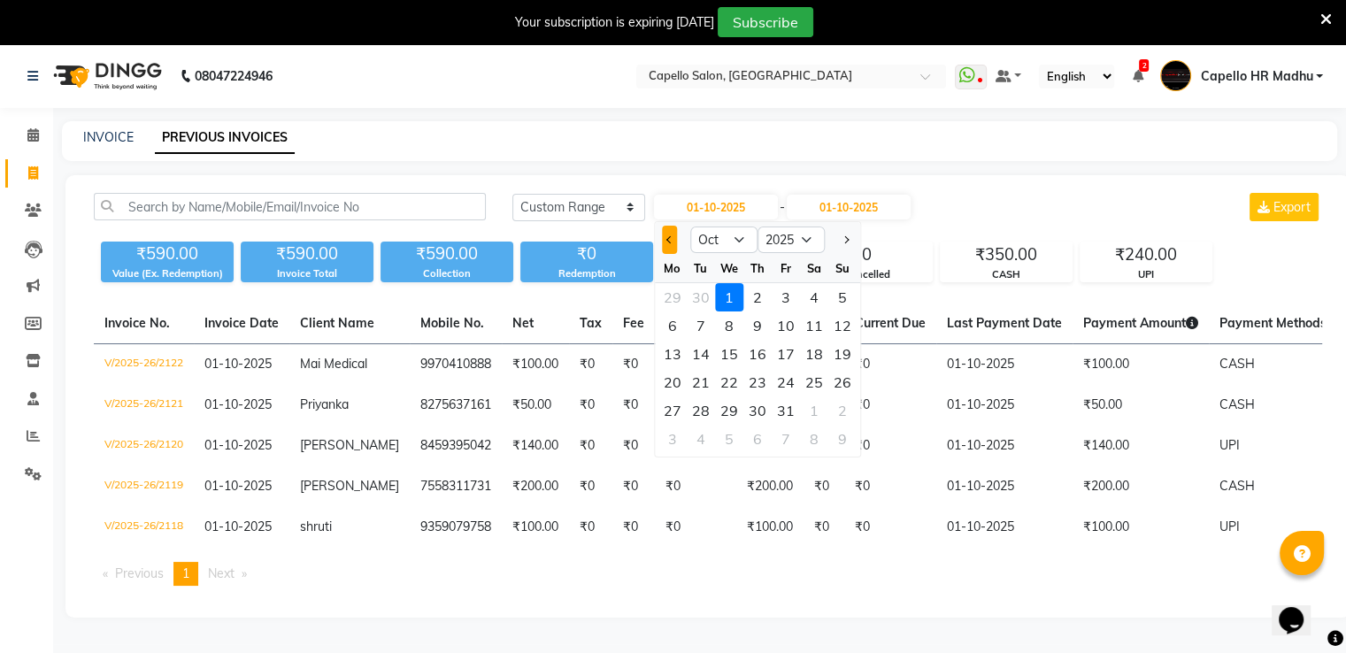
click at [668, 240] on span "Previous month" at bounding box center [669, 239] width 7 height 7
select select "9"
click at [675, 296] on div "1" at bounding box center [673, 297] width 28 height 28
type input "01-09-2025"
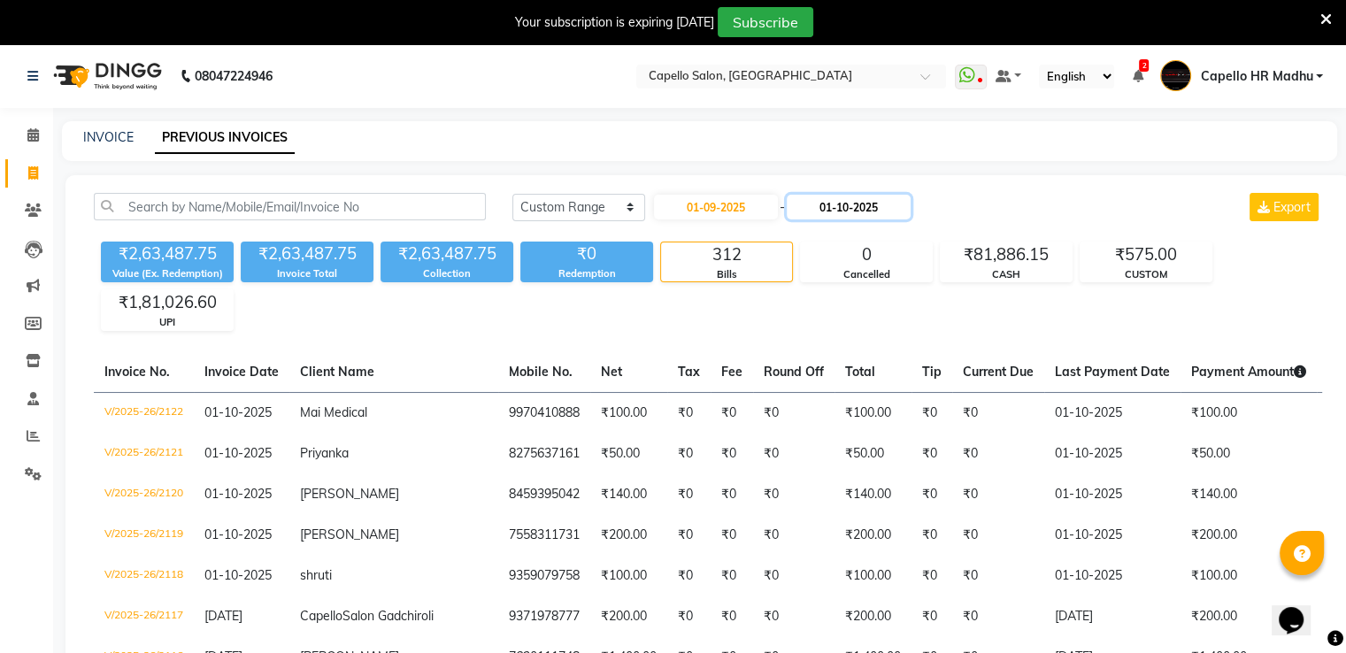
click at [893, 208] on input "01-10-2025" at bounding box center [849, 207] width 124 height 25
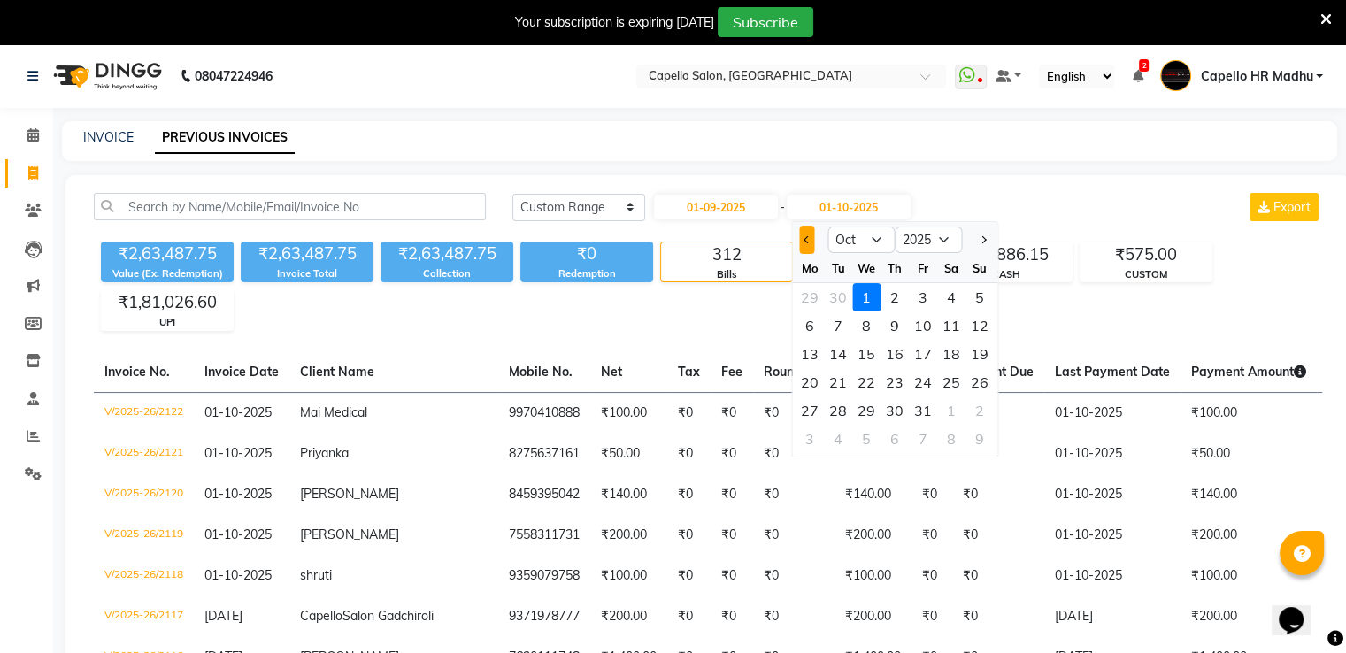
click at [804, 244] on button "Previous month" at bounding box center [806, 240] width 15 height 28
select select "9"
click at [842, 406] on div "30" at bounding box center [838, 411] width 28 height 28
type input "[DATE]"
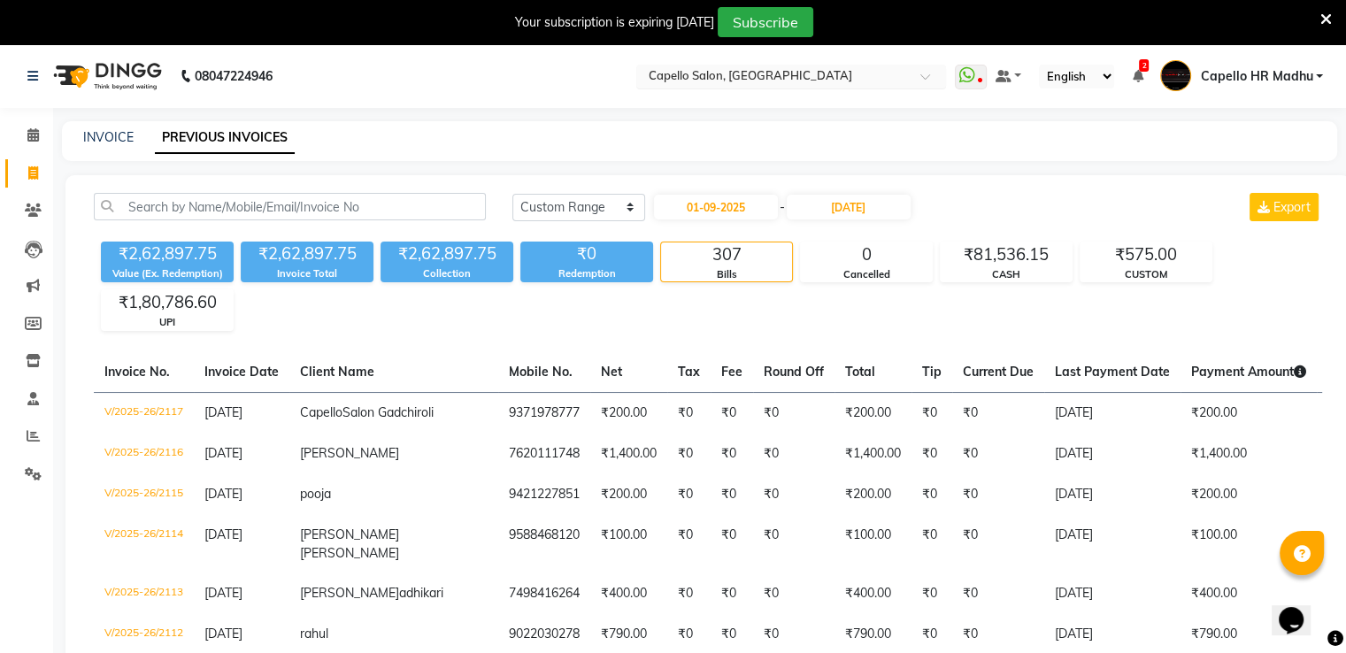
click at [768, 79] on input "text" at bounding box center [773, 78] width 257 height 18
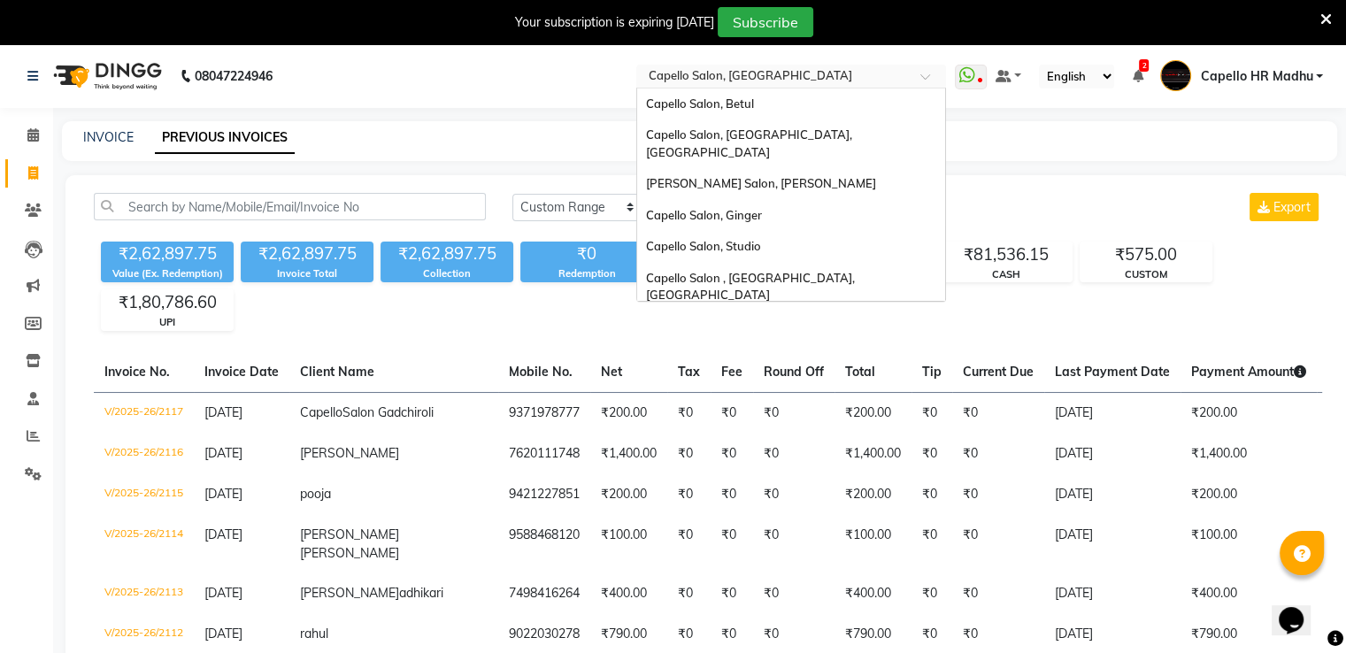
scroll to position [220, 0]
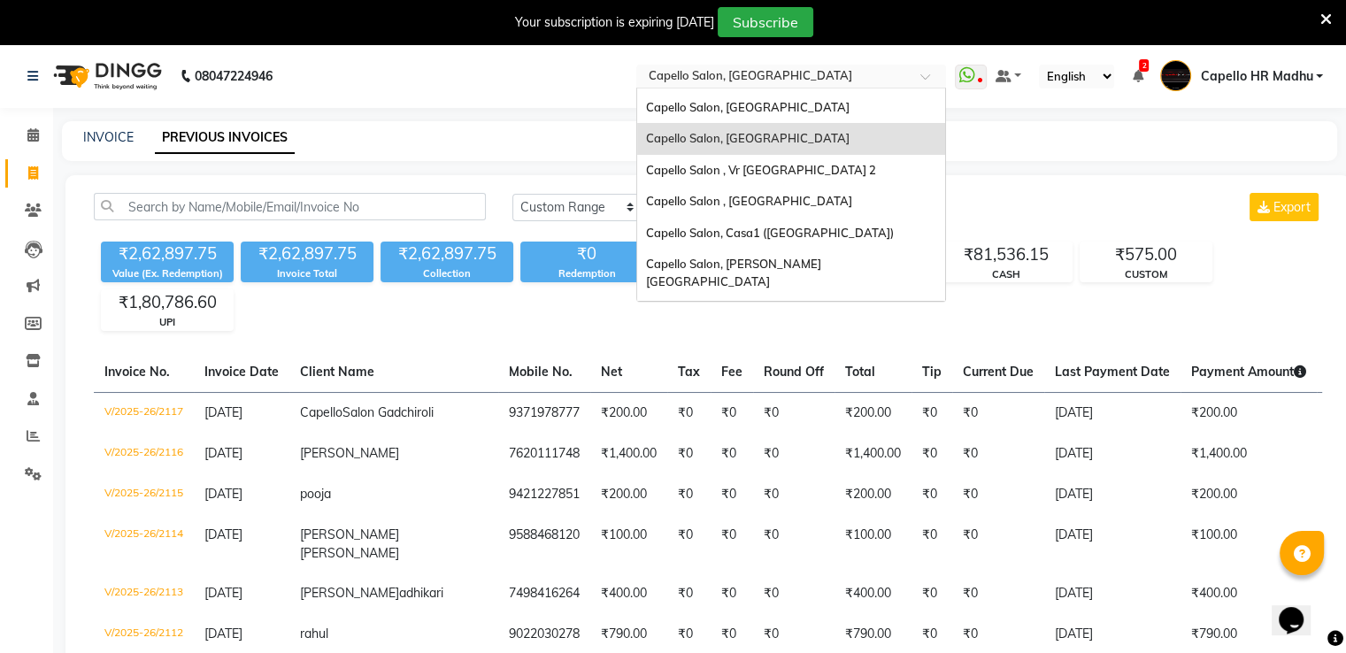
click at [998, 149] on div "INVOICE PREVIOUS INVOICES" at bounding box center [699, 141] width 1275 height 40
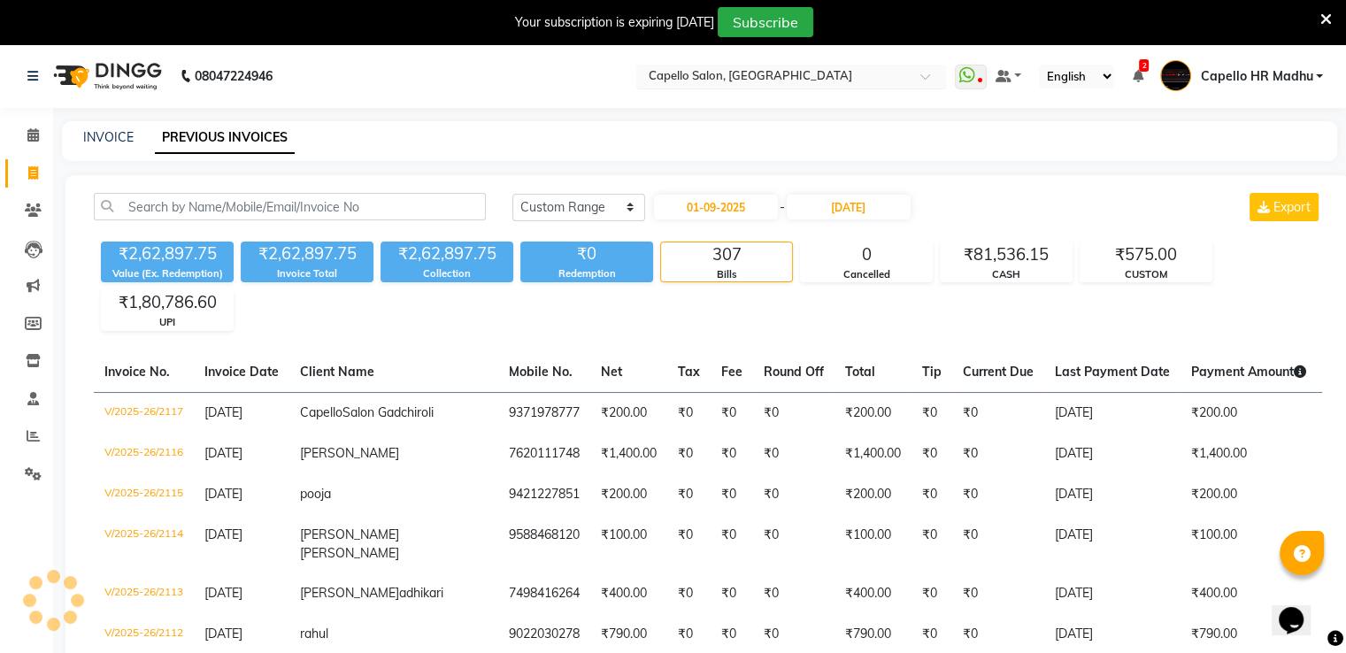
click at [787, 72] on input "text" at bounding box center [773, 78] width 257 height 18
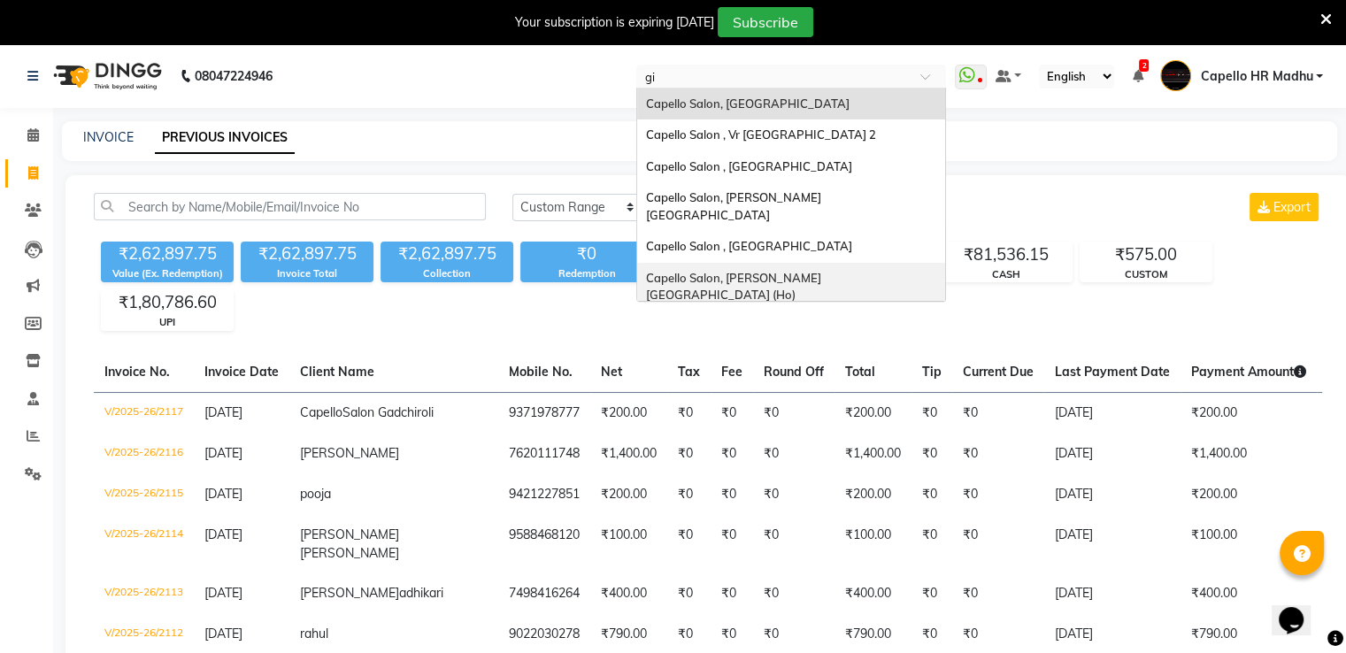
scroll to position [0, 0]
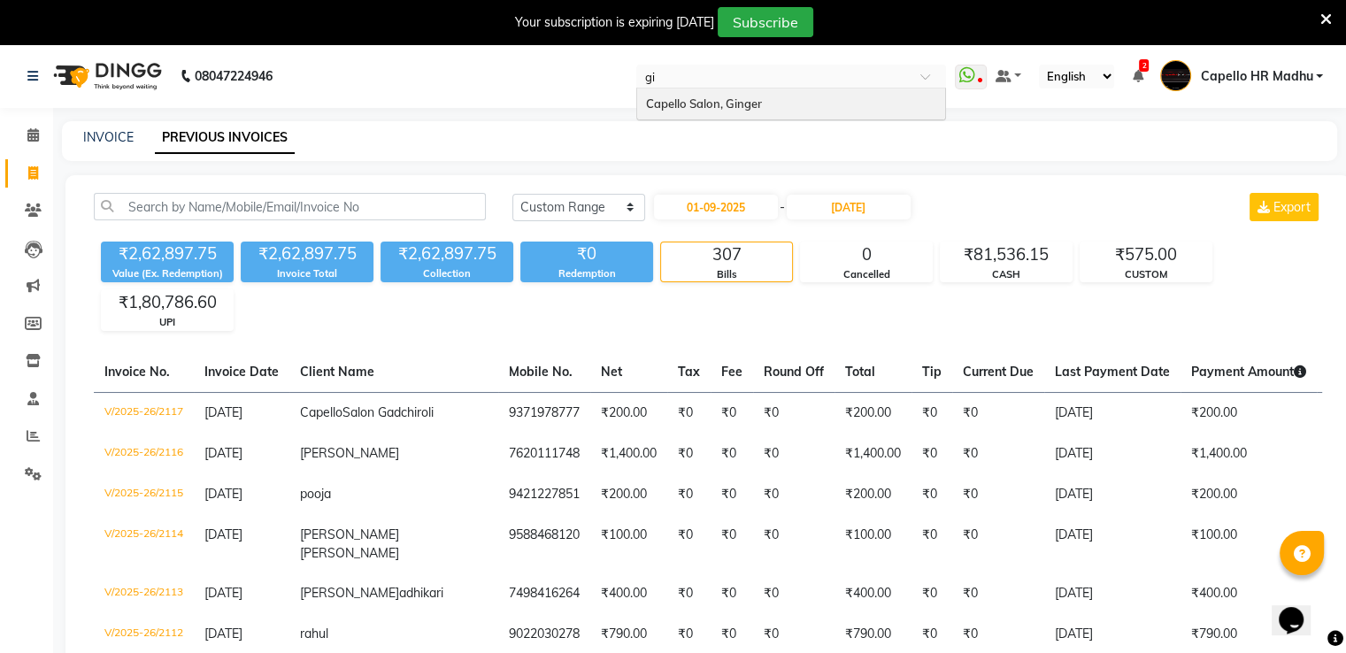
type input "gin"
click at [783, 98] on div "Capello Salon, Ginger" at bounding box center [791, 105] width 308 height 32
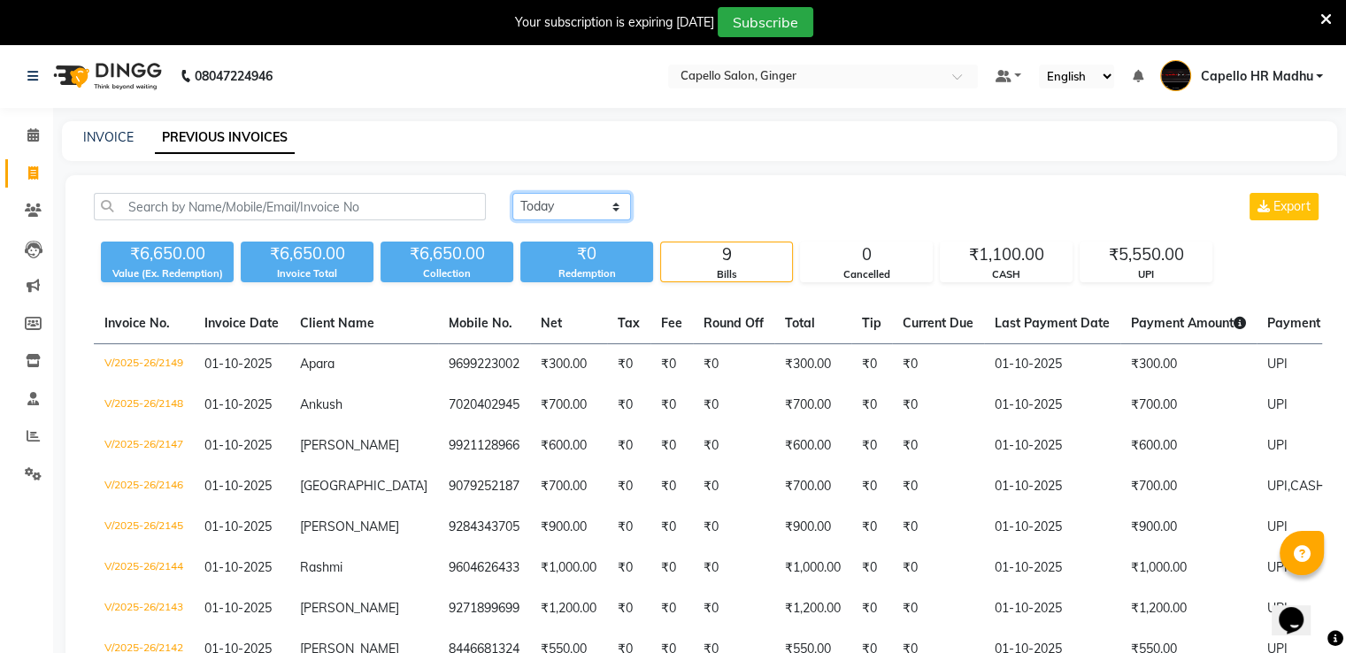
click at [596, 218] on select "[DATE] [DATE] Custom Range" at bounding box center [571, 206] width 119 height 27
select select "range"
click at [512, 193] on select "[DATE] [DATE] Custom Range" at bounding box center [571, 206] width 119 height 27
click at [692, 202] on input "01-10-2025" at bounding box center [716, 207] width 124 height 25
select select "10"
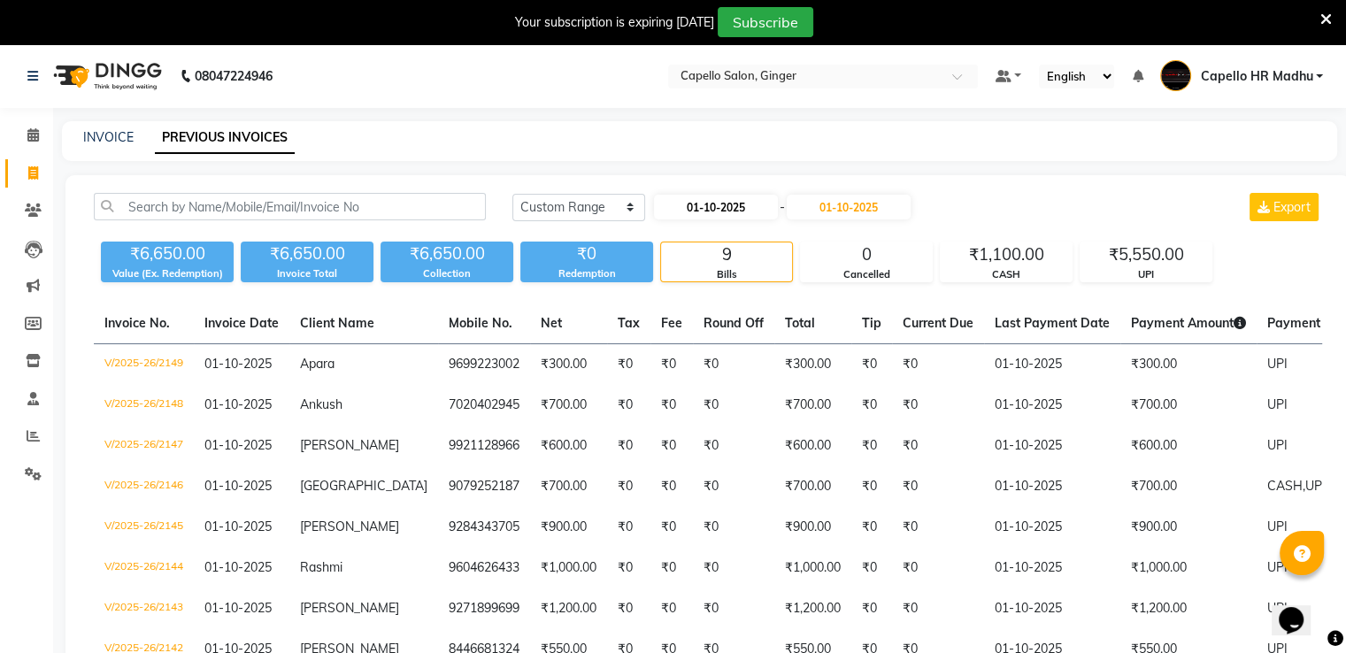
select select "2025"
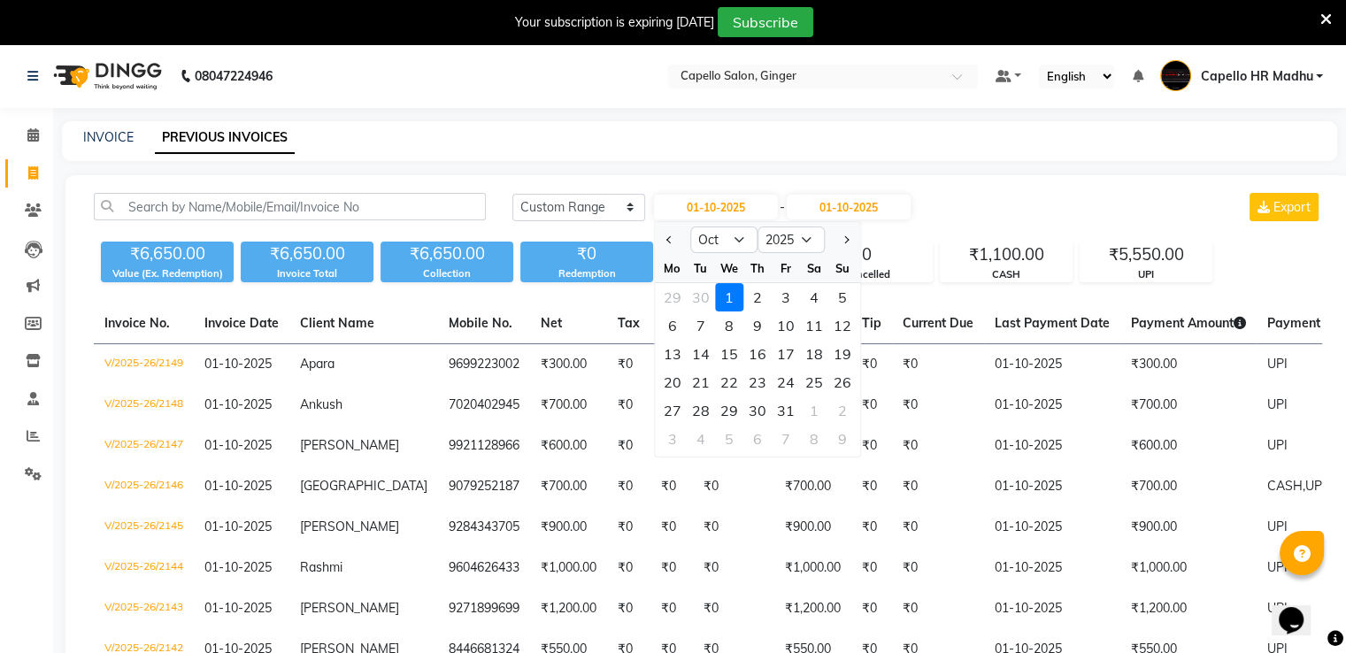
click at [661, 220] on div "[DATE] Jan Feb Mar Apr May Jun [DATE] Aug Sep Oct Nov [DATE] 2016 2017 2018 201…" at bounding box center [782, 207] width 260 height 28
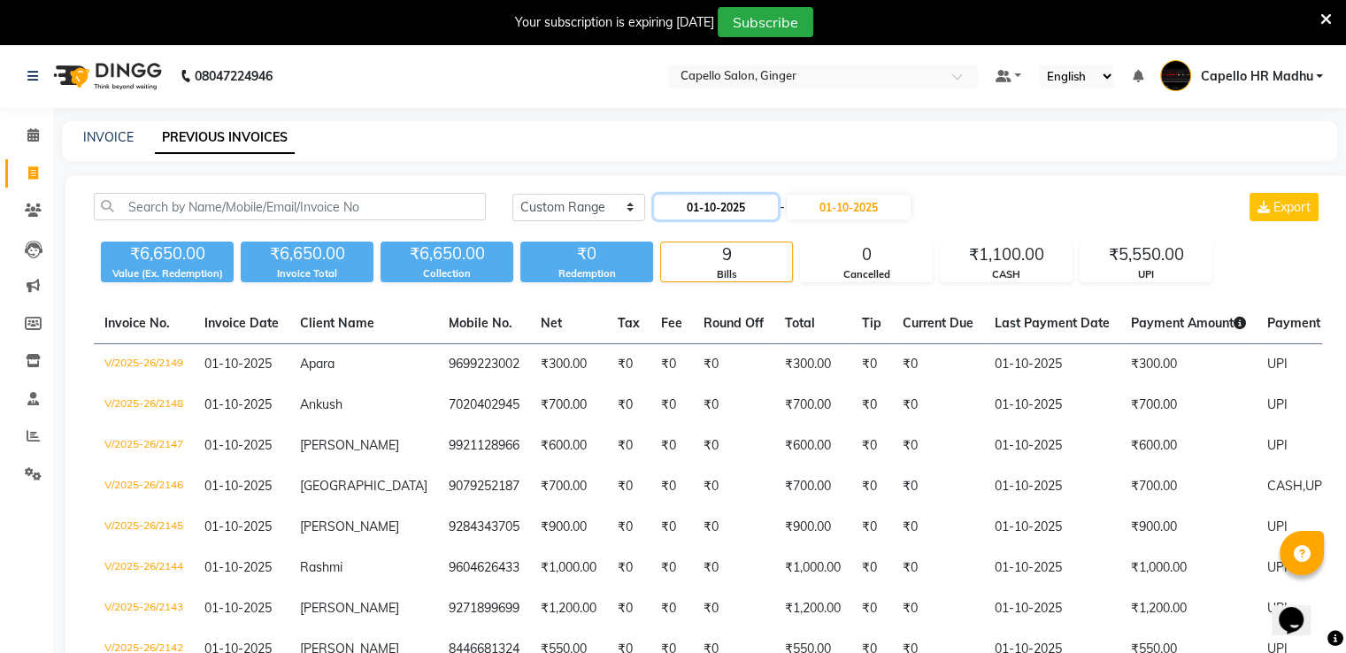
click at [685, 200] on input "01-10-2025" at bounding box center [716, 207] width 124 height 25
select select "10"
select select "2025"
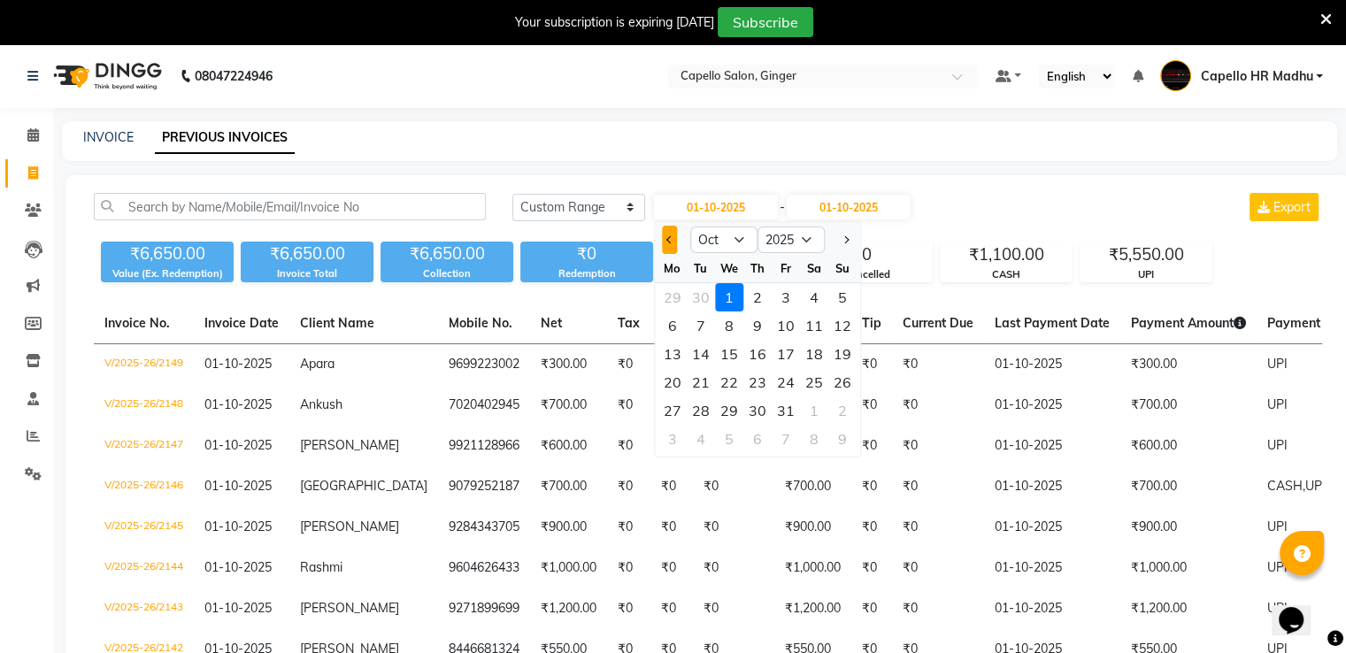
click at [669, 242] on span "Previous month" at bounding box center [669, 239] width 7 height 7
select select "9"
click at [673, 298] on div "1" at bounding box center [673, 297] width 28 height 28
type input "01-09-2025"
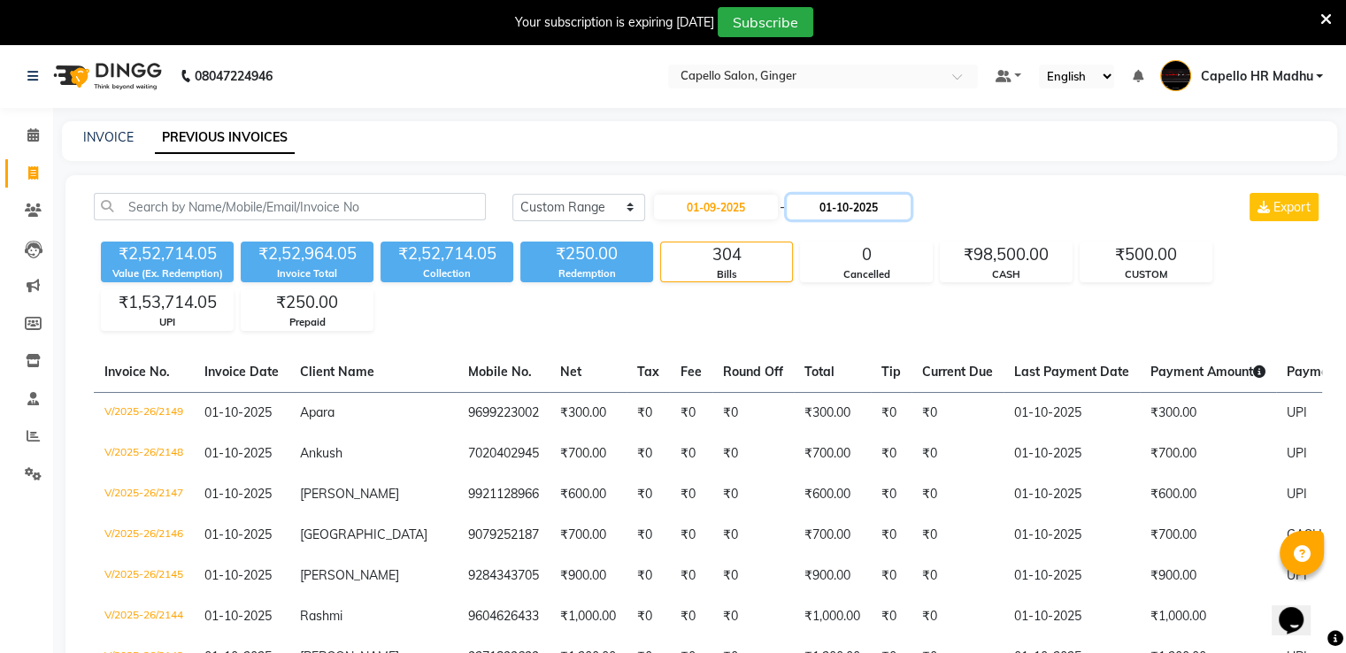
click at [850, 208] on input "01-10-2025" at bounding box center [849, 207] width 124 height 25
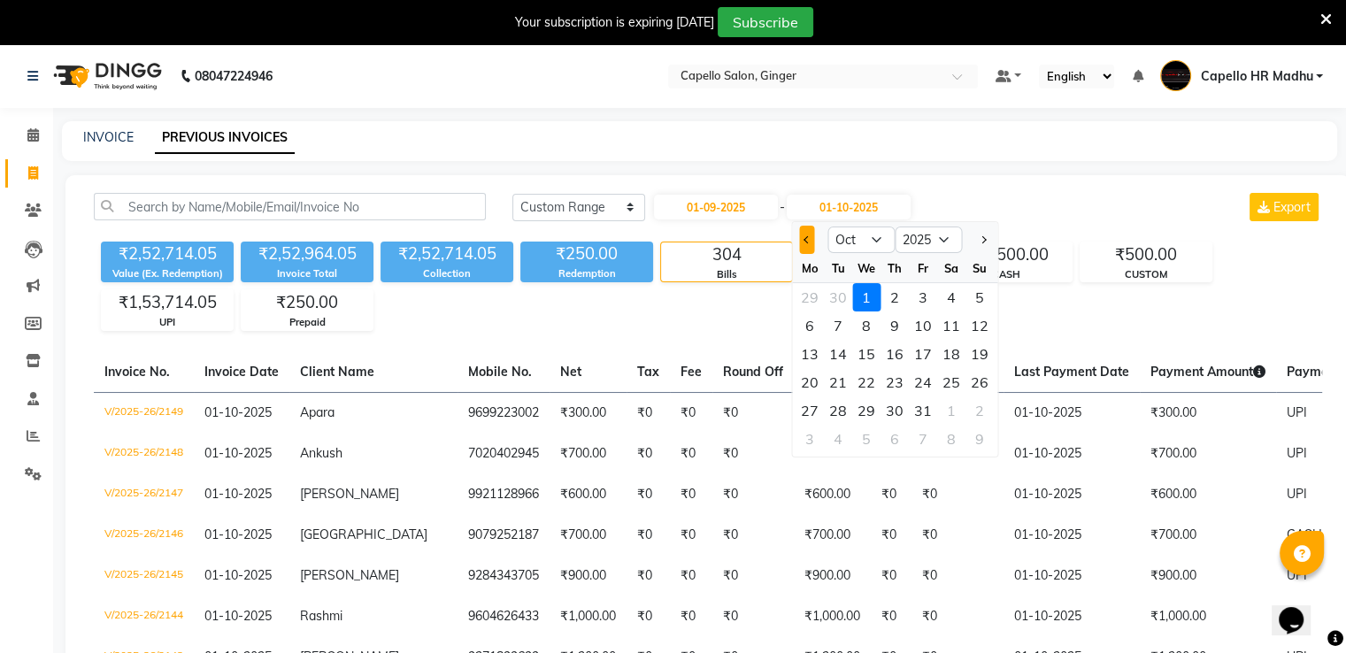
click at [808, 245] on button "Previous month" at bounding box center [806, 240] width 15 height 28
select select "9"
click at [808, 245] on div at bounding box center [809, 240] width 35 height 28
click at [721, 305] on div "₹2,52,714.05 Value (Ex. Redemption) ₹2,52,964.05 Invoice Total ₹2,52,714.05 Col…" at bounding box center [708, 283] width 1229 height 96
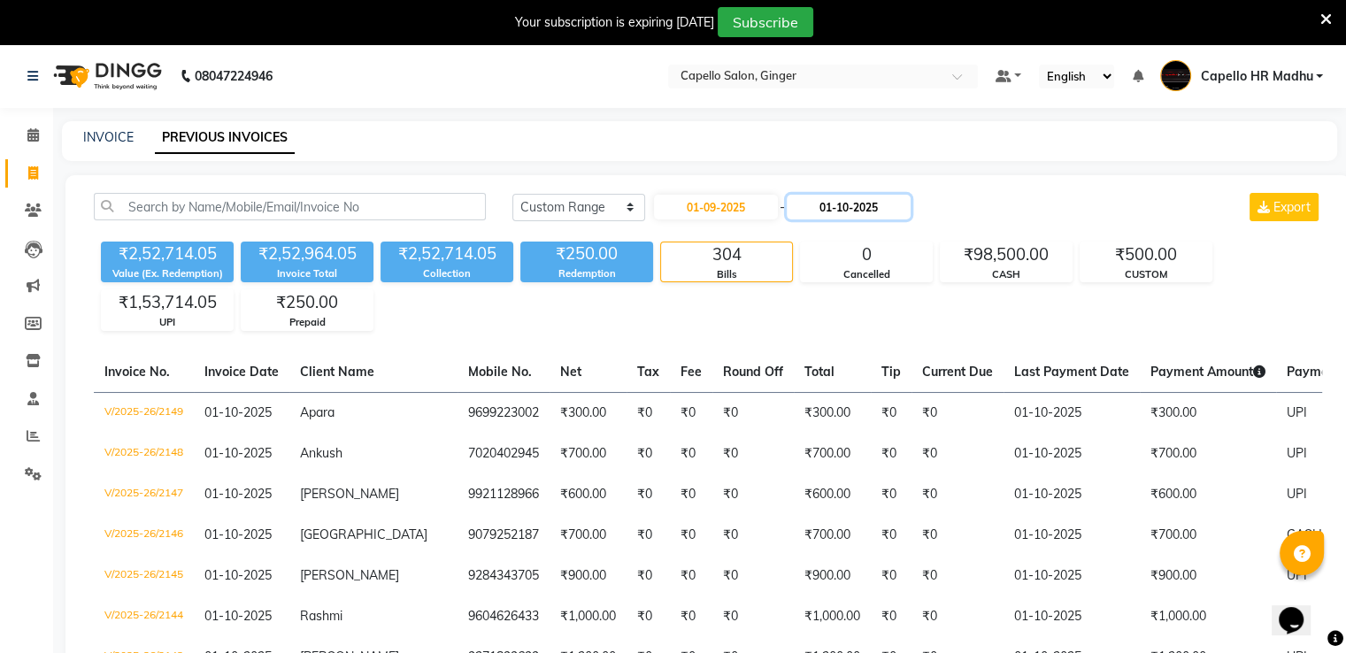
click at [839, 202] on input "01-10-2025" at bounding box center [849, 207] width 124 height 25
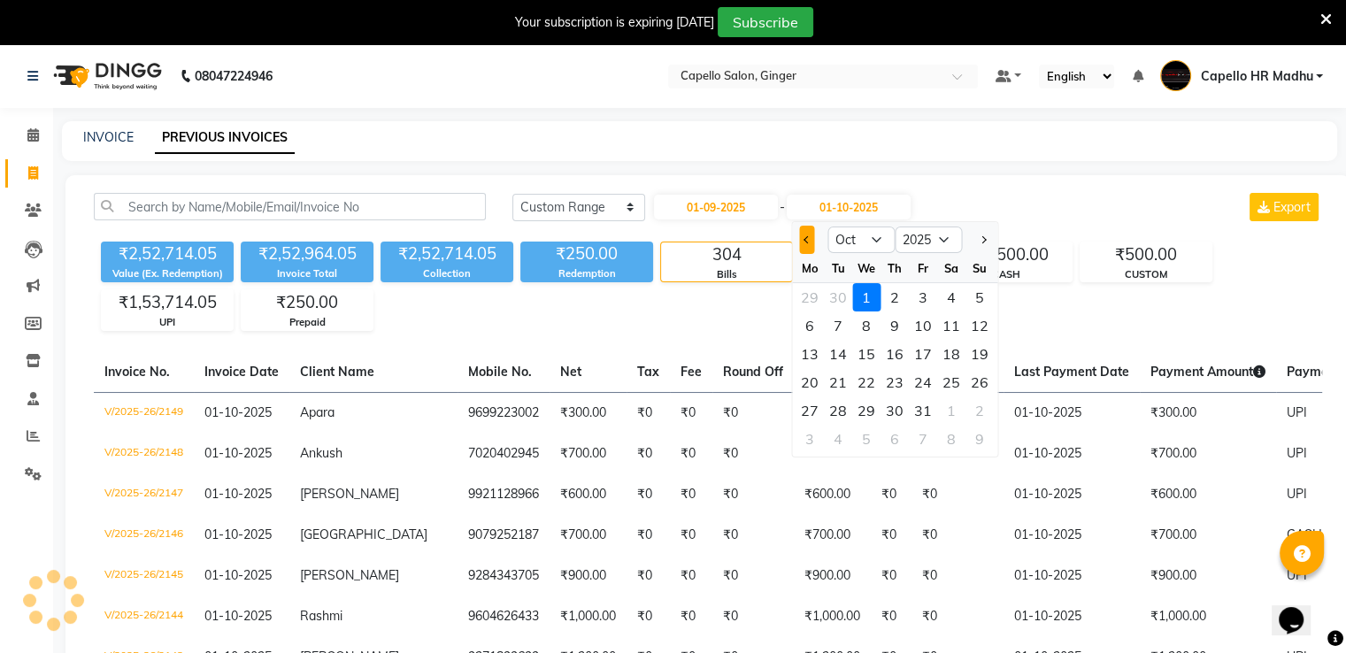
click at [808, 236] on button "Previous month" at bounding box center [806, 240] width 15 height 28
select select "9"
click at [838, 412] on div "30" at bounding box center [838, 411] width 28 height 28
type input "[DATE]"
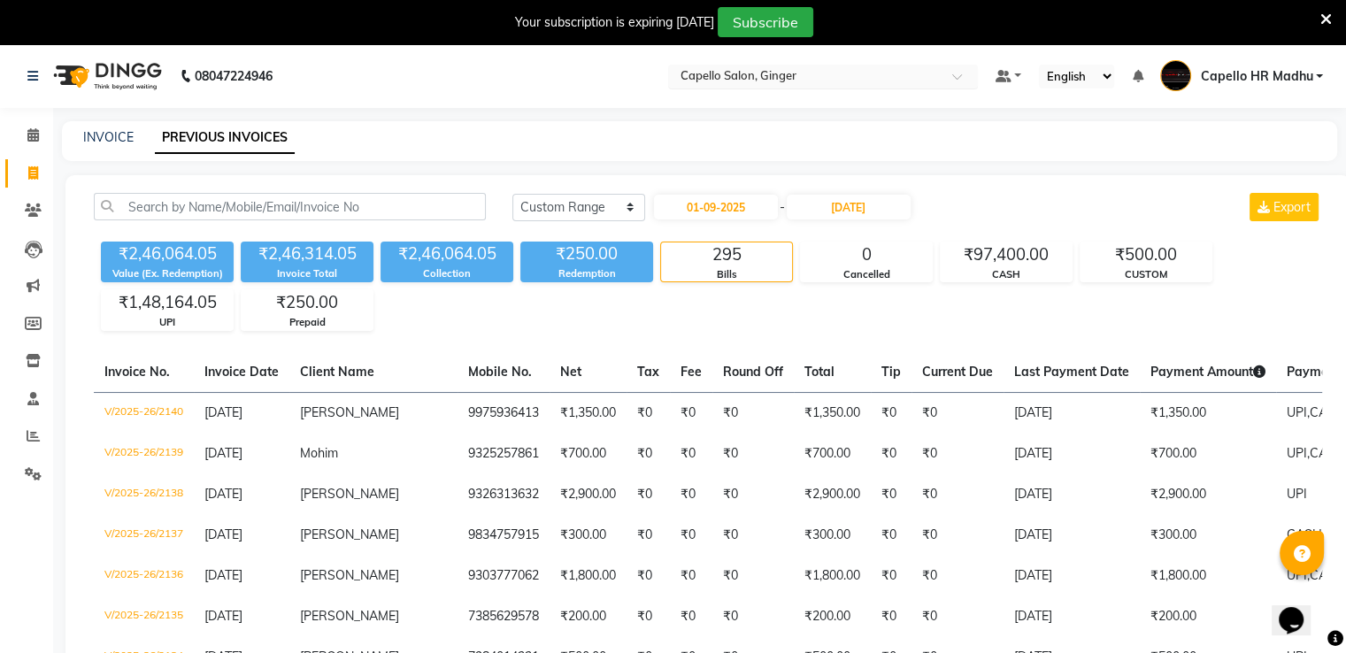
click at [745, 82] on input "text" at bounding box center [805, 78] width 257 height 18
type input "36"
click at [779, 101] on span "Capello Salon , Bilaspur 36 Mall" at bounding box center [781, 103] width 206 height 14
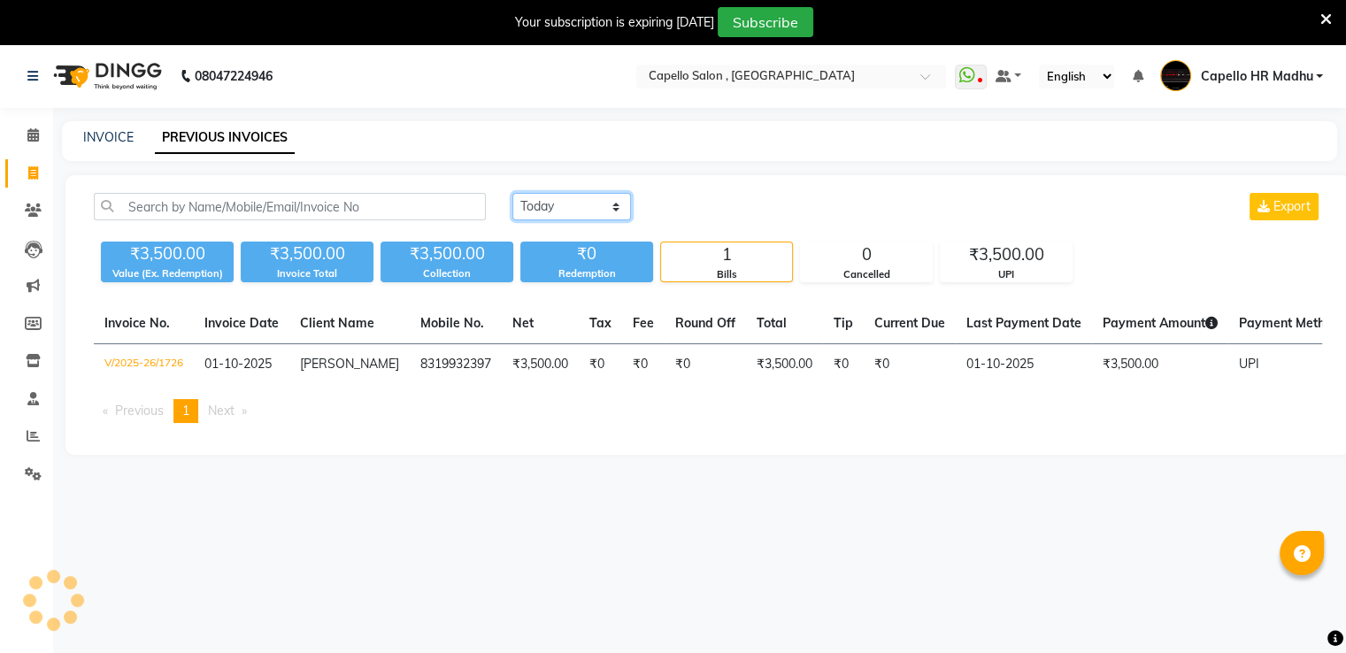
click at [580, 206] on select "[DATE] [DATE] Custom Range" at bounding box center [571, 206] width 119 height 27
select select "range"
click at [512, 193] on select "[DATE] [DATE] Custom Range" at bounding box center [571, 206] width 119 height 27
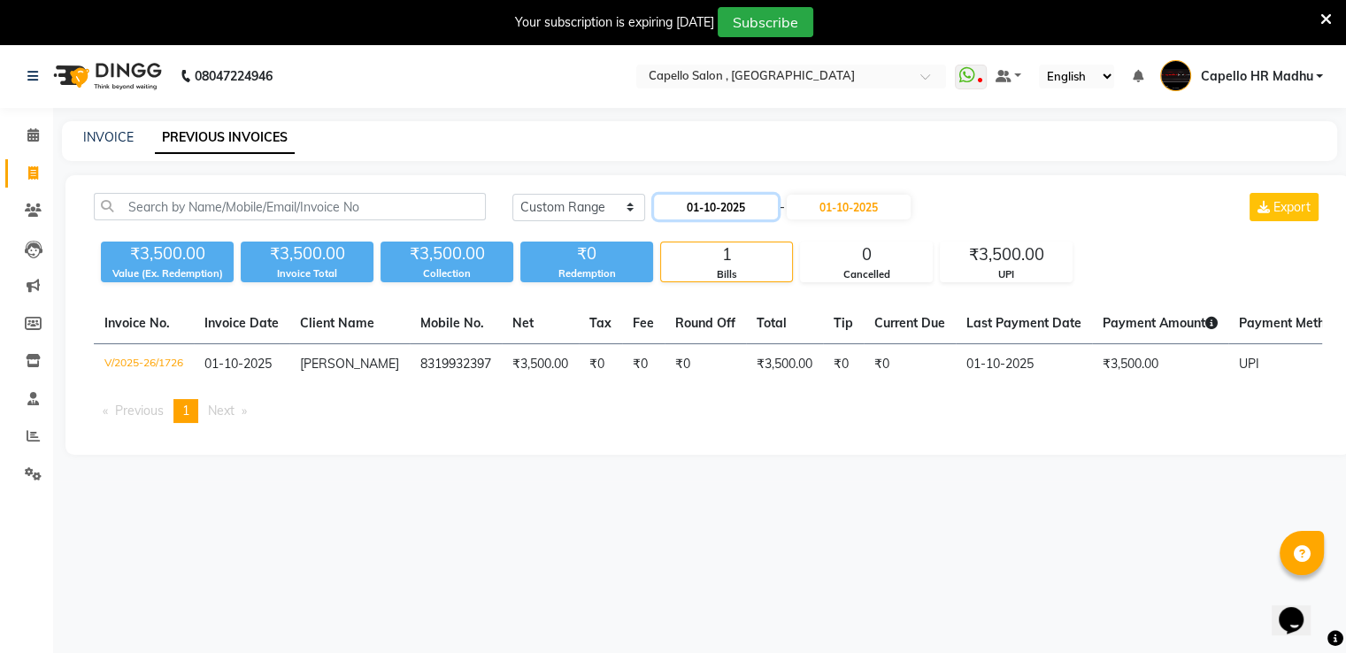
click at [690, 204] on input "01-10-2025" at bounding box center [716, 207] width 124 height 25
select select "10"
select select "2025"
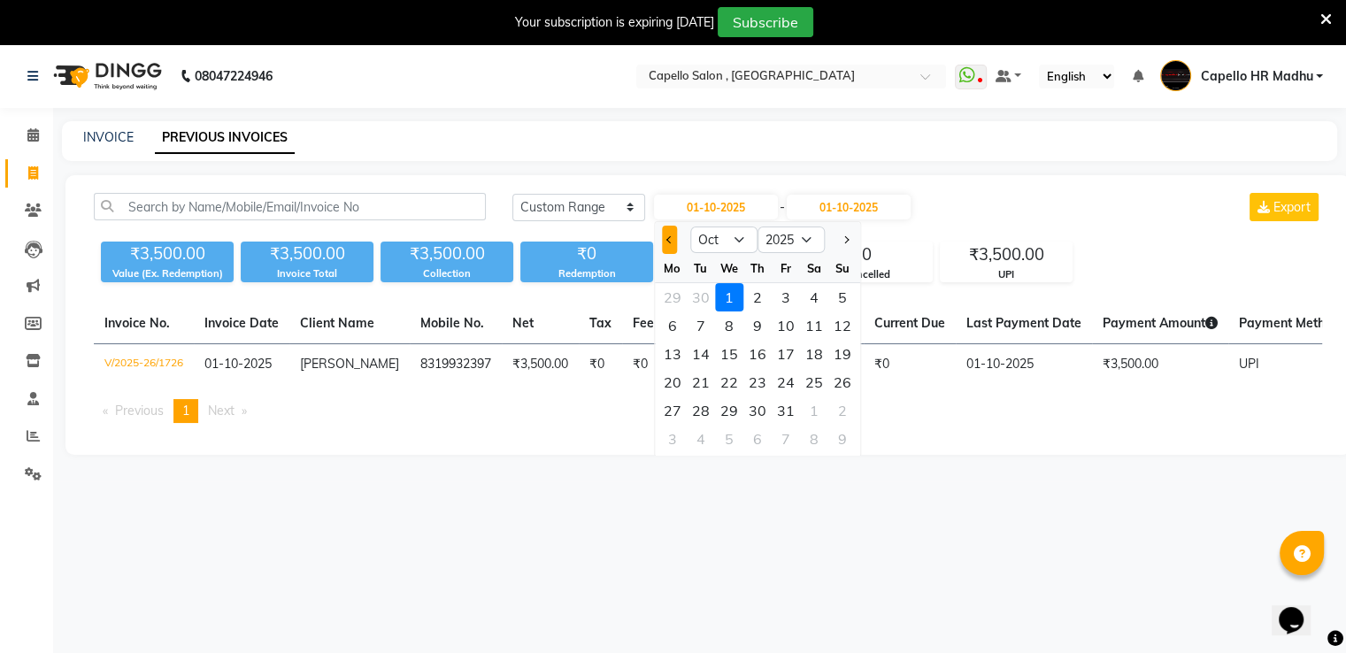
click at [664, 240] on button "Previous month" at bounding box center [669, 240] width 15 height 28
select select "9"
click at [671, 299] on div "1" at bounding box center [673, 297] width 28 height 28
type input "01-09-2025"
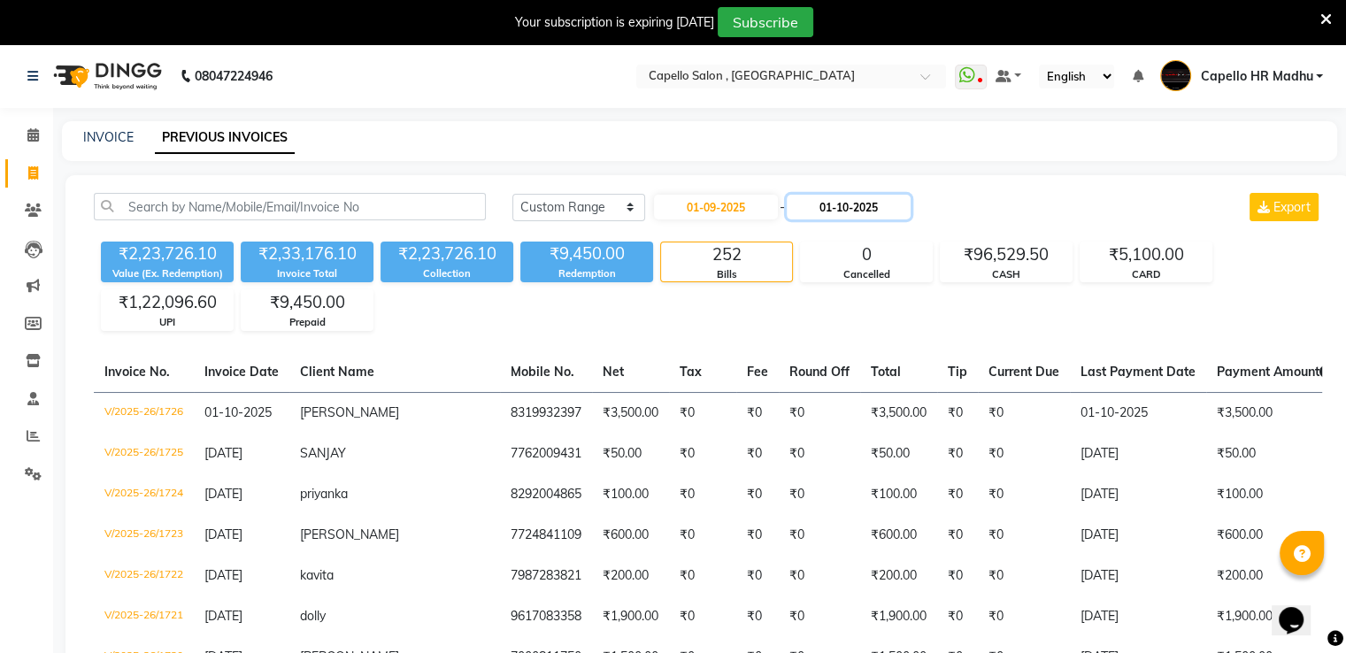
click at [832, 199] on input "01-10-2025" at bounding box center [849, 207] width 124 height 25
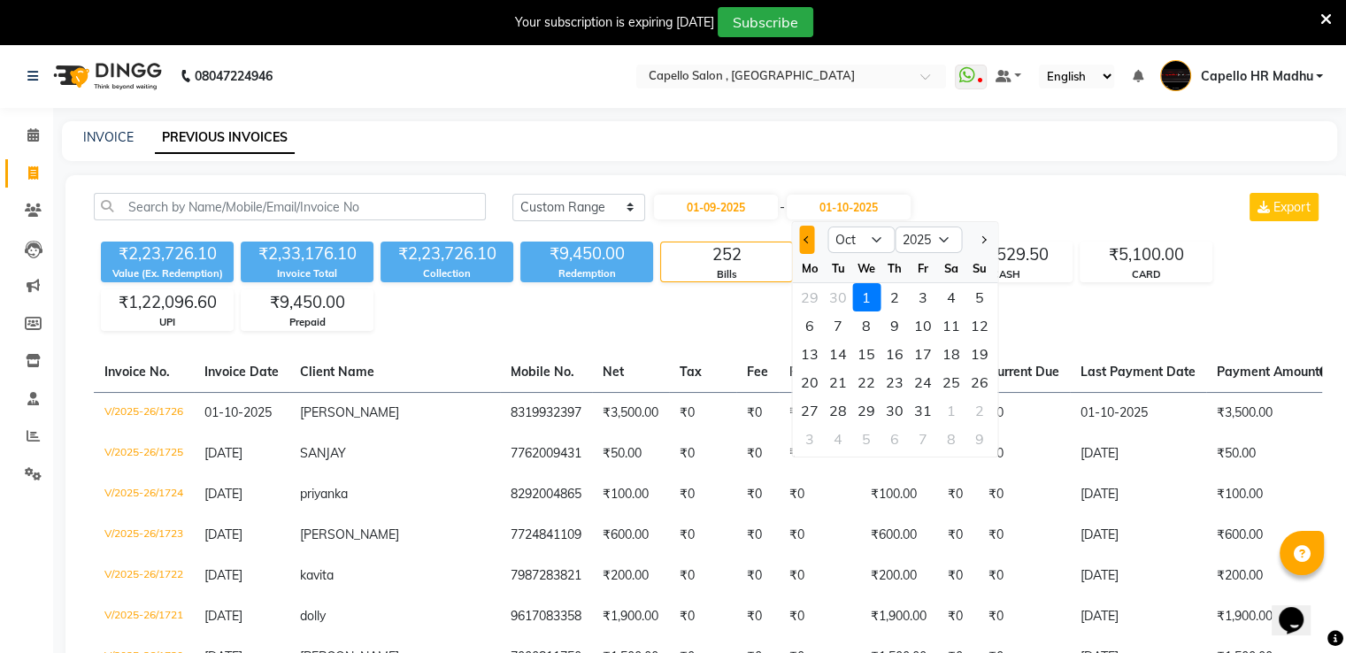
click at [801, 238] on button "Previous month" at bounding box center [806, 240] width 15 height 28
select select "9"
click at [837, 408] on div "30" at bounding box center [838, 411] width 28 height 28
type input "[DATE]"
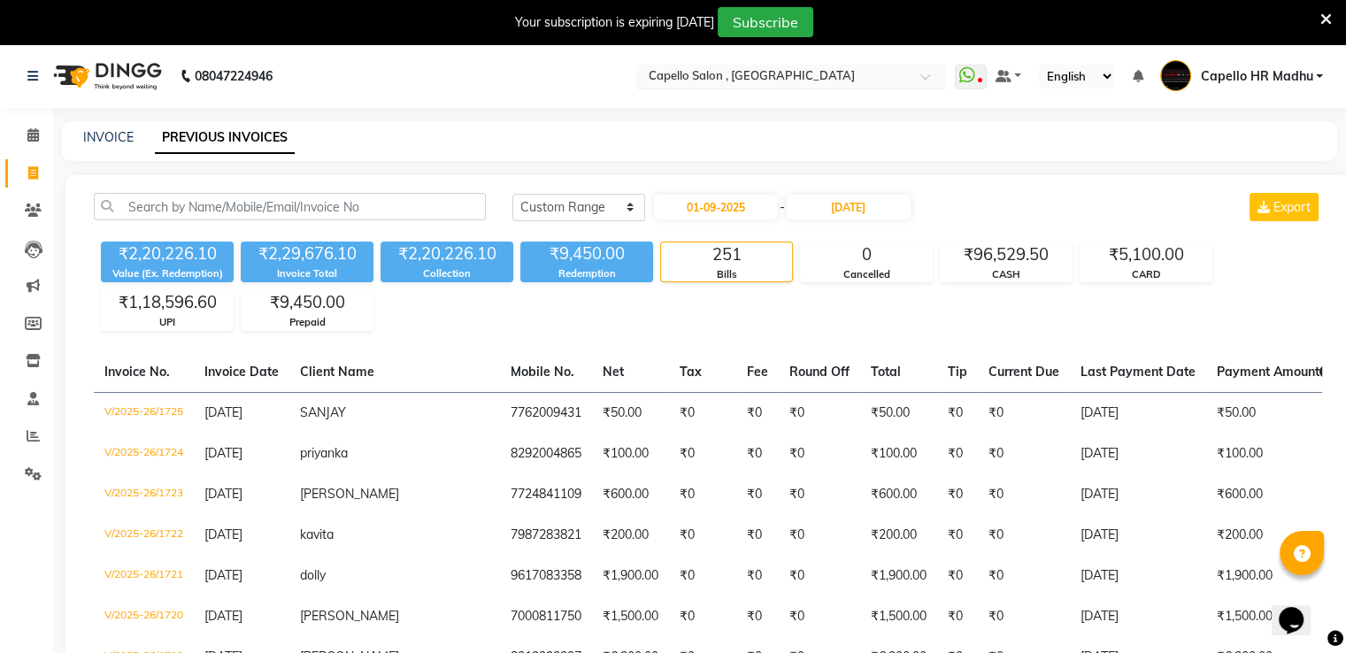
click at [895, 81] on input "text" at bounding box center [773, 78] width 257 height 18
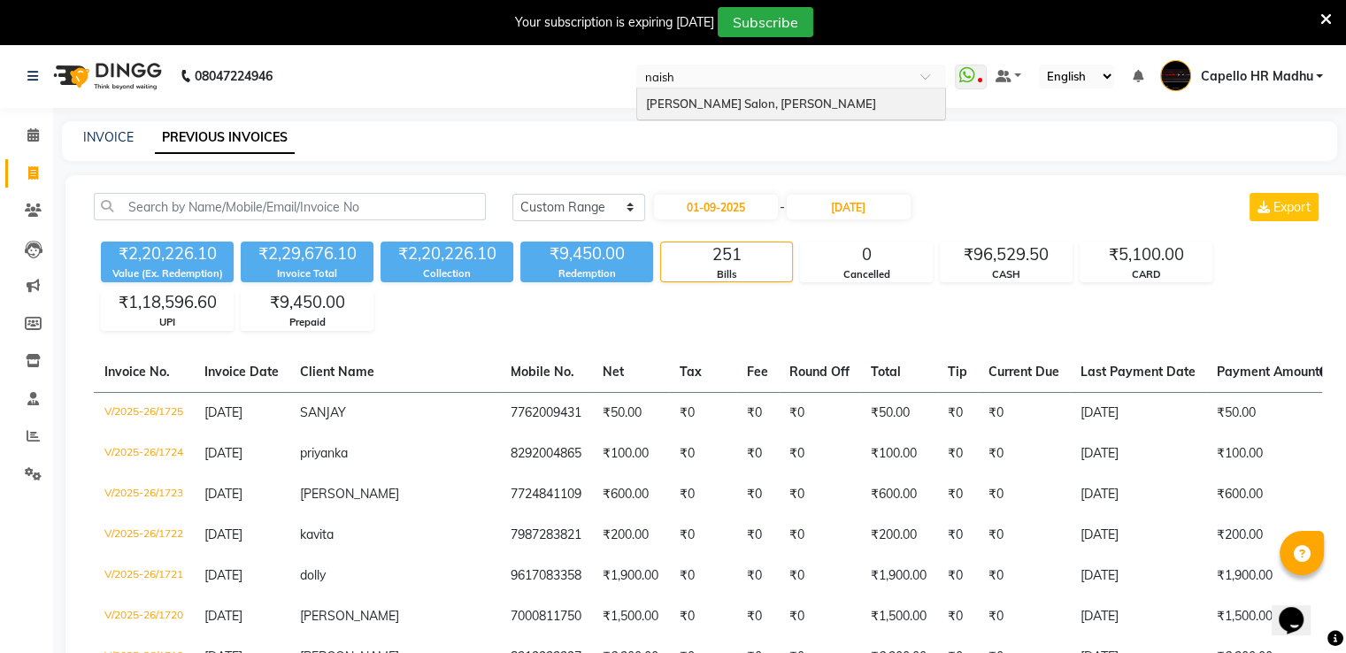
type input "naisha"
click at [859, 118] on div "Naisha Salon, Zingabai Takli" at bounding box center [791, 105] width 308 height 32
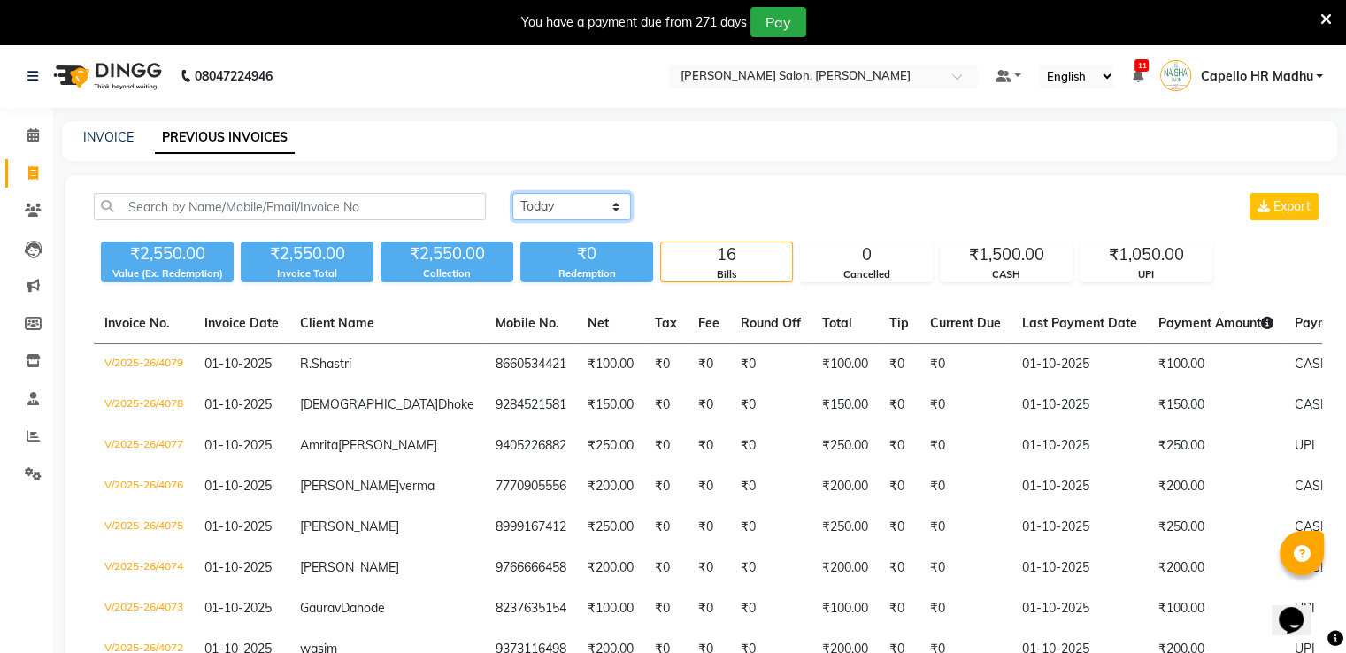
click at [596, 201] on select "[DATE] [DATE] Custom Range" at bounding box center [571, 206] width 119 height 27
select select "range"
click at [512, 193] on select "[DATE] [DATE] Custom Range" at bounding box center [571, 206] width 119 height 27
click at [707, 200] on input "01-10-2025" at bounding box center [716, 207] width 124 height 25
select select "10"
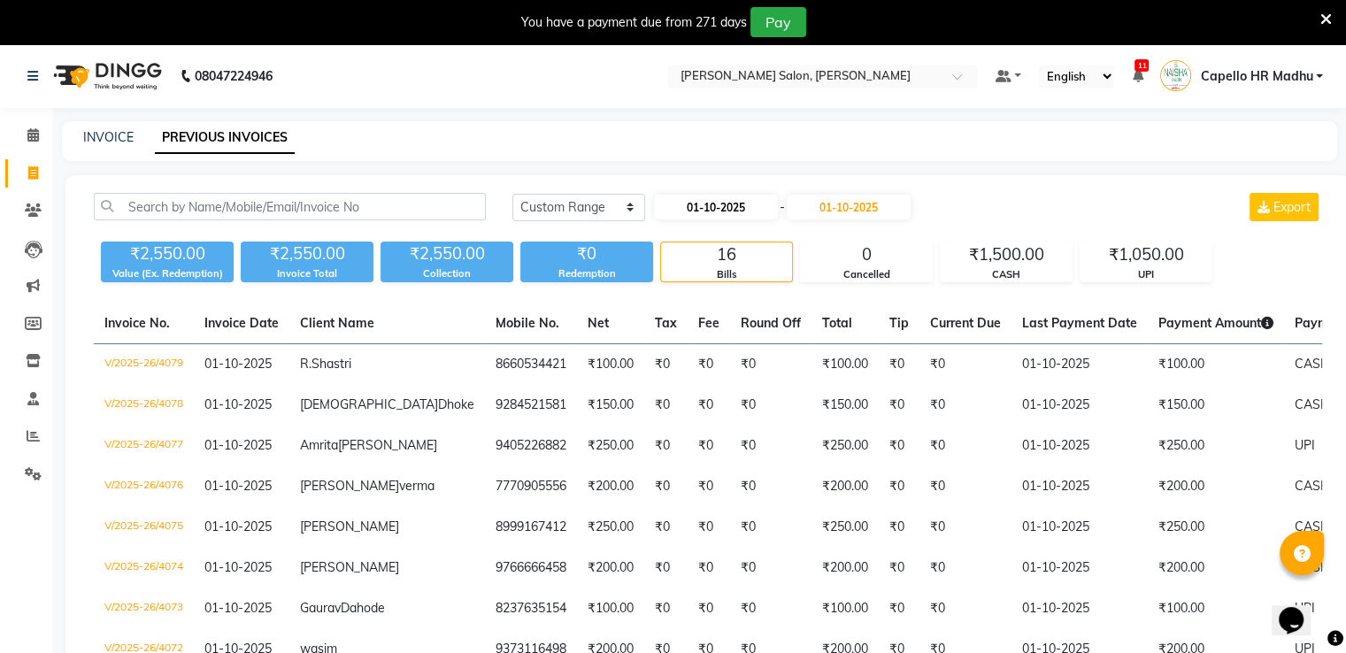
select select "2025"
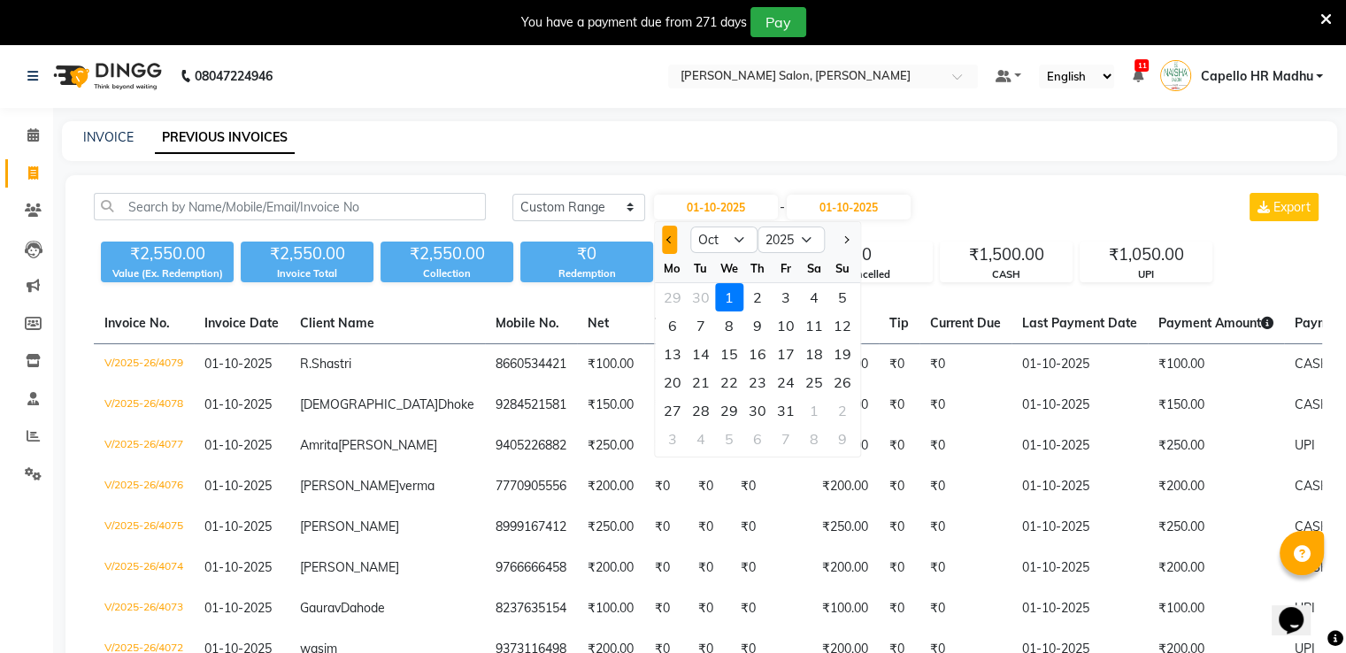
click at [667, 241] on span "Previous month" at bounding box center [669, 239] width 7 height 7
select select "9"
click at [666, 298] on div "1" at bounding box center [673, 297] width 28 height 28
type input "01-09-2025"
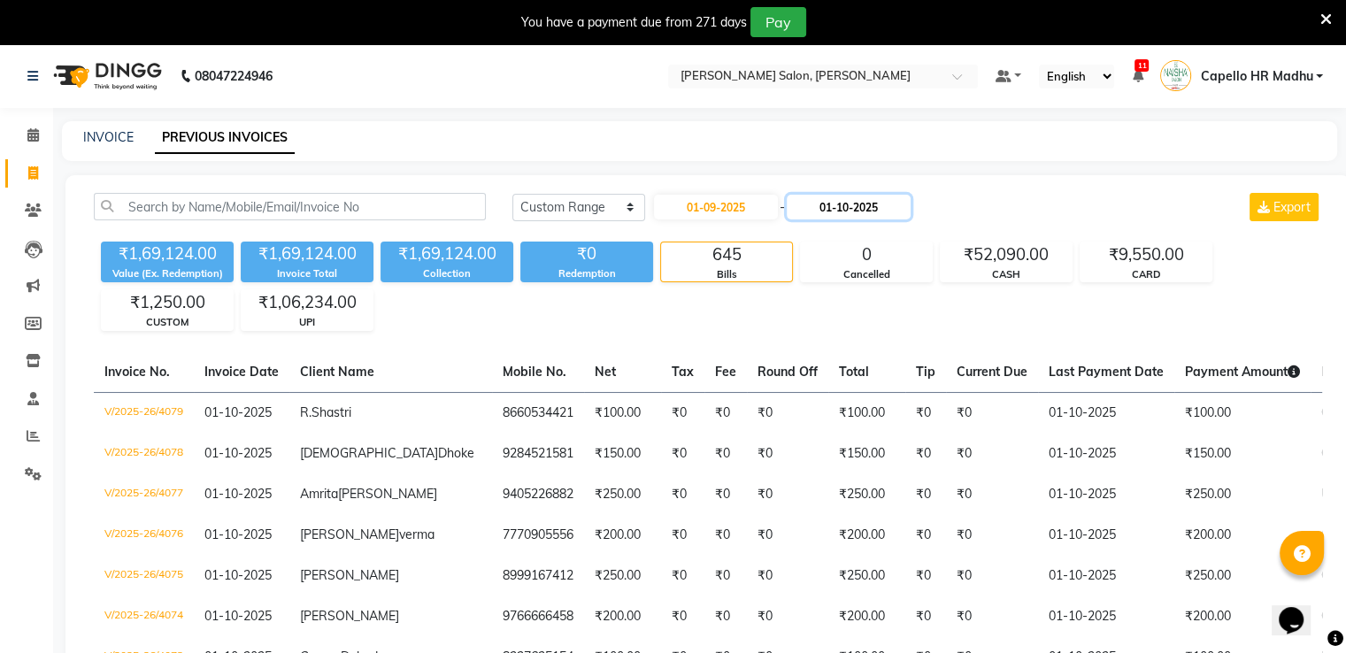
click at [866, 200] on input "01-10-2025" at bounding box center [849, 207] width 124 height 25
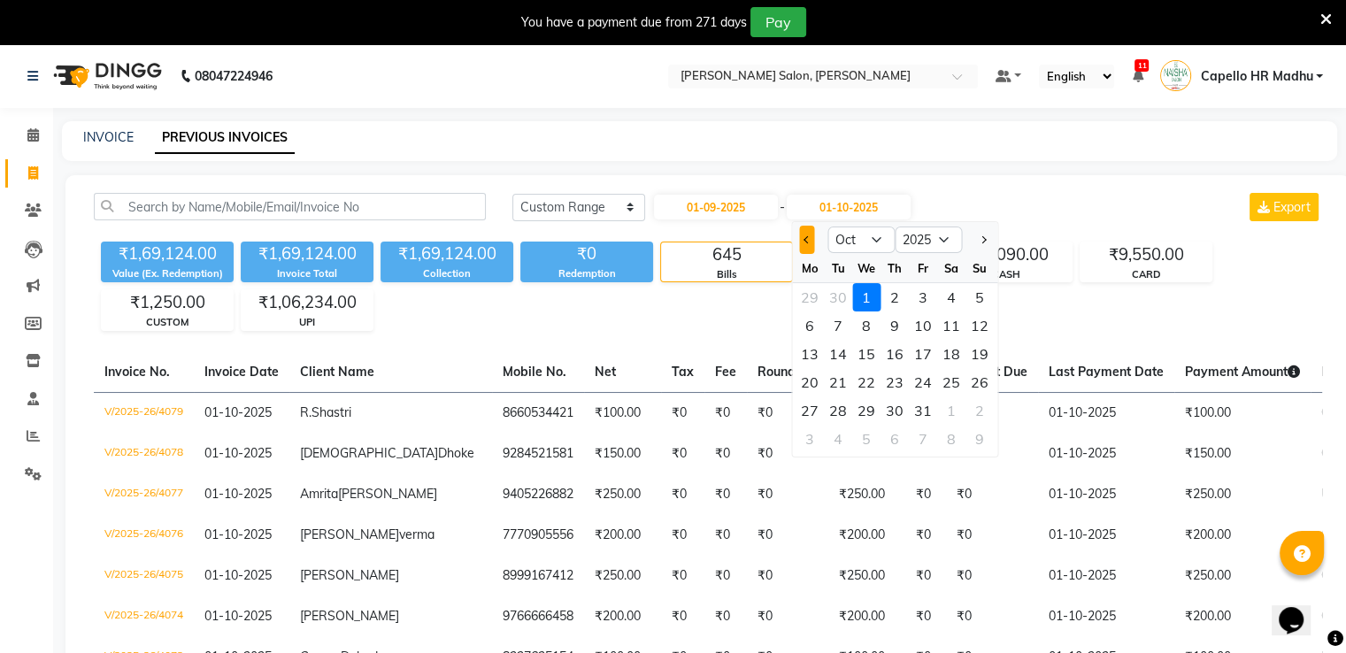
click at [803, 244] on button "Previous month" at bounding box center [806, 240] width 15 height 28
select select "9"
click at [840, 413] on div "30" at bounding box center [838, 411] width 28 height 28
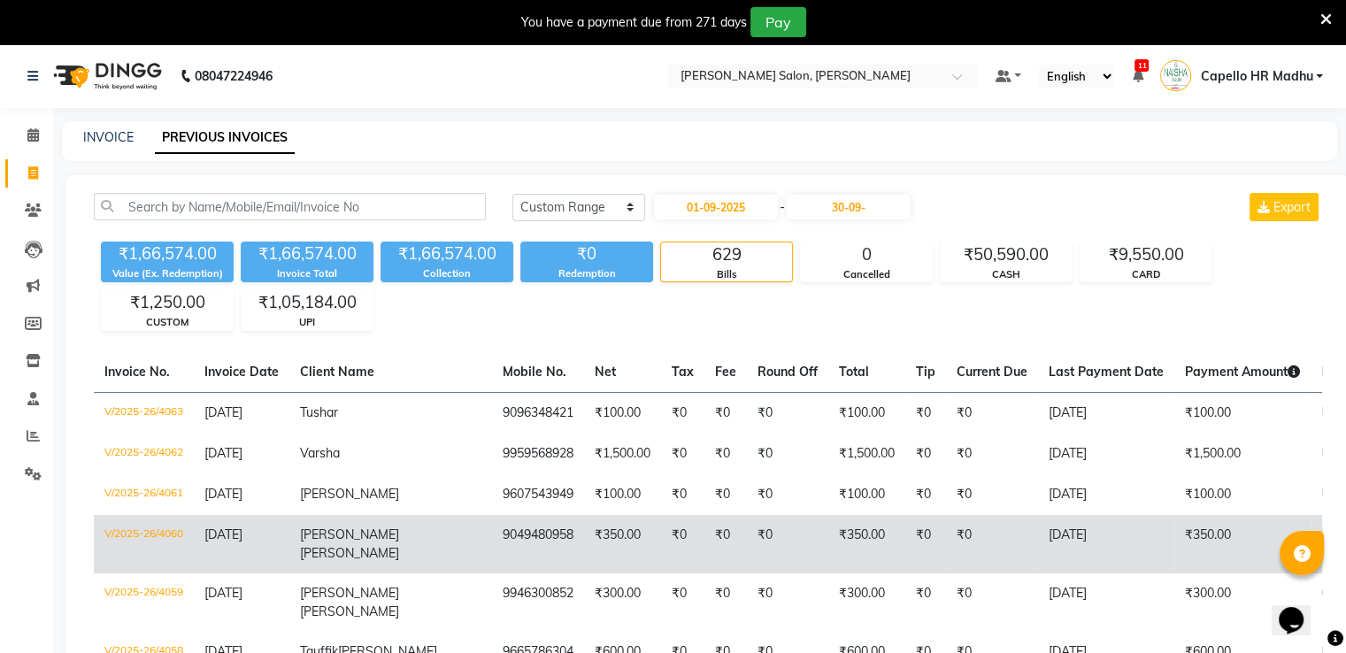
type input "[DATE]"
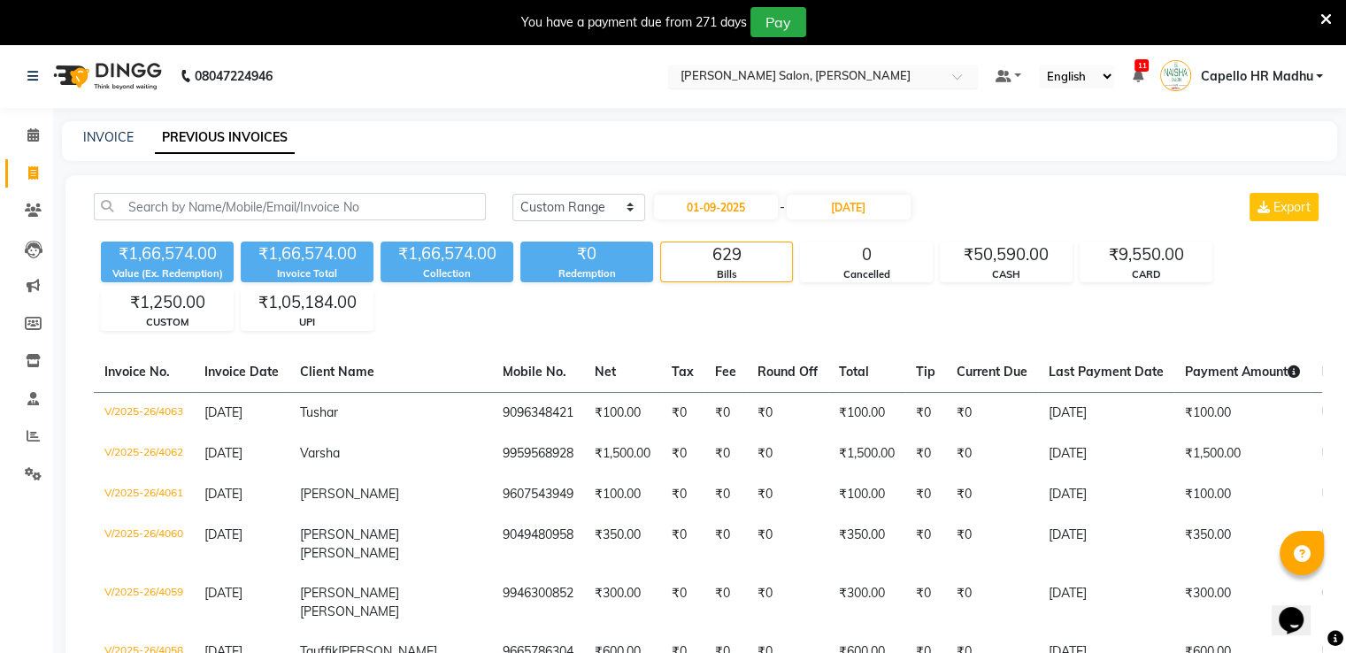
click at [829, 74] on input "text" at bounding box center [805, 78] width 257 height 18
type input "y"
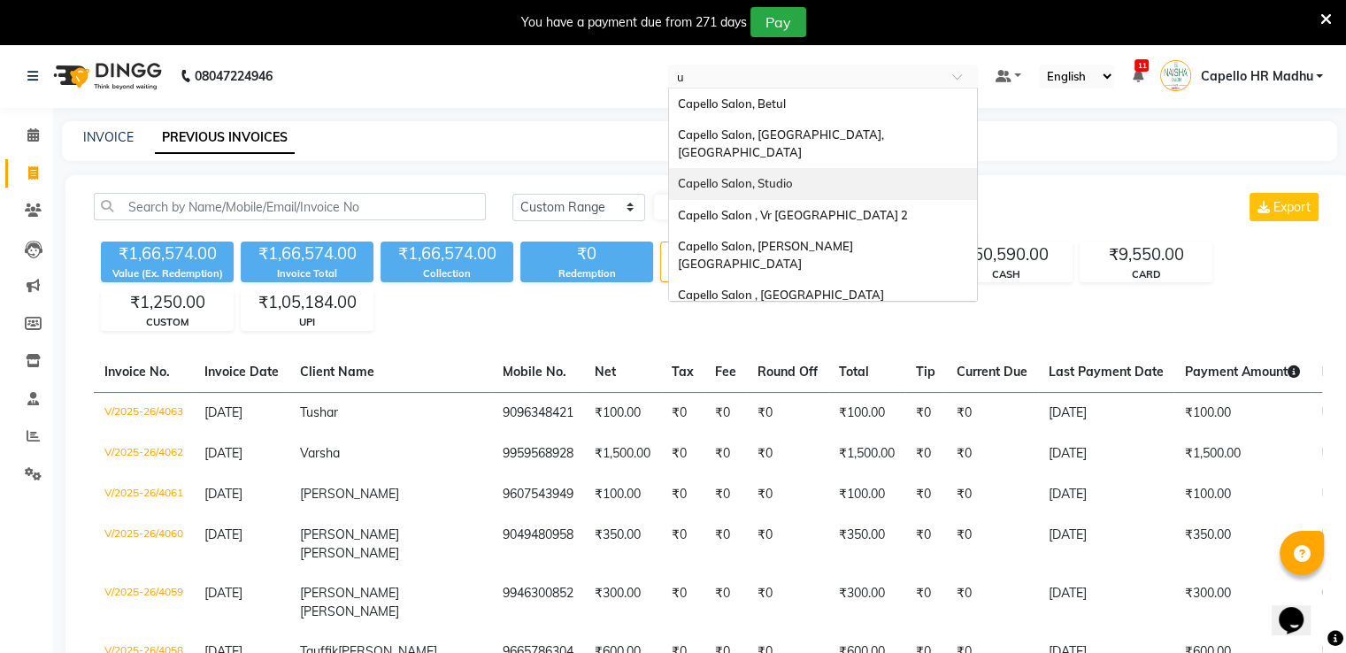
type input "us"
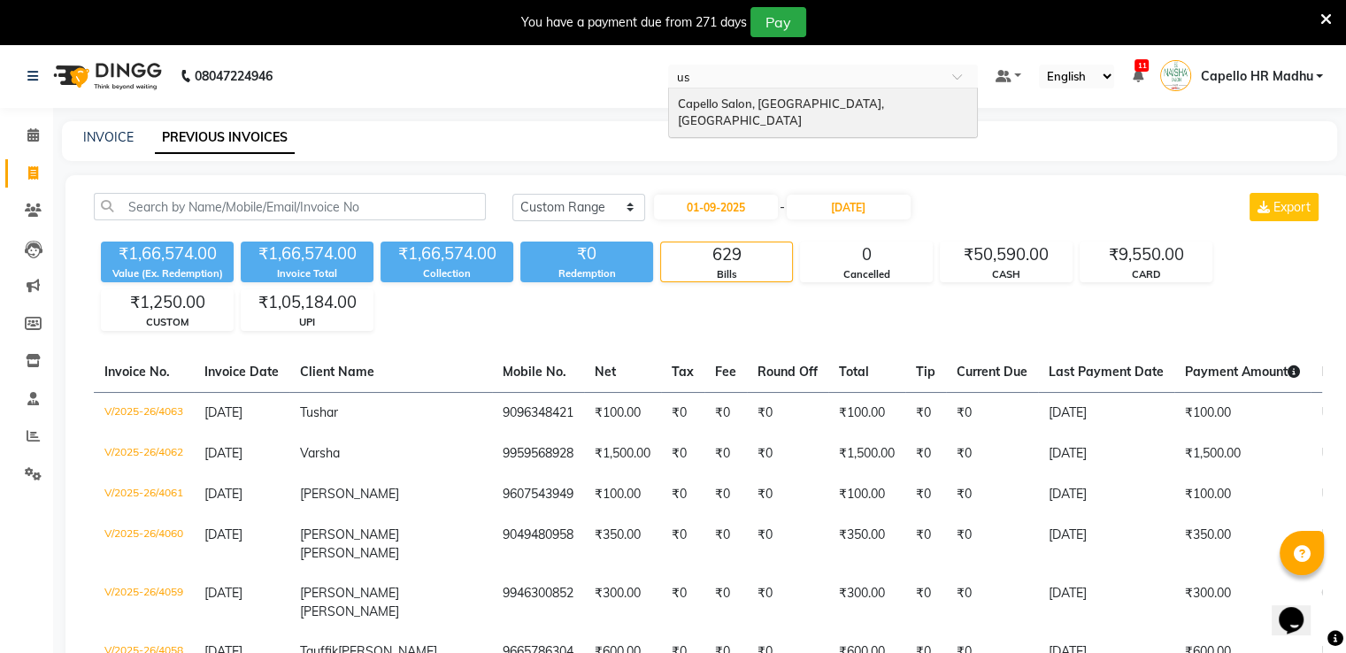
click at [789, 105] on span "Capello Salon, [GEOGRAPHIC_DATA], [GEOGRAPHIC_DATA]" at bounding box center [782, 112] width 209 height 32
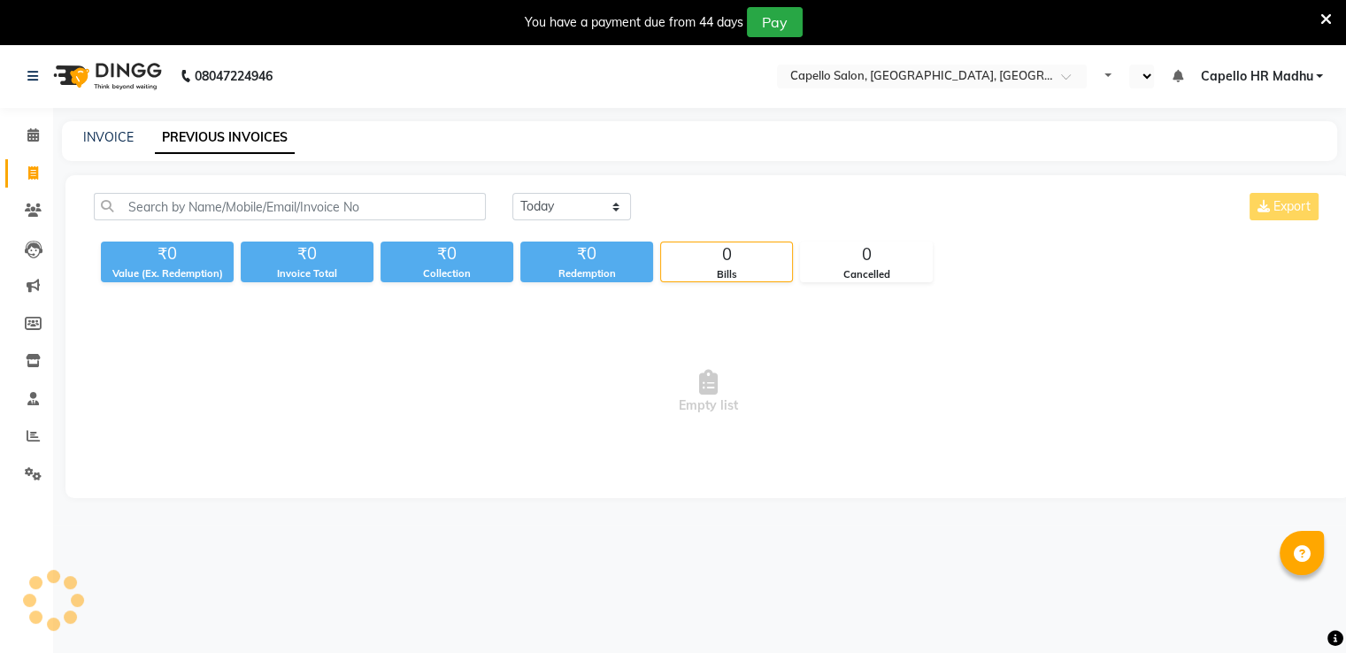
select select "en"
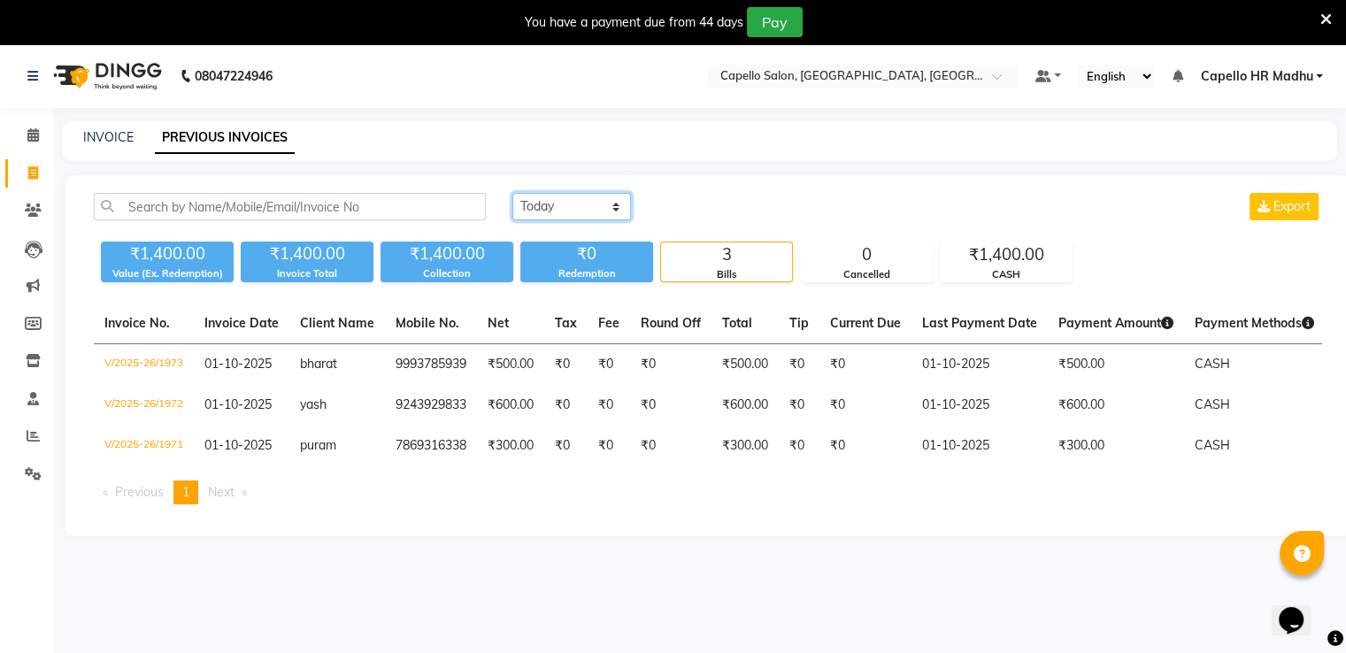
click at [603, 199] on select "[DATE] [DATE] Custom Range" at bounding box center [571, 206] width 119 height 27
select select "range"
click at [512, 193] on select "[DATE] [DATE] Custom Range" at bounding box center [571, 206] width 119 height 27
click at [690, 206] on input "01-10-2025" at bounding box center [716, 207] width 124 height 25
select select "10"
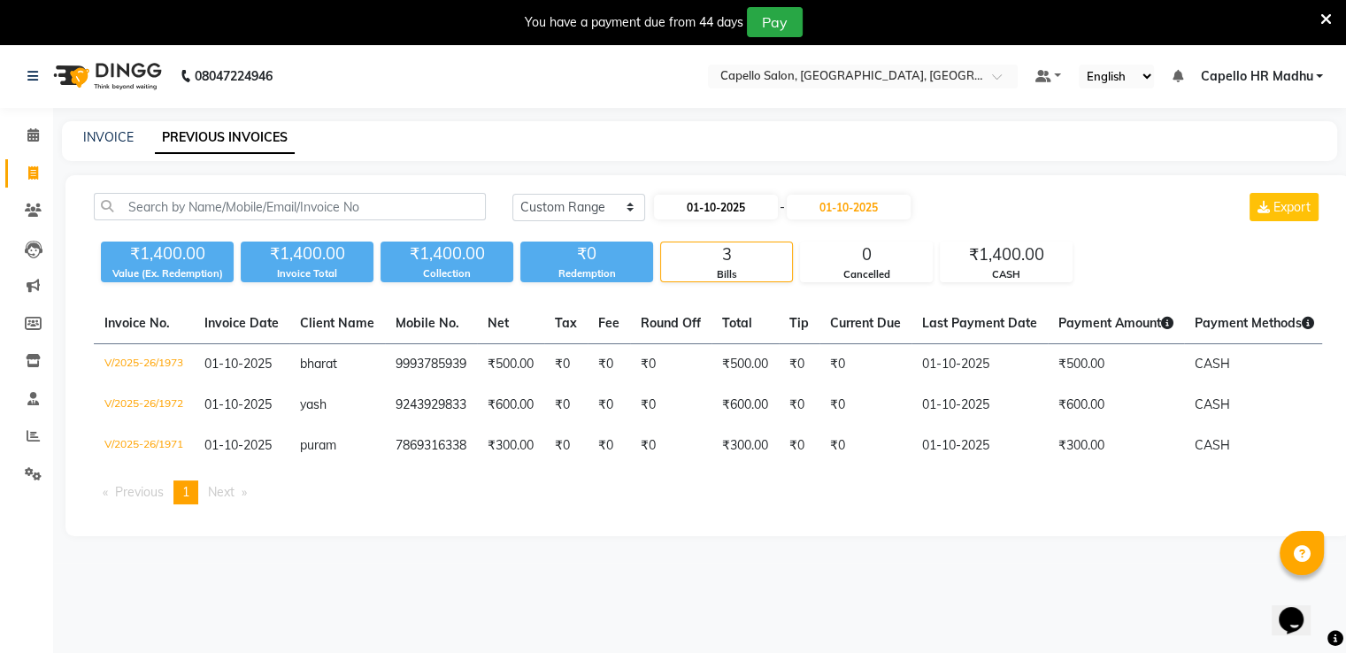
select select "2025"
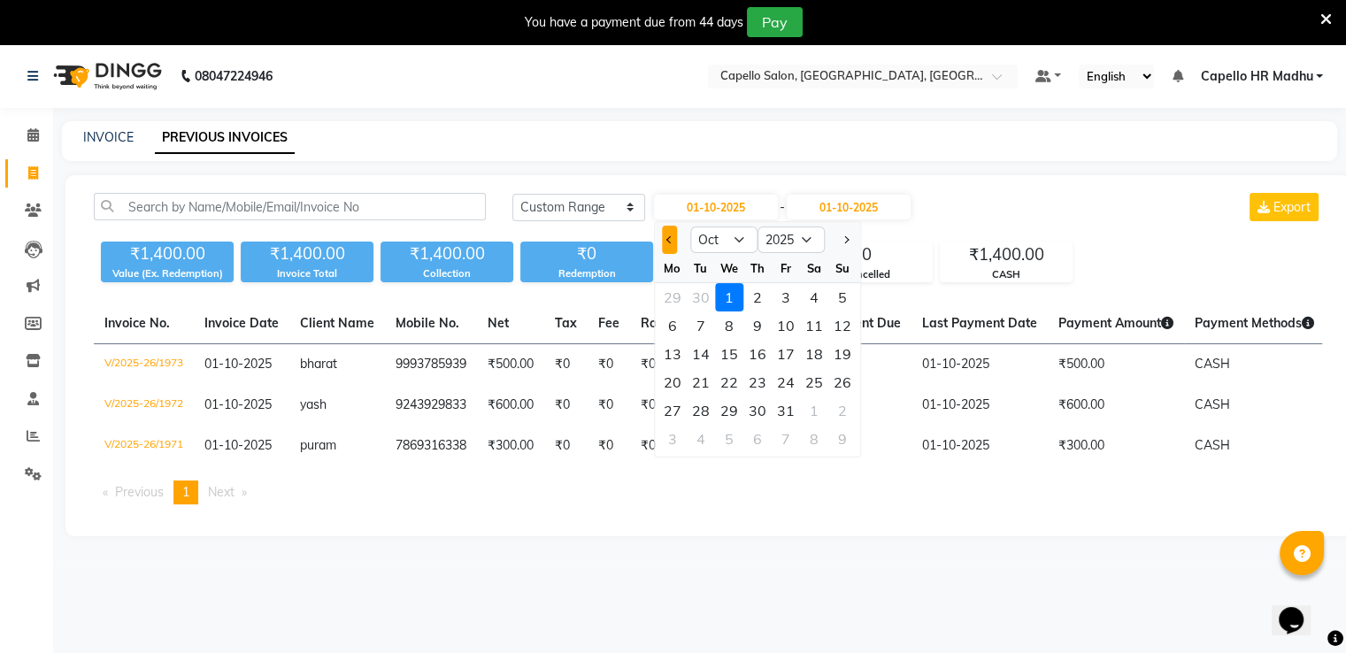
click at [667, 235] on button "Previous month" at bounding box center [669, 240] width 15 height 28
select select "9"
click at [674, 298] on div "1" at bounding box center [673, 297] width 28 height 28
type input "01-09-2025"
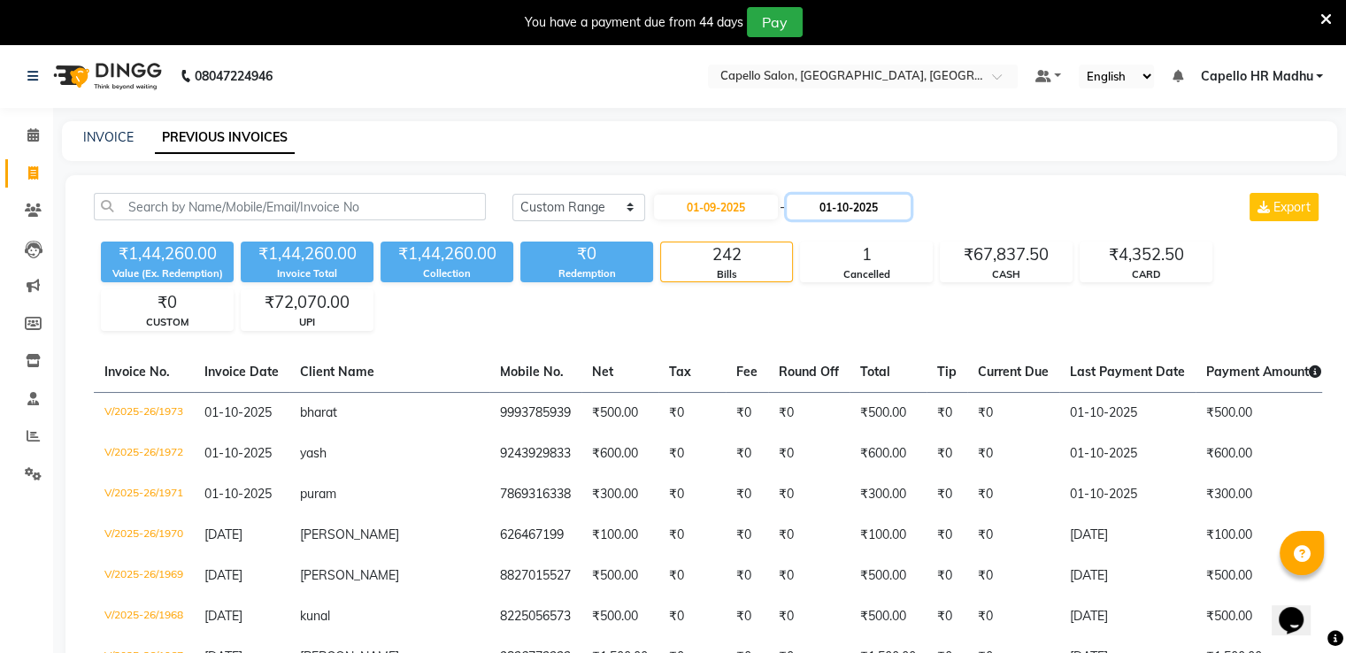
click at [828, 207] on input "01-10-2025" at bounding box center [849, 207] width 124 height 25
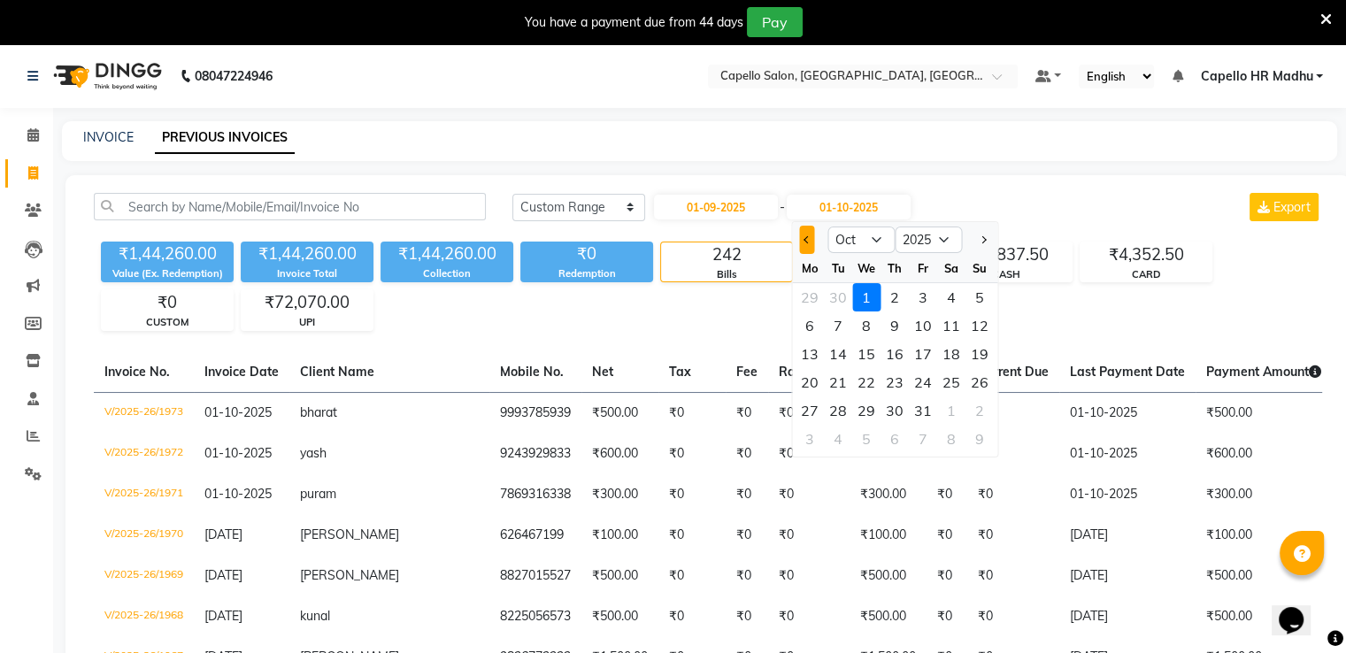
click at [804, 242] on span "Previous month" at bounding box center [807, 239] width 7 height 7
select select "9"
click at [840, 413] on div "30" at bounding box center [838, 411] width 28 height 28
type input "[DATE]"
